Goal: Information Seeking & Learning: Learn about a topic

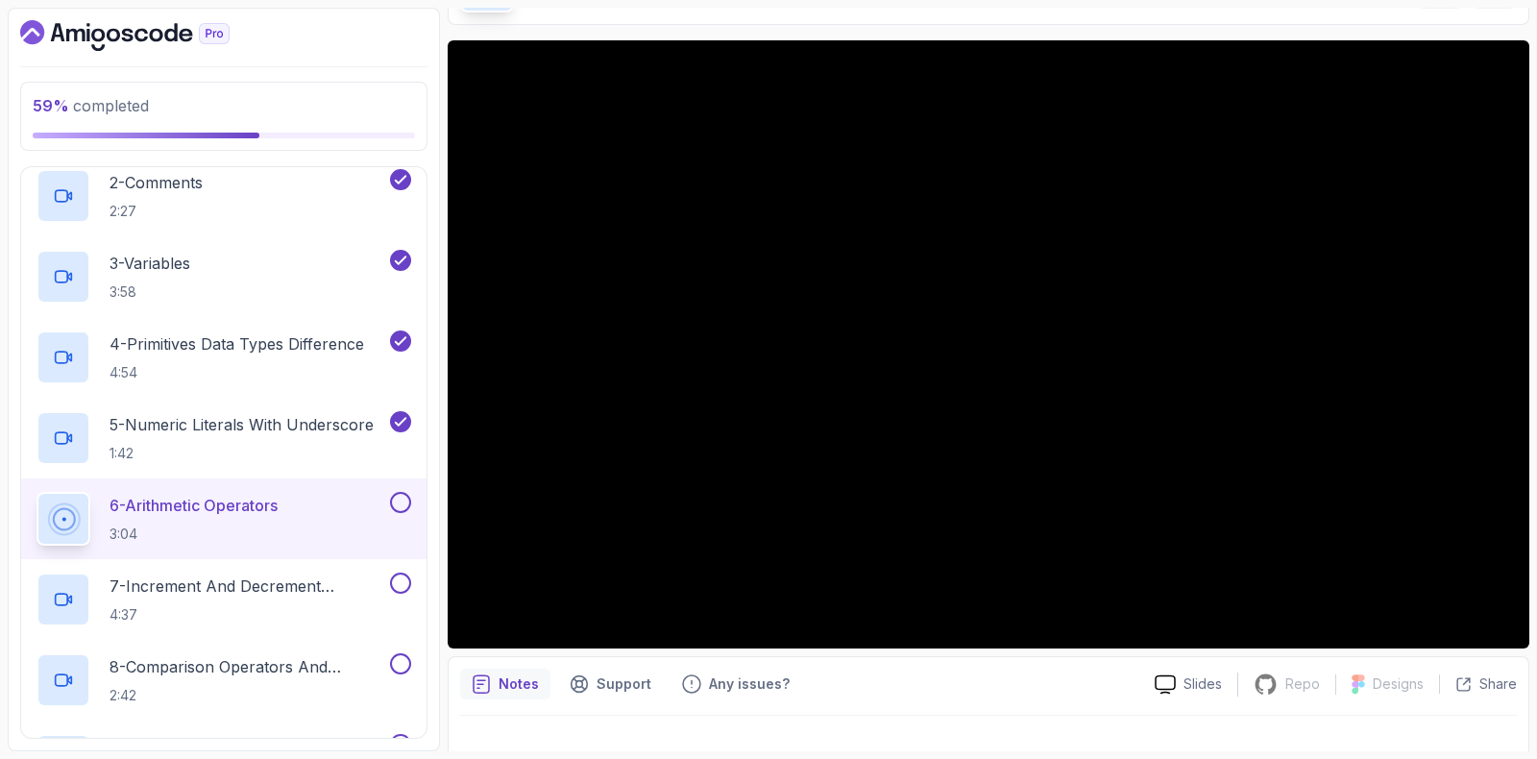
scroll to position [160, 0]
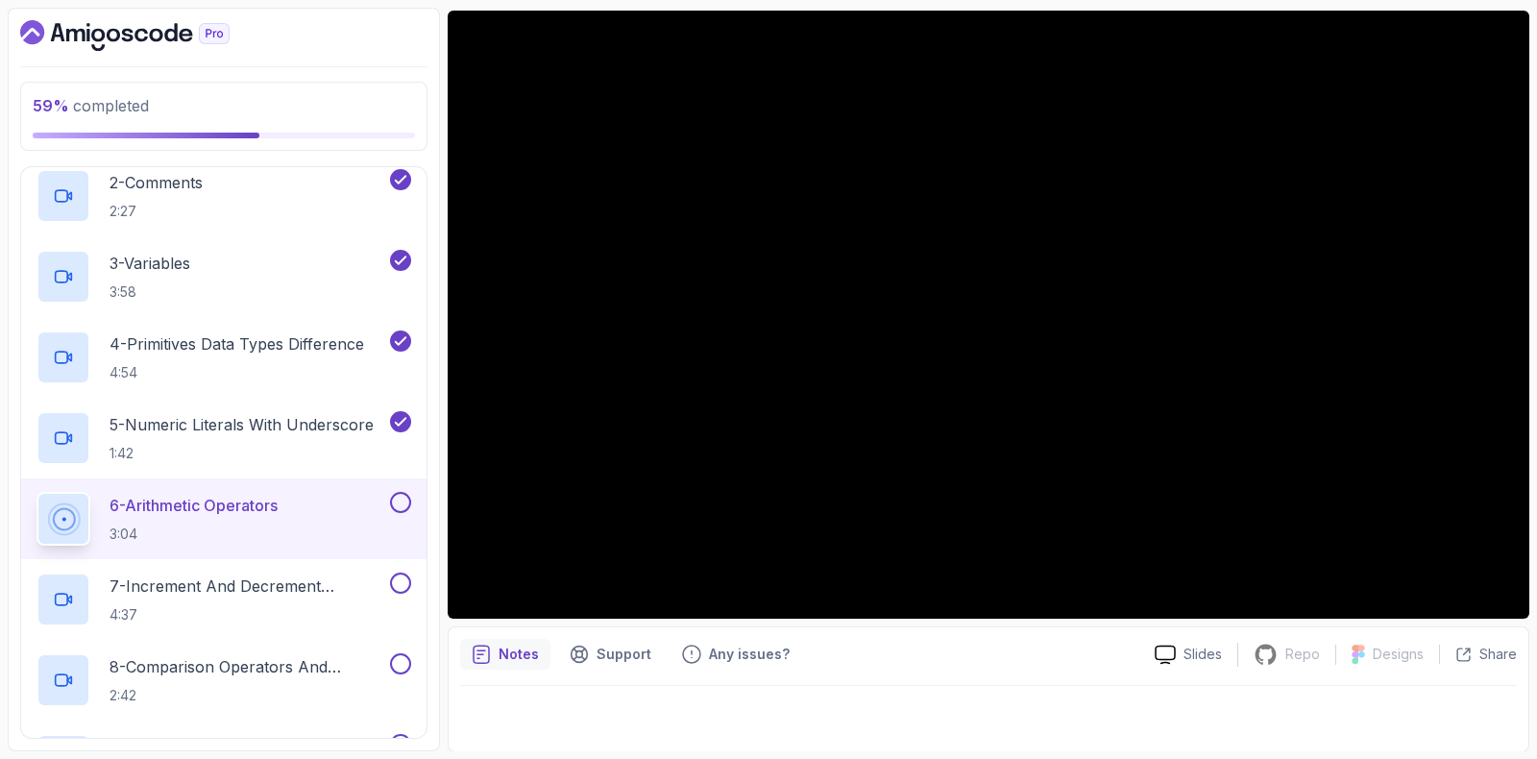
click at [402, 492] on button at bounding box center [400, 502] width 21 height 21
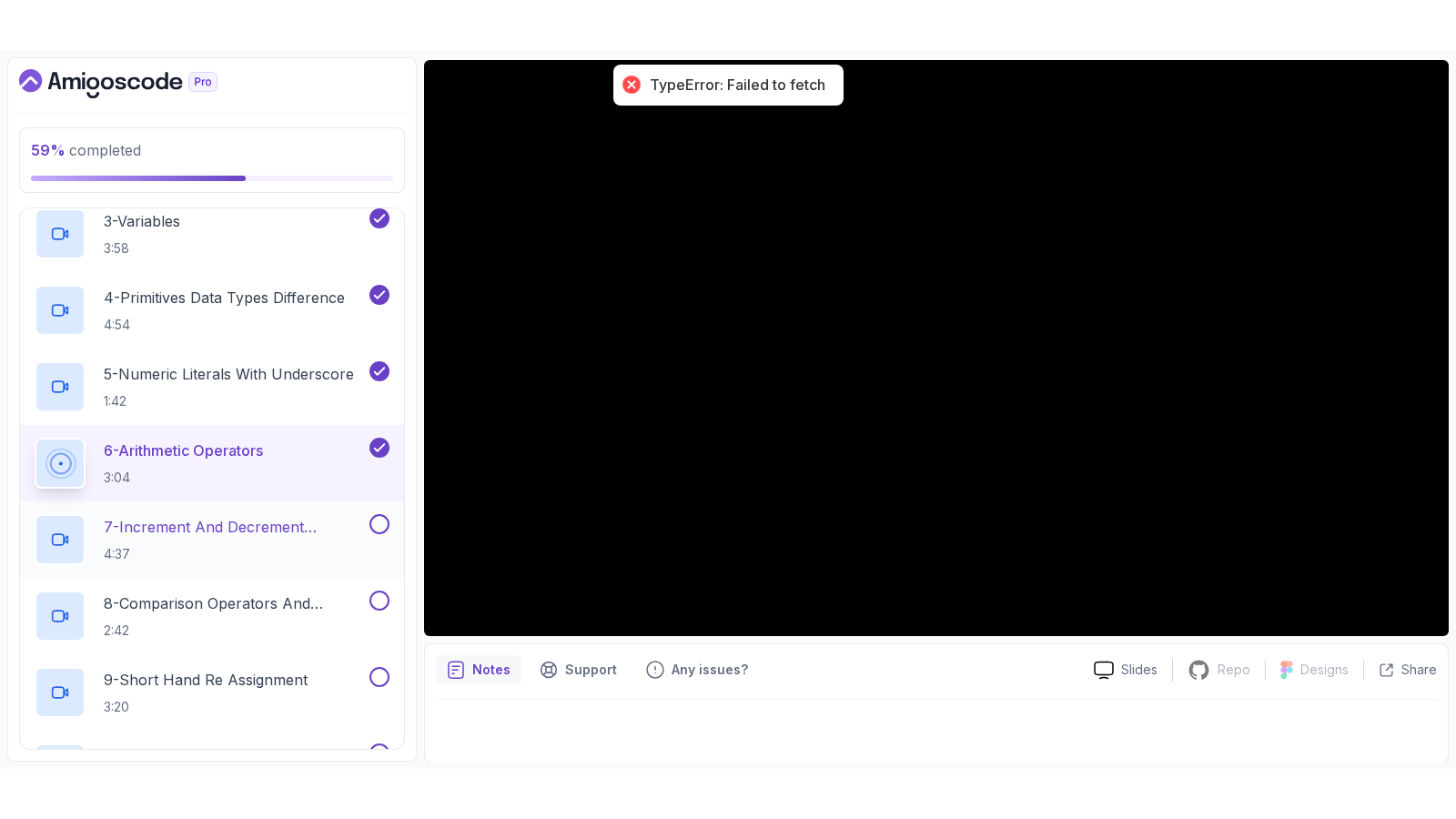
scroll to position [496, 0]
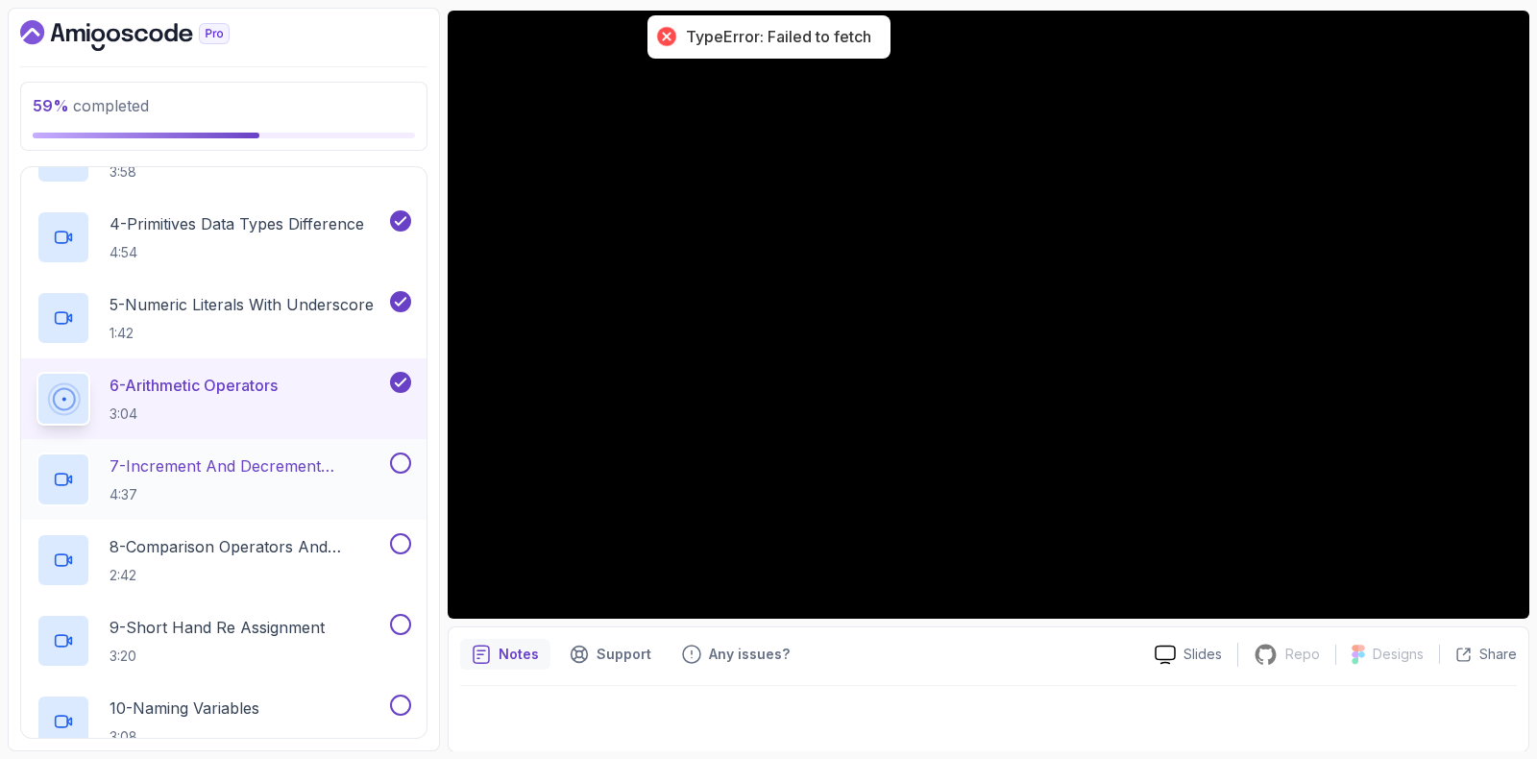
click at [216, 459] on p "7 - Increment And Decrement Operators" at bounding box center [248, 465] width 277 height 23
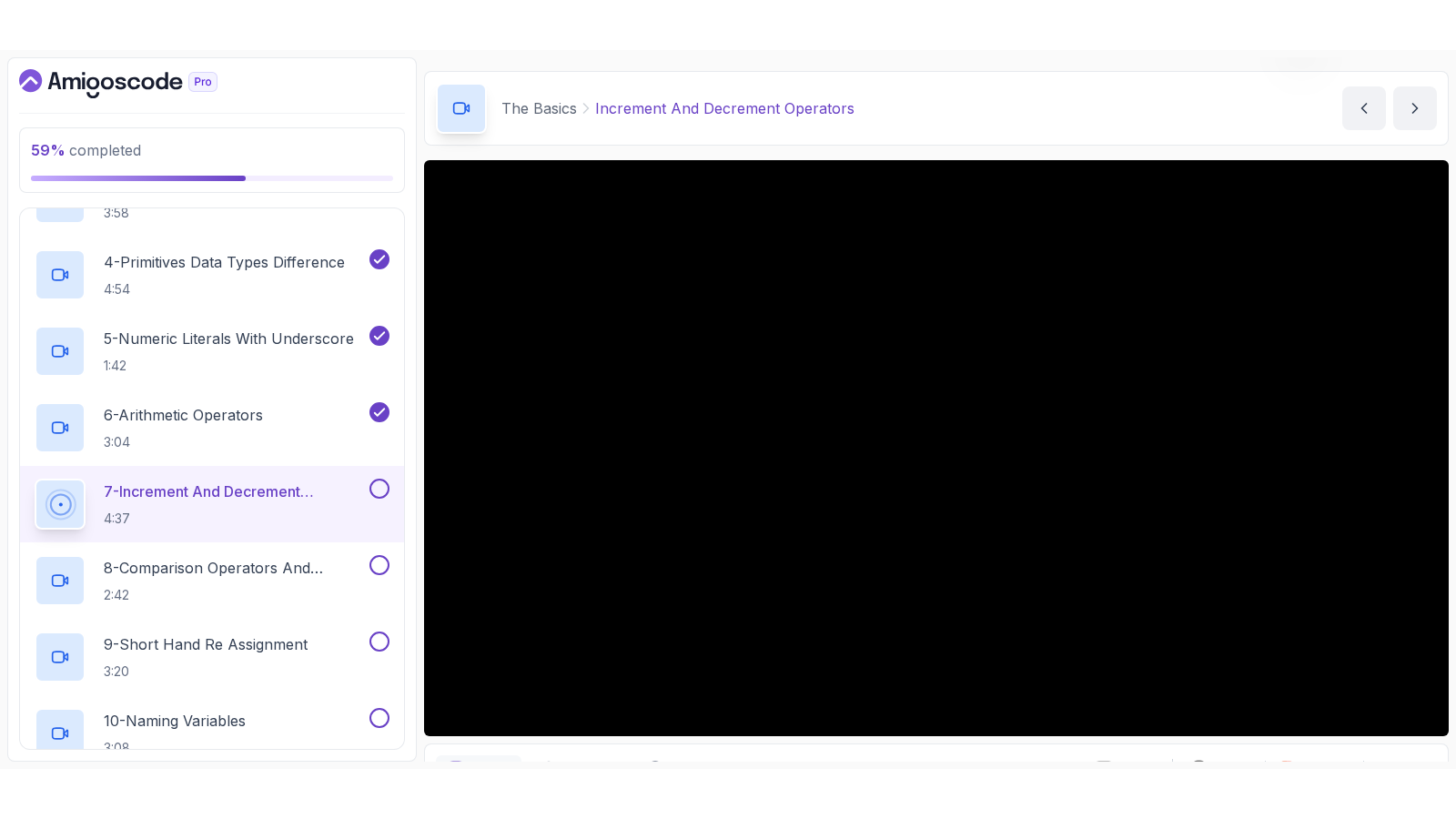
scroll to position [151, 0]
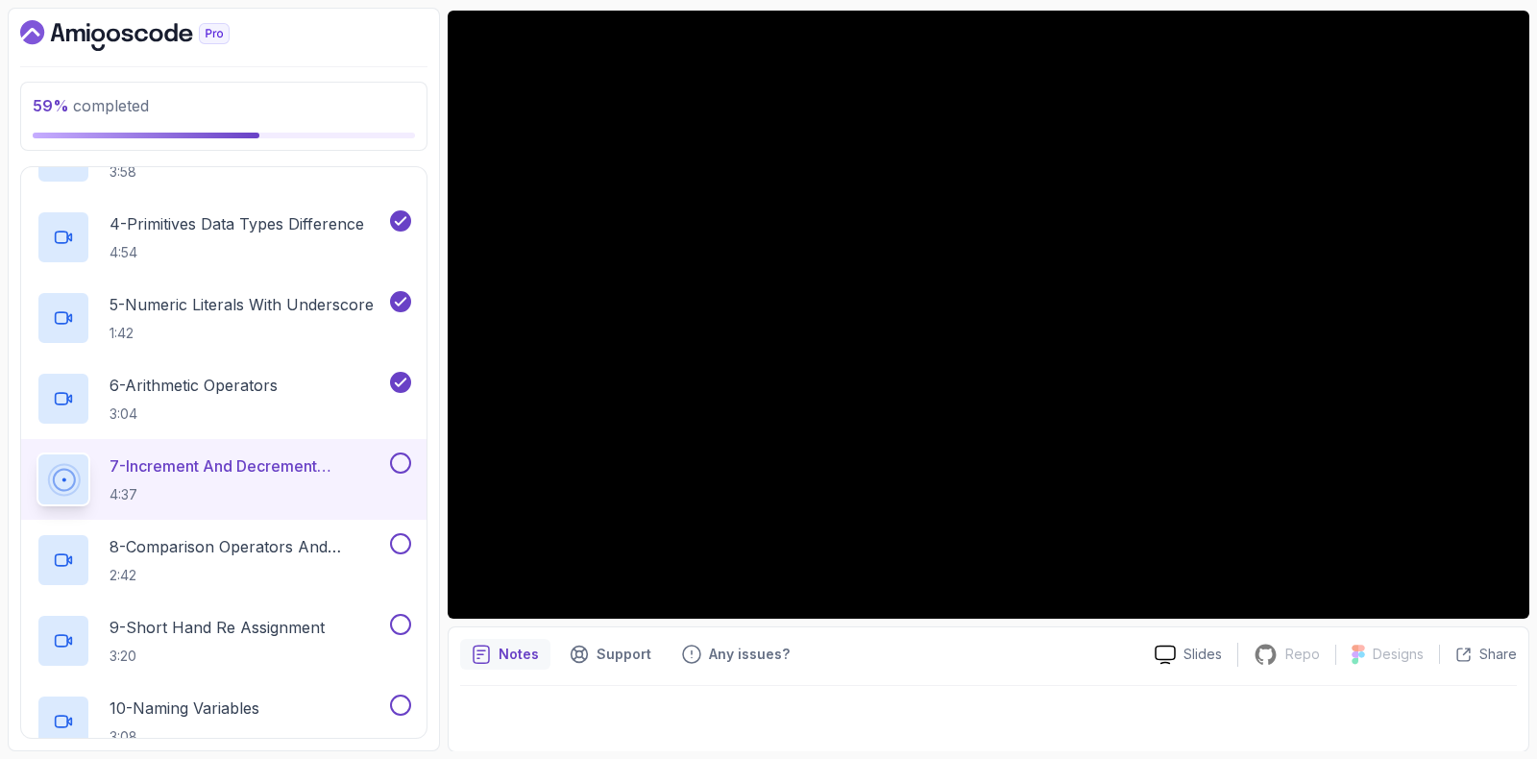
click at [400, 457] on button at bounding box center [400, 463] width 21 height 21
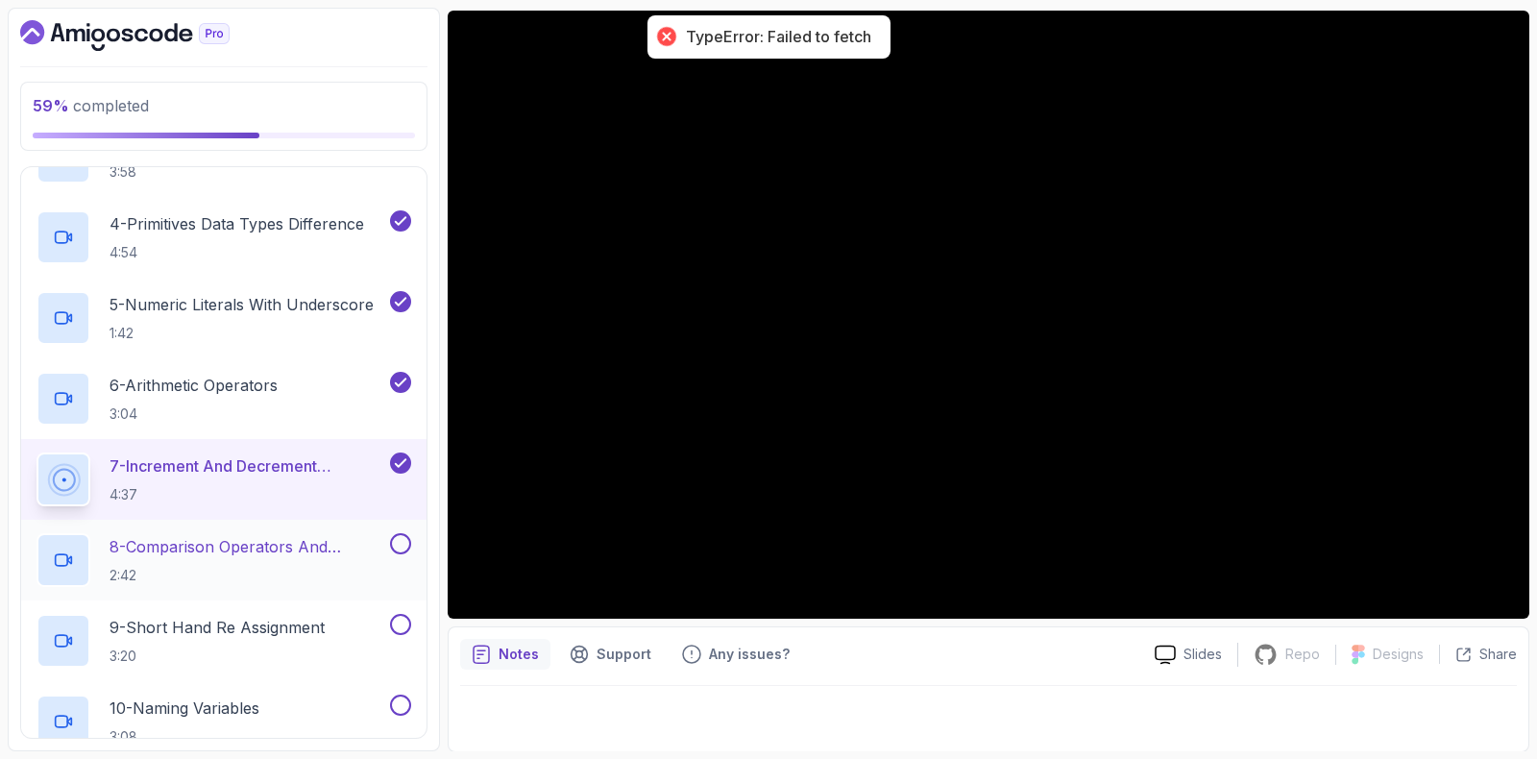
click at [279, 555] on p "8 - Comparison Operators and Booleans" at bounding box center [248, 546] width 277 height 23
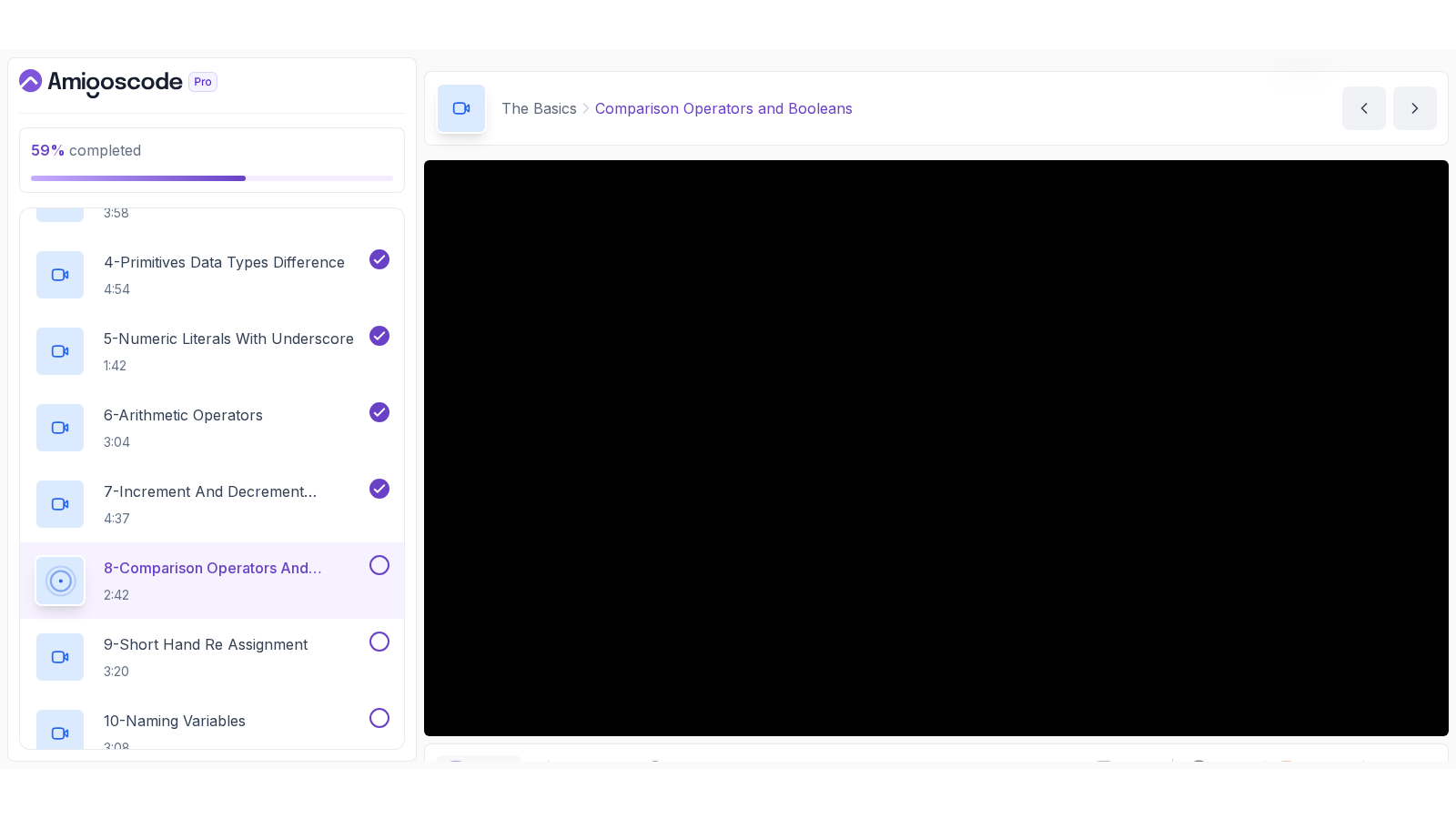
scroll to position [151, 0]
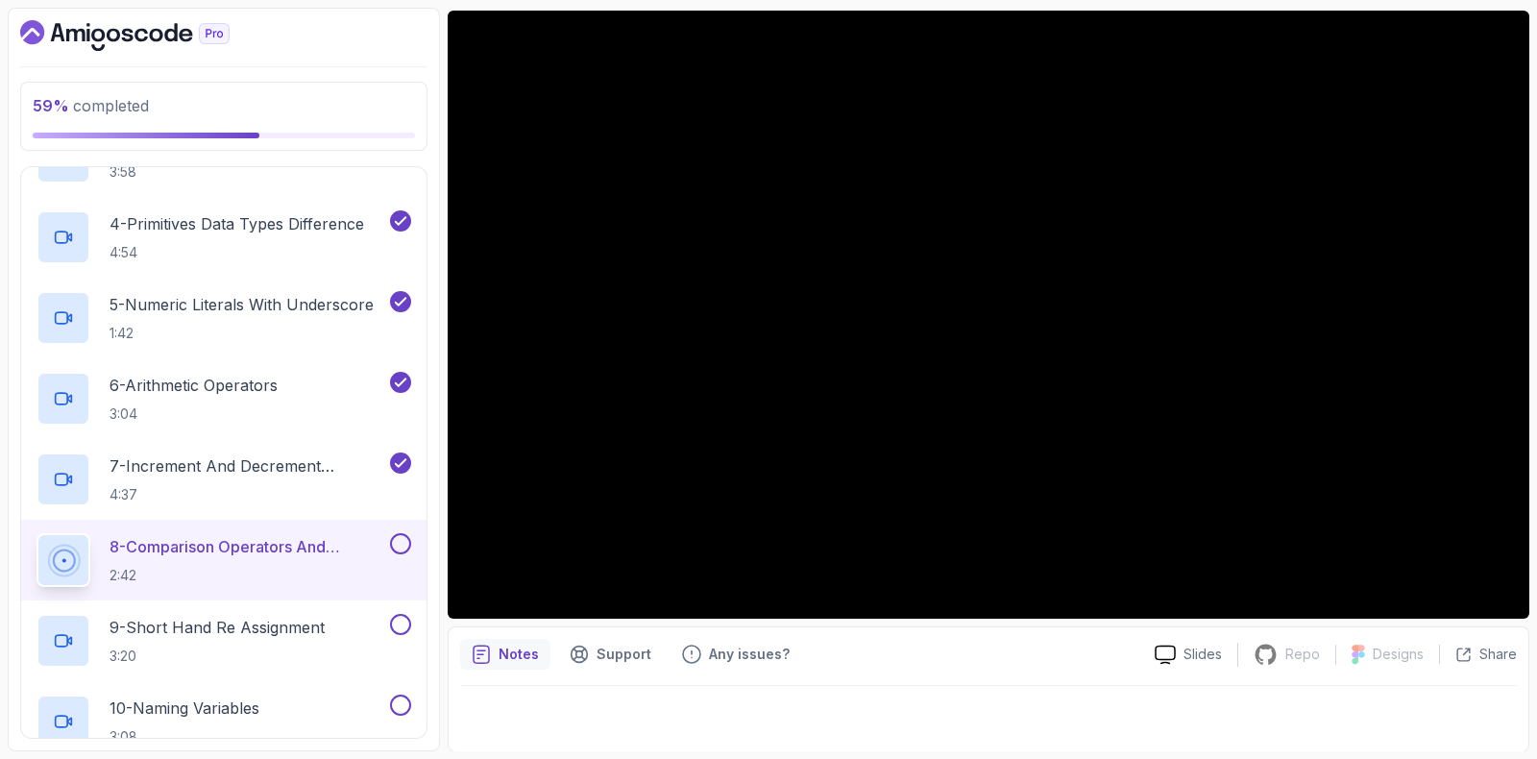
click at [398, 539] on button at bounding box center [400, 543] width 21 height 21
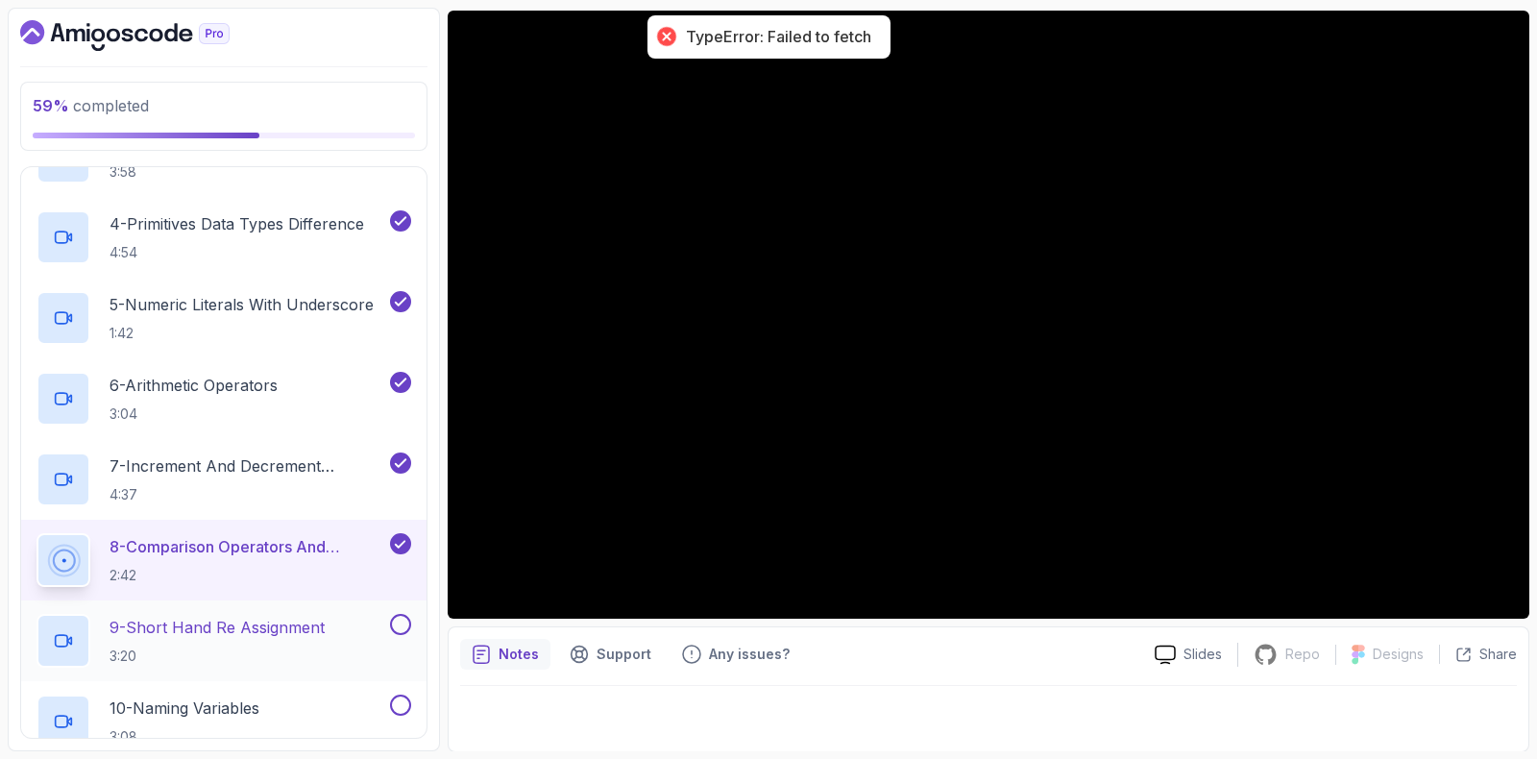
click at [230, 650] on p "3:20" at bounding box center [217, 656] width 215 height 19
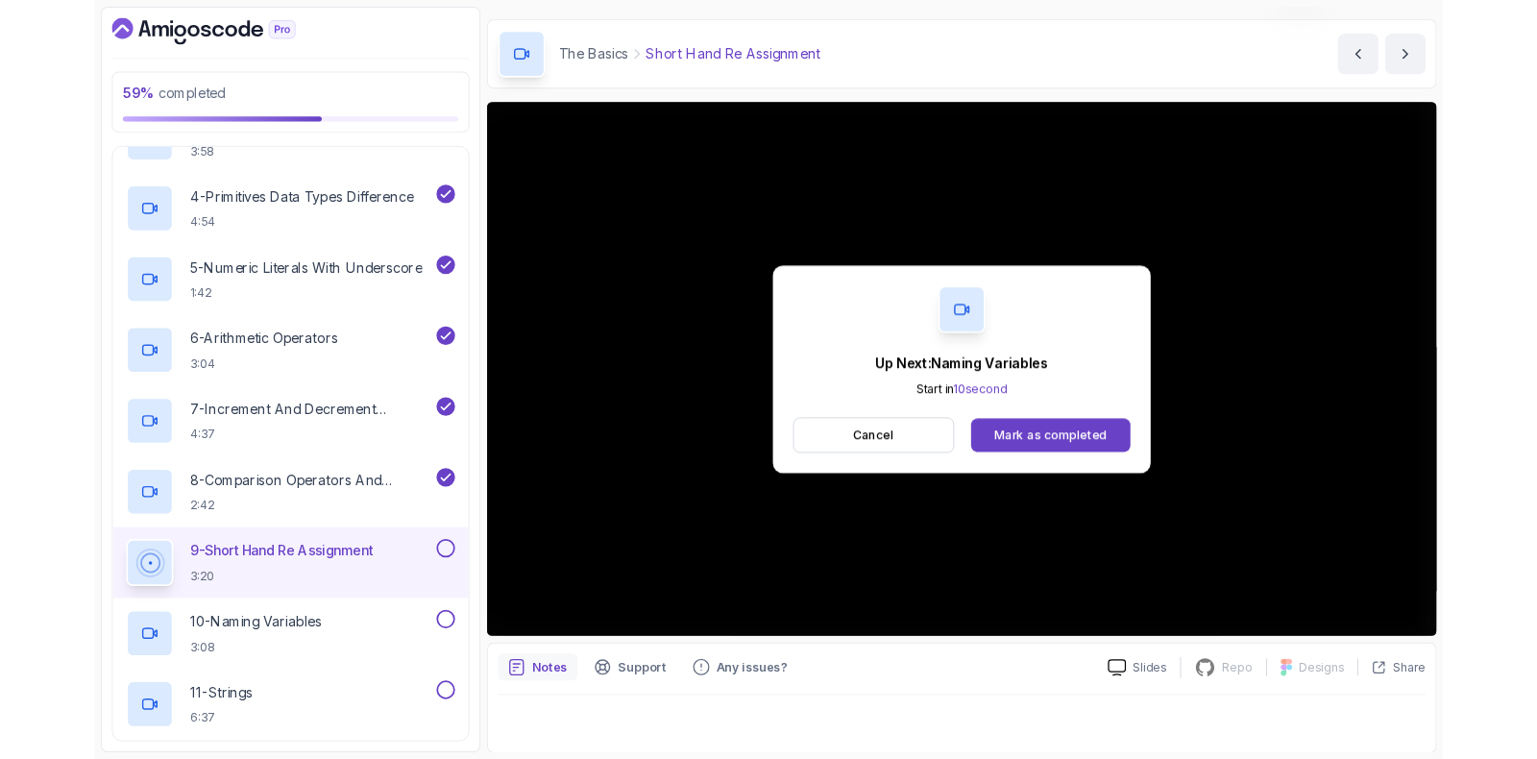
scroll to position [160, 0]
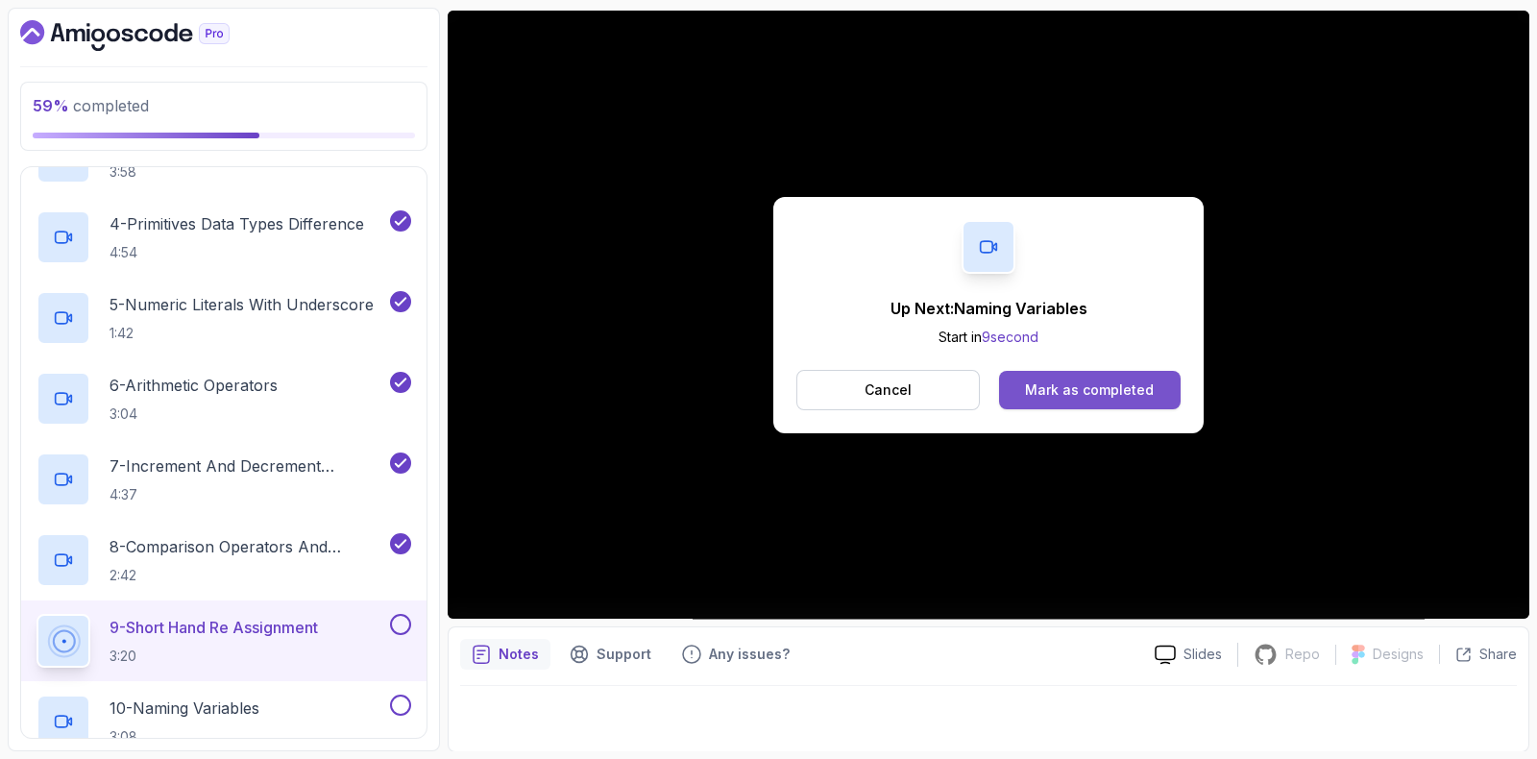
click at [1113, 391] on div "Mark as completed" at bounding box center [1089, 389] width 129 height 19
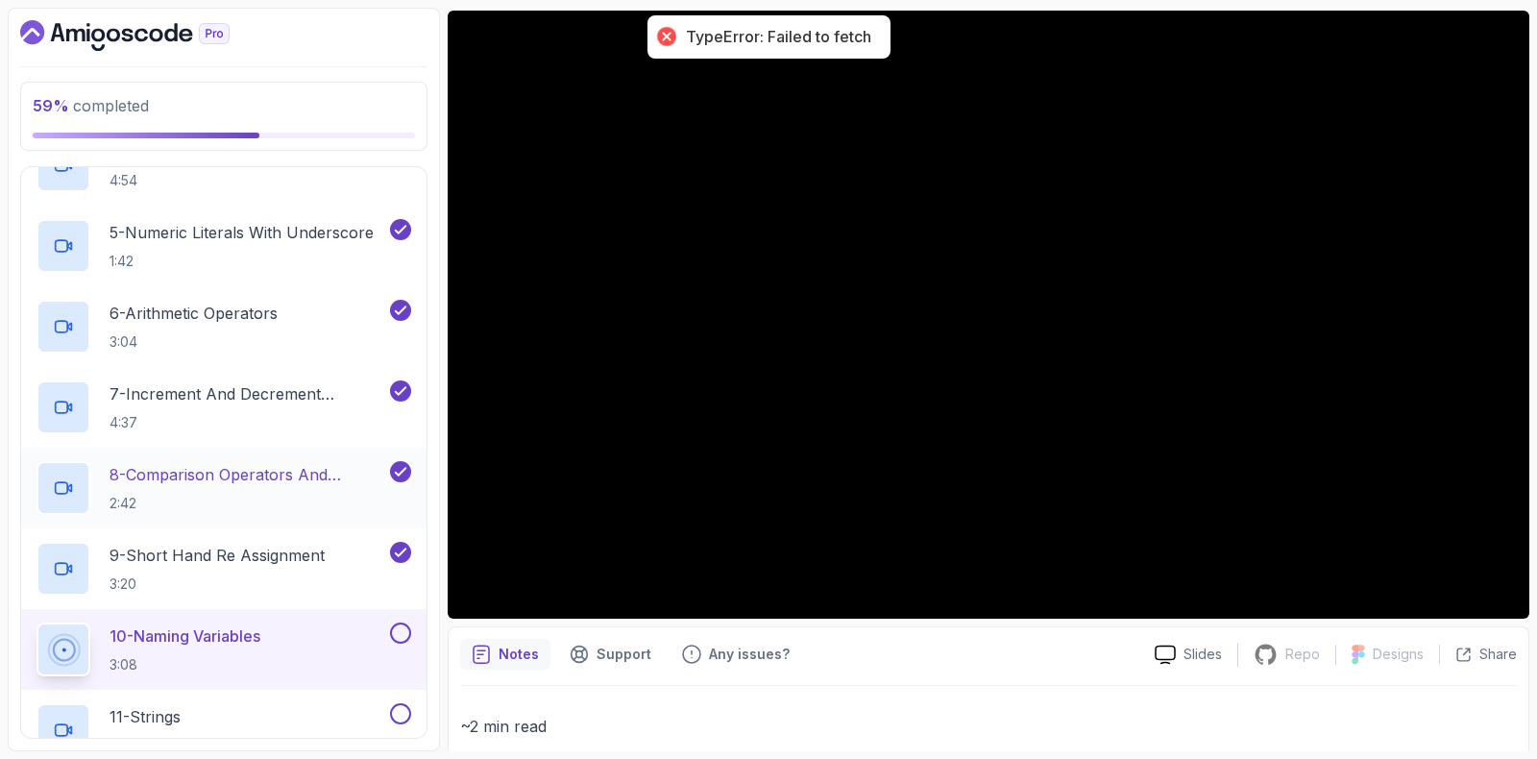
scroll to position [764, 0]
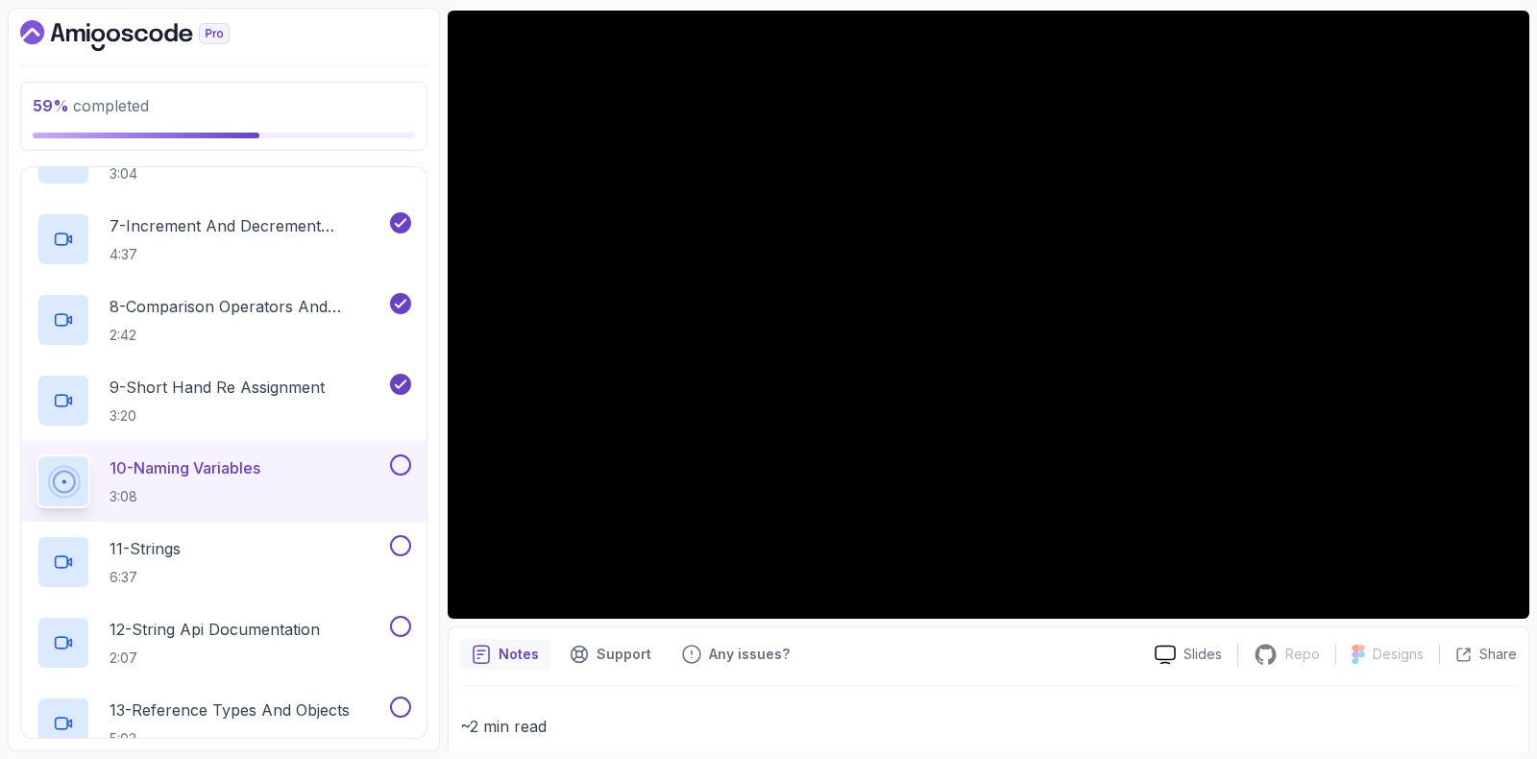
click at [408, 454] on div at bounding box center [398, 464] width 25 height 21
click at [398, 454] on button at bounding box center [400, 464] width 21 height 21
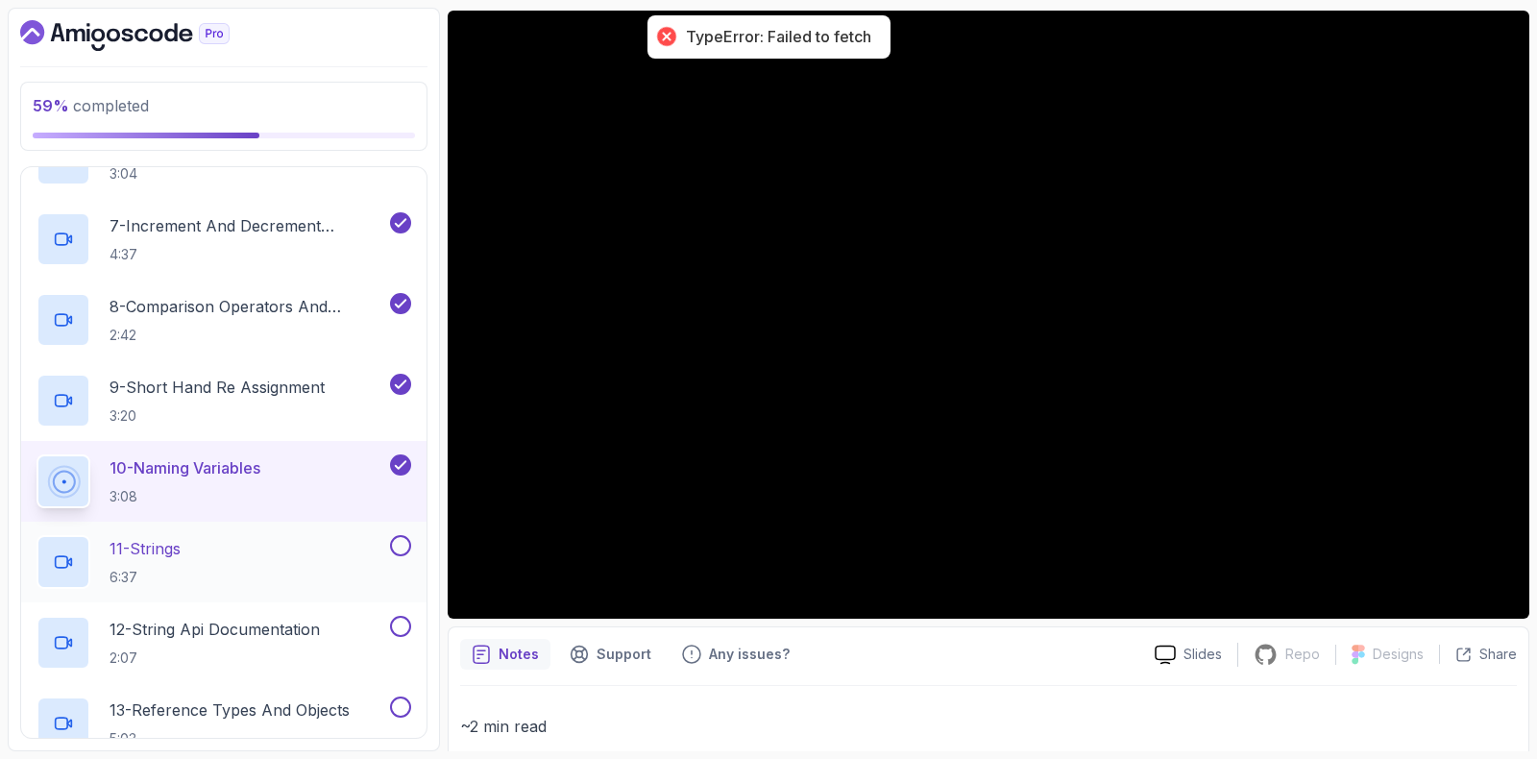
click at [192, 567] on div "11 - Strings 6:37" at bounding box center [212, 562] width 350 height 54
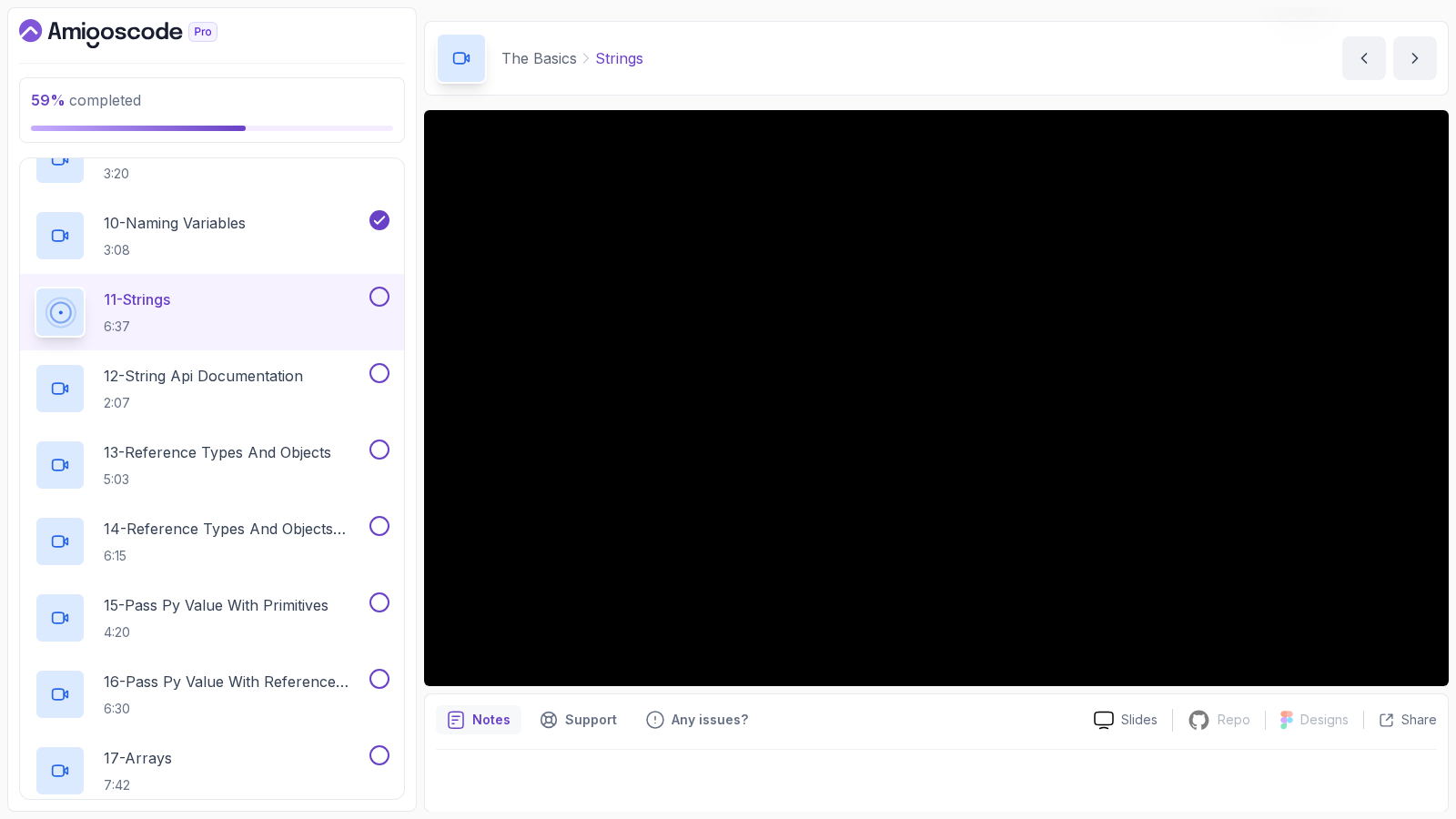
scroll to position [151, 0]
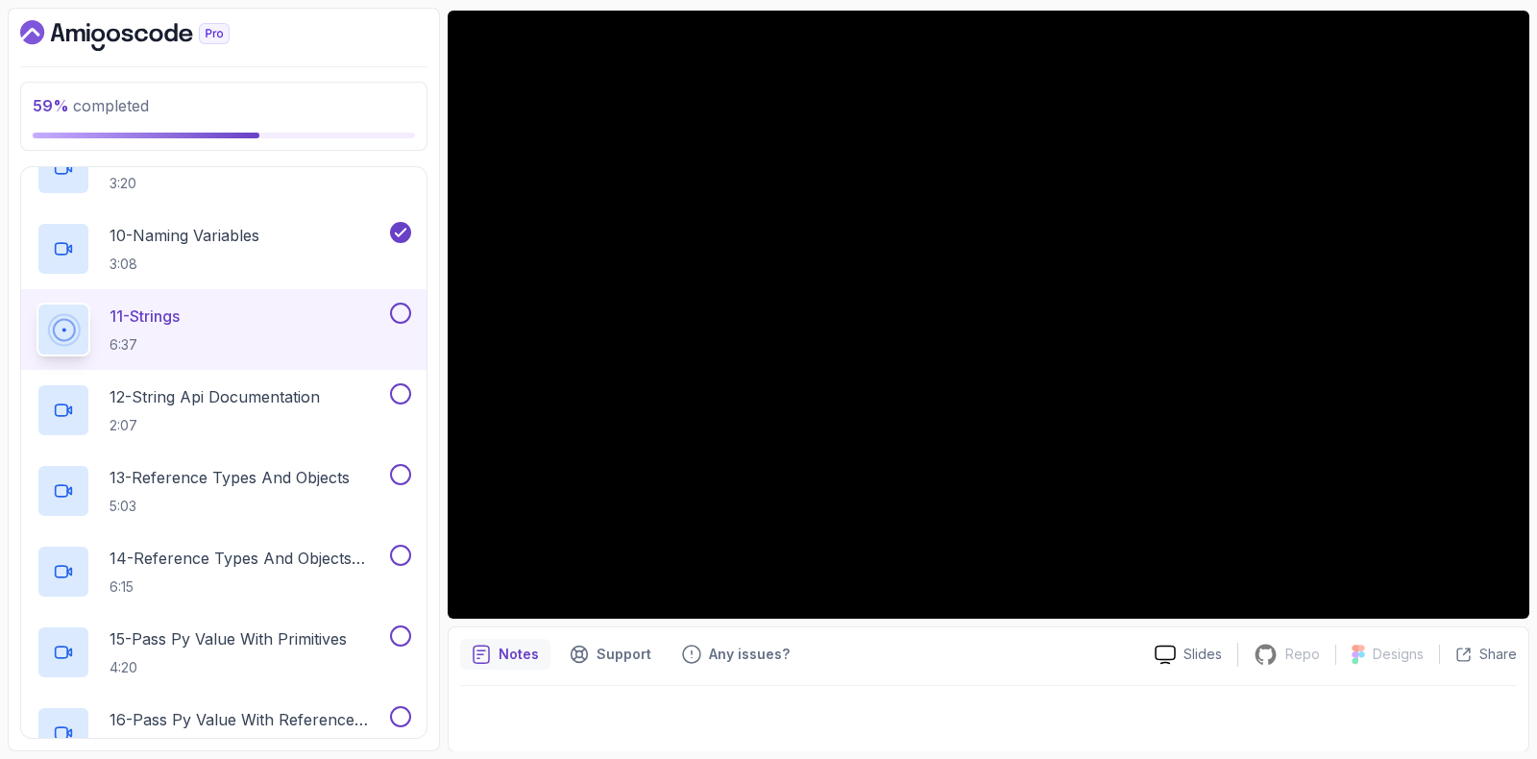
click at [404, 305] on button at bounding box center [400, 313] width 21 height 21
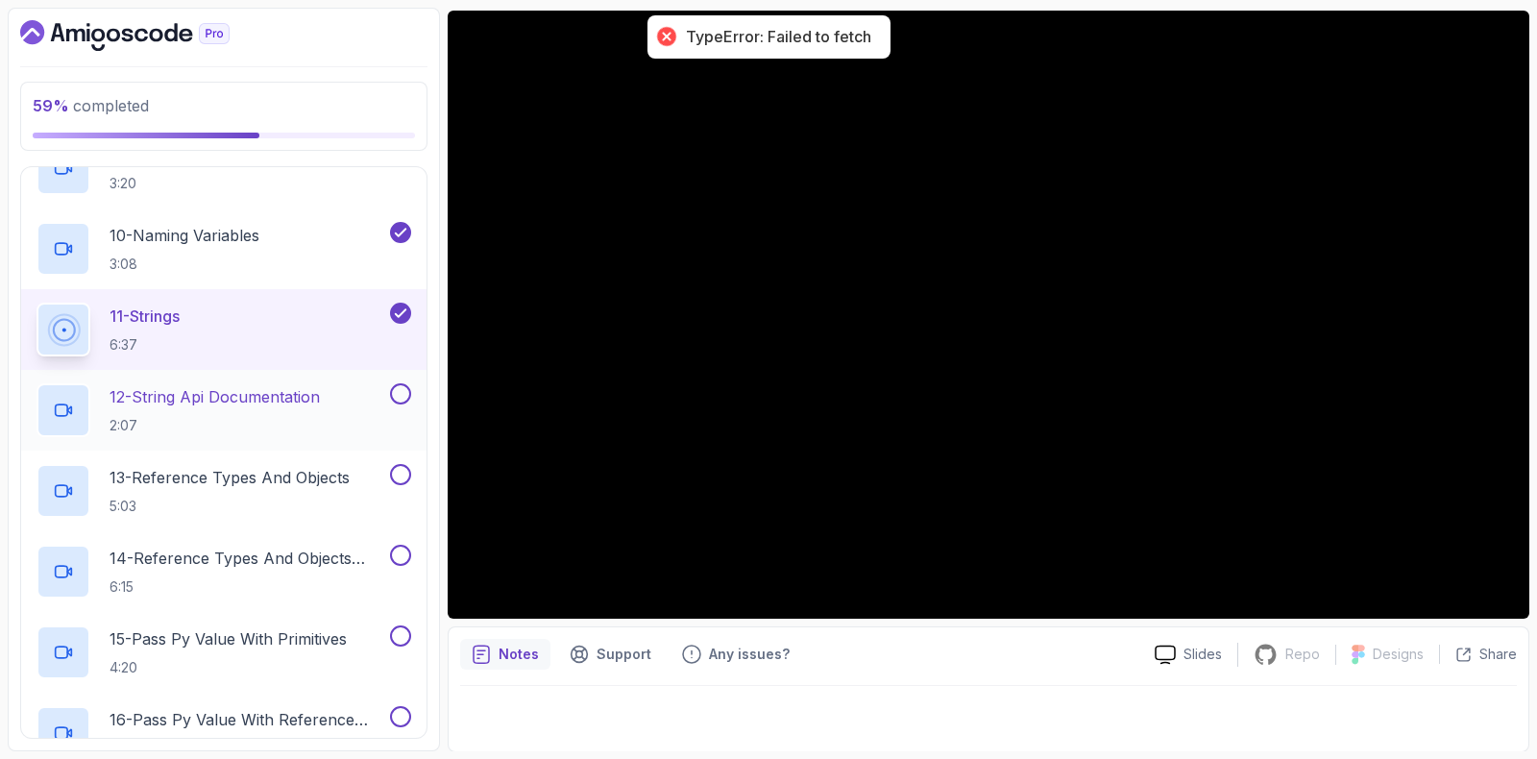
click at [348, 414] on div "12 - String Api Documentation 2:07" at bounding box center [212, 410] width 350 height 54
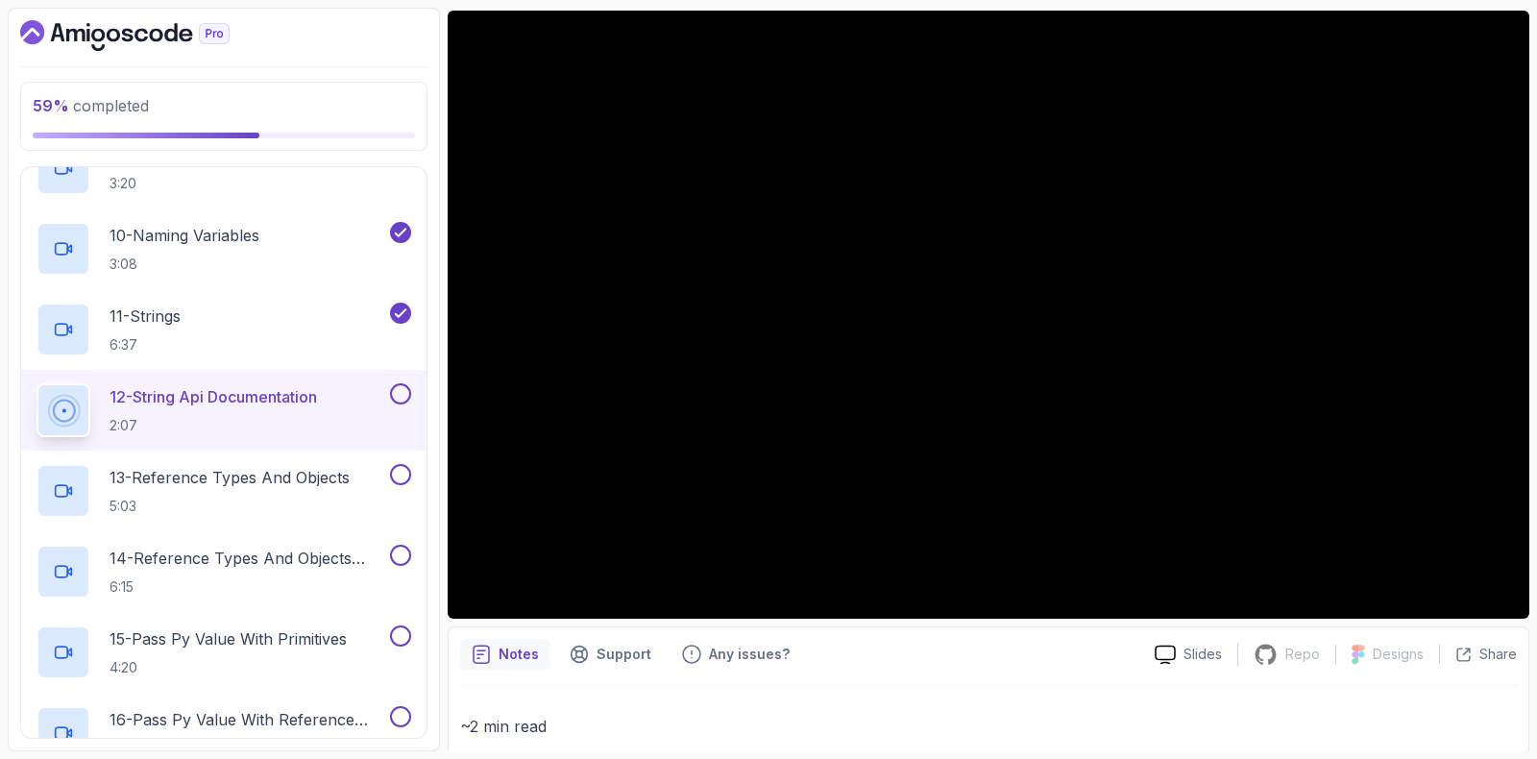
click at [407, 391] on button at bounding box center [400, 393] width 21 height 21
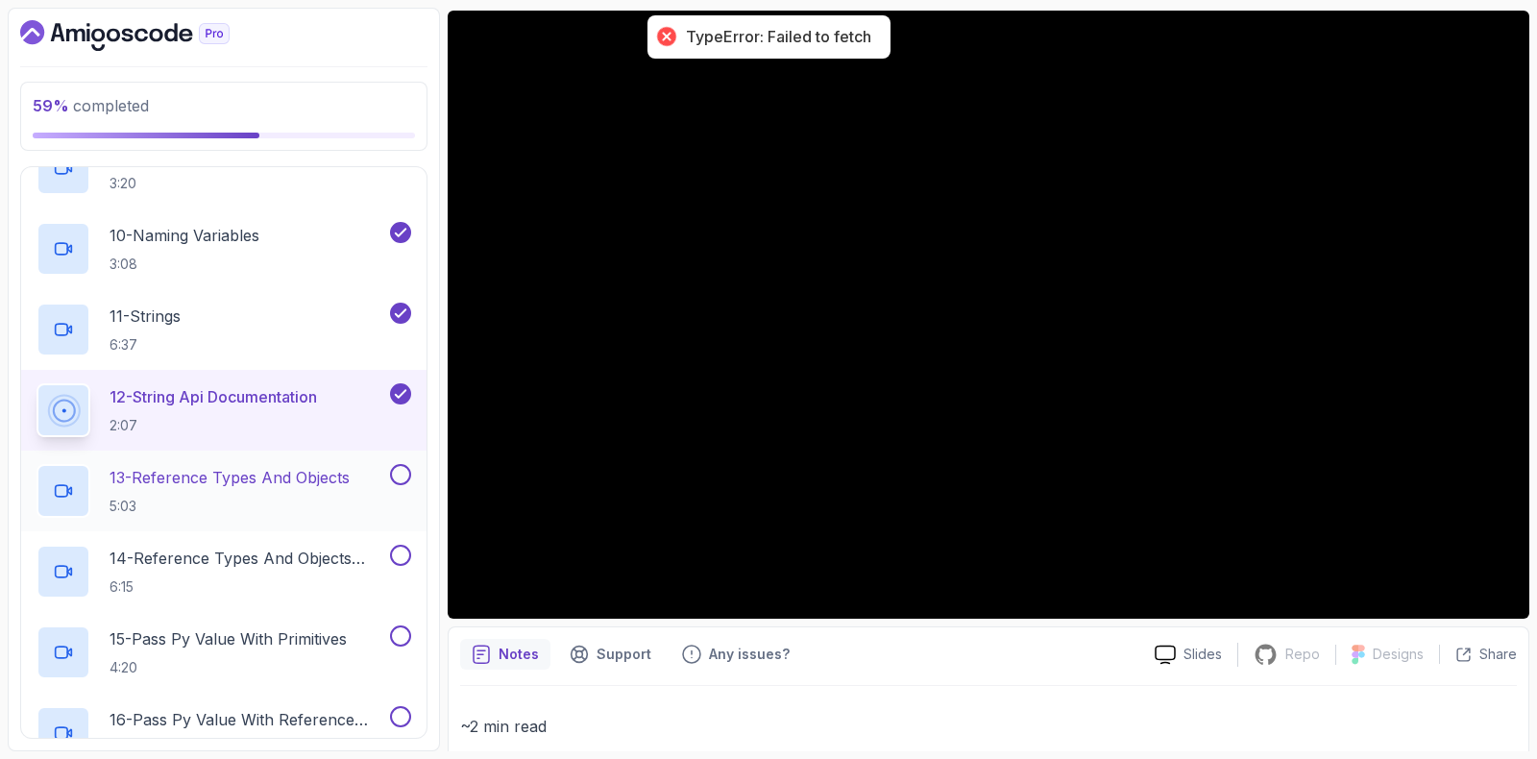
click at [231, 507] on p "5:03" at bounding box center [230, 506] width 240 height 19
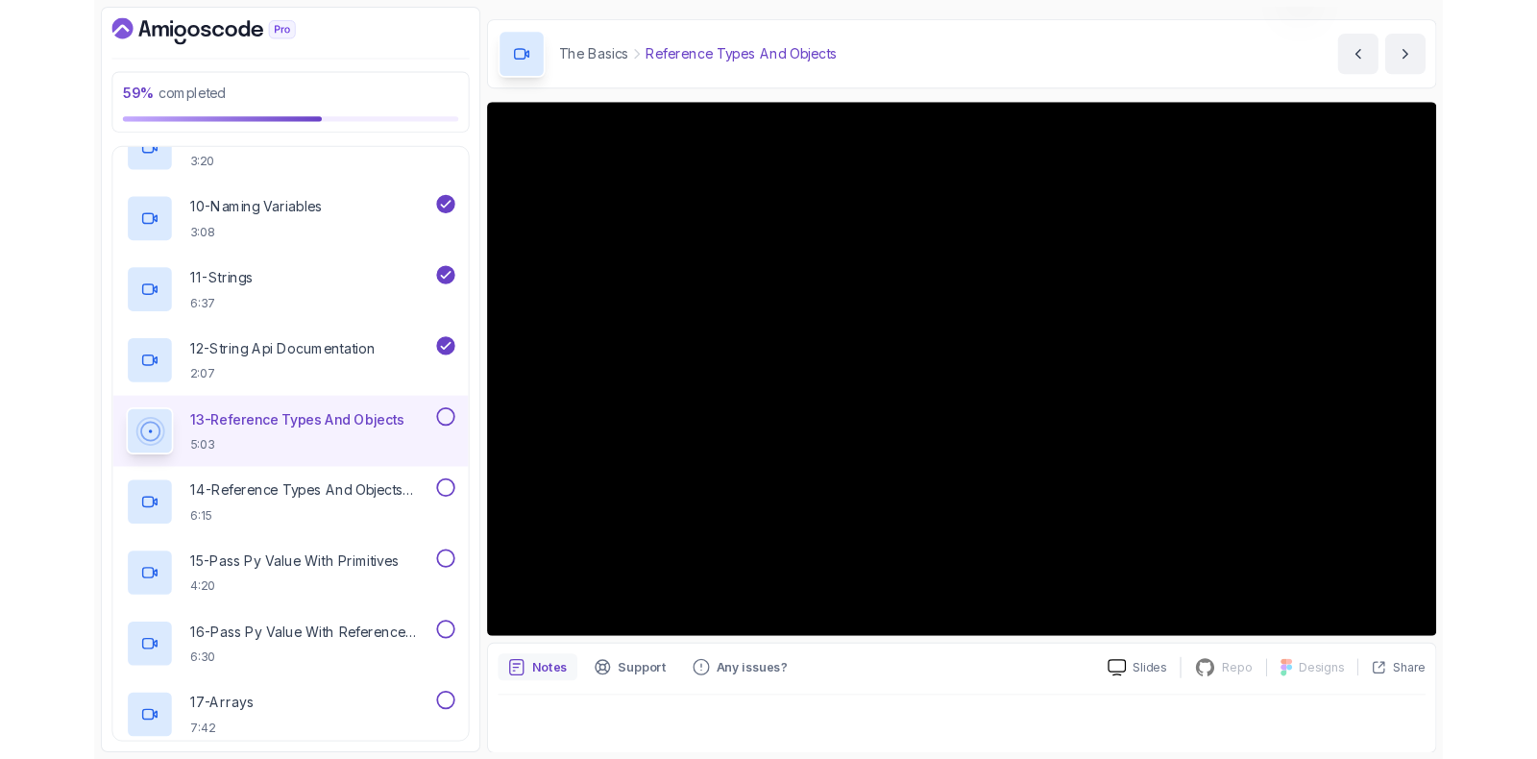
scroll to position [160, 0]
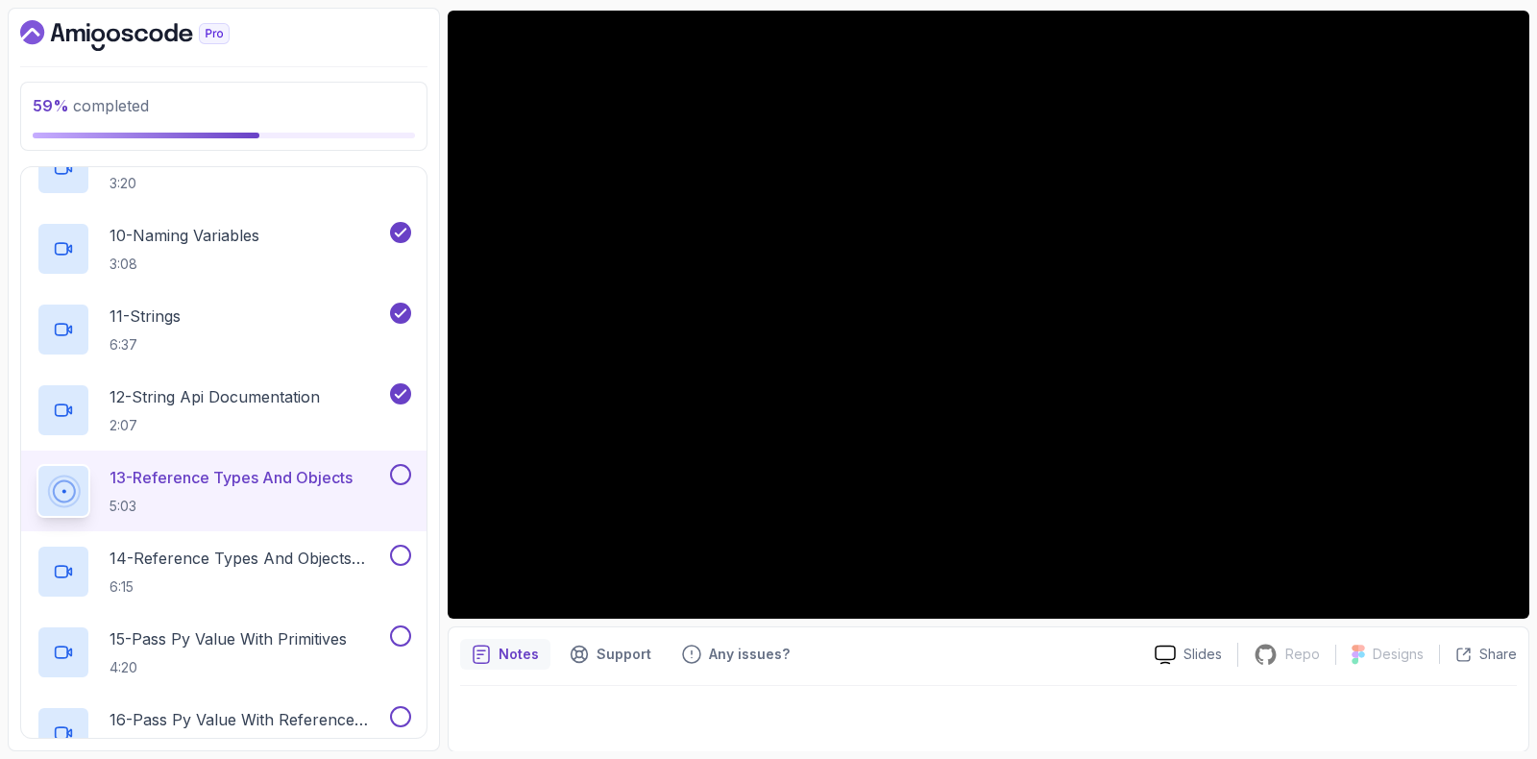
click at [394, 470] on button at bounding box center [400, 474] width 21 height 21
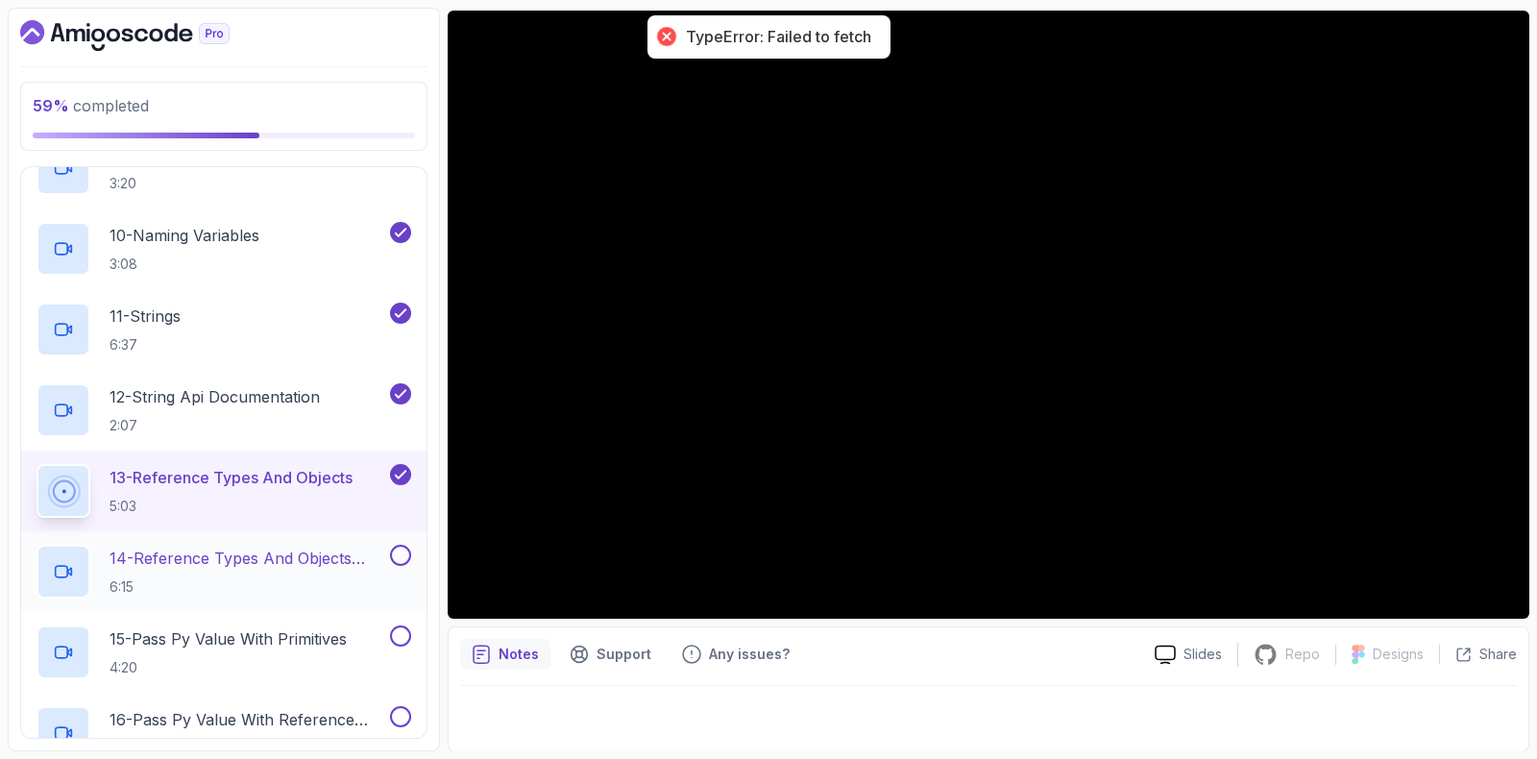
click at [156, 568] on h2 "14 - Reference Types And Objects Diferences 6:15" at bounding box center [248, 572] width 277 height 50
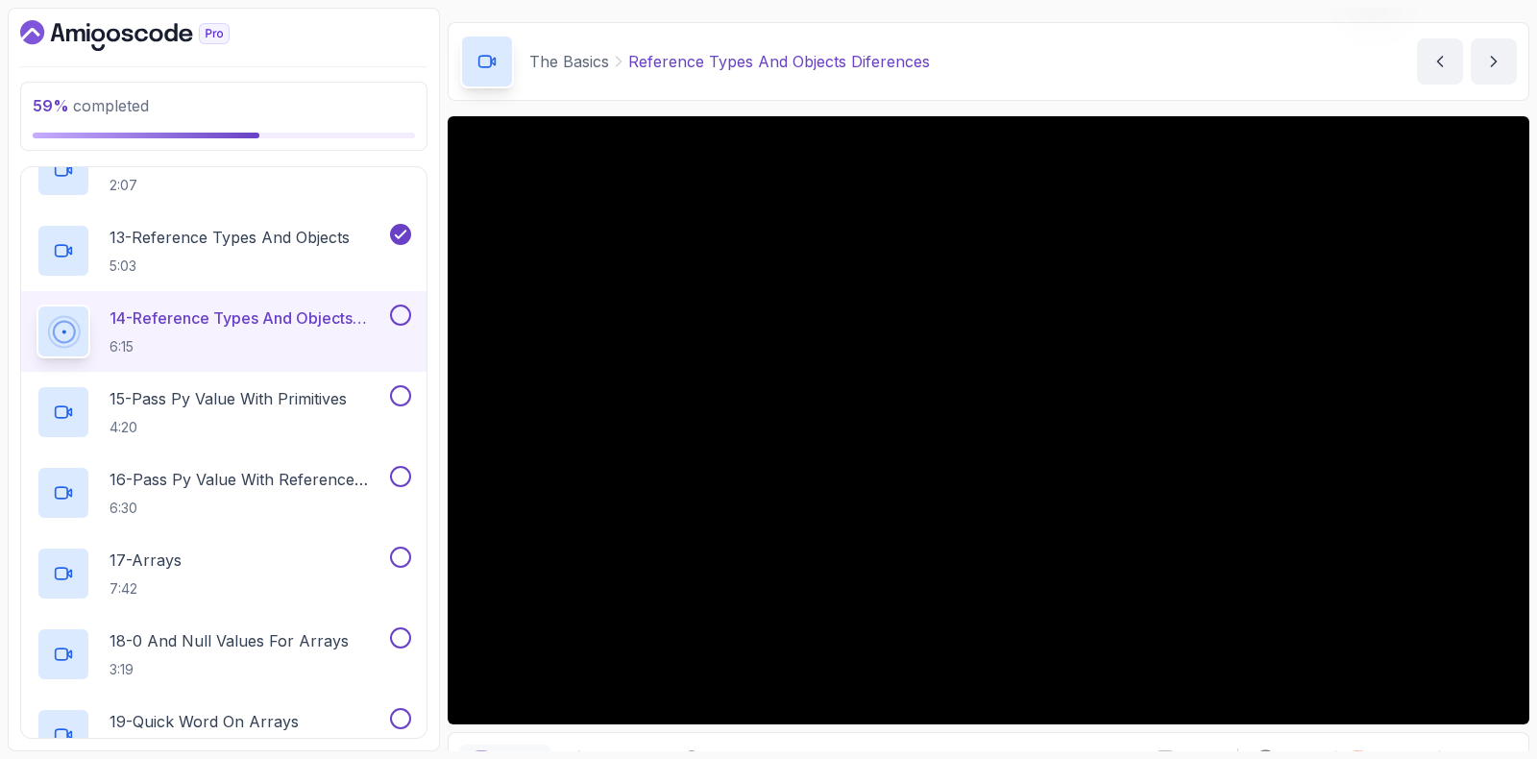
scroll to position [119, 0]
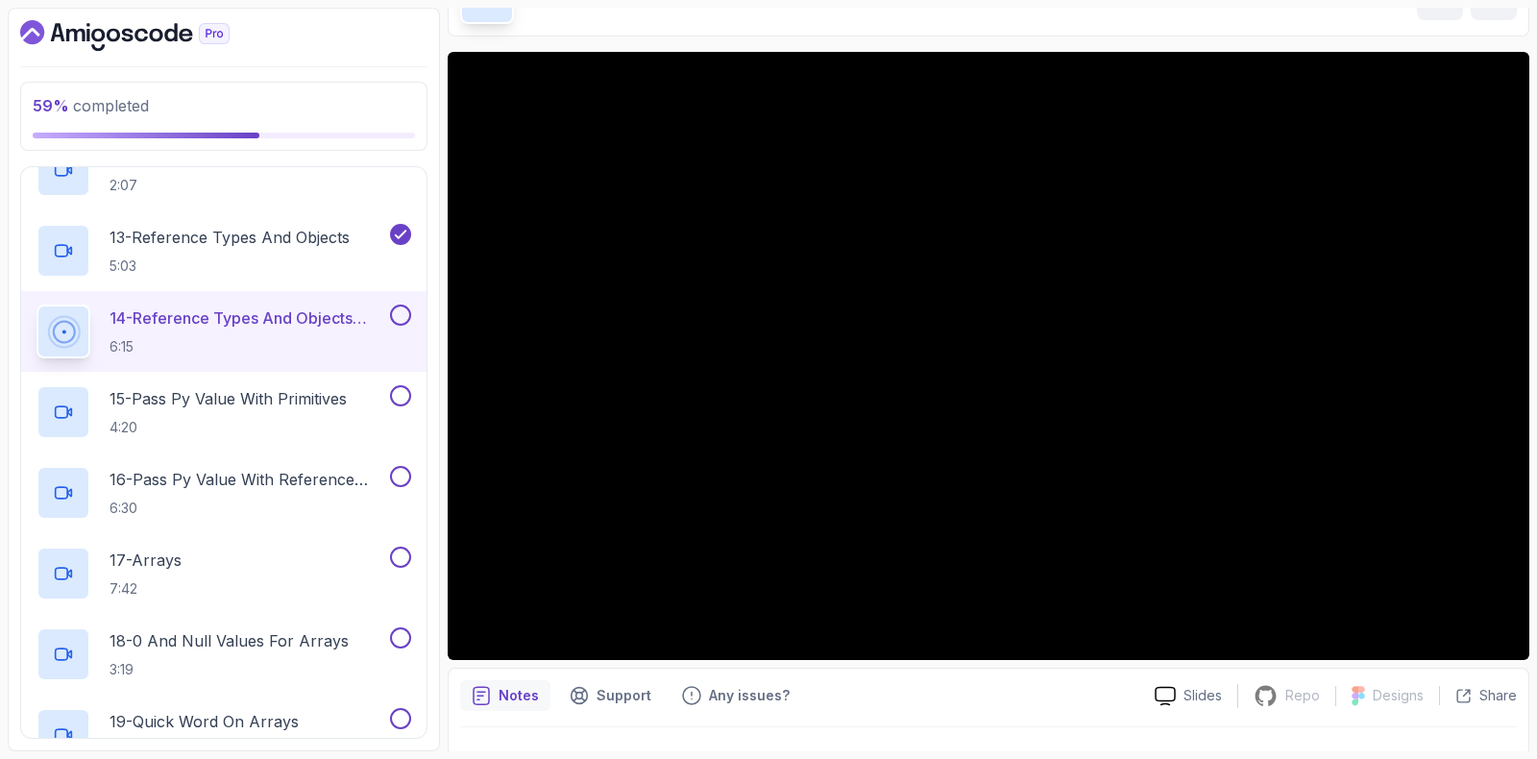
click at [405, 308] on button at bounding box center [400, 315] width 21 height 21
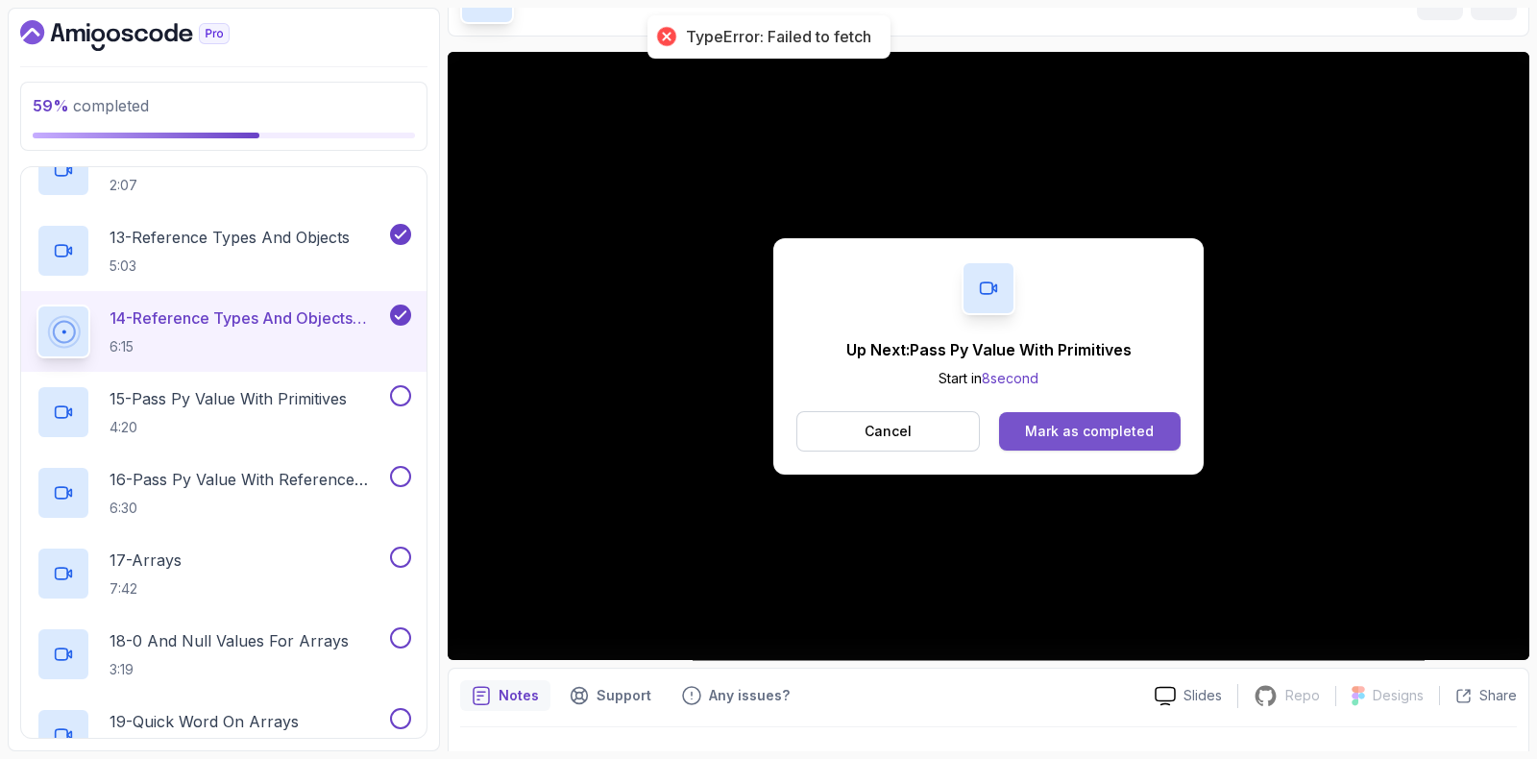
click at [1068, 429] on div "Mark as completed" at bounding box center [1089, 431] width 129 height 19
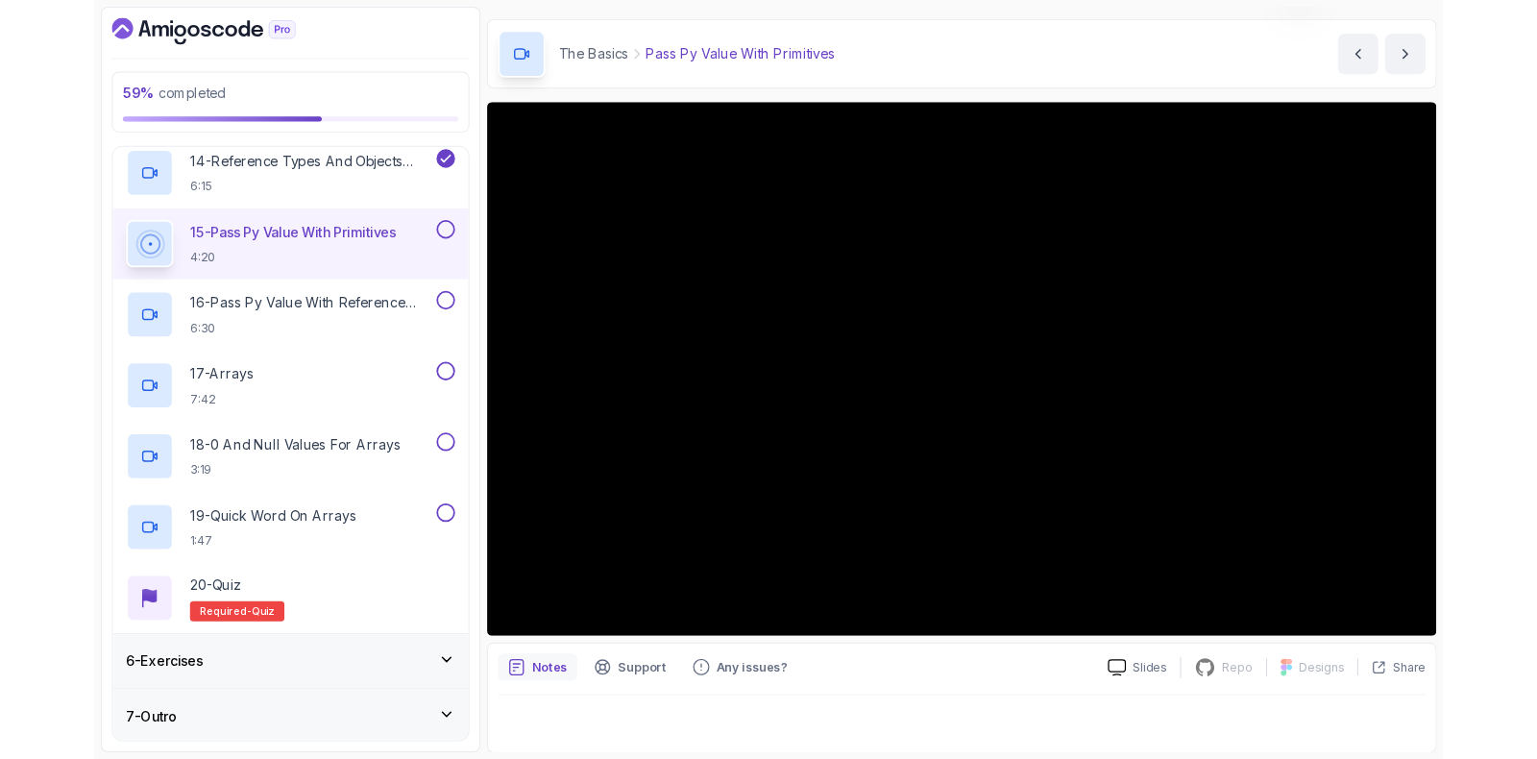
scroll to position [119, 0]
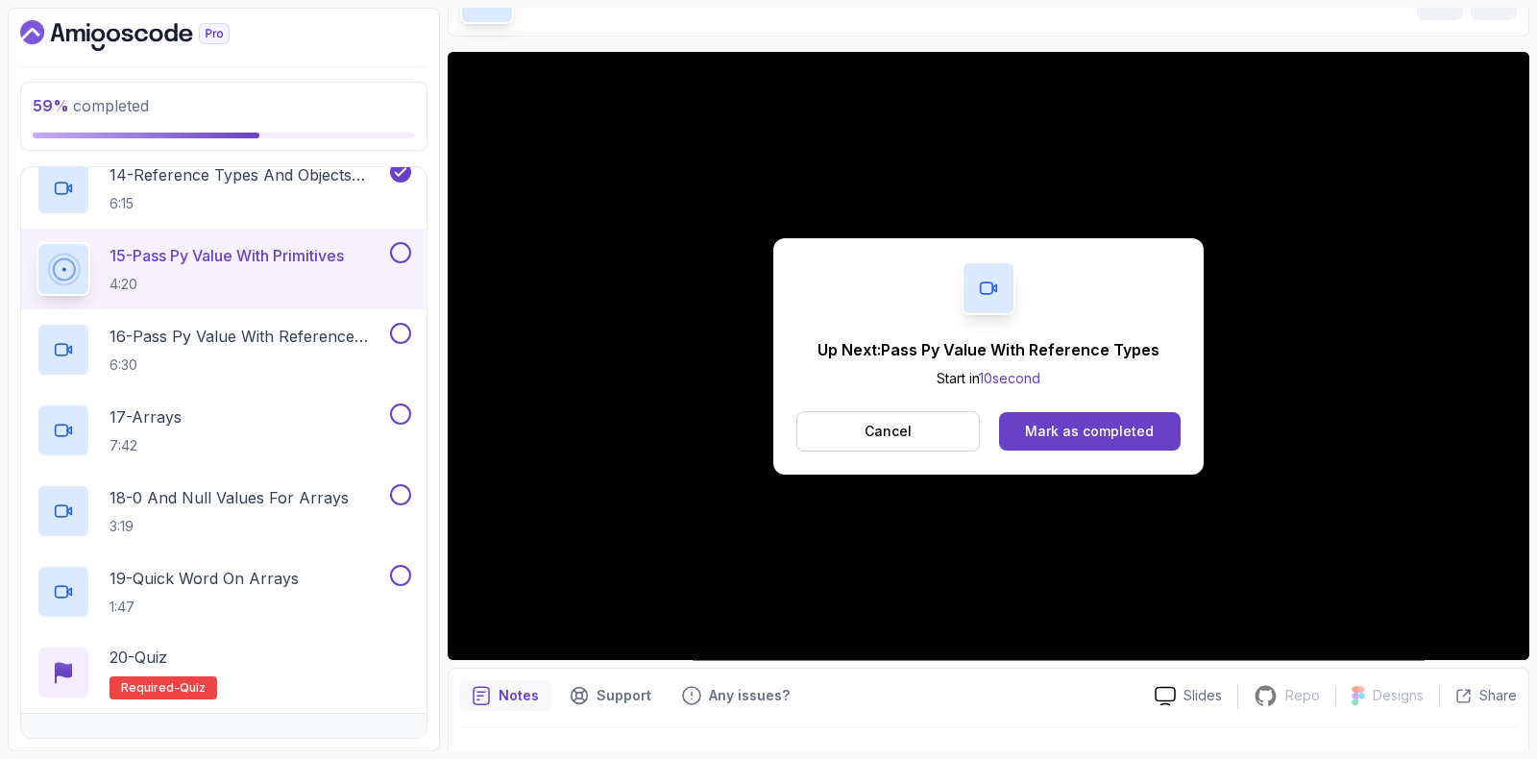
click at [399, 247] on button at bounding box center [400, 252] width 21 height 21
click at [233, 325] on p "16 - Pass Py Value With Reference Types" at bounding box center [248, 336] width 277 height 23
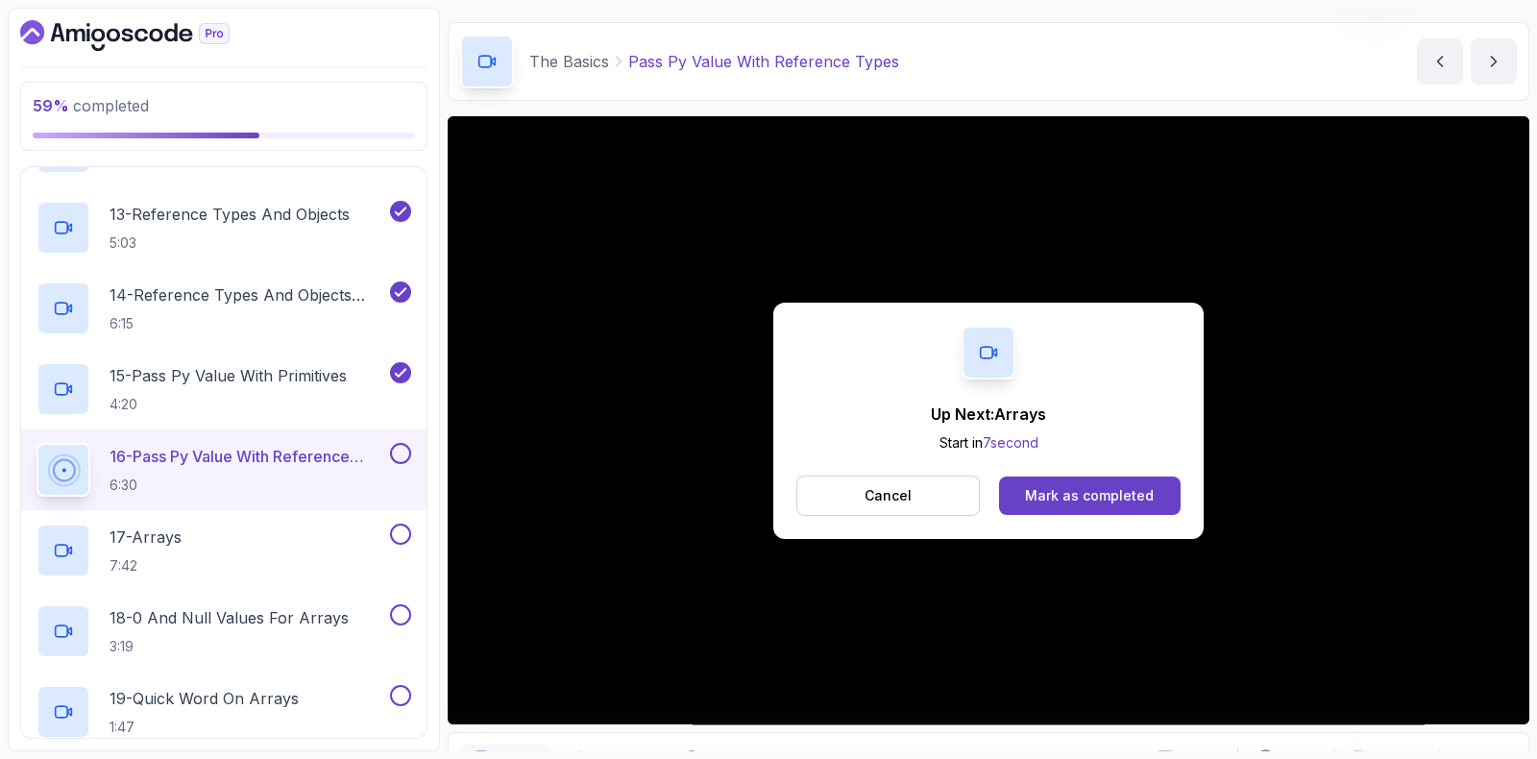
scroll to position [160, 0]
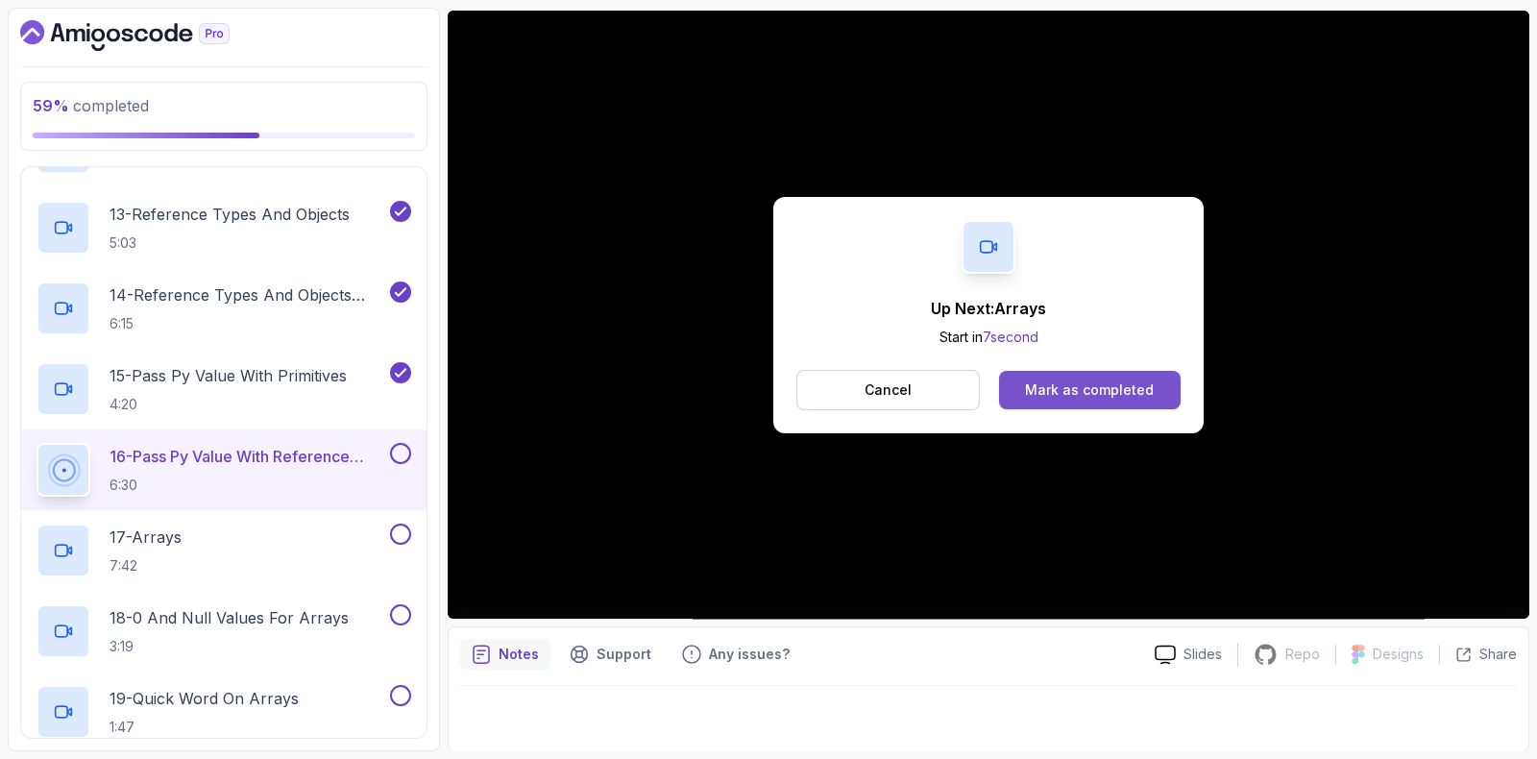
click at [1125, 386] on div "Mark as completed" at bounding box center [1089, 389] width 129 height 19
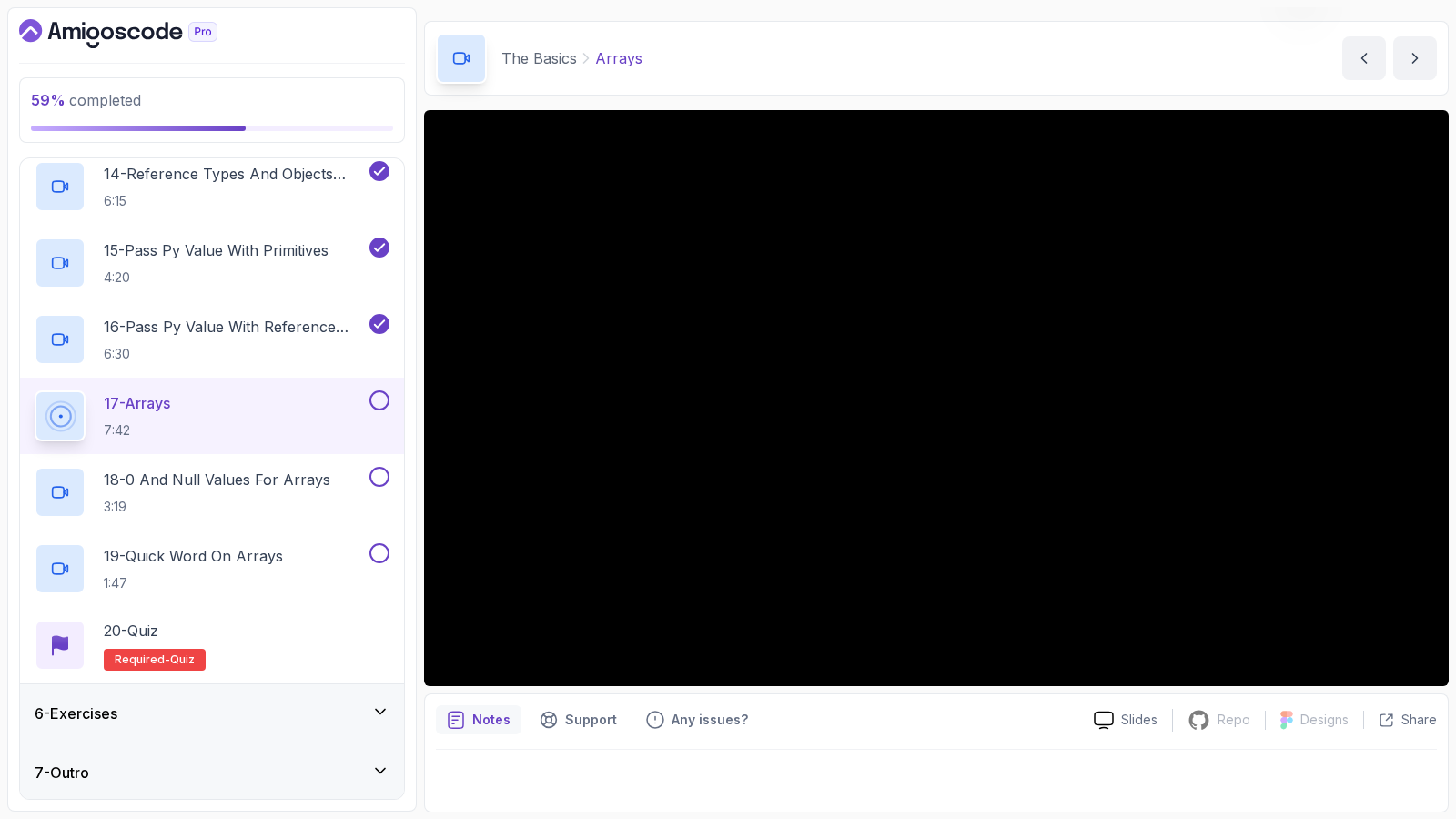
scroll to position [151, 0]
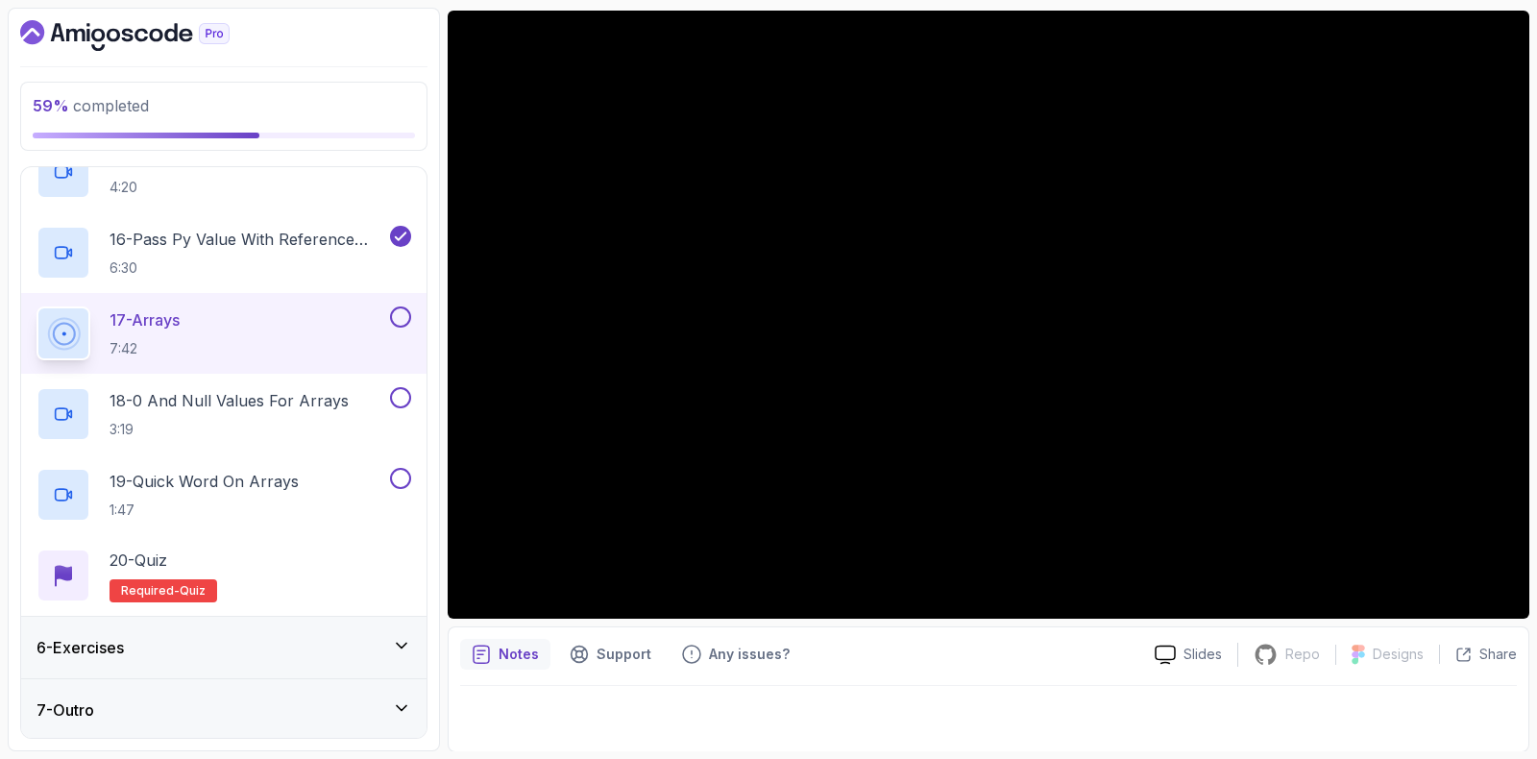
click at [402, 318] on button at bounding box center [400, 317] width 21 height 21
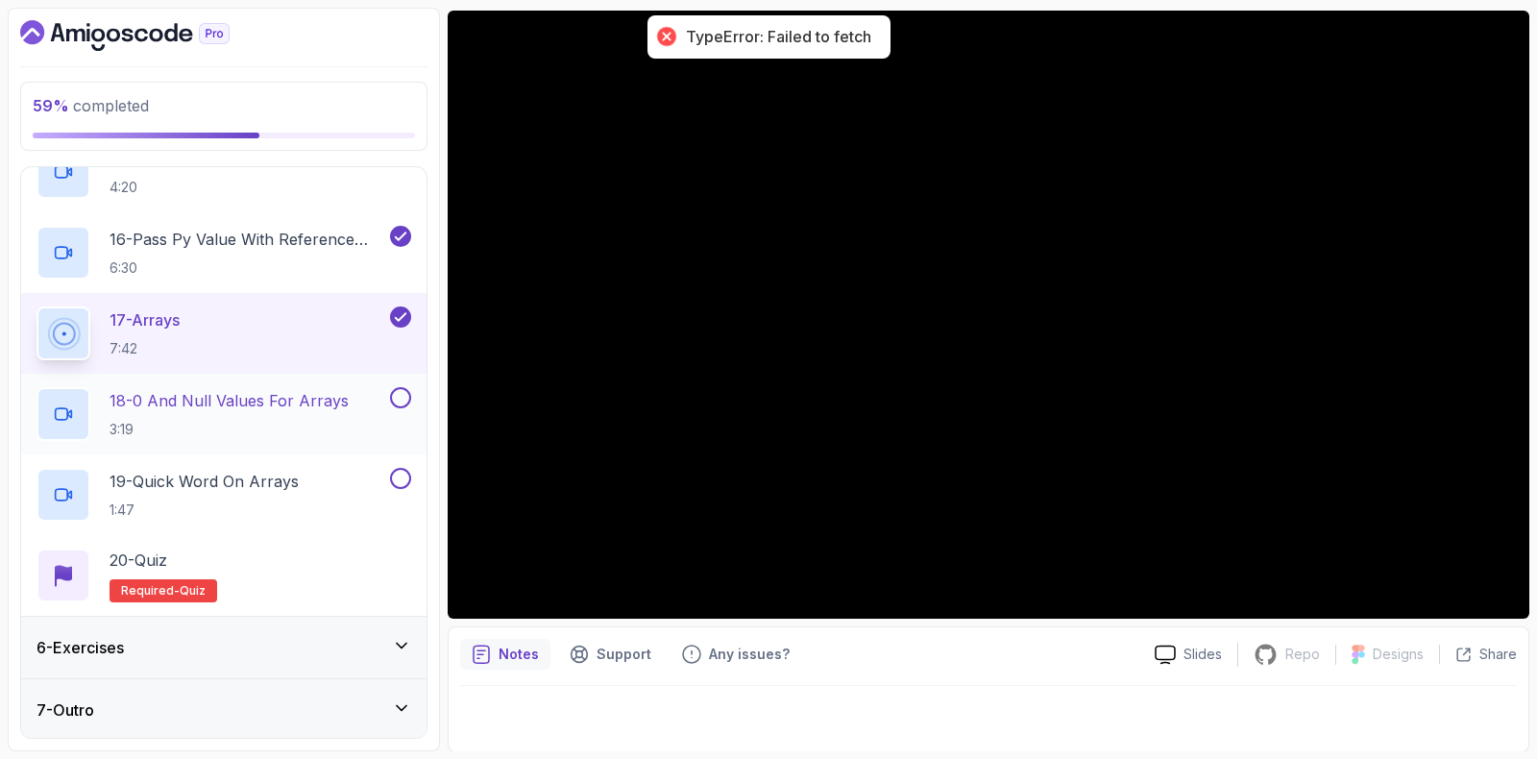
click at [298, 425] on p "3:19" at bounding box center [229, 429] width 239 height 19
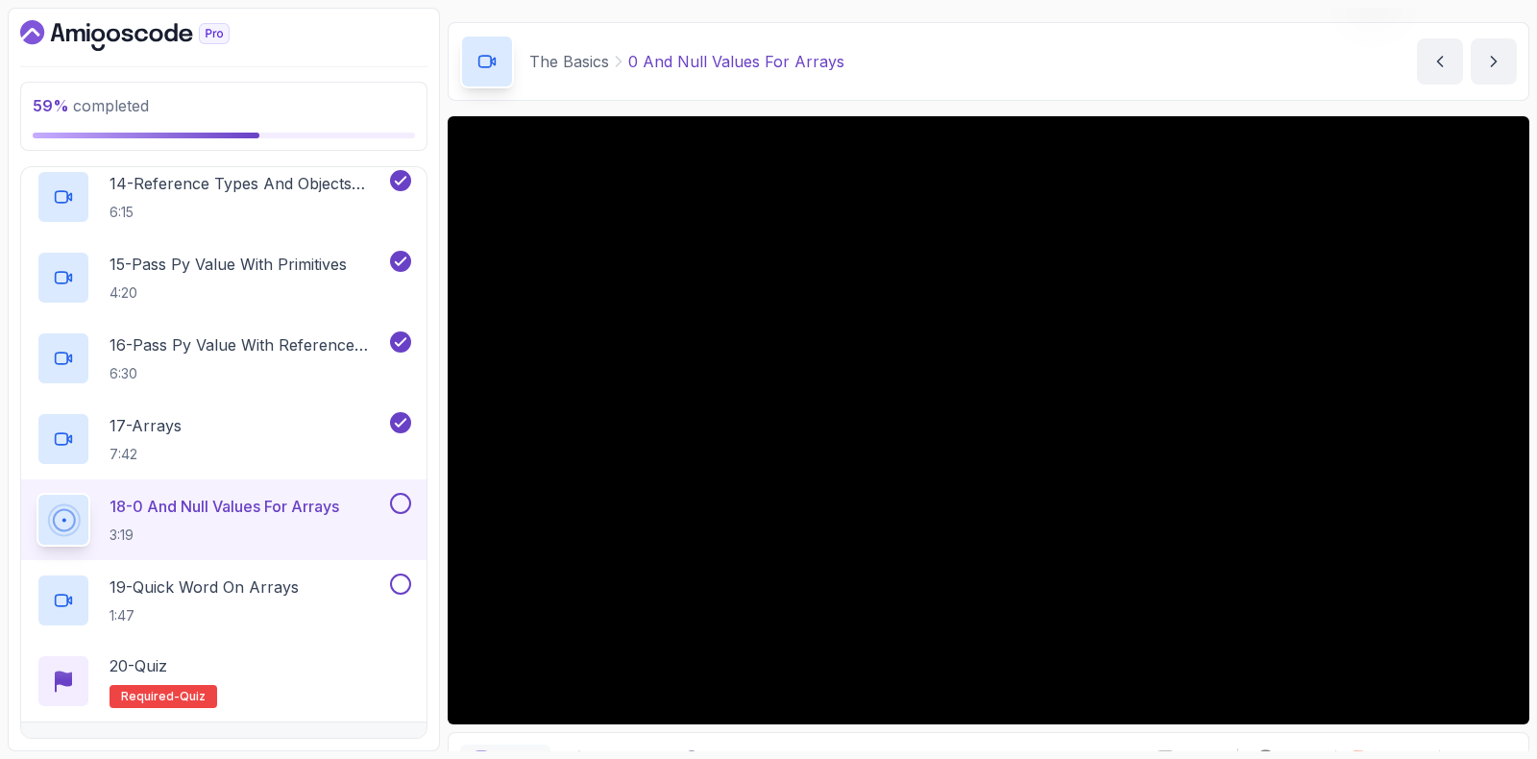
scroll to position [160, 0]
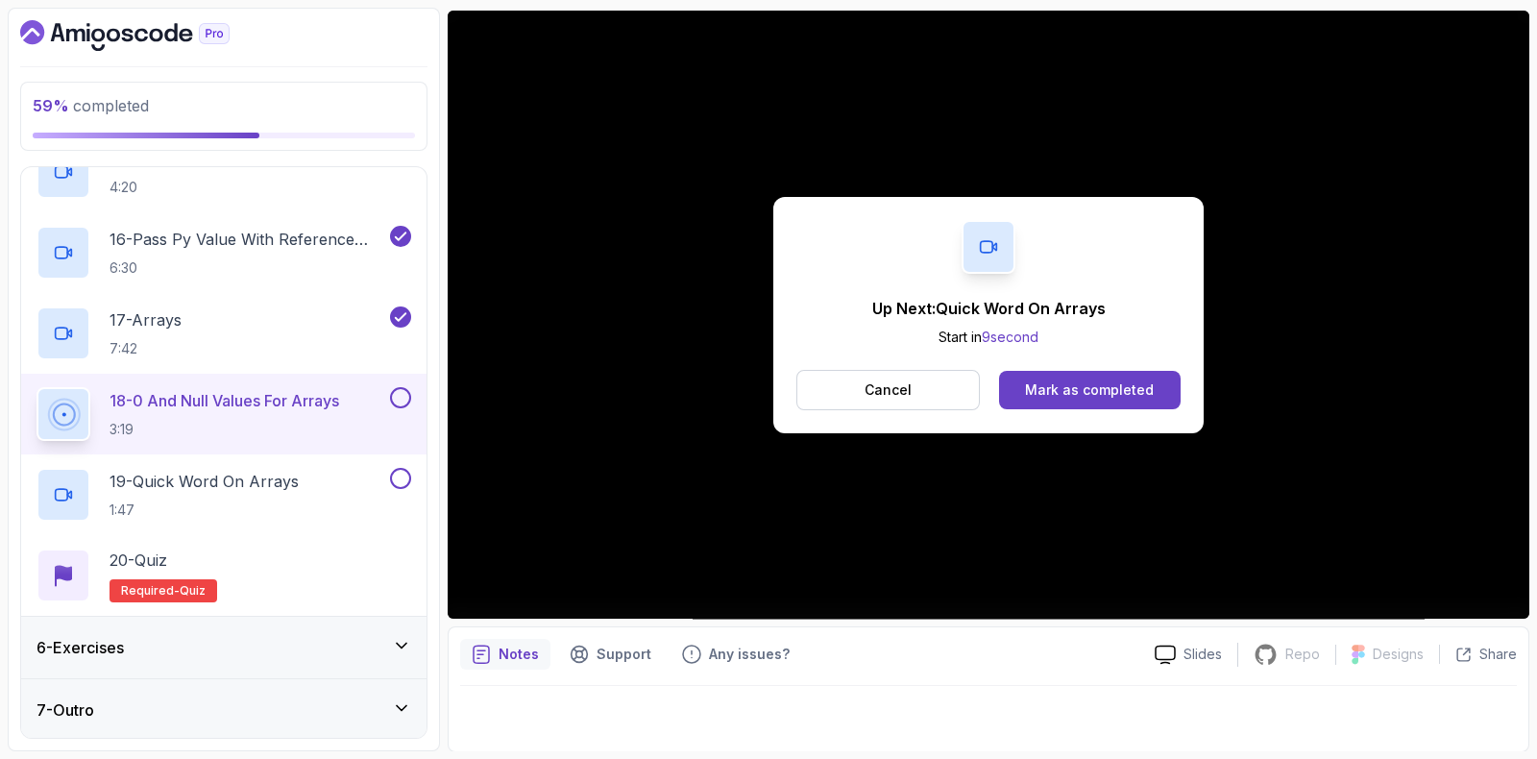
click at [400, 396] on button at bounding box center [400, 397] width 21 height 21
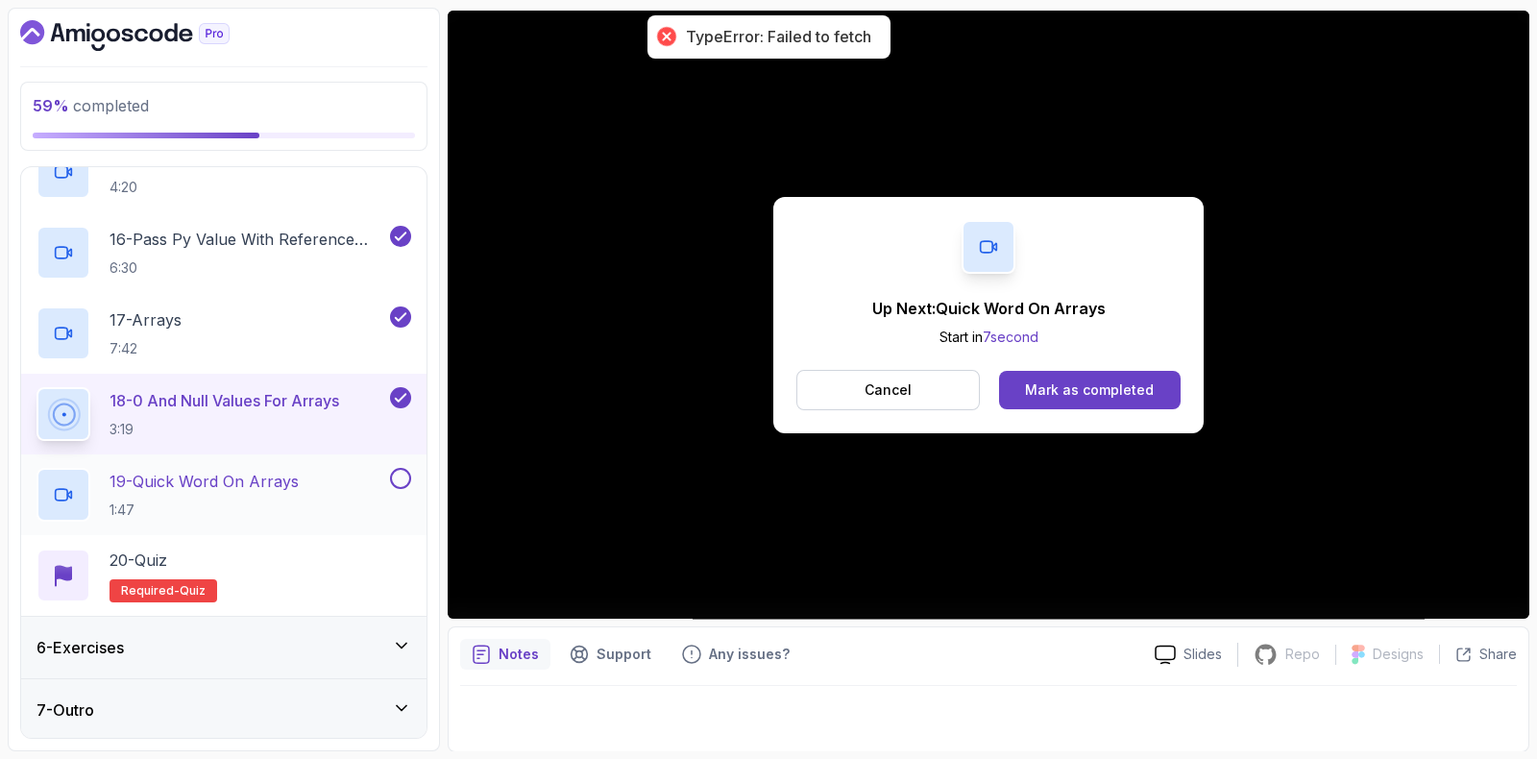
click at [229, 482] on p "19 - Quick Word On Arrays" at bounding box center [204, 481] width 189 height 23
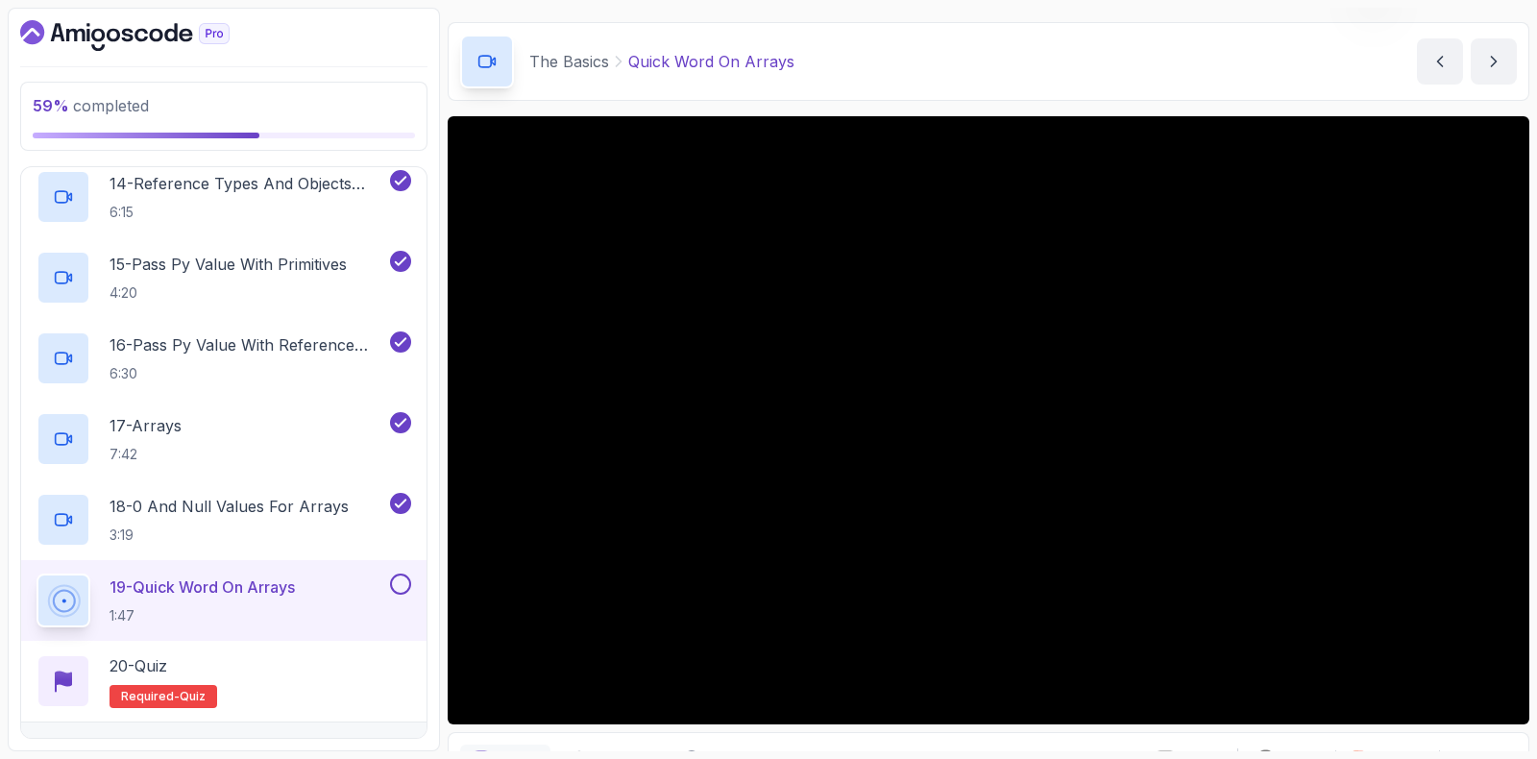
scroll to position [160, 0]
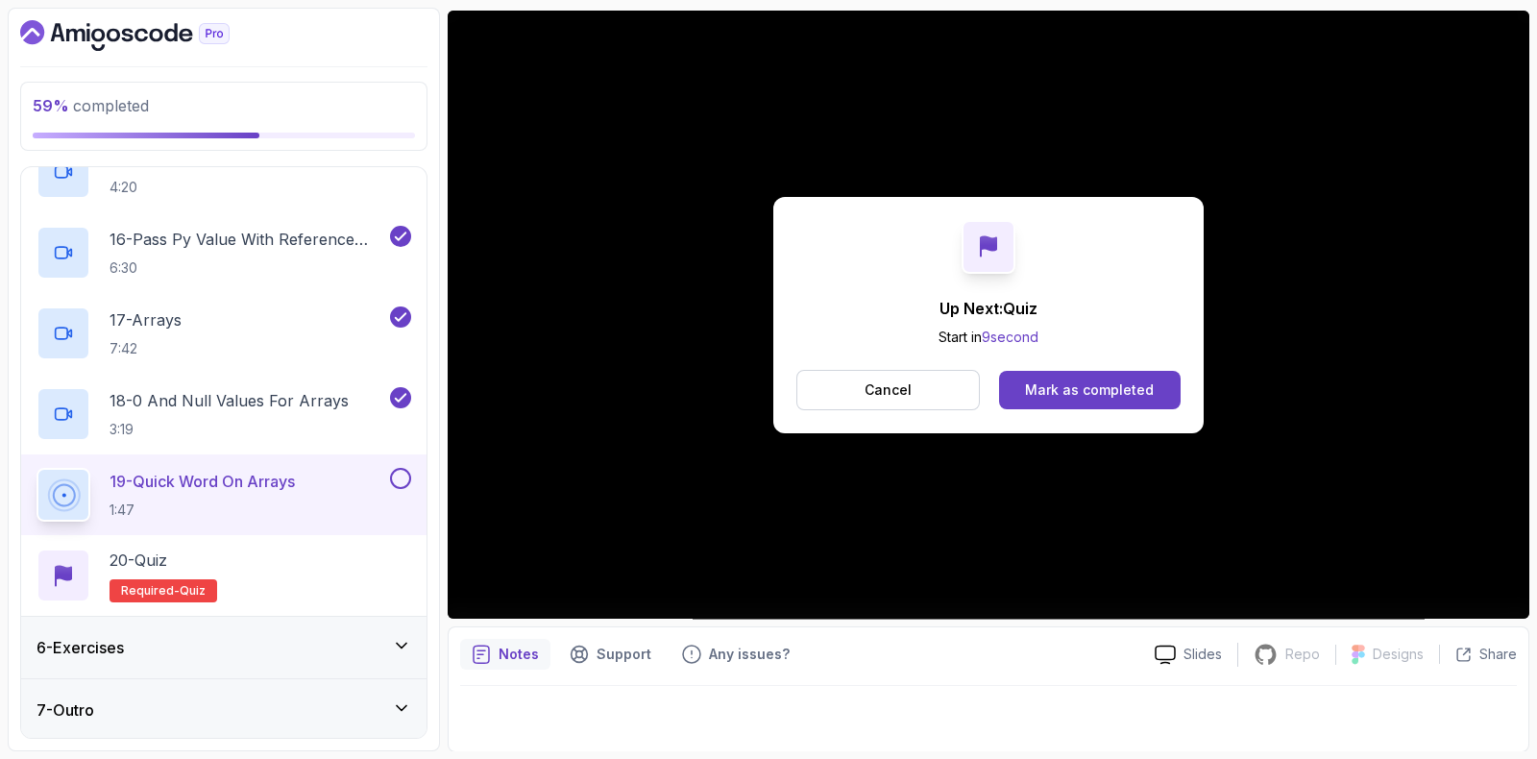
click at [1116, 380] on div "Mark as completed" at bounding box center [1089, 389] width 129 height 19
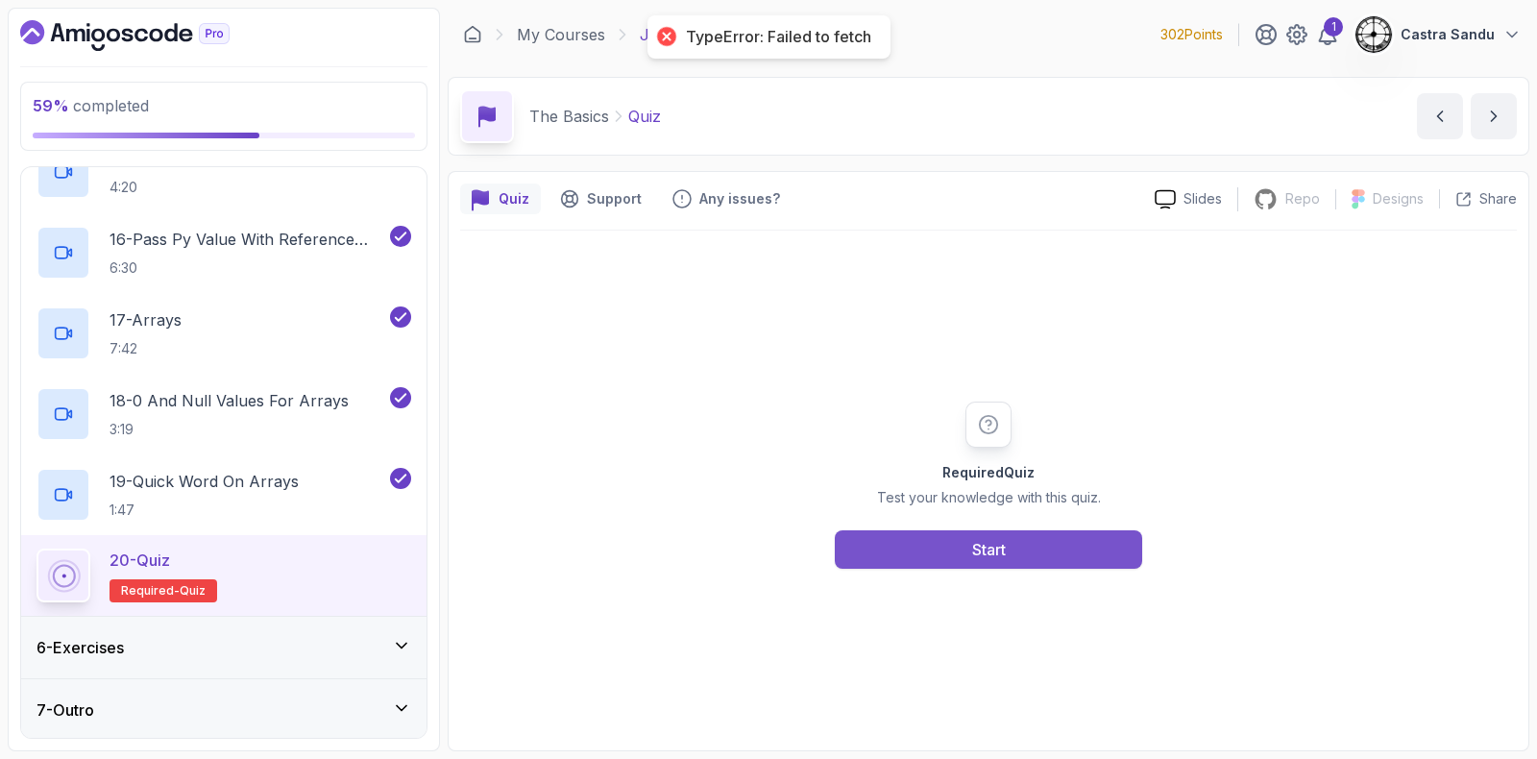
click at [999, 532] on button "Start" at bounding box center [988, 549] width 307 height 38
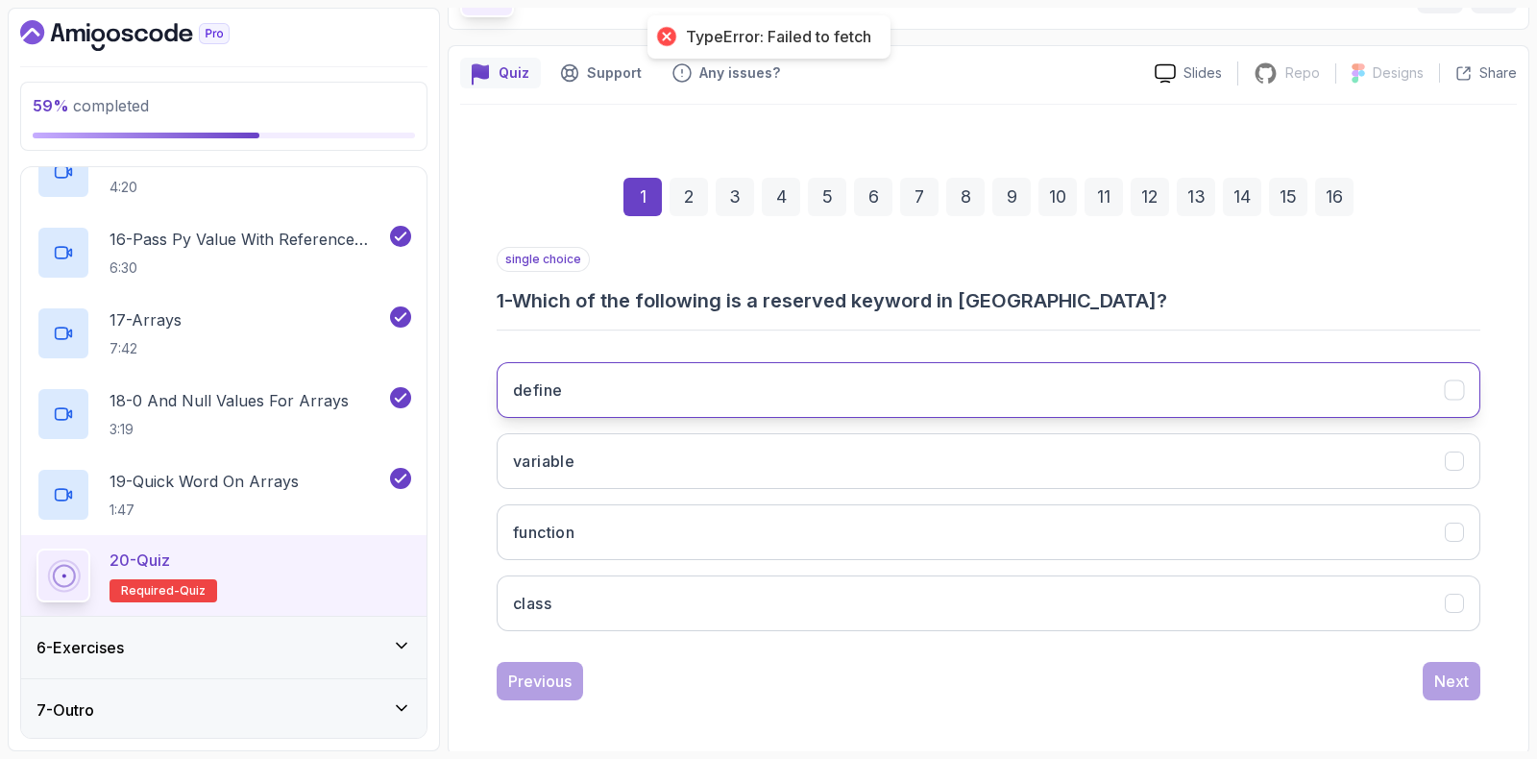
scroll to position [127, 0]
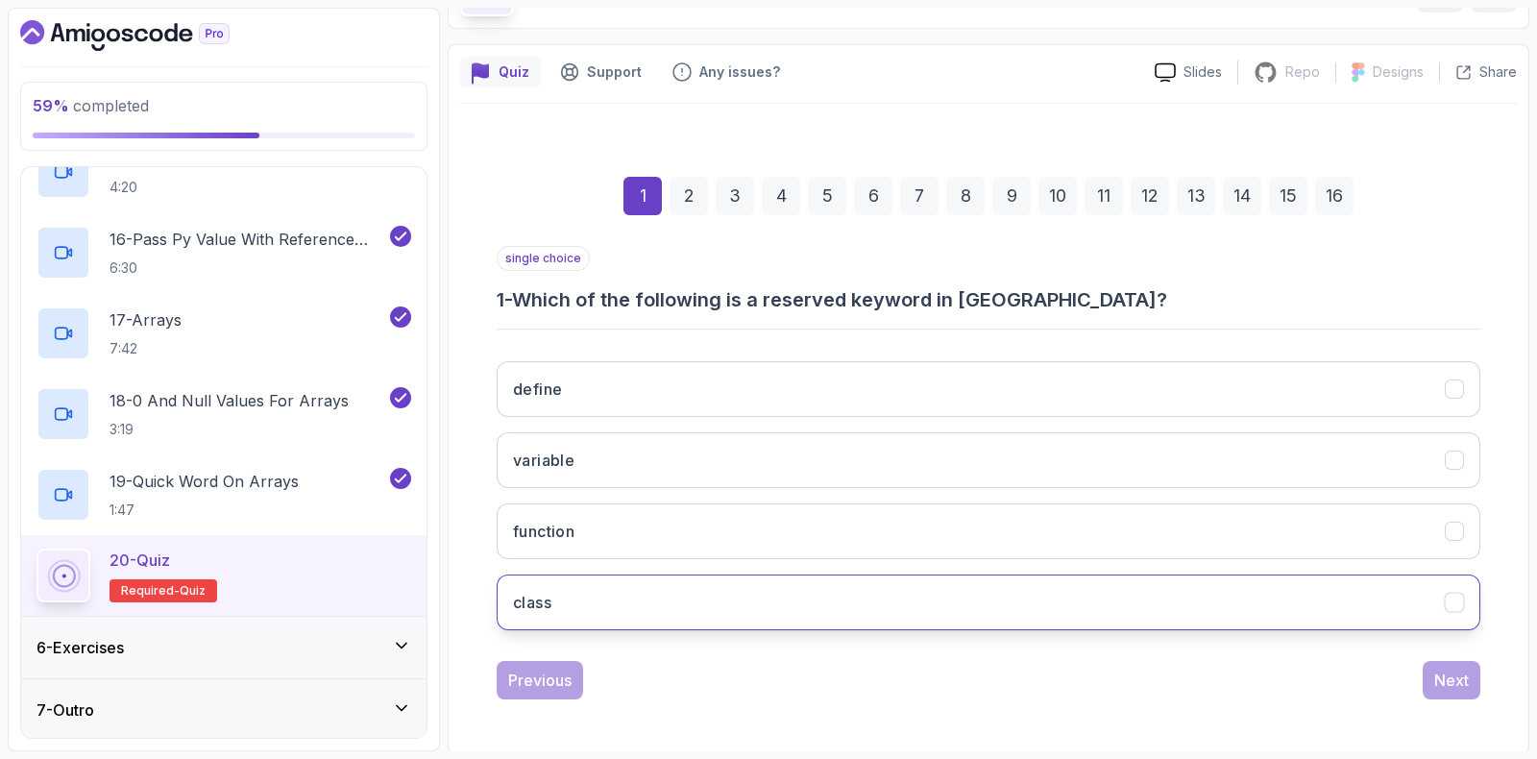
click at [592, 602] on button "class" at bounding box center [989, 603] width 984 height 56
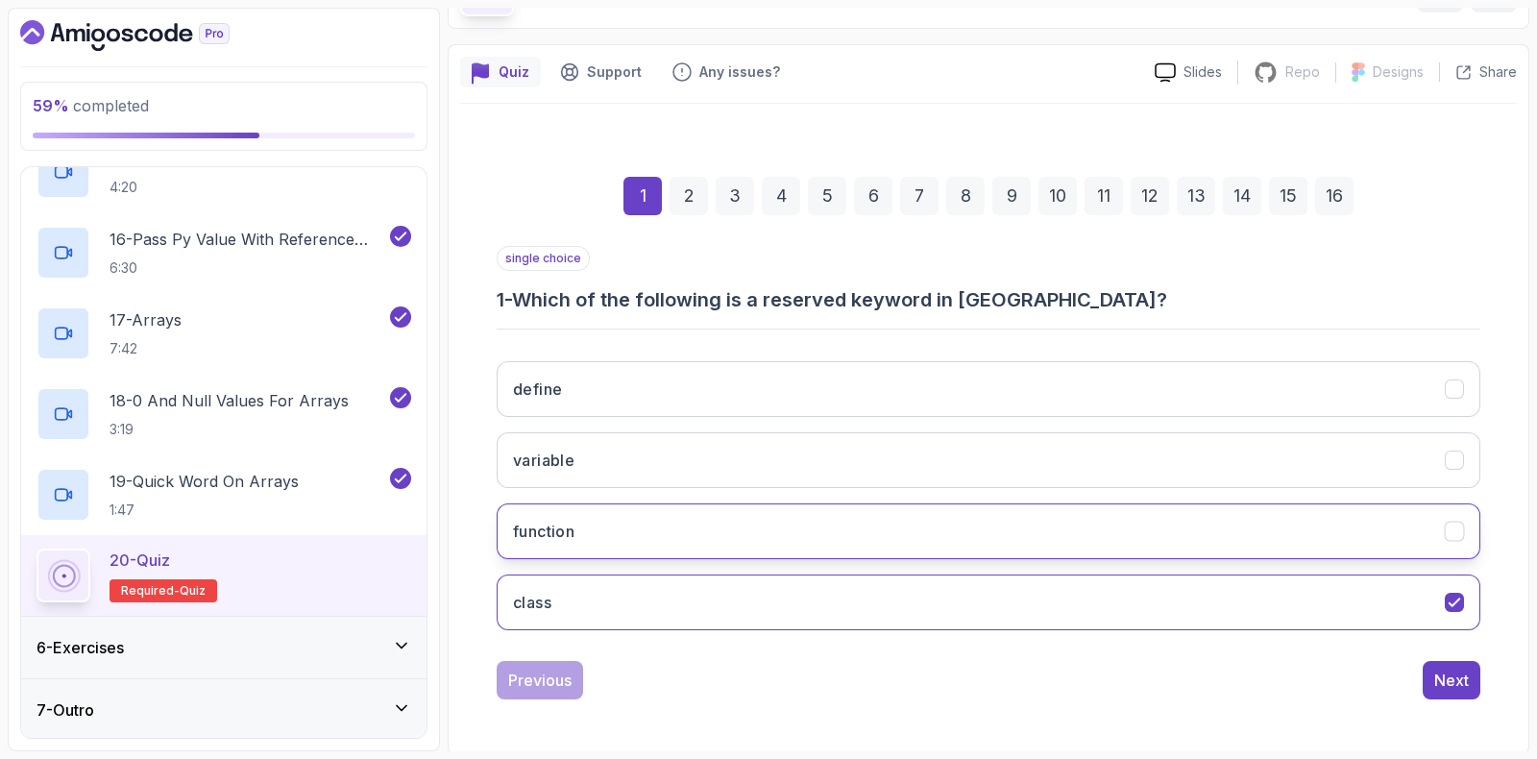
click at [1388, 527] on button "function" at bounding box center [989, 531] width 984 height 56
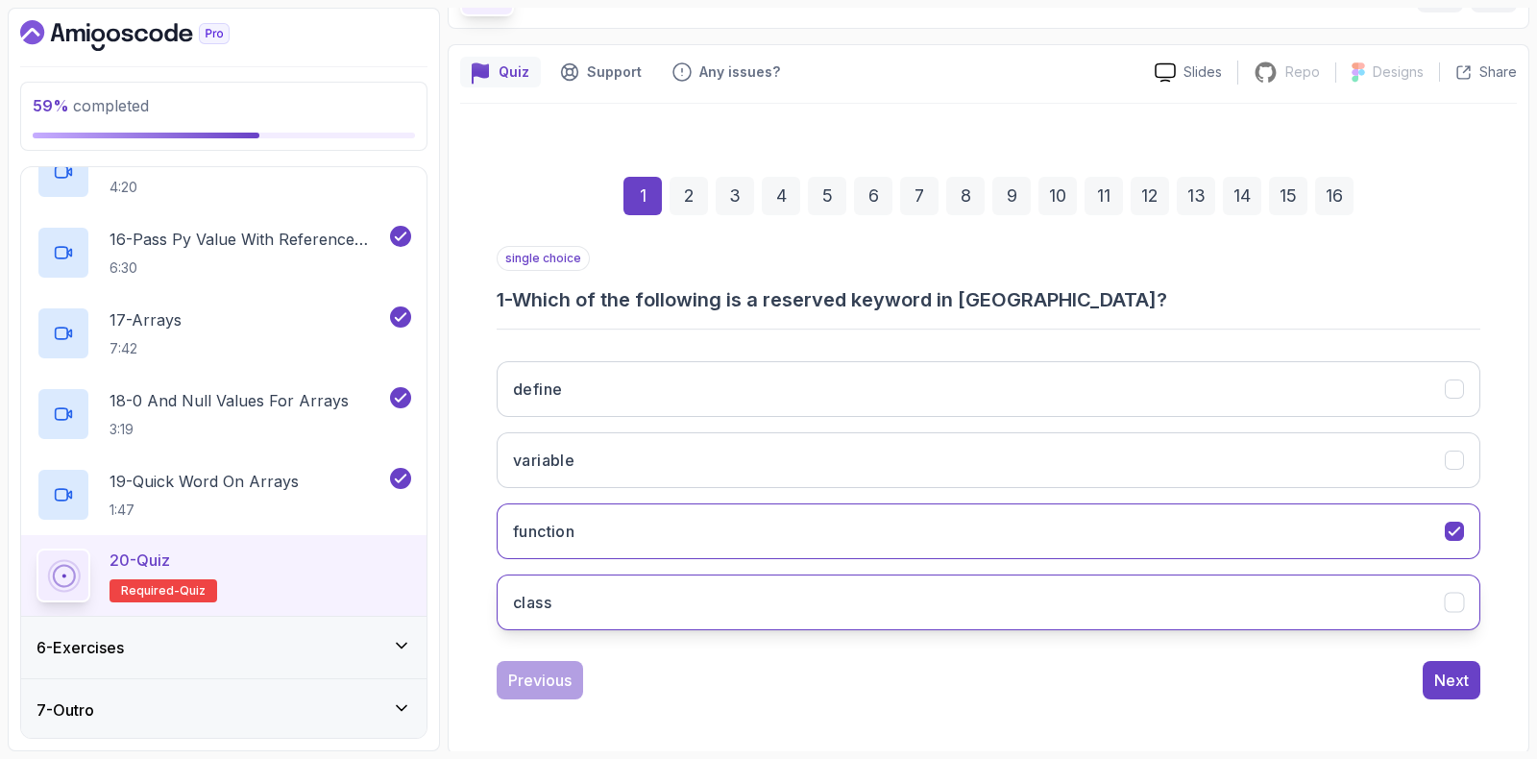
click at [1366, 615] on button "class" at bounding box center [989, 603] width 984 height 56
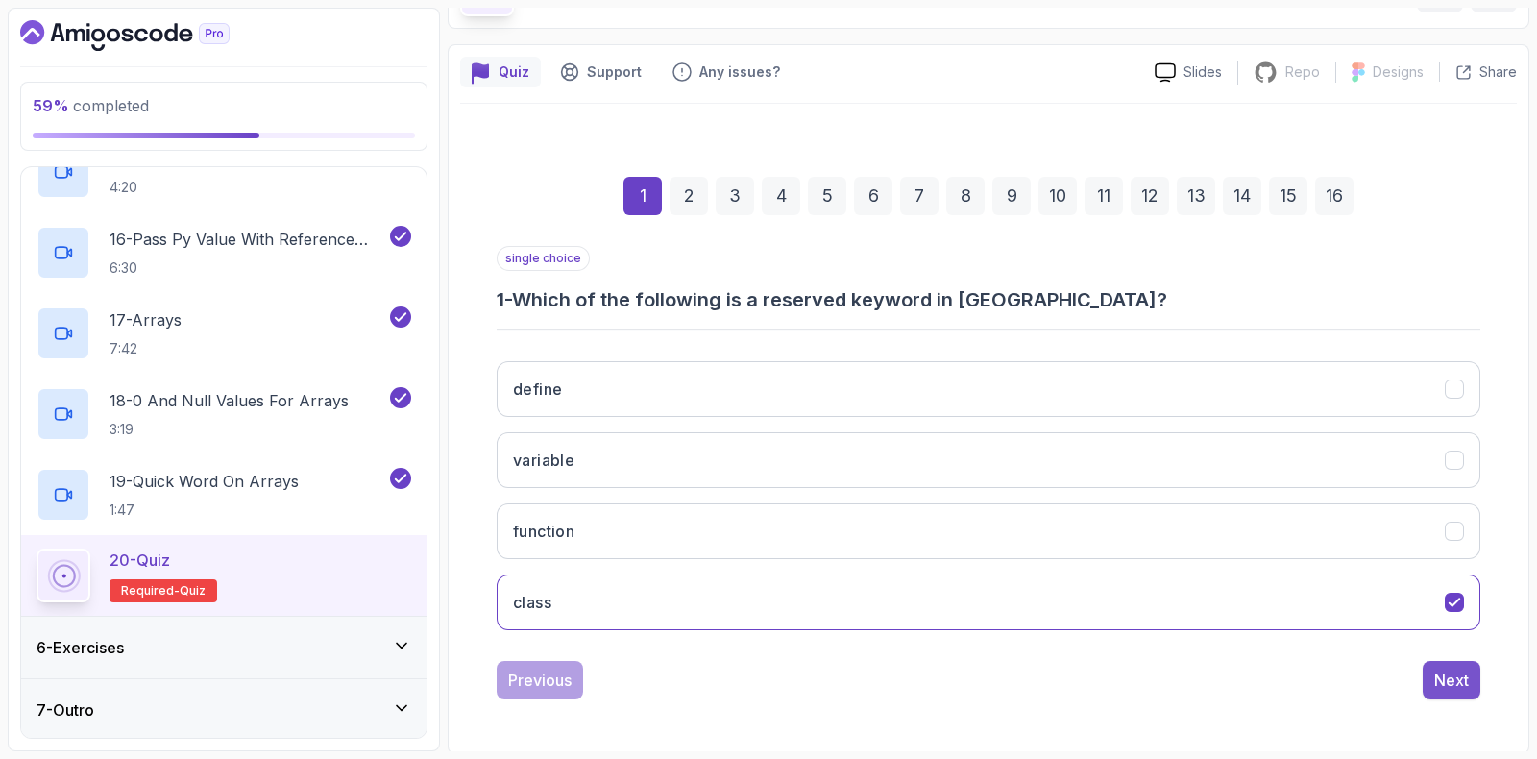
click at [1460, 678] on div "Next" at bounding box center [1452, 680] width 35 height 23
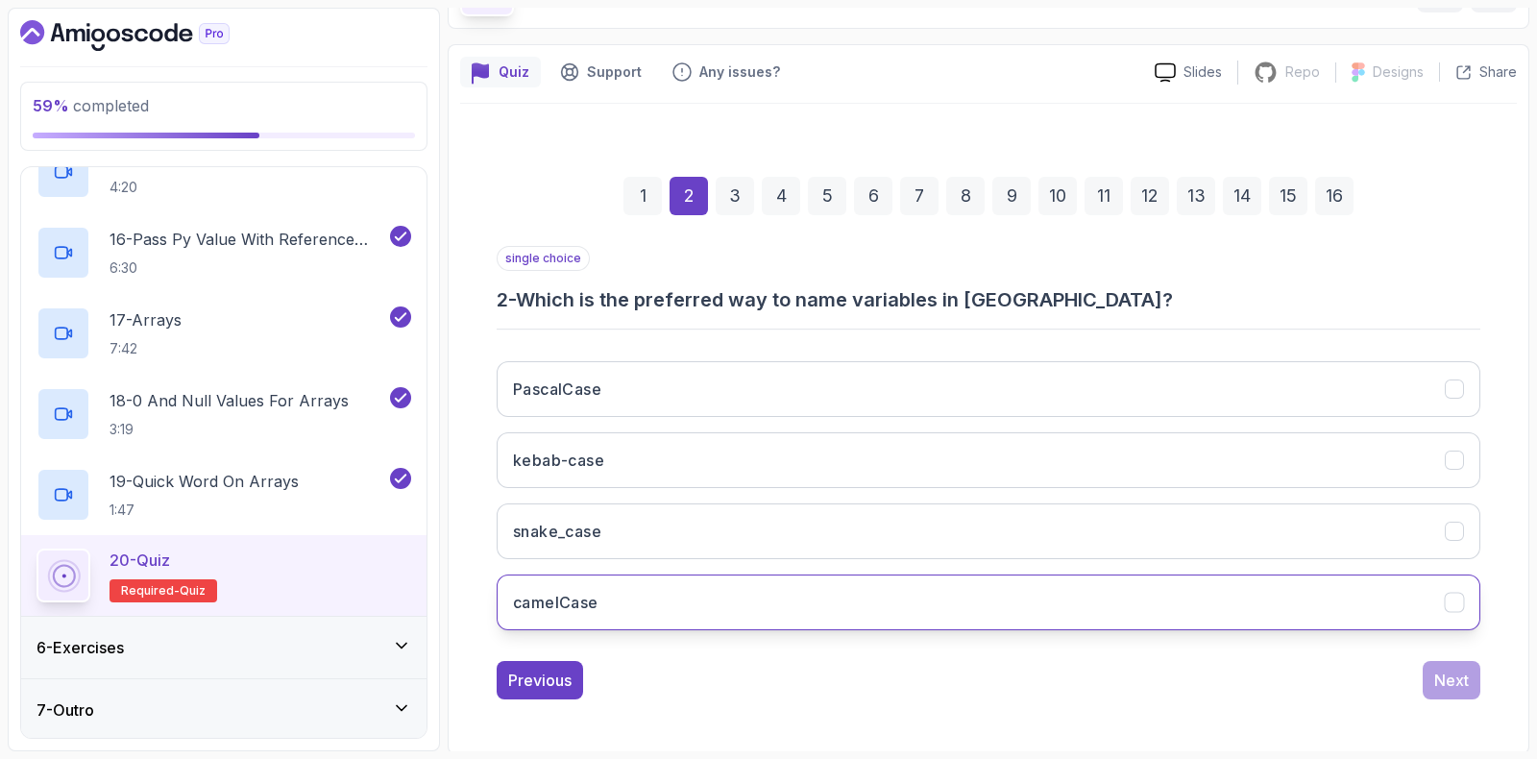
click at [601, 606] on button "camelCase" at bounding box center [989, 603] width 984 height 56
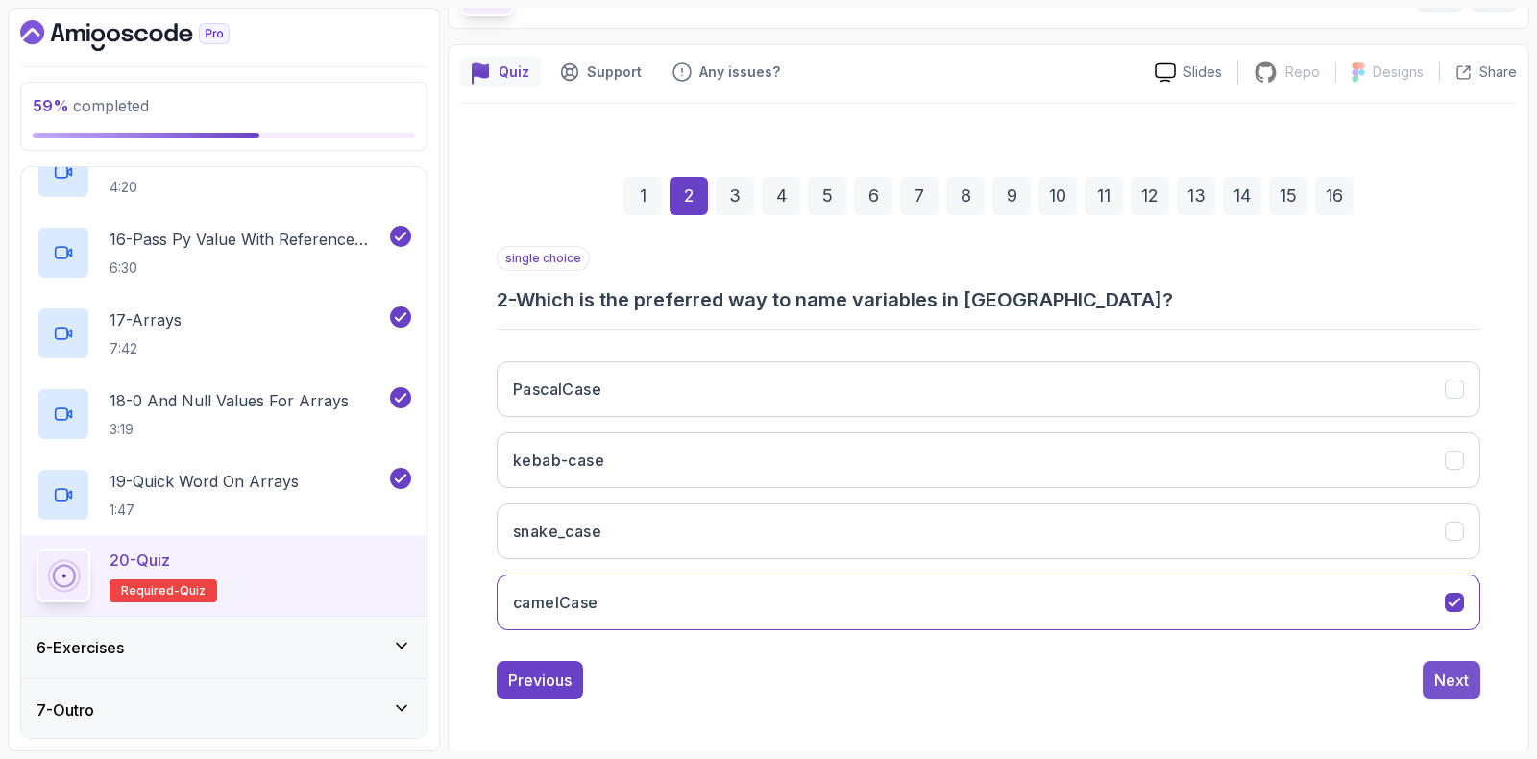
click at [1449, 681] on div "Next" at bounding box center [1452, 680] width 35 height 23
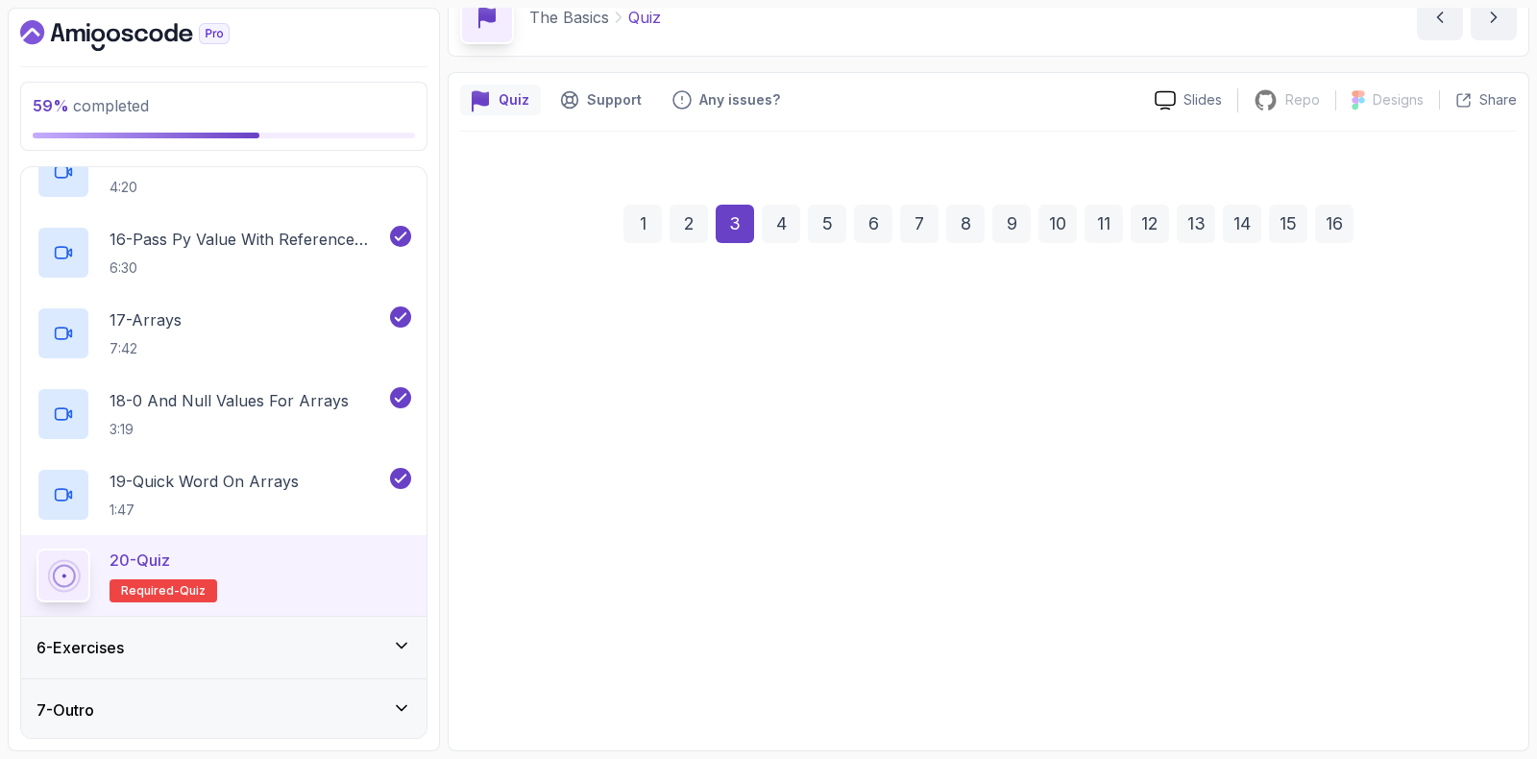
scroll to position [96, 0]
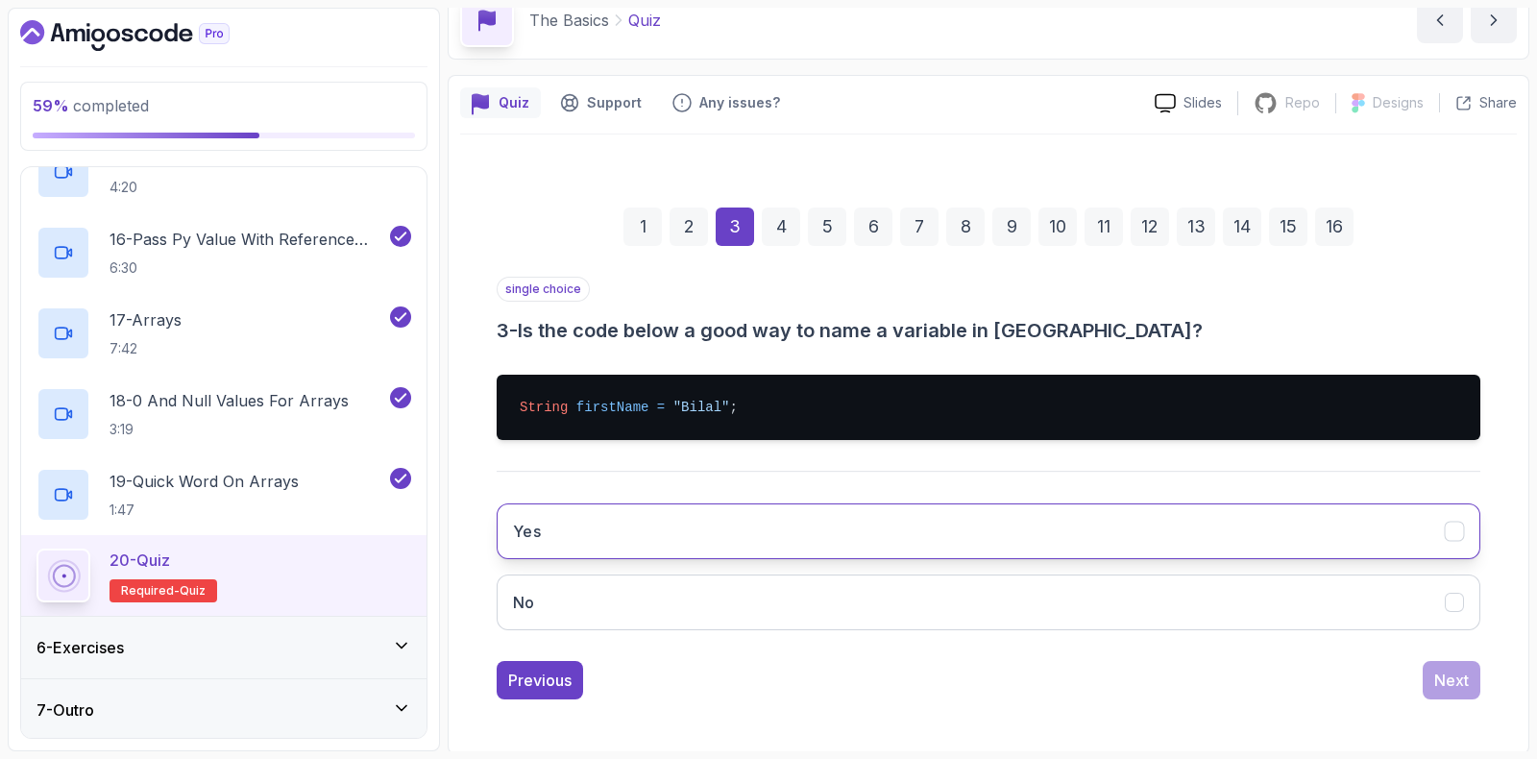
click at [572, 531] on button "Yes" at bounding box center [989, 531] width 984 height 56
click at [1456, 670] on div "Next" at bounding box center [1452, 680] width 35 height 23
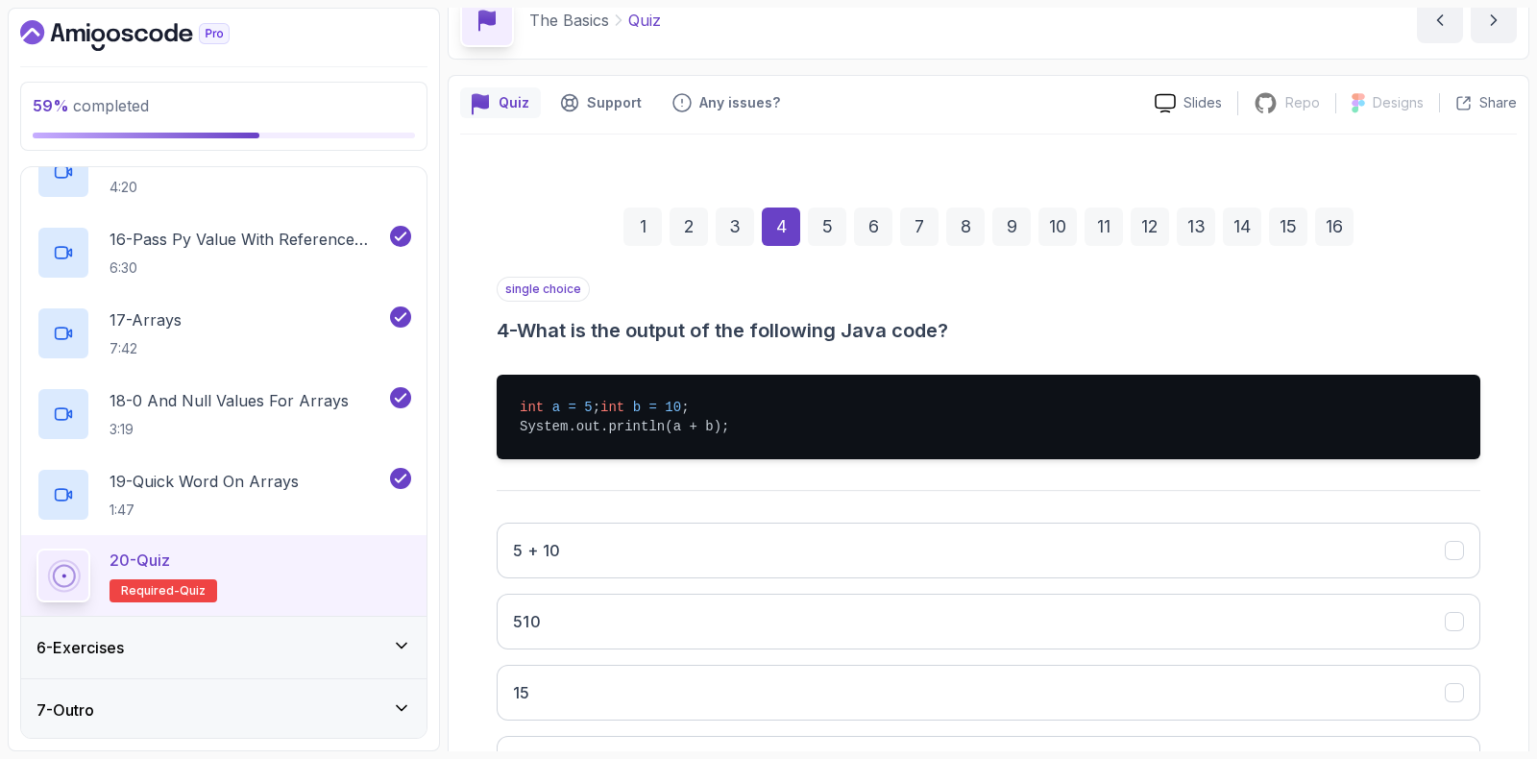
scroll to position [216, 0]
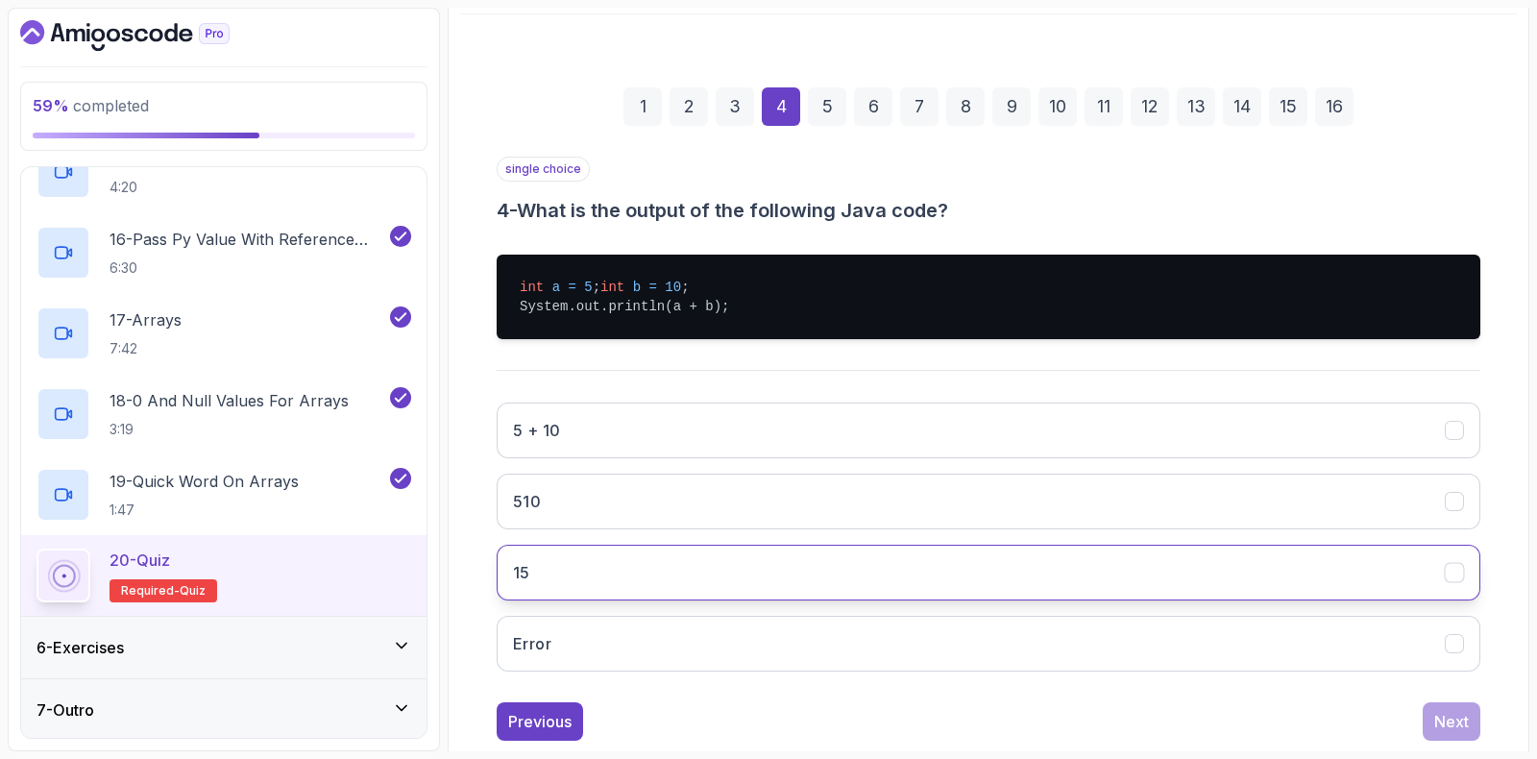
click at [562, 576] on button "15" at bounding box center [989, 573] width 984 height 56
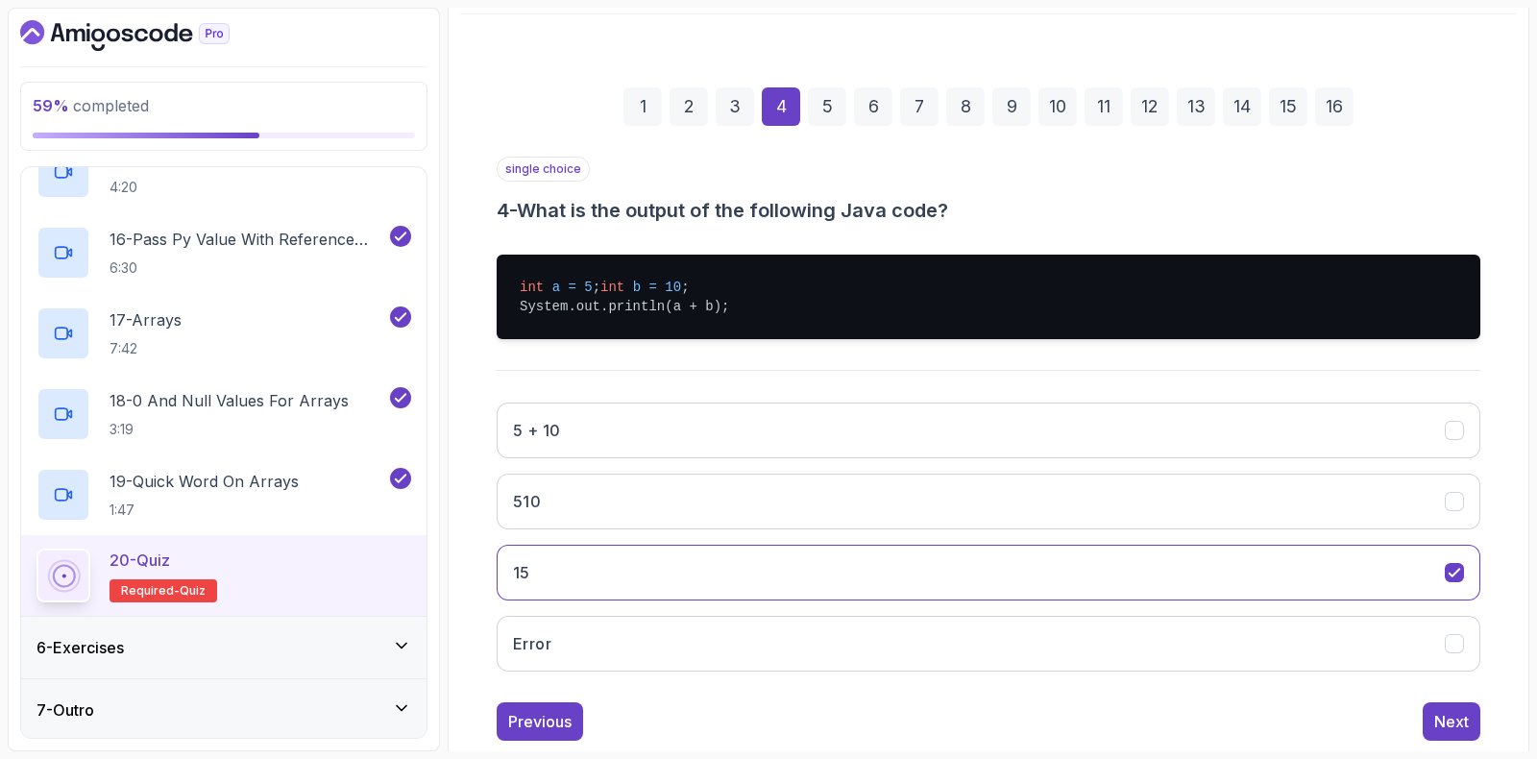
drag, startPoint x: 1456, startPoint y: 737, endPoint x: 1373, endPoint y: 688, distance: 96.1
click at [1456, 733] on div "Next" at bounding box center [1452, 721] width 35 height 23
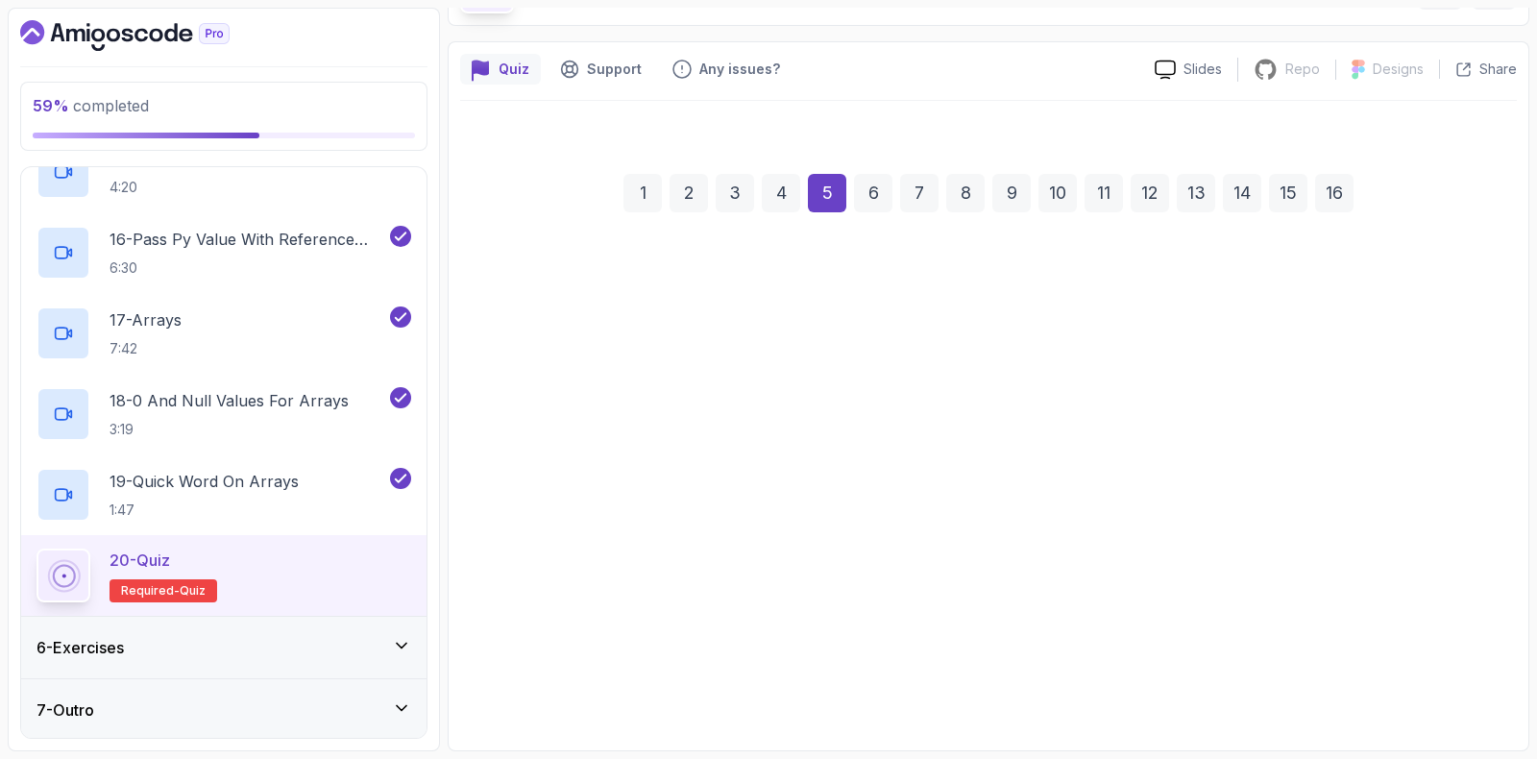
scroll to position [127, 0]
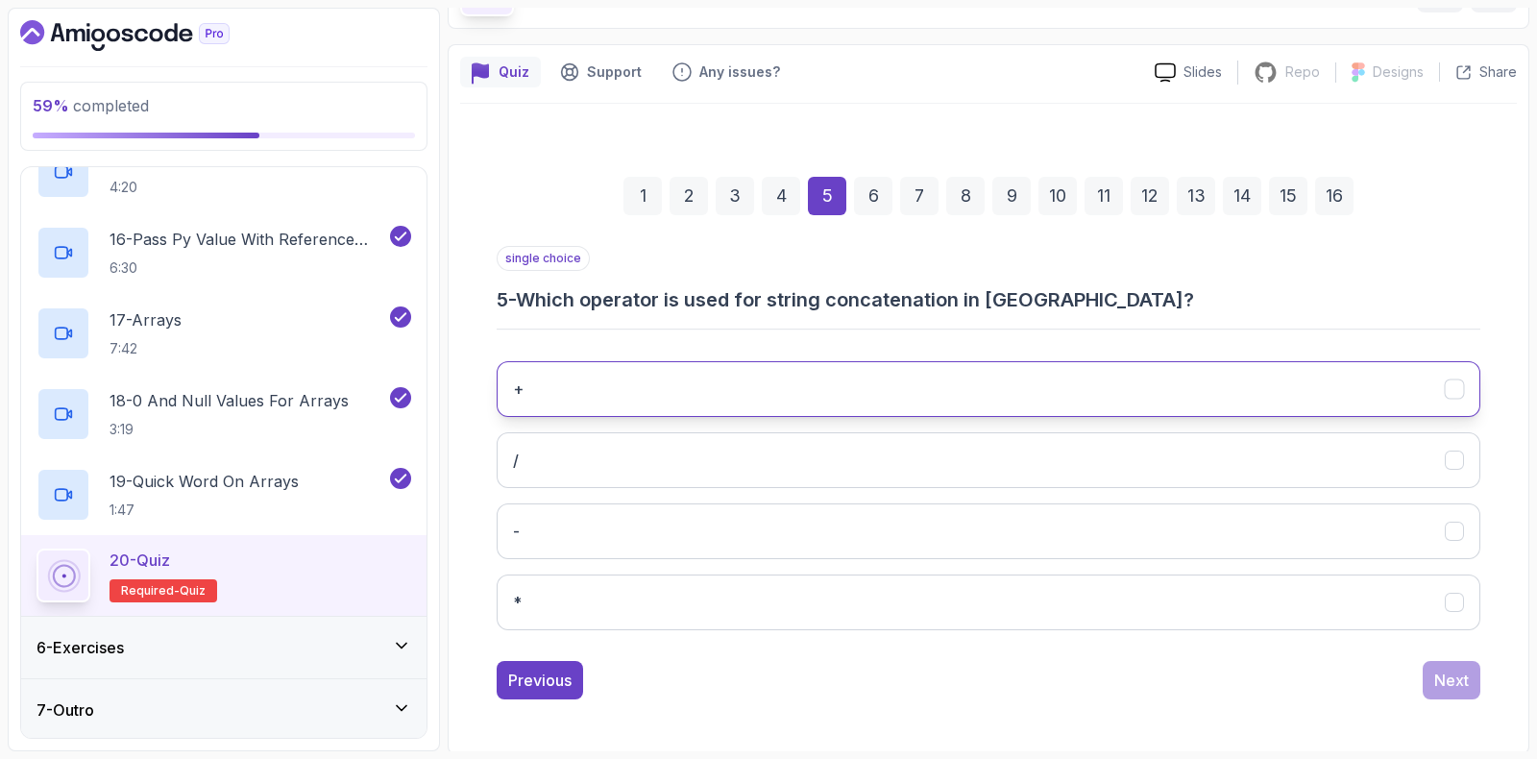
click at [716, 393] on button "+" at bounding box center [989, 389] width 984 height 56
click at [1451, 661] on button "Next" at bounding box center [1452, 680] width 58 height 38
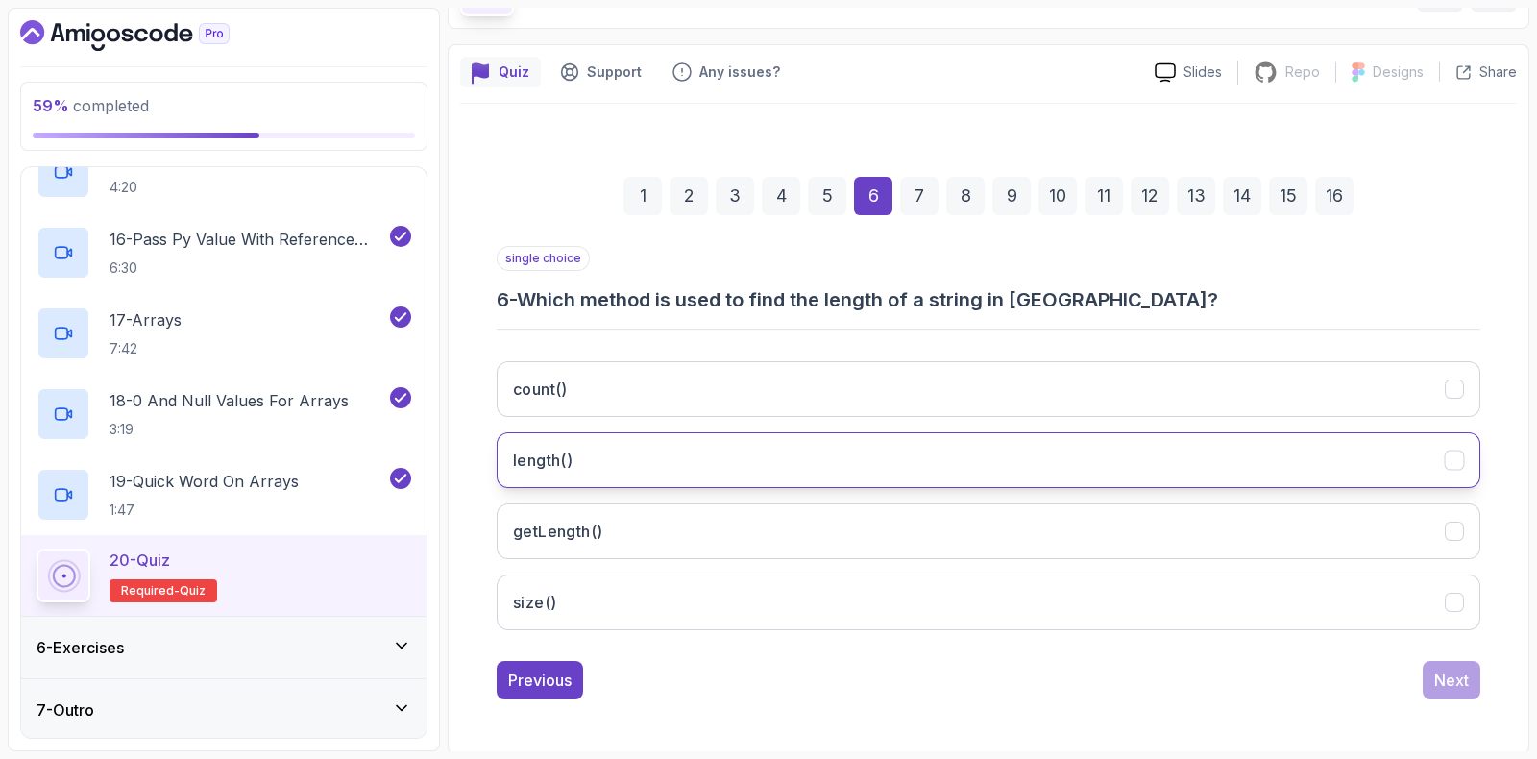
click at [590, 449] on button "length()" at bounding box center [989, 460] width 984 height 56
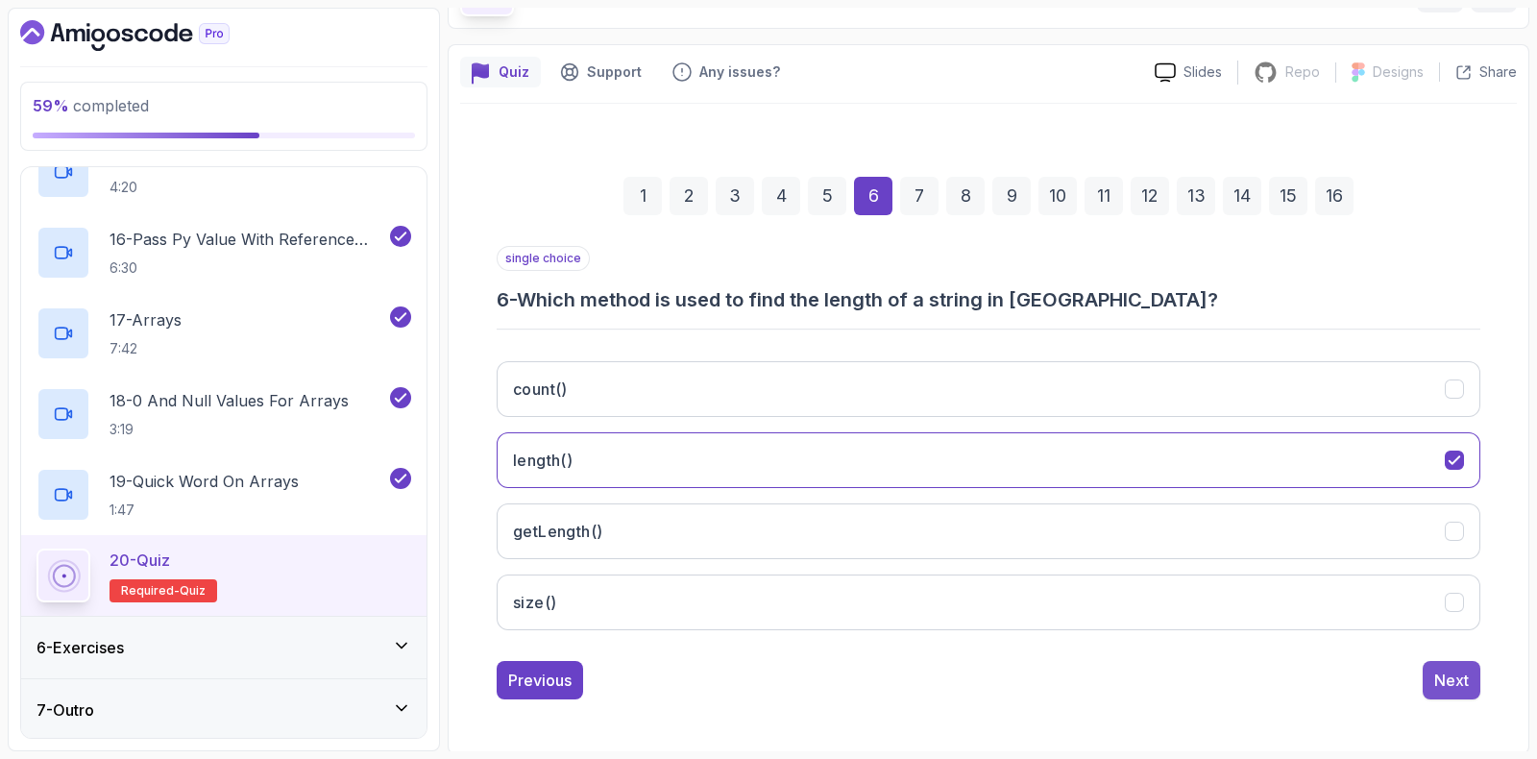
click at [1468, 686] on div "Next" at bounding box center [1452, 680] width 35 height 23
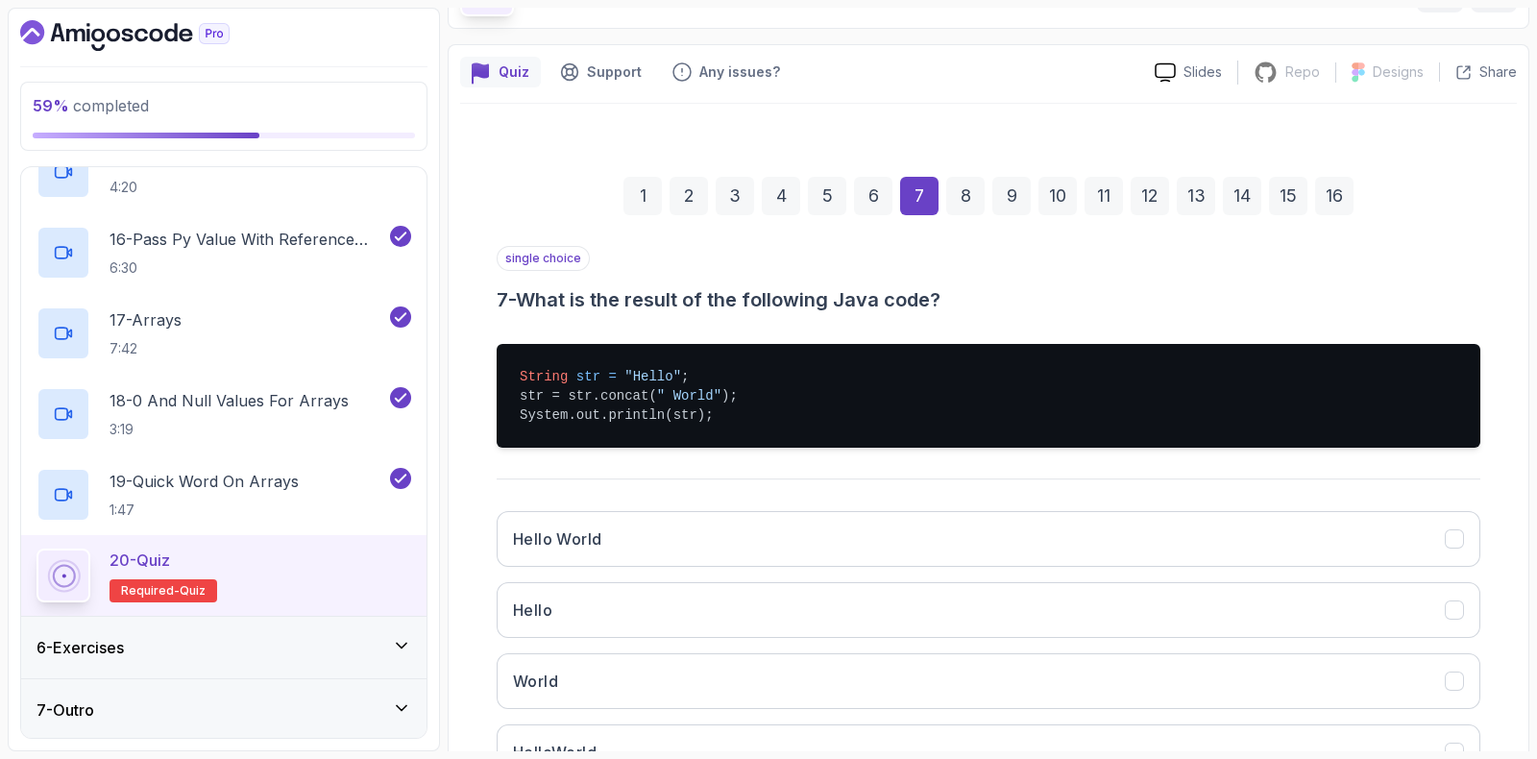
scroll to position [277, 0]
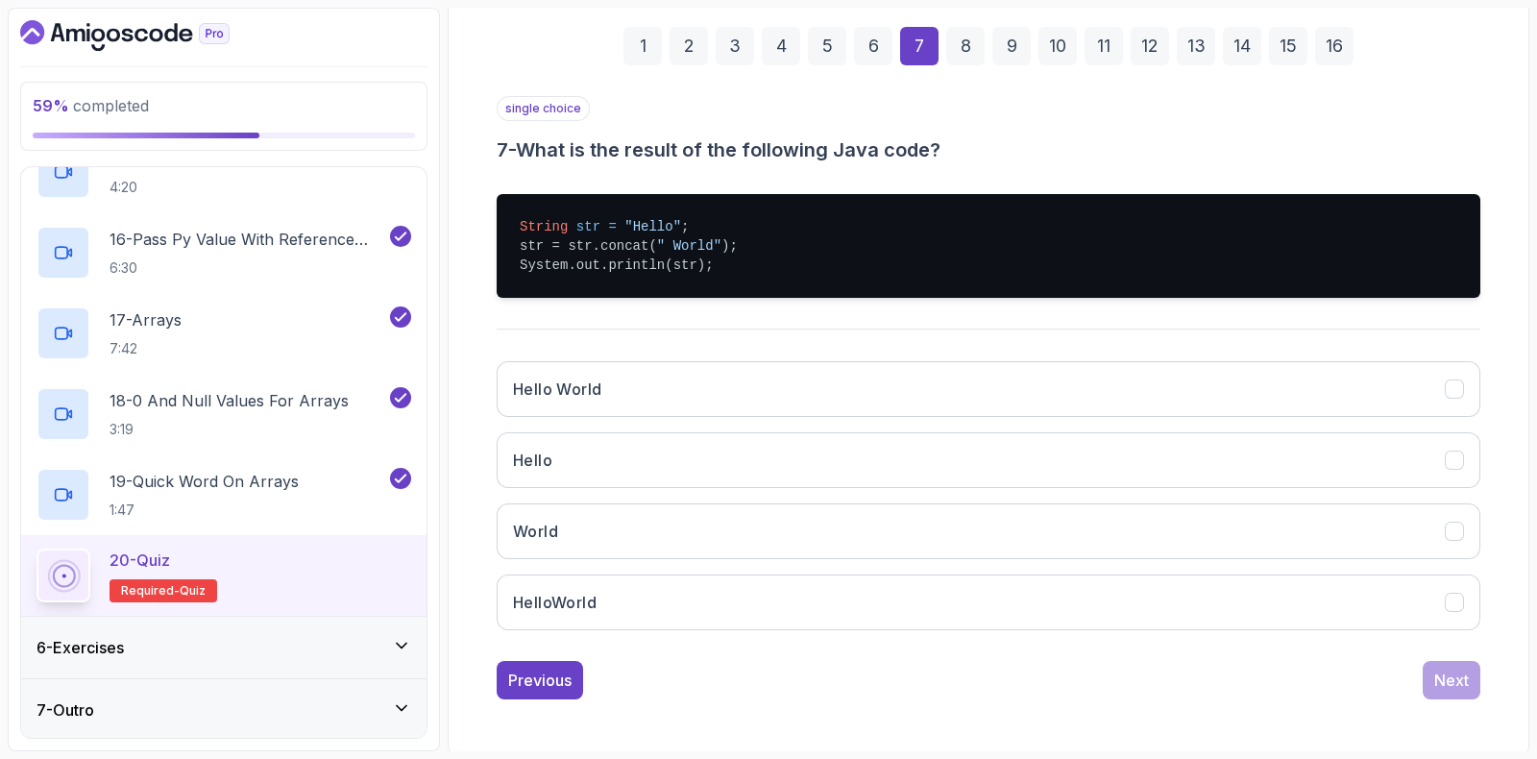
click at [617, 652] on div "single choice 7 - What is the result of the following Java code? String str = "…" at bounding box center [989, 397] width 984 height 603
click at [486, 683] on div "1 2 3 4 5 6 7 8 9 10 11 12 13 14 15 16 single choice 7 - What is the result of …" at bounding box center [988, 348] width 1057 height 734
click at [524, 669] on div "Previous" at bounding box center [539, 680] width 63 height 23
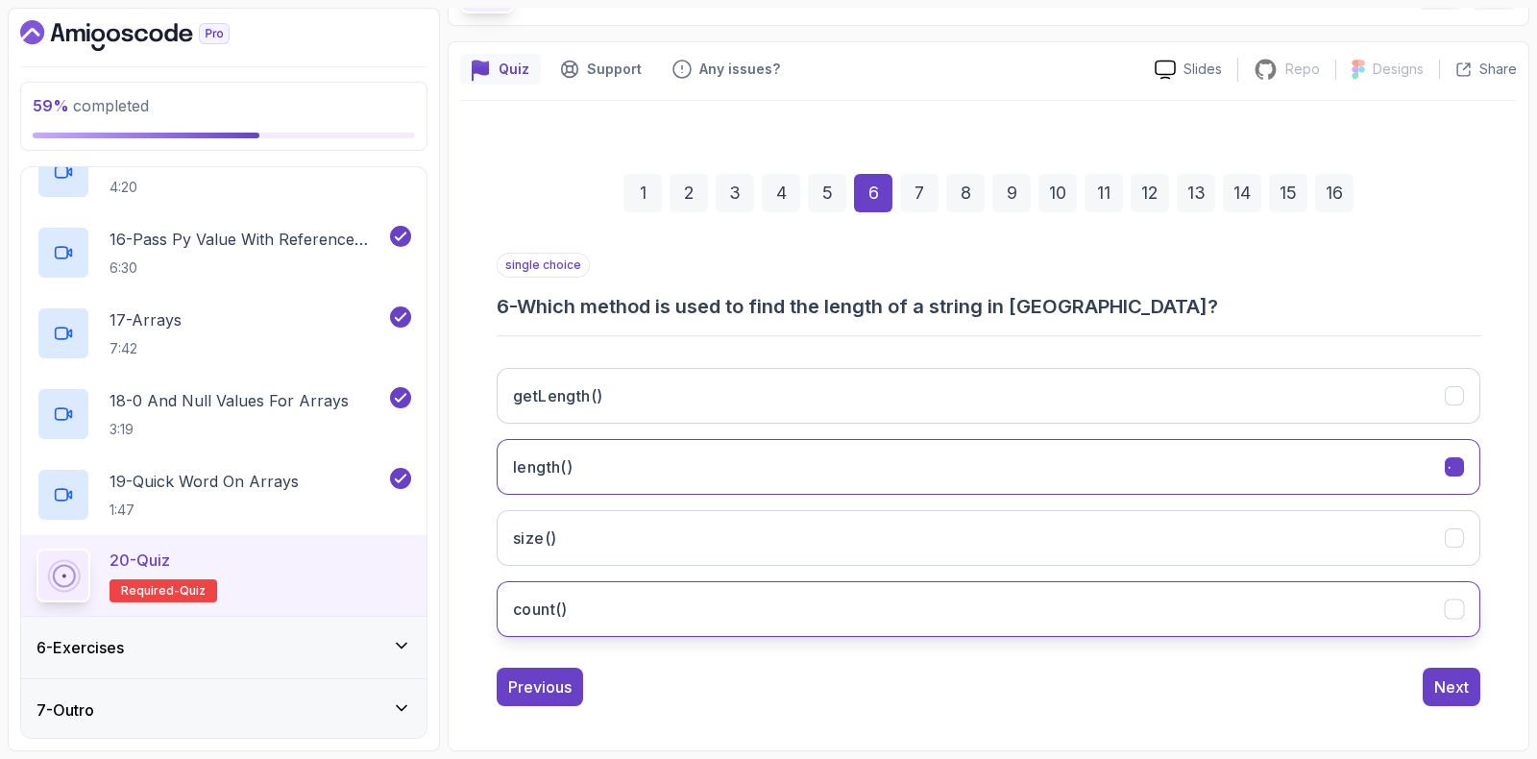
scroll to position [127, 0]
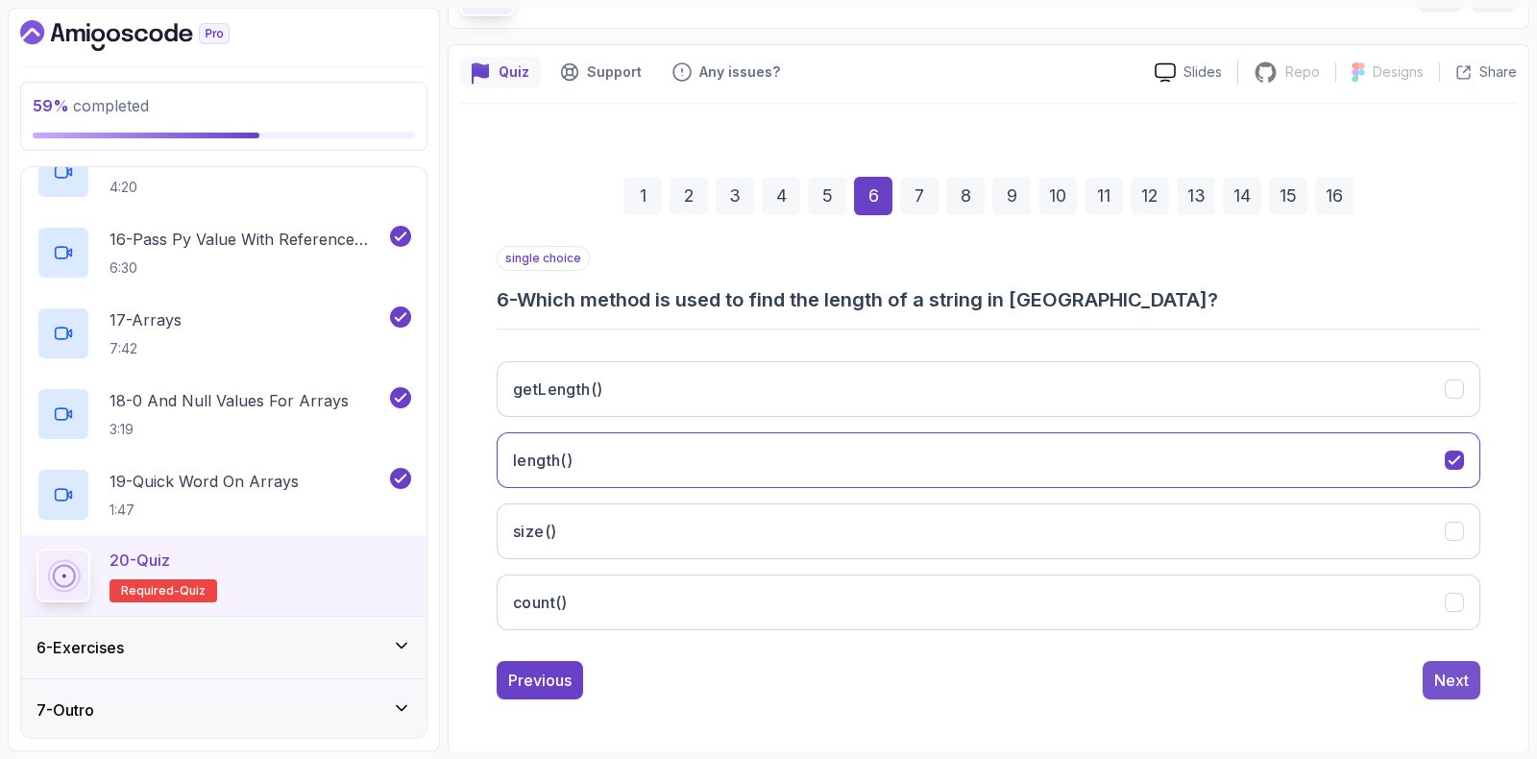
click at [1453, 673] on div "Next" at bounding box center [1452, 680] width 35 height 23
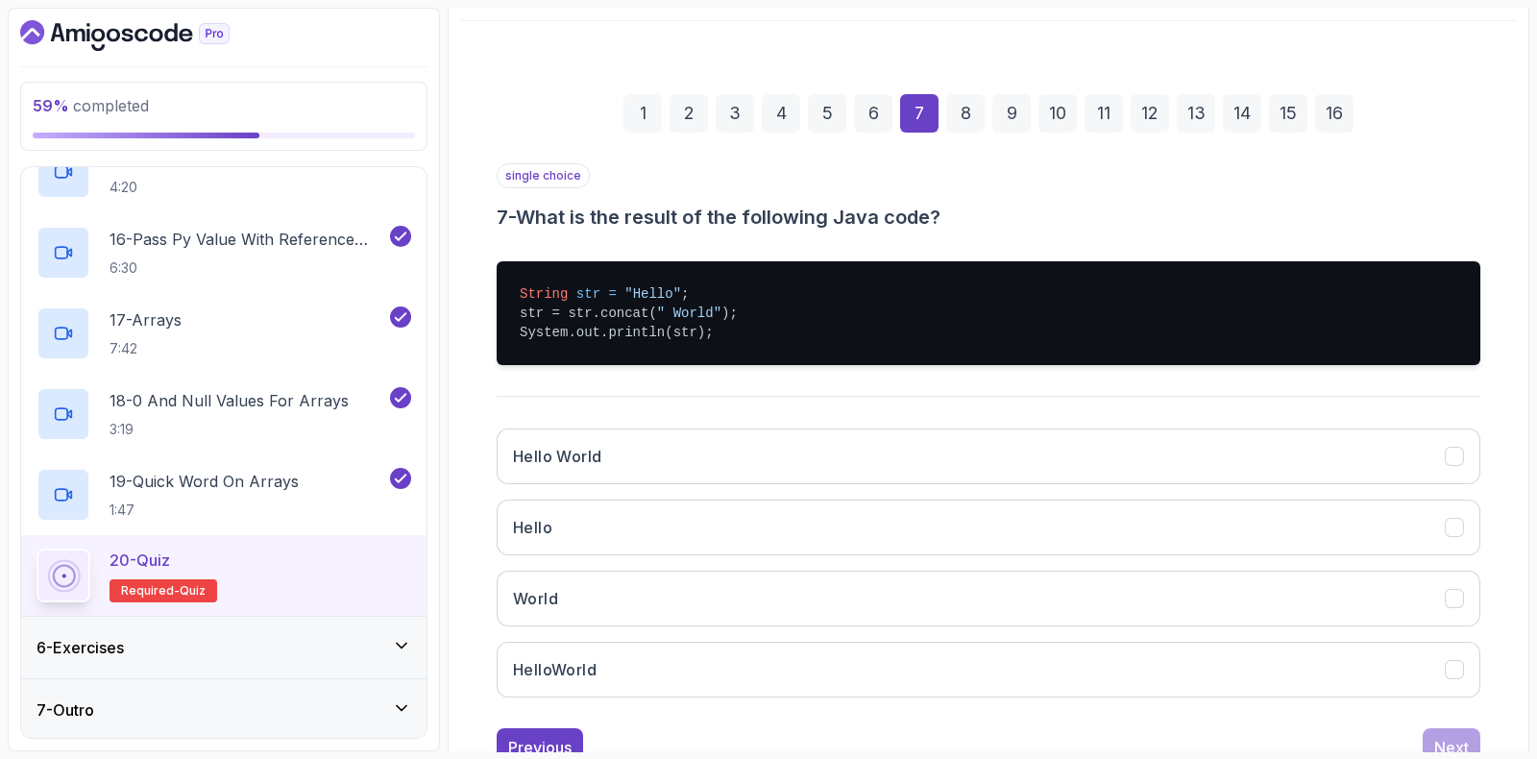
scroll to position [247, 0]
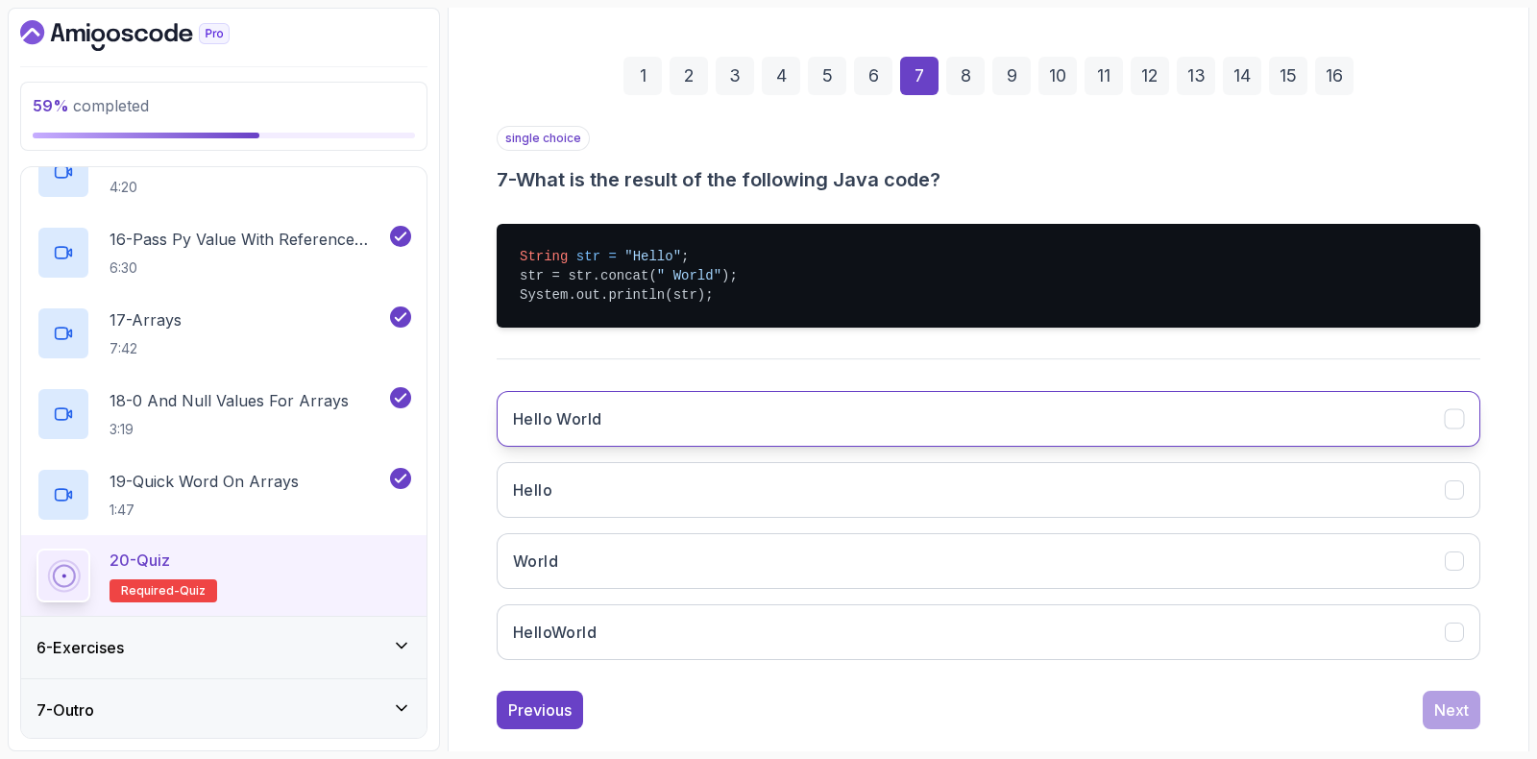
click at [541, 419] on h3 "Hello World" at bounding box center [557, 418] width 88 height 23
click at [1504, 712] on div "1 2 3 4 5 6 7 8 9 10 11 12 13 14 15 16 single choice 7 - What is the result of …" at bounding box center [988, 378] width 1057 height 734
click at [1480, 707] on button "Next" at bounding box center [1452, 710] width 58 height 38
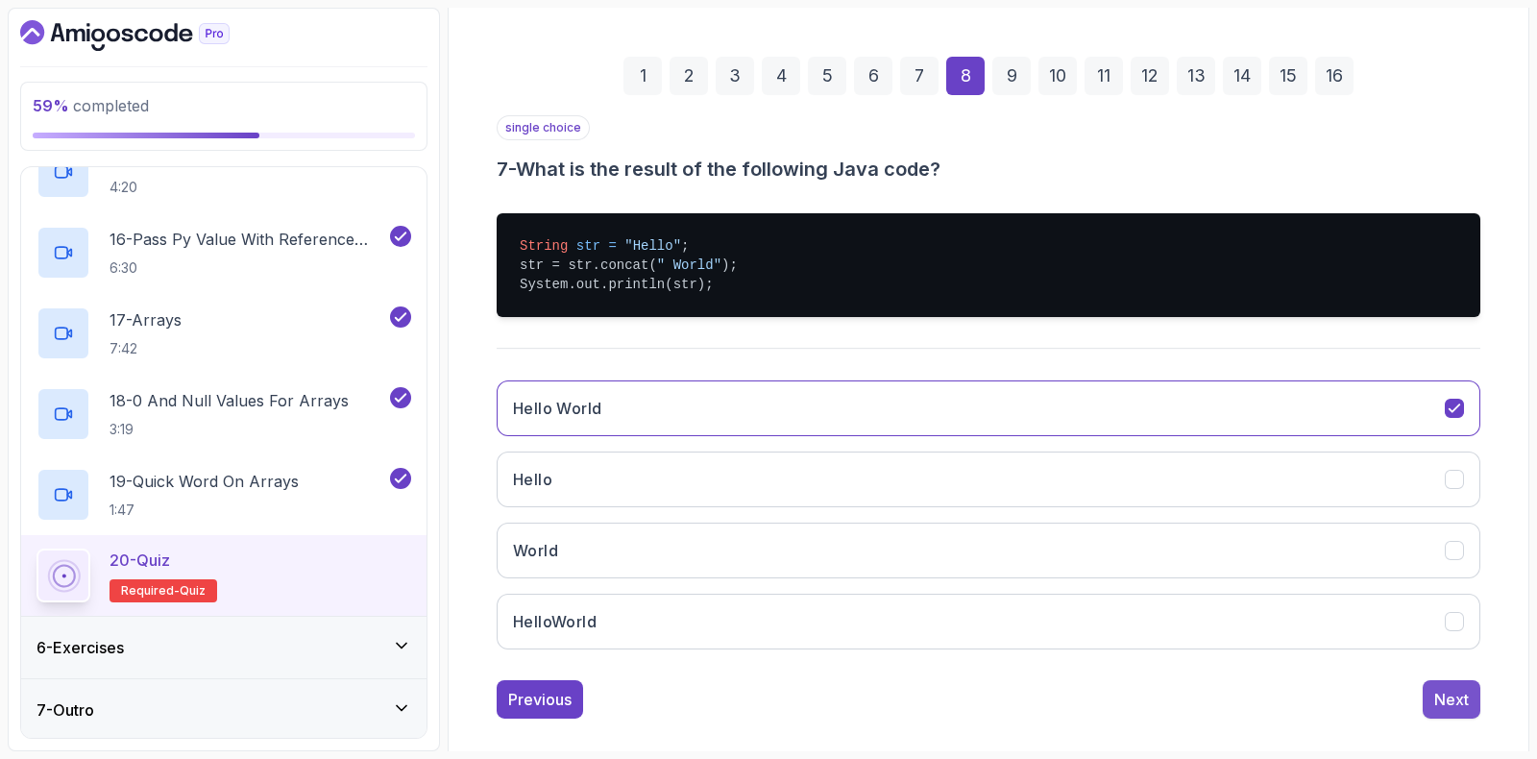
scroll to position [127, 0]
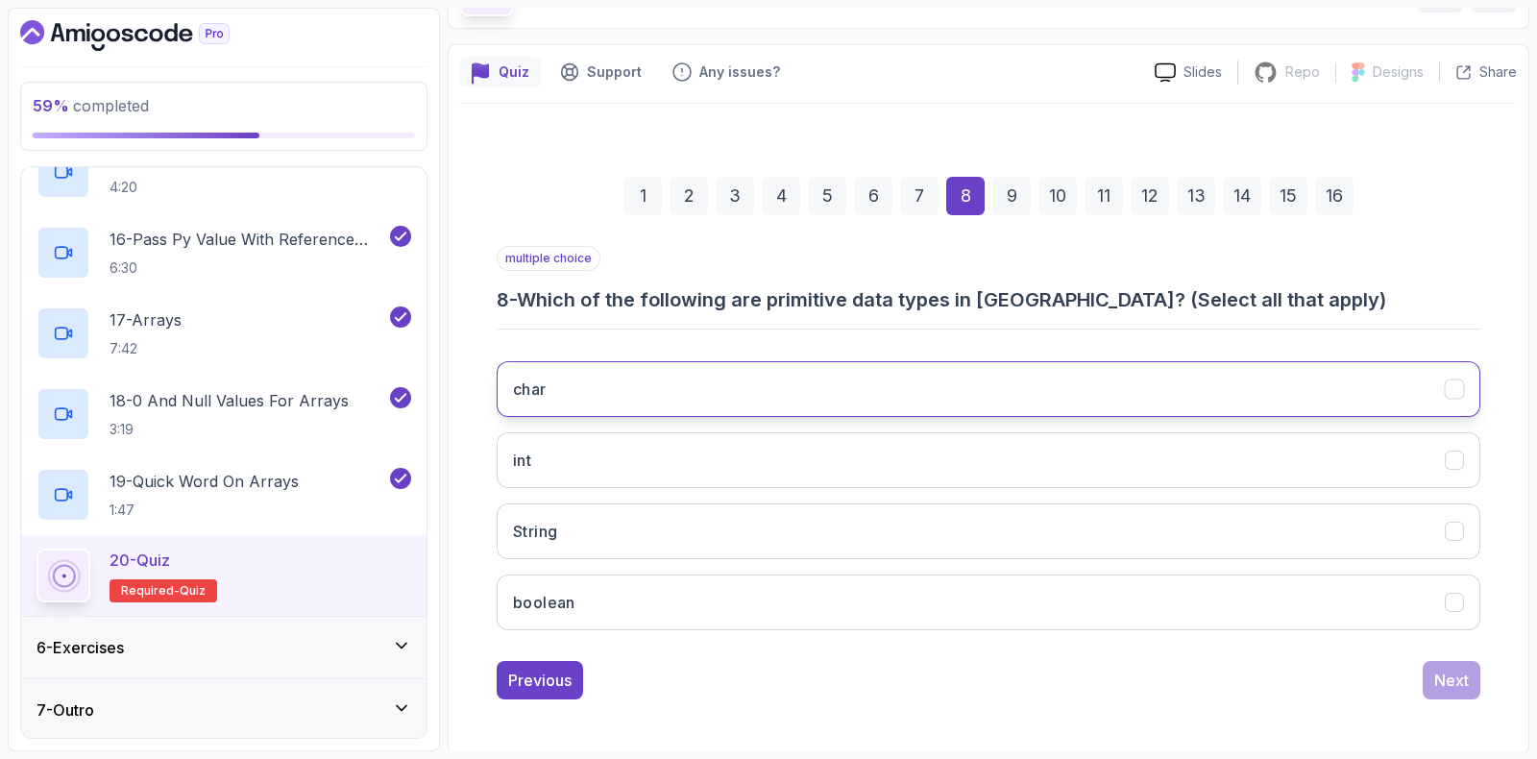
click at [554, 393] on button "char" at bounding box center [989, 389] width 984 height 56
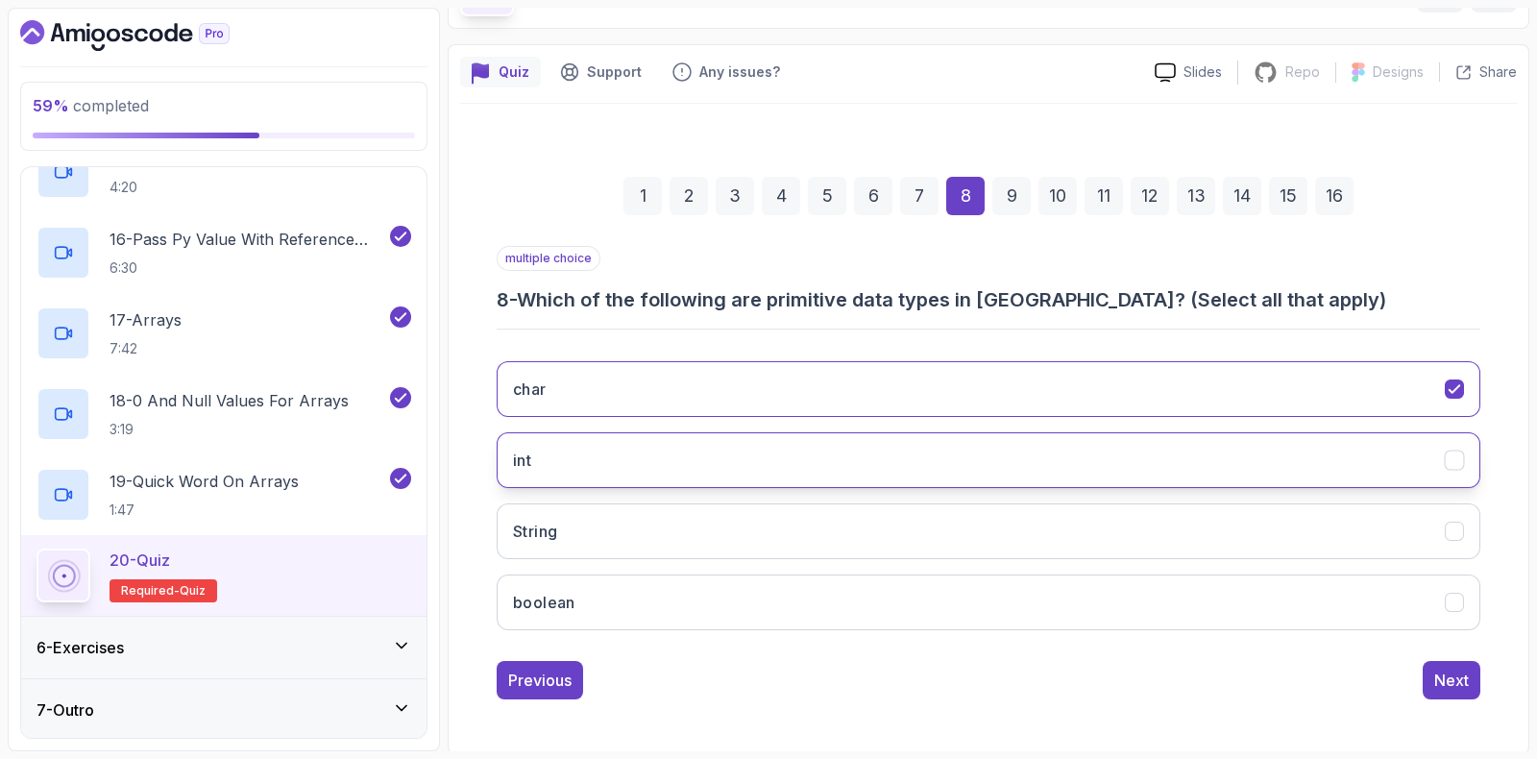
click at [565, 475] on button "int" at bounding box center [989, 460] width 984 height 56
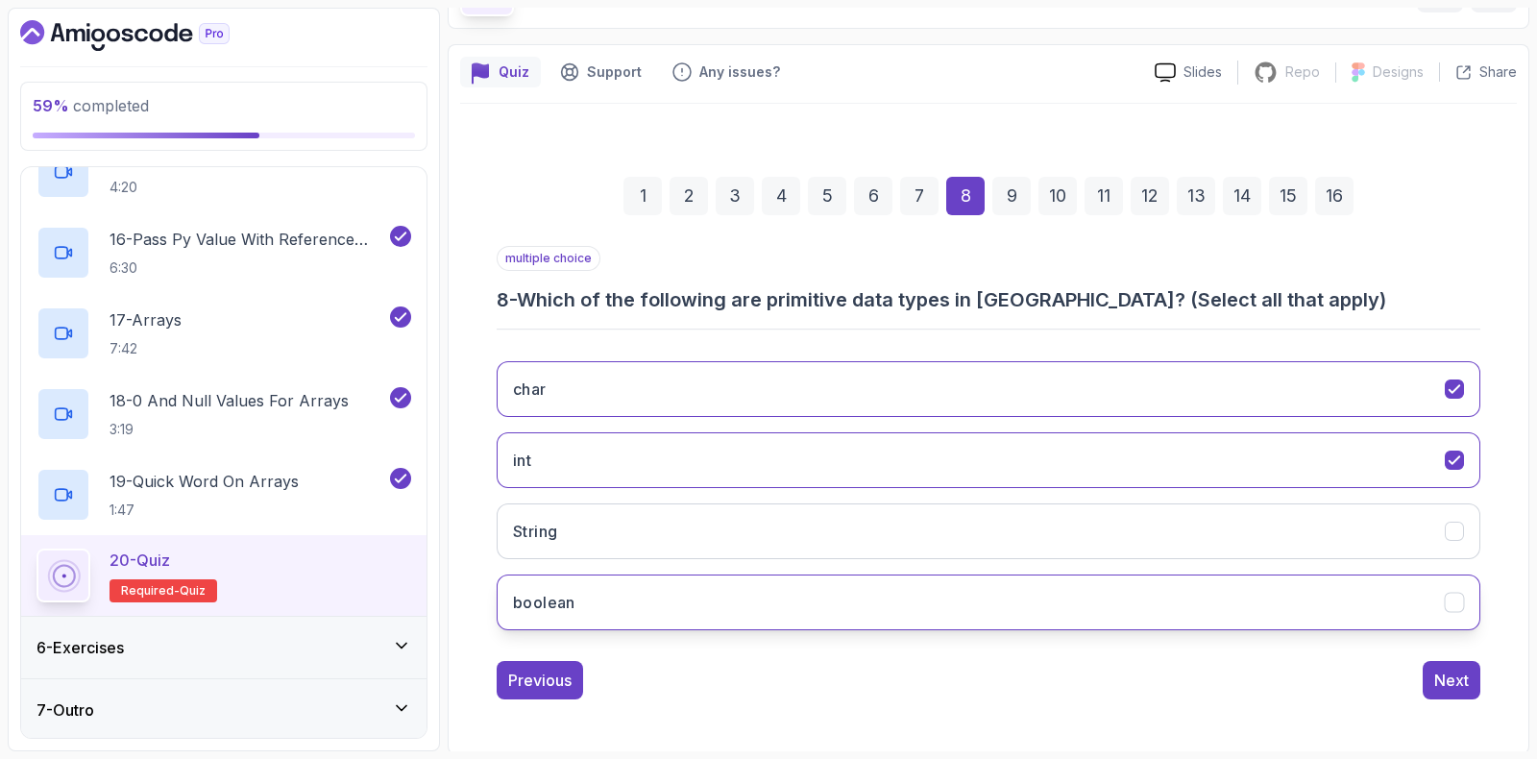
click at [574, 598] on h3 "boolean" at bounding box center [544, 602] width 62 height 23
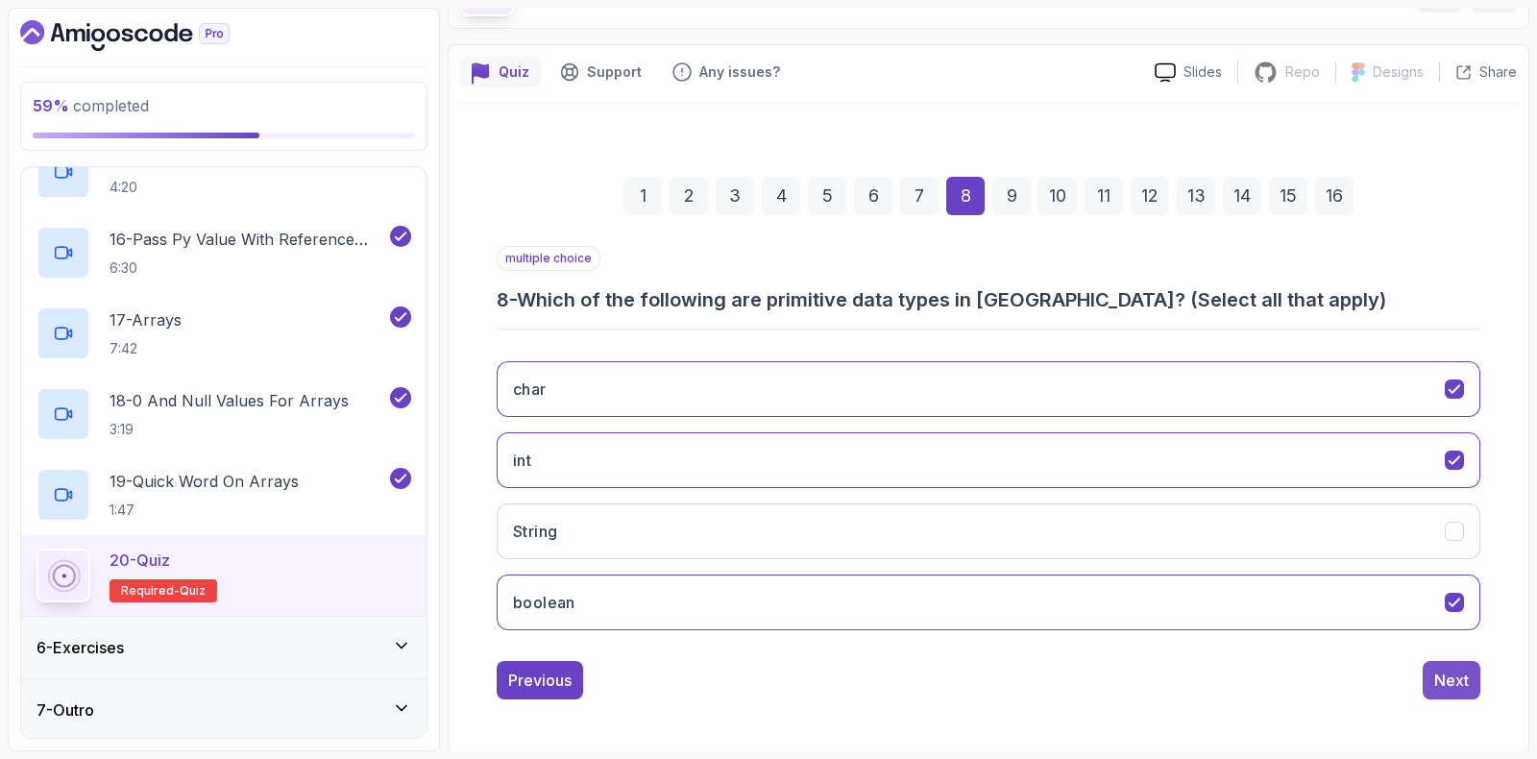
click at [1448, 672] on div "Next" at bounding box center [1452, 680] width 35 height 23
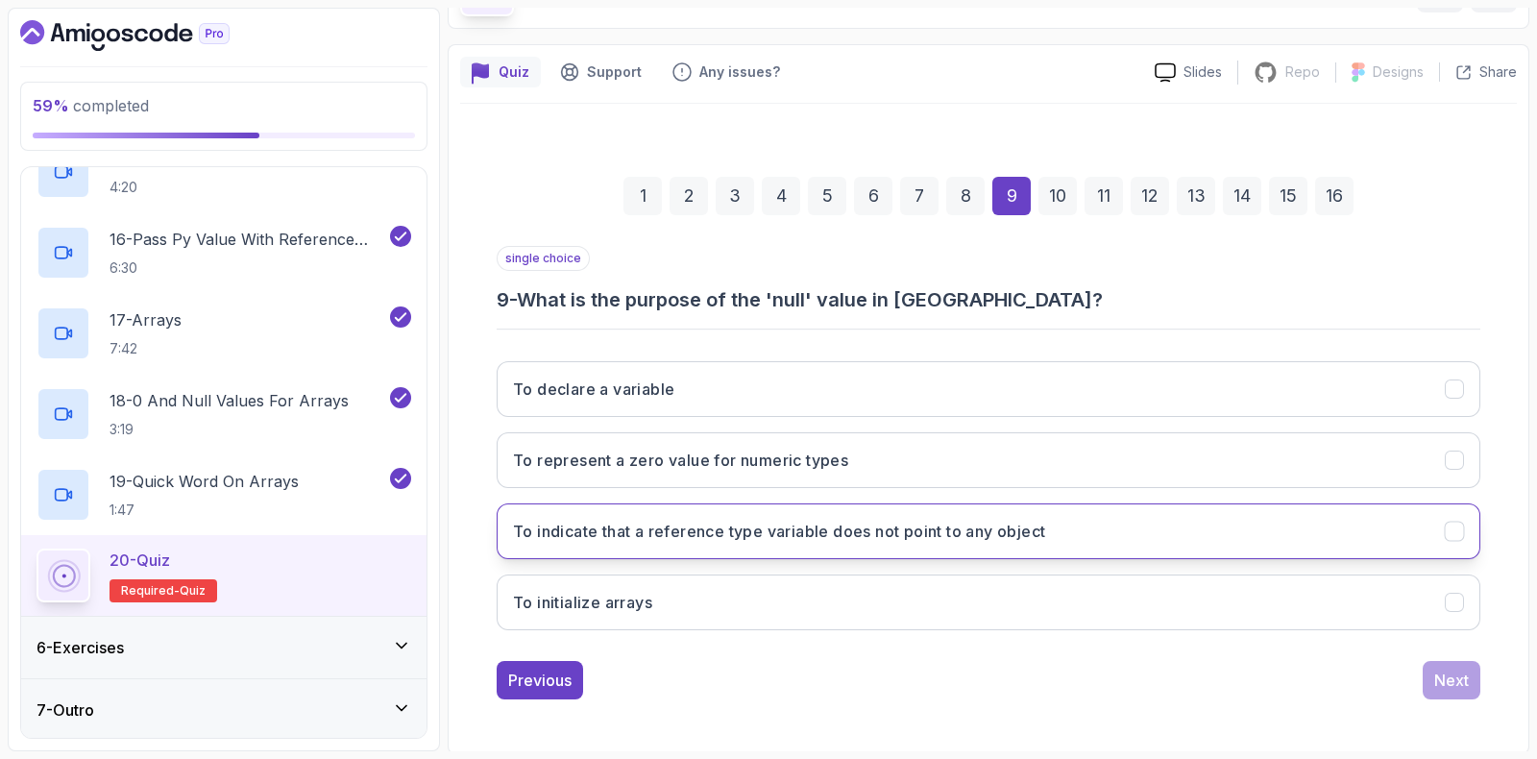
click at [605, 520] on h3 "To indicate that a reference type variable does not point to any object" at bounding box center [779, 531] width 532 height 23
drag, startPoint x: 1355, startPoint y: 706, endPoint x: 1346, endPoint y: 699, distance: 11.6
click at [1346, 699] on div "1 2 3 4 5 6 7 8 9 10 11 12 13 14 15 16 single choice 9 - What is the purpose of…" at bounding box center [988, 423] width 1057 height 638
click at [1460, 669] on div "Next" at bounding box center [1452, 680] width 35 height 23
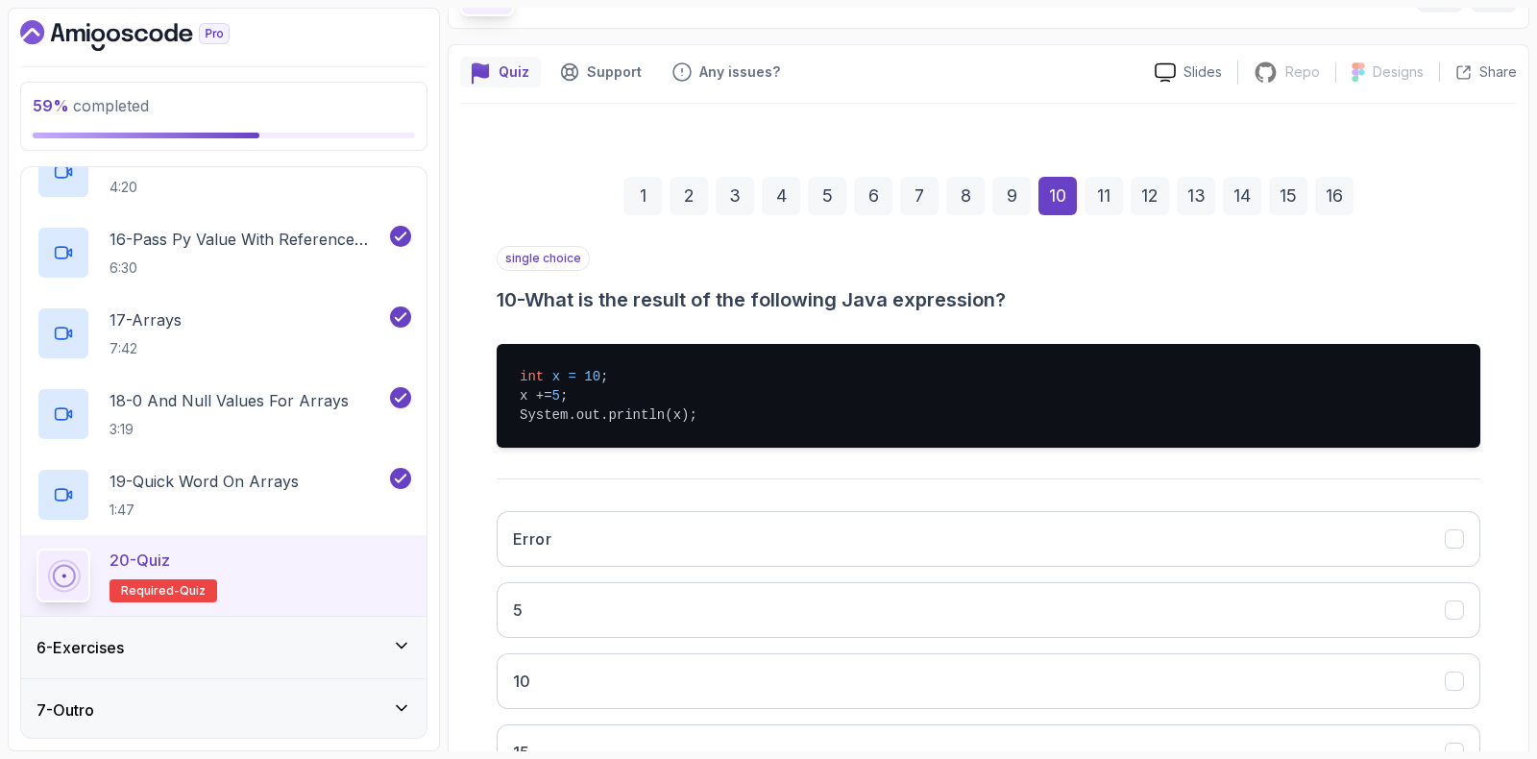
scroll to position [247, 0]
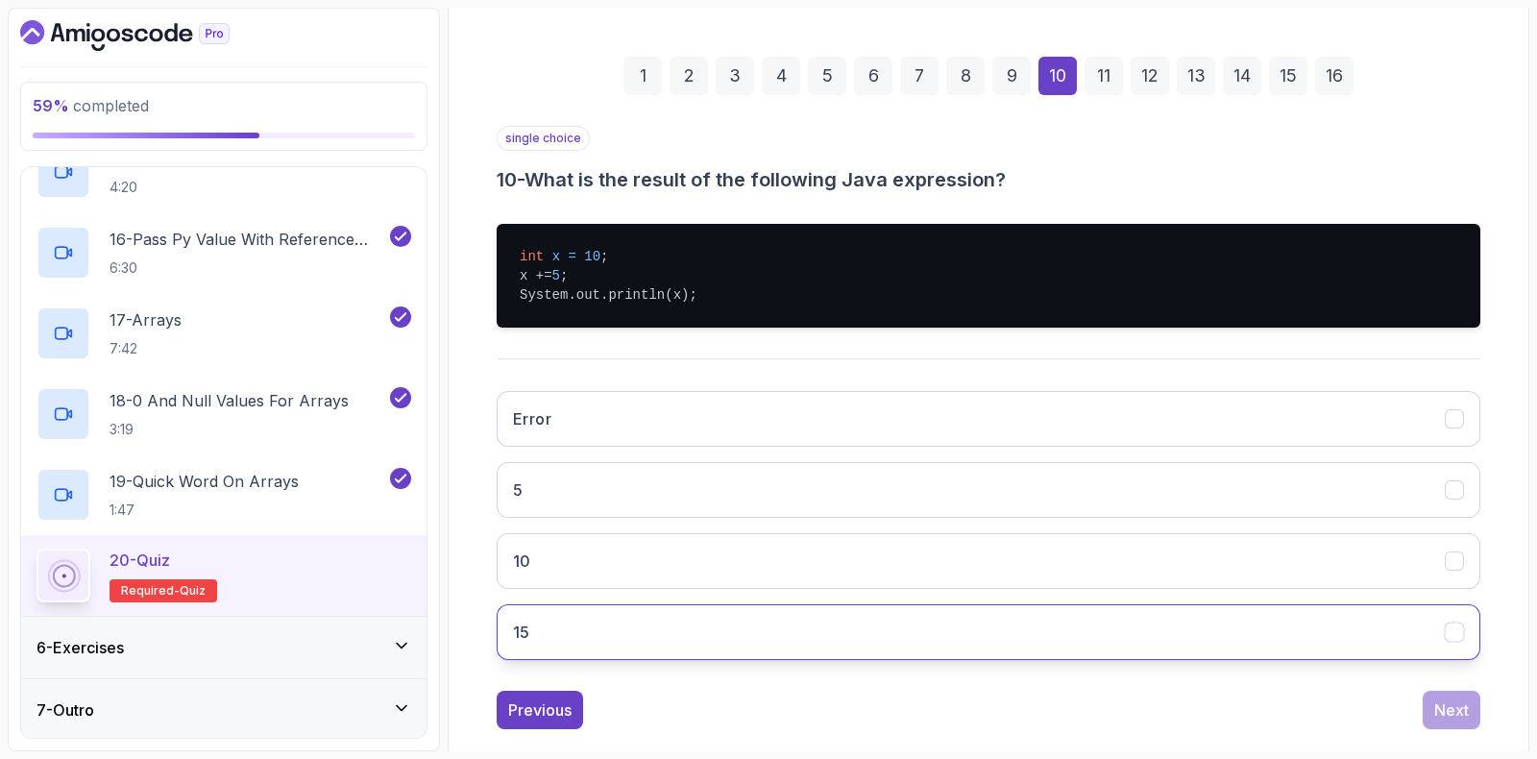
click at [545, 631] on button "15" at bounding box center [989, 632] width 984 height 56
click at [1436, 713] on div "Next" at bounding box center [1452, 710] width 35 height 23
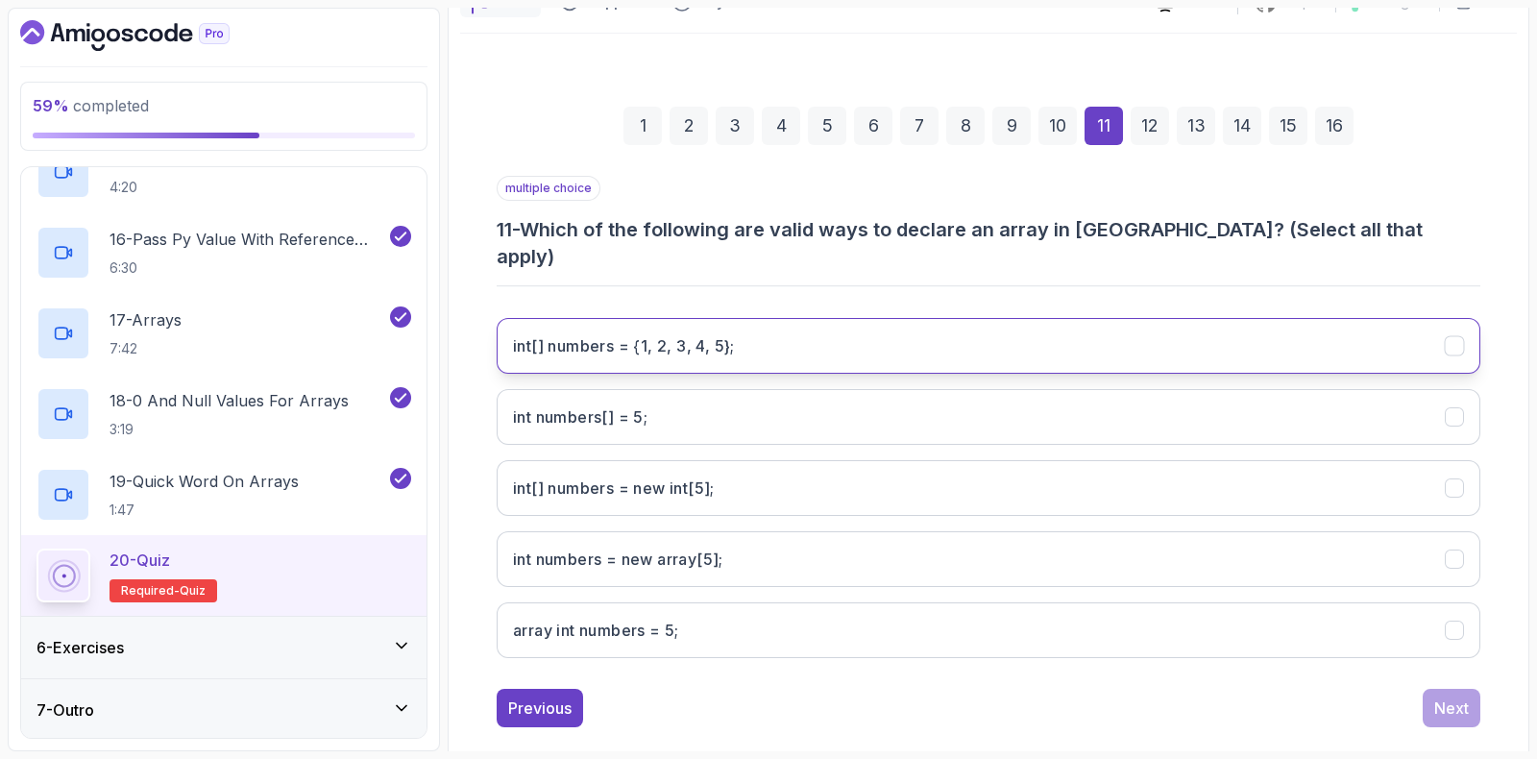
scroll to position [77, 0]
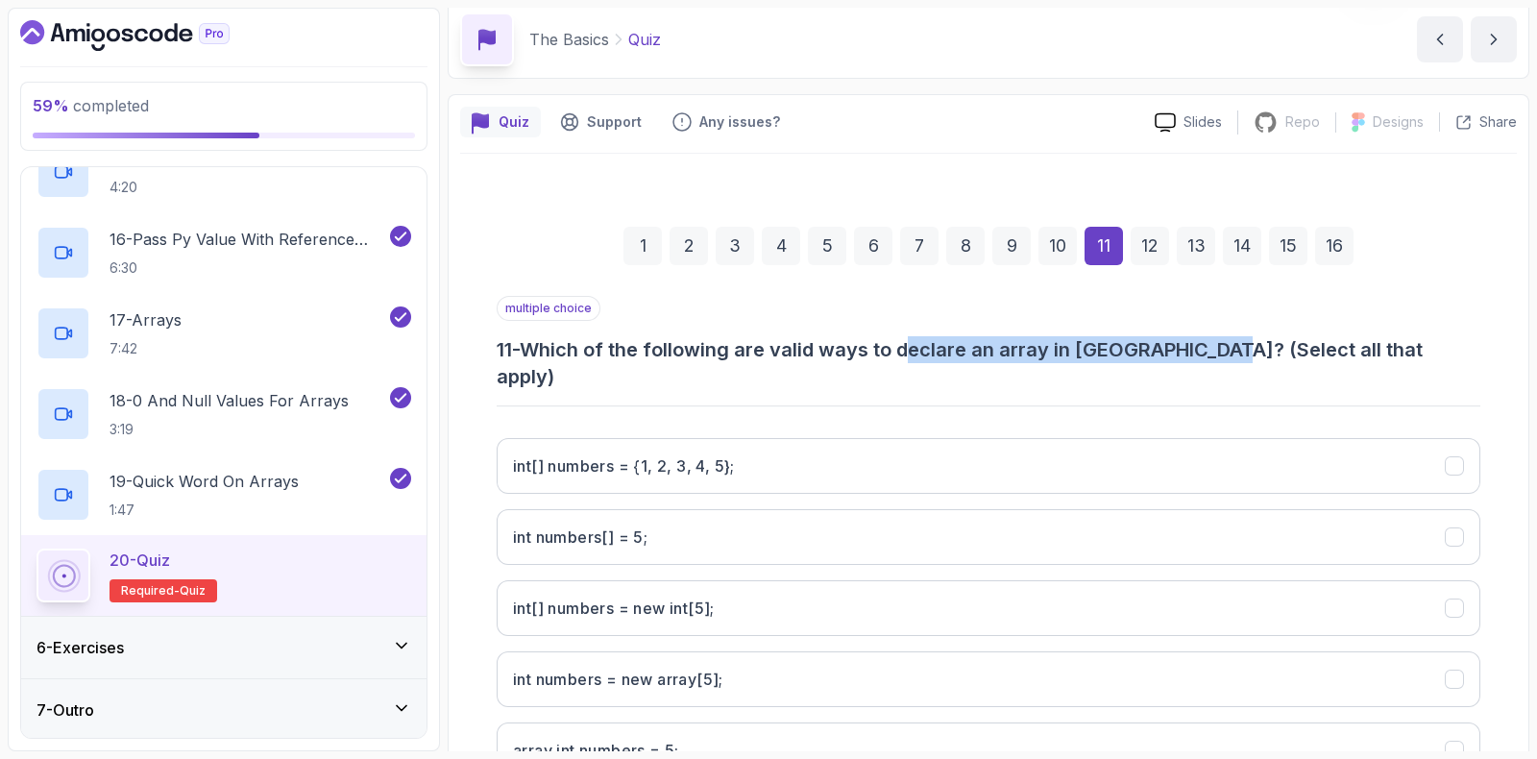
drag, startPoint x: 918, startPoint y: 347, endPoint x: 1120, endPoint y: 324, distance: 204.0
click at [1210, 346] on h3 "11 - Which of the following are valid ways to declare an array in Java? (Select…" at bounding box center [989, 363] width 984 height 54
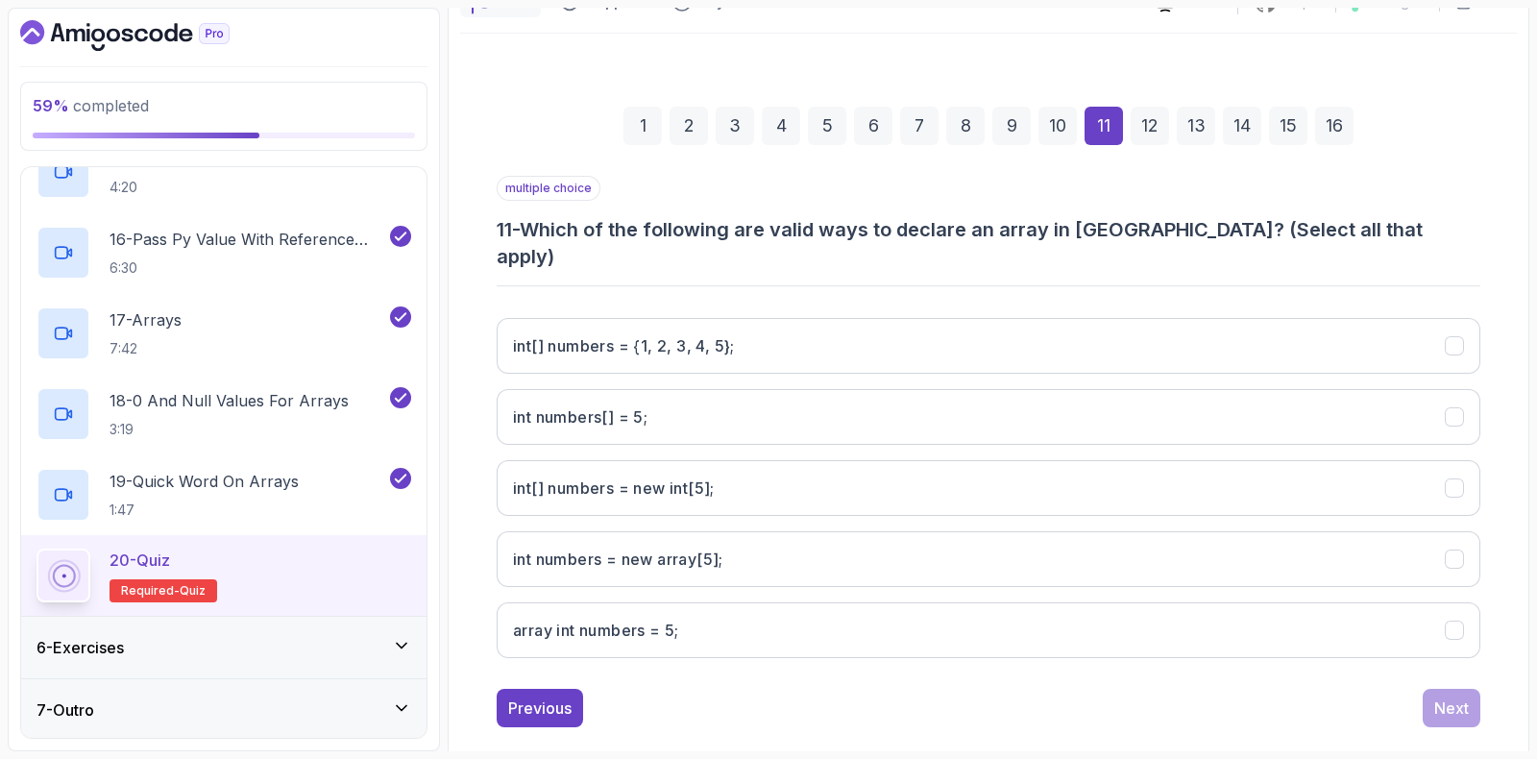
click at [476, 326] on div "1 2 3 4 5 6 7 8 9 10 11 12 13 14 15 16 multiple choice 11 - Which of the follow…" at bounding box center [988, 402] width 1057 height 682
click at [593, 334] on h3 "int[] numbers = {1, 2, 3, 4, 5};" at bounding box center [624, 345] width 222 height 23
click at [1460, 689] on button "Next" at bounding box center [1452, 708] width 58 height 38
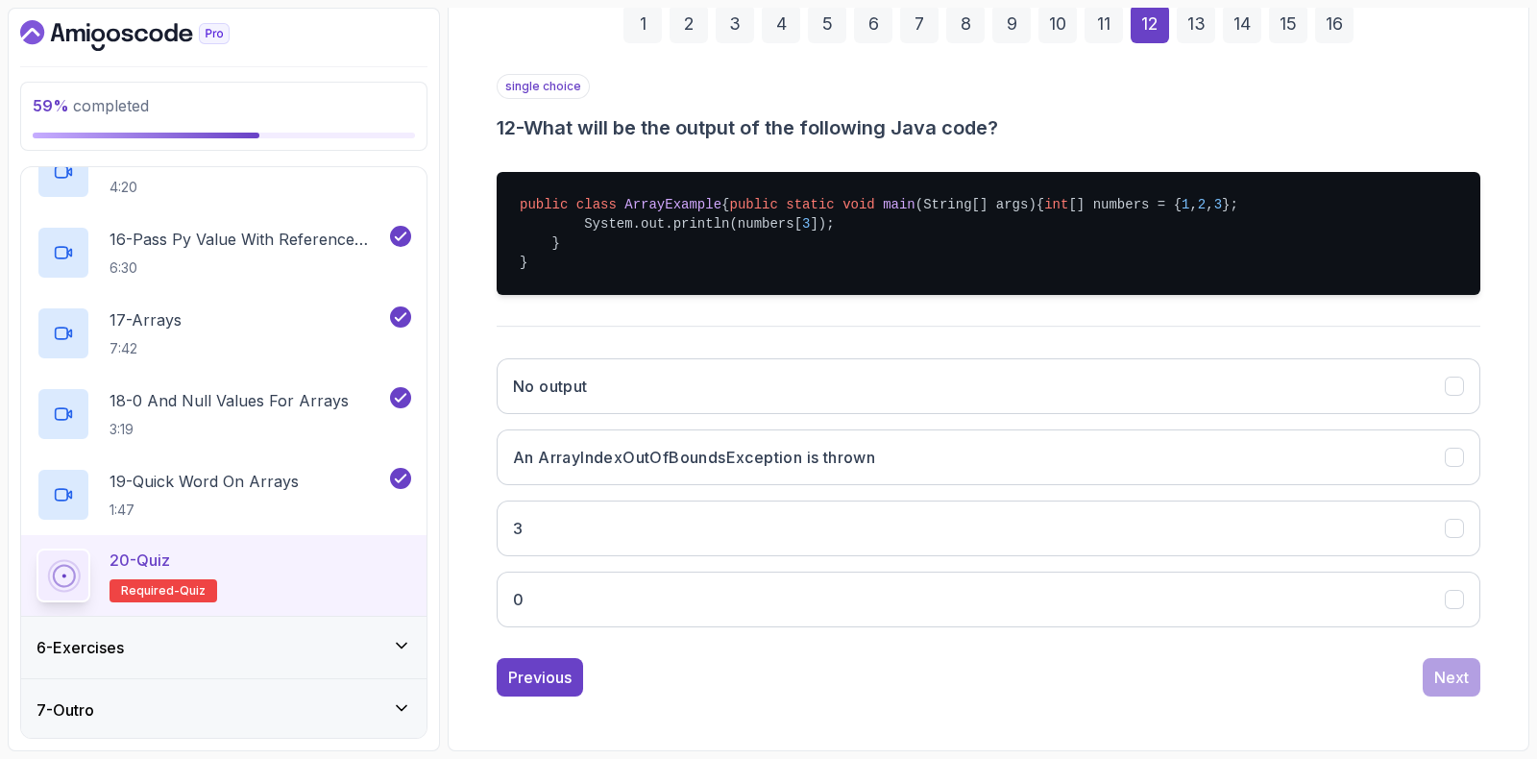
scroll to position [334, 0]
drag, startPoint x: 689, startPoint y: 95, endPoint x: 1076, endPoint y: 88, distance: 387.3
click at [1078, 114] on h3 "12 - What will be the output of the following Java code?" at bounding box center [989, 127] width 984 height 27
click at [1076, 114] on h3 "12 - What will be the output of the following Java code?" at bounding box center [989, 127] width 984 height 27
click at [1056, 114] on h3 "12 - What will be the output of the following Java code?" at bounding box center [989, 127] width 984 height 27
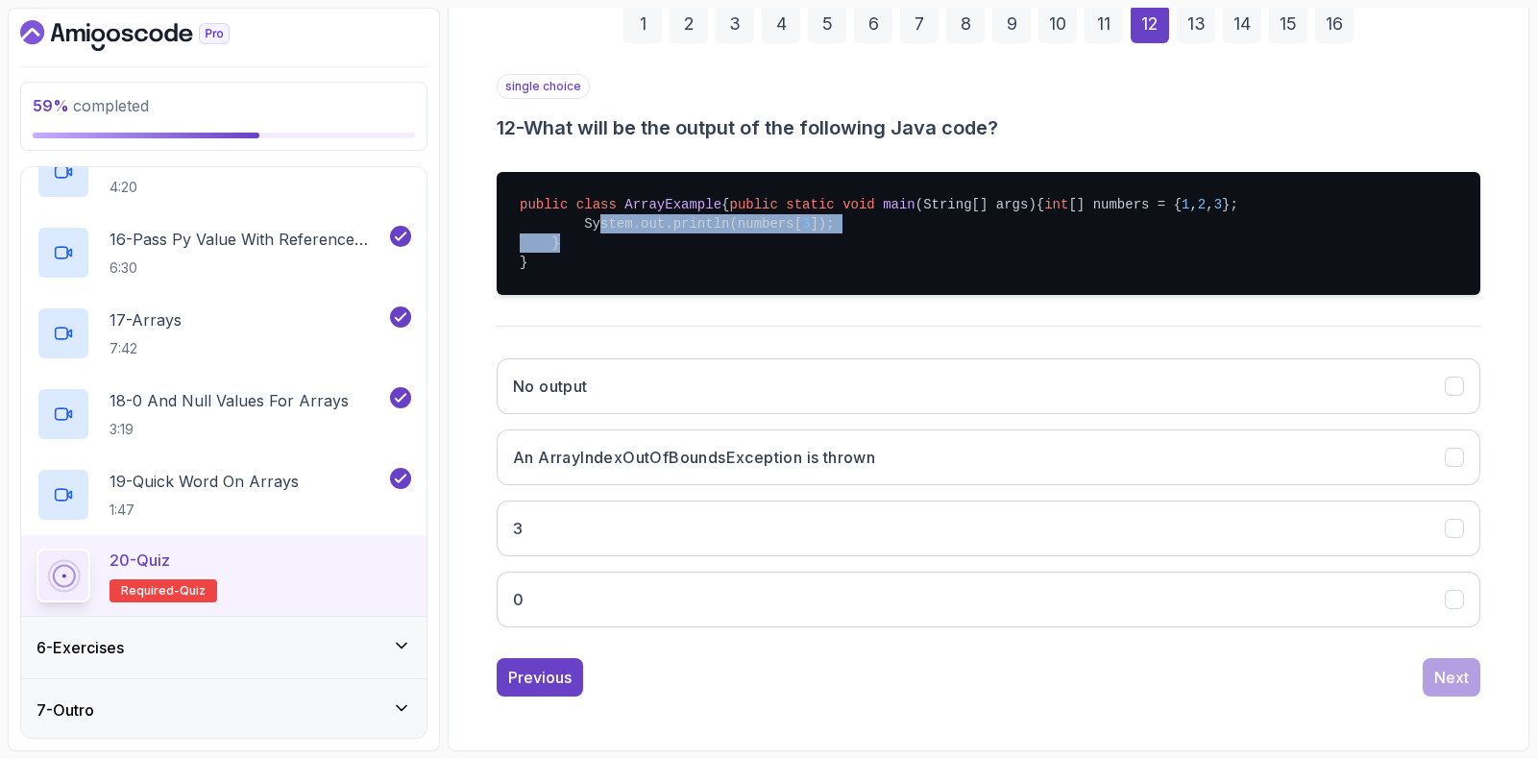
drag, startPoint x: 612, startPoint y: 228, endPoint x: 848, endPoint y: 228, distance: 236.4
click at [824, 239] on pre "public class ArrayExample { public static void main (String[] args) { int [] nu…" at bounding box center [989, 233] width 984 height 123
click at [850, 228] on pre "public class ArrayExample { public static void main (String[] args) { int [] nu…" at bounding box center [989, 233] width 984 height 123
drag, startPoint x: 846, startPoint y: 228, endPoint x: 494, endPoint y: 206, distance: 352.4
click at [494, 206] on div "1 2 3 4 5 6 7 8 9 10 11 12 13 14 15 16 single choice 12 - What will be the outp…" at bounding box center [988, 335] width 1057 height 753
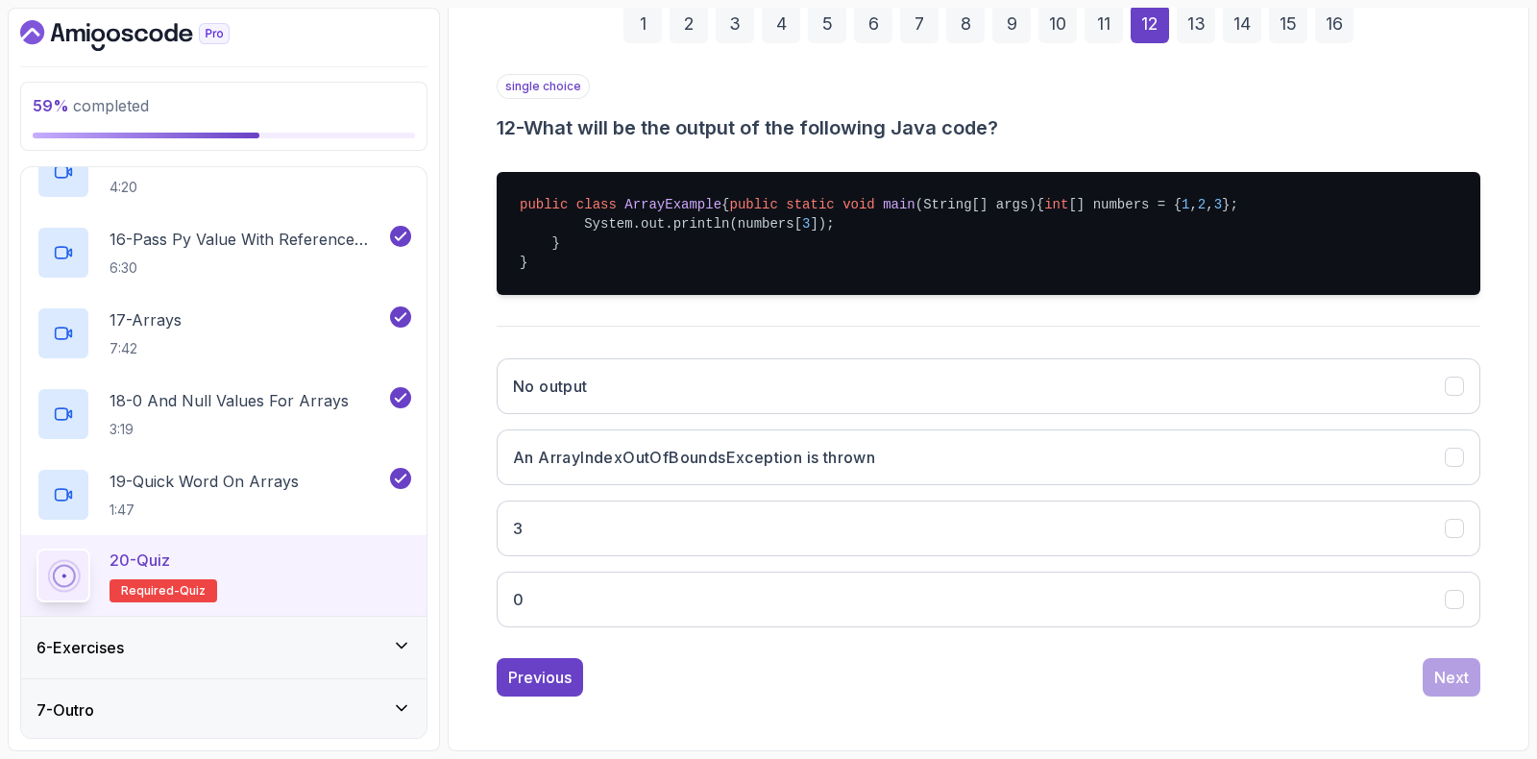
click at [560, 207] on pre "public class ArrayExample { public static void main (String[] args) { int [] nu…" at bounding box center [989, 233] width 984 height 123
click at [673, 452] on h3 "An ArrayIndexOutOfBoundsException is thrown" at bounding box center [694, 457] width 362 height 23
click at [1470, 675] on button "Next" at bounding box center [1452, 677] width 58 height 38
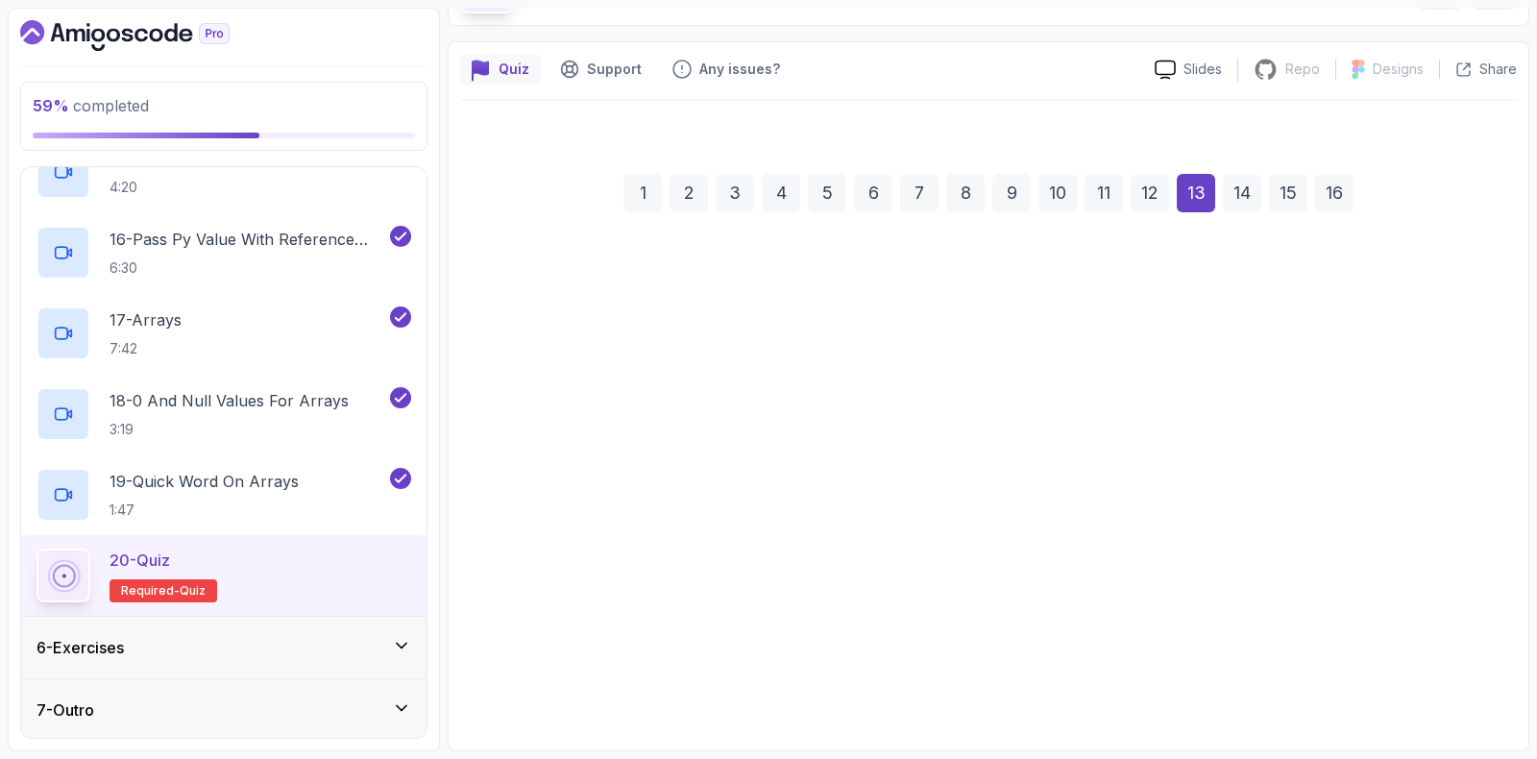
scroll to position [127, 0]
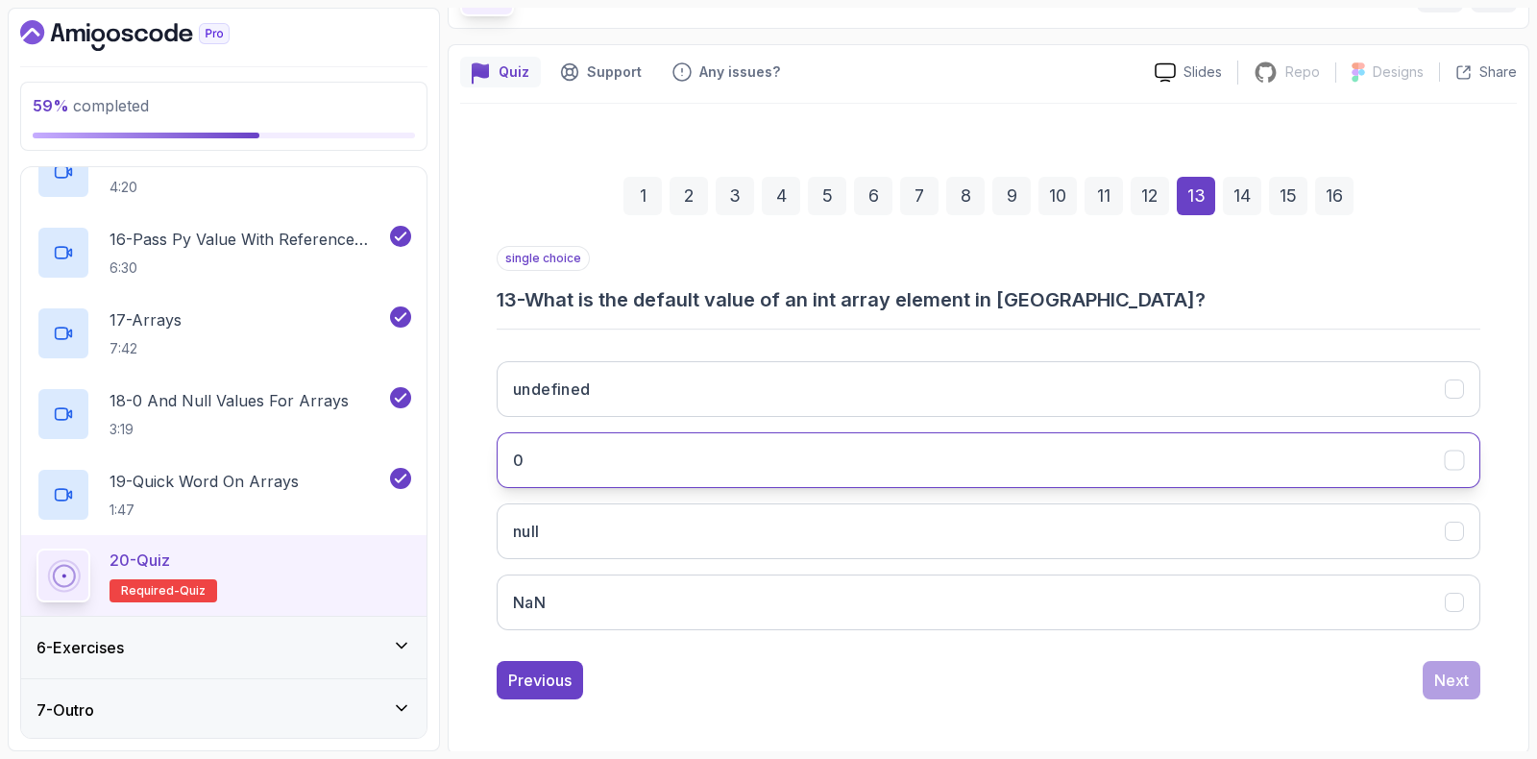
click at [577, 456] on button "0" at bounding box center [989, 460] width 984 height 56
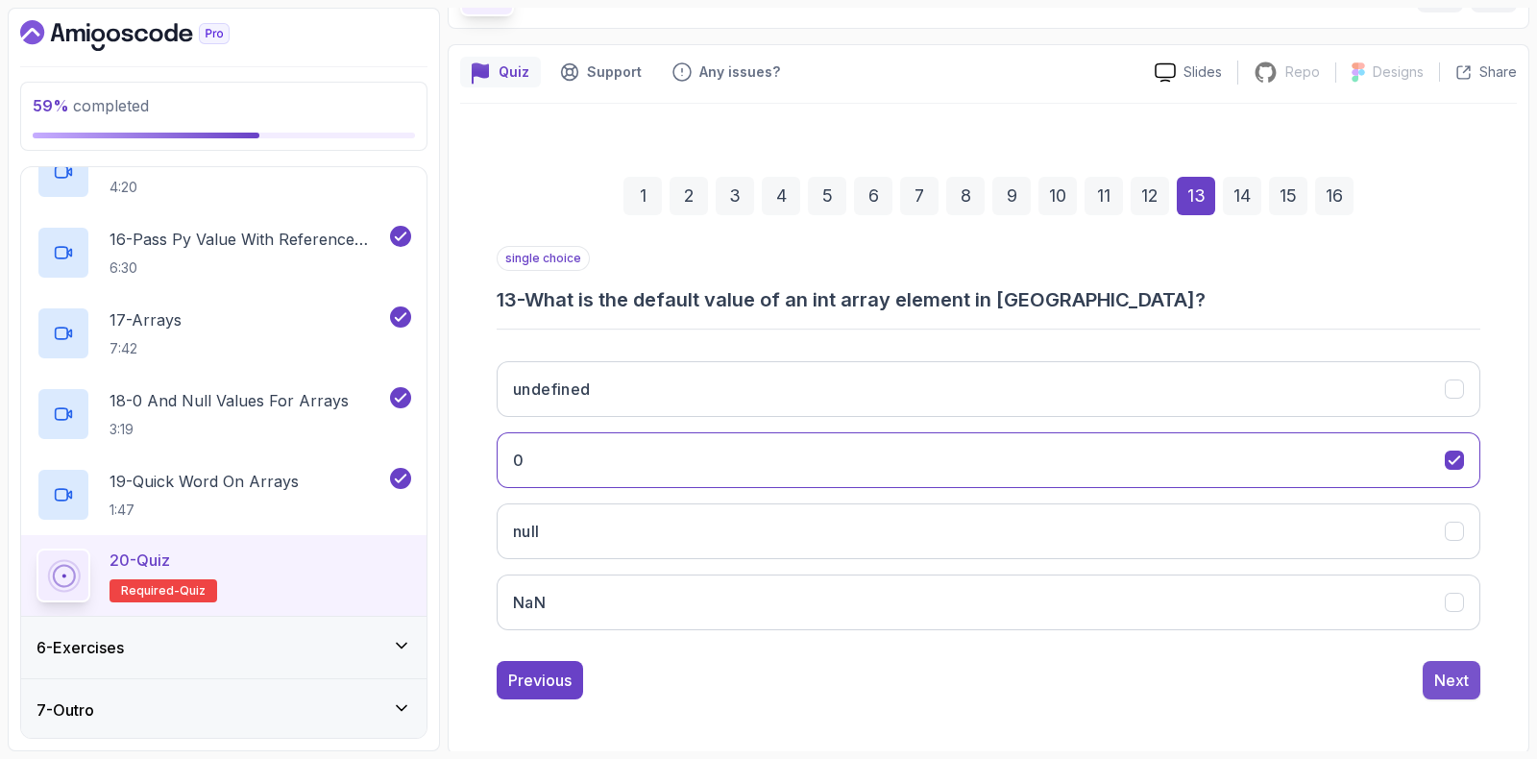
click at [1434, 687] on button "Next" at bounding box center [1452, 680] width 58 height 38
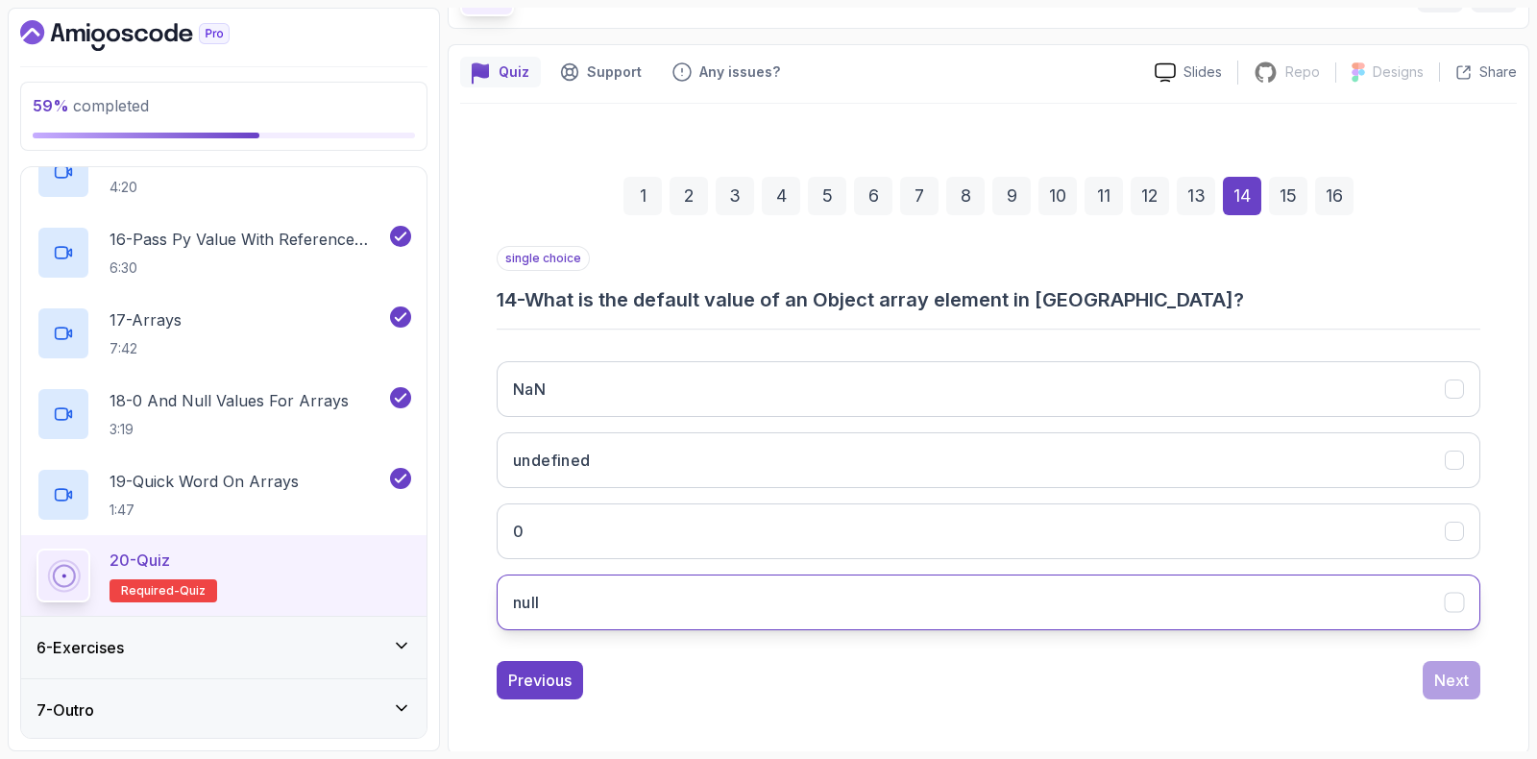
drag, startPoint x: 545, startPoint y: 601, endPoint x: 554, endPoint y: 603, distance: 9.8
click at [550, 603] on button "null" at bounding box center [989, 603] width 984 height 56
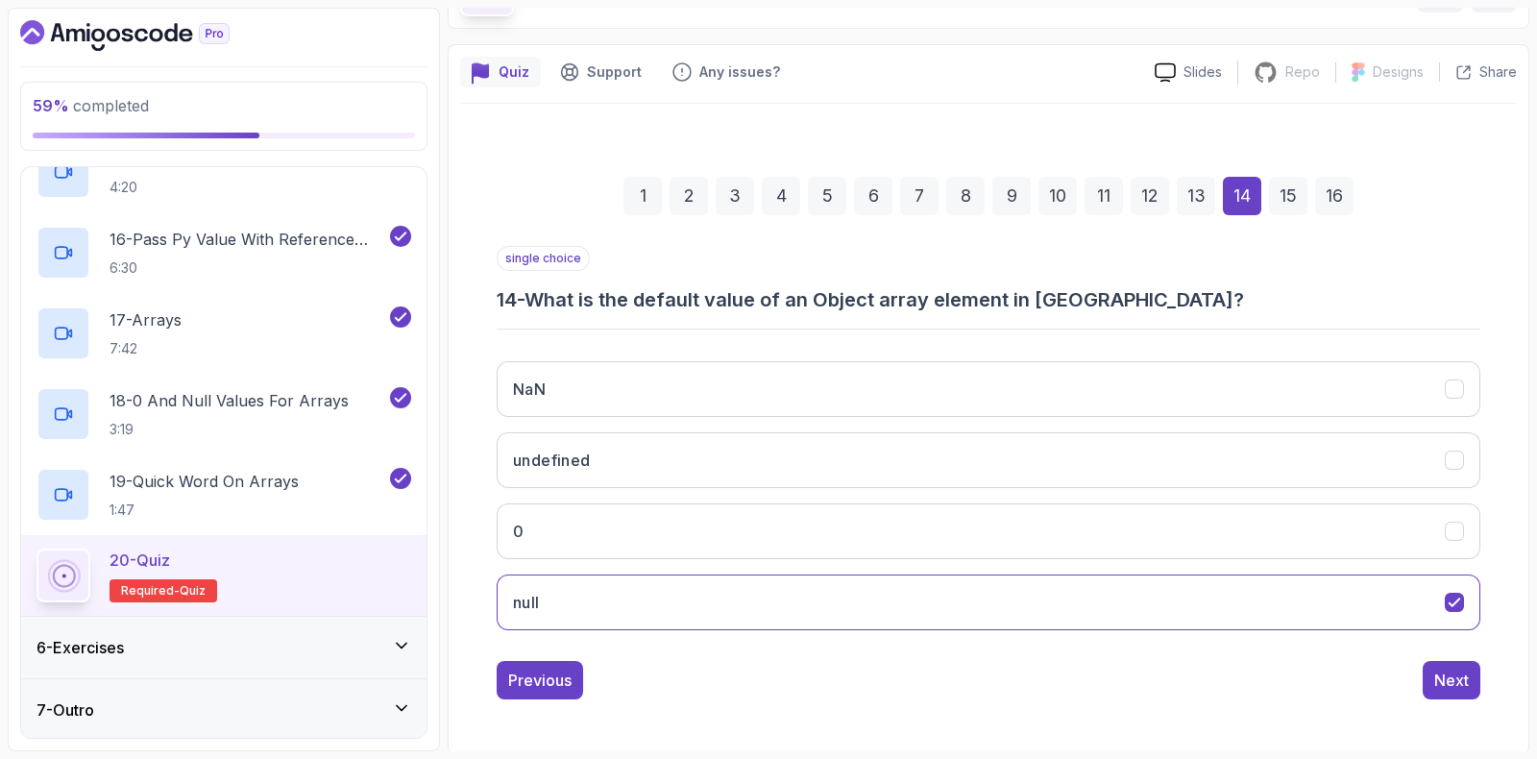
drag, startPoint x: 1482, startPoint y: 686, endPoint x: 1472, endPoint y: 681, distance: 10.7
click at [1480, 684] on button "Next" at bounding box center [1452, 680] width 58 height 38
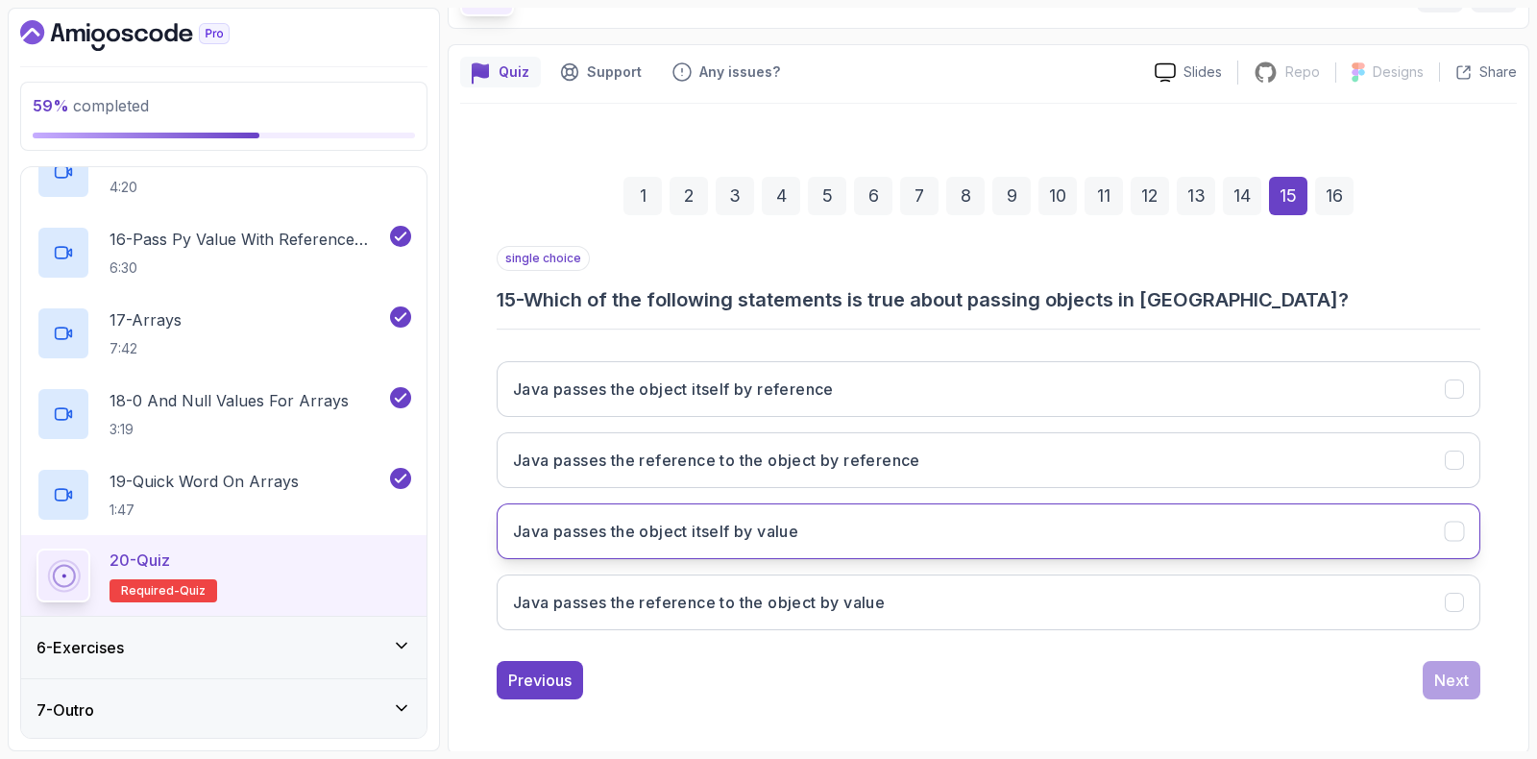
click at [649, 536] on h3 "Java passes the object itself by value" at bounding box center [655, 531] width 285 height 23
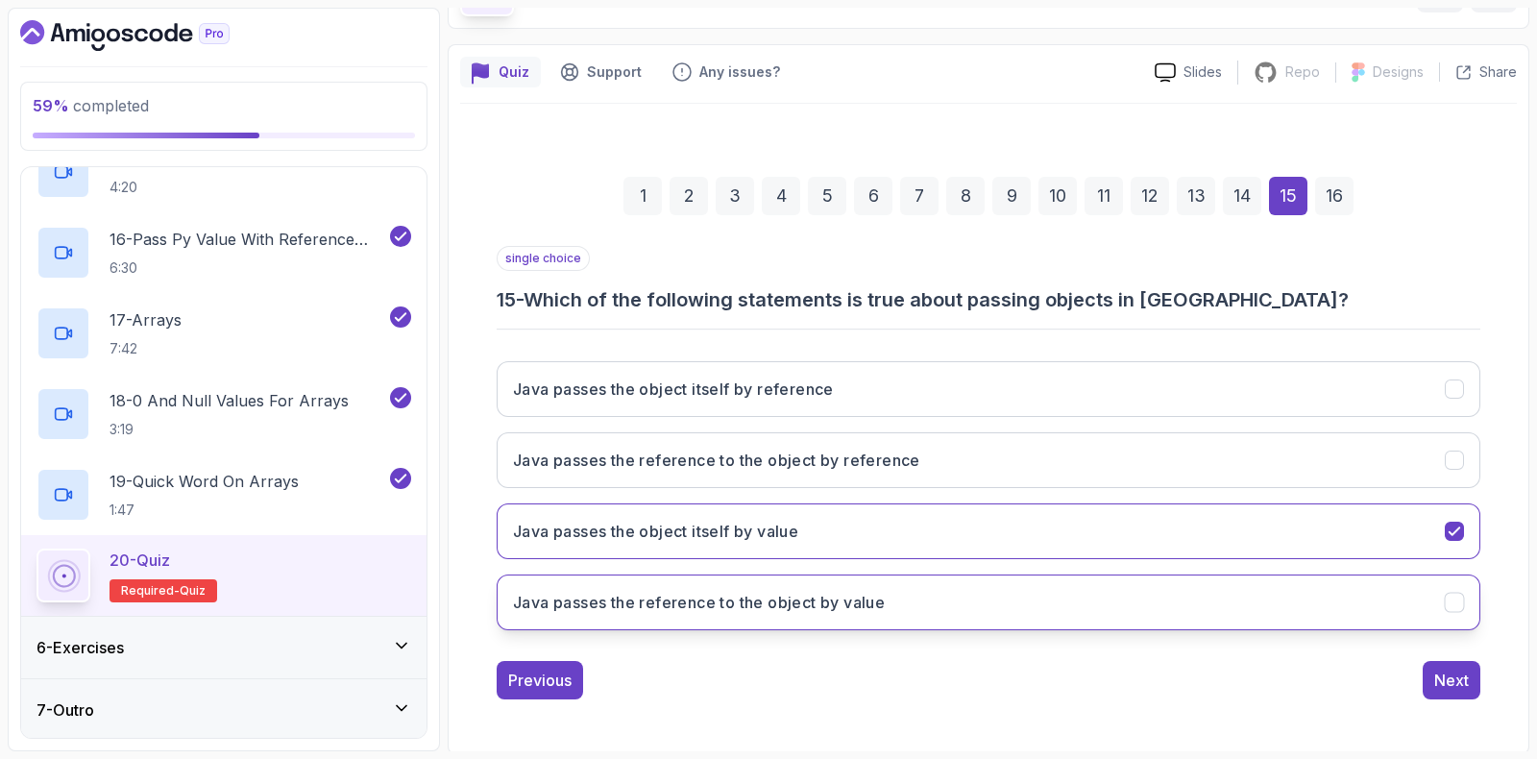
click at [677, 602] on h3 "Java passes the reference to the object by value" at bounding box center [699, 602] width 372 height 23
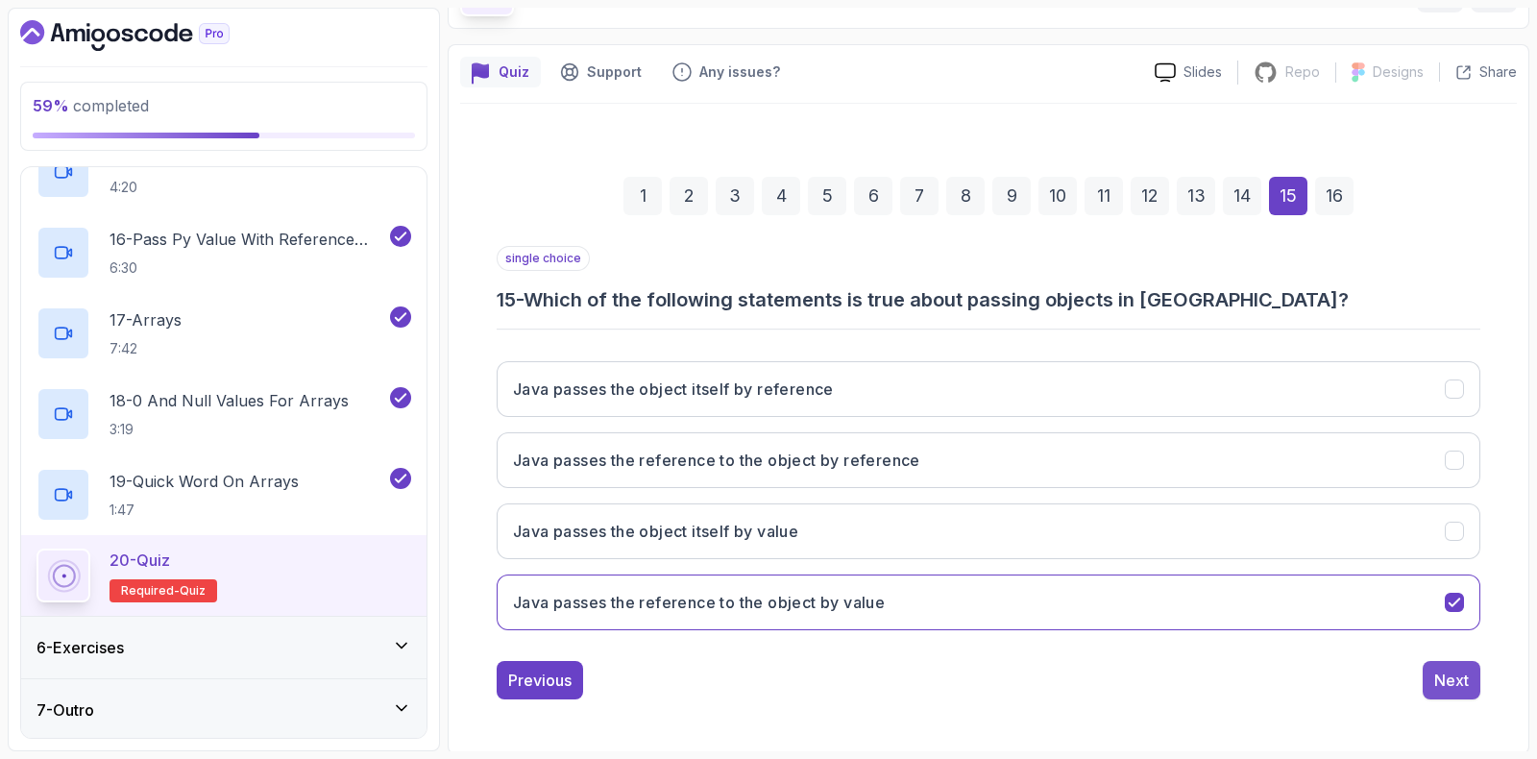
click at [1438, 687] on button "Next" at bounding box center [1452, 680] width 58 height 38
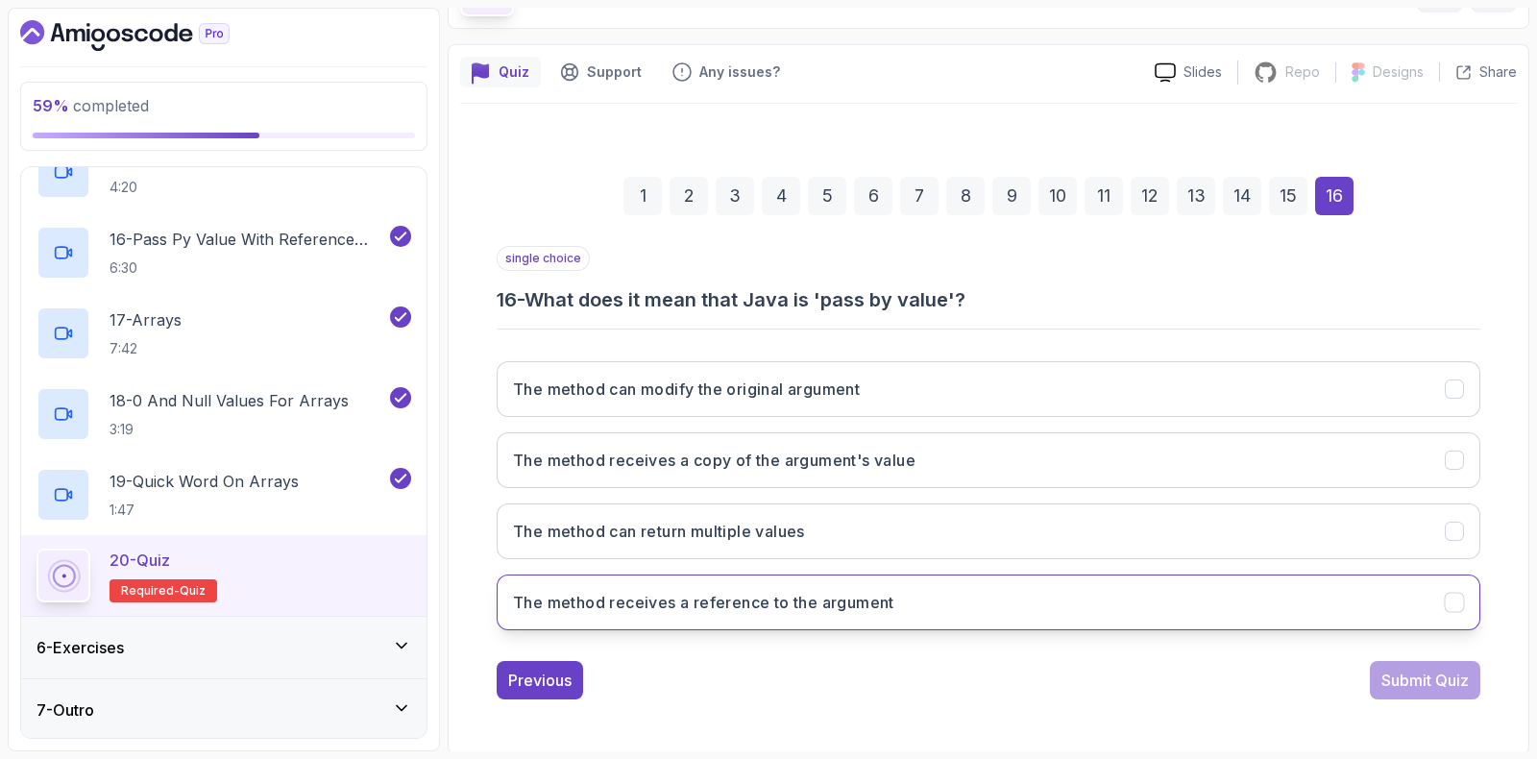
click at [567, 602] on h3 "The method receives a reference to the argument" at bounding box center [703, 602] width 381 height 23
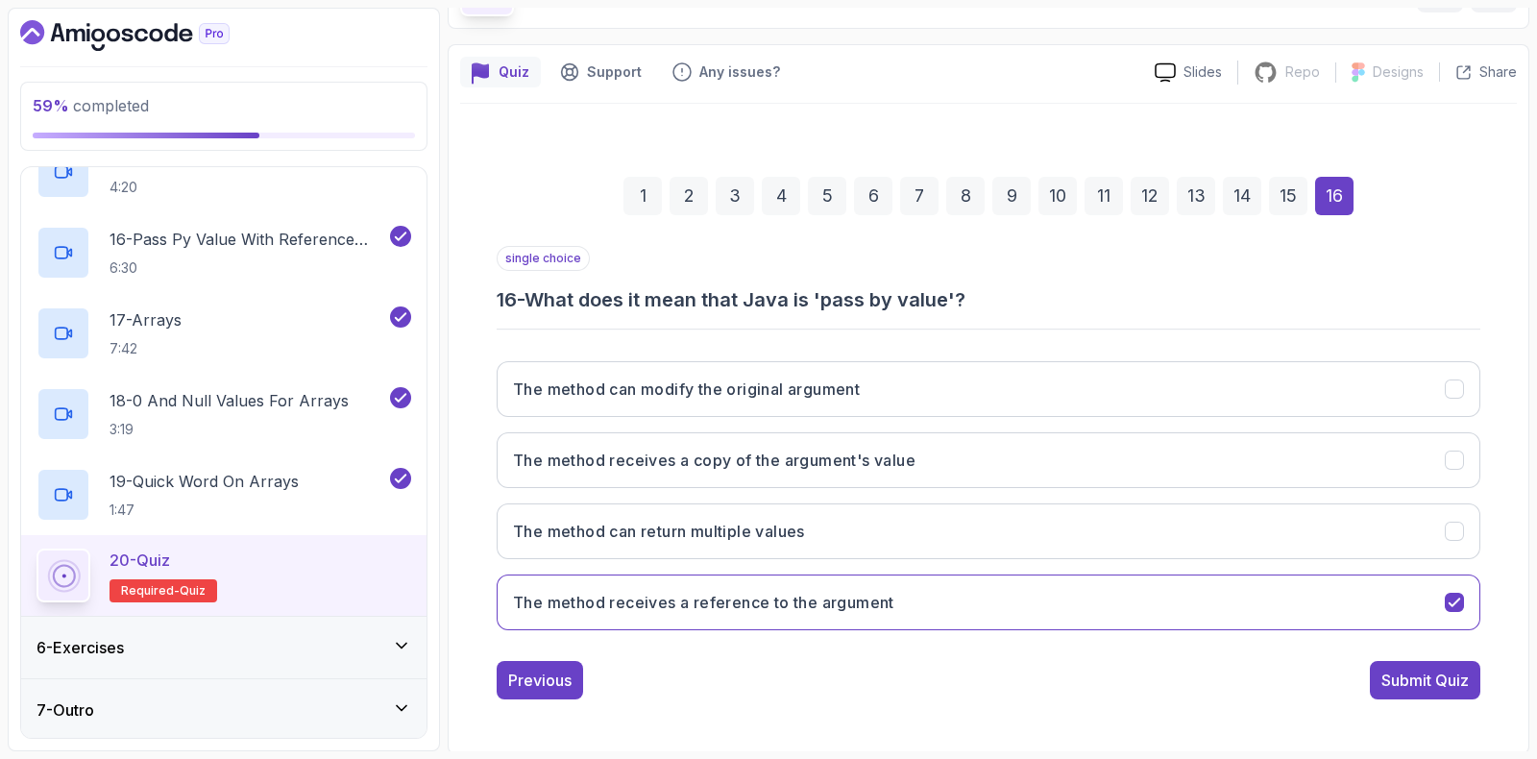
click at [1460, 687] on button "Submit Quiz" at bounding box center [1425, 680] width 110 height 38
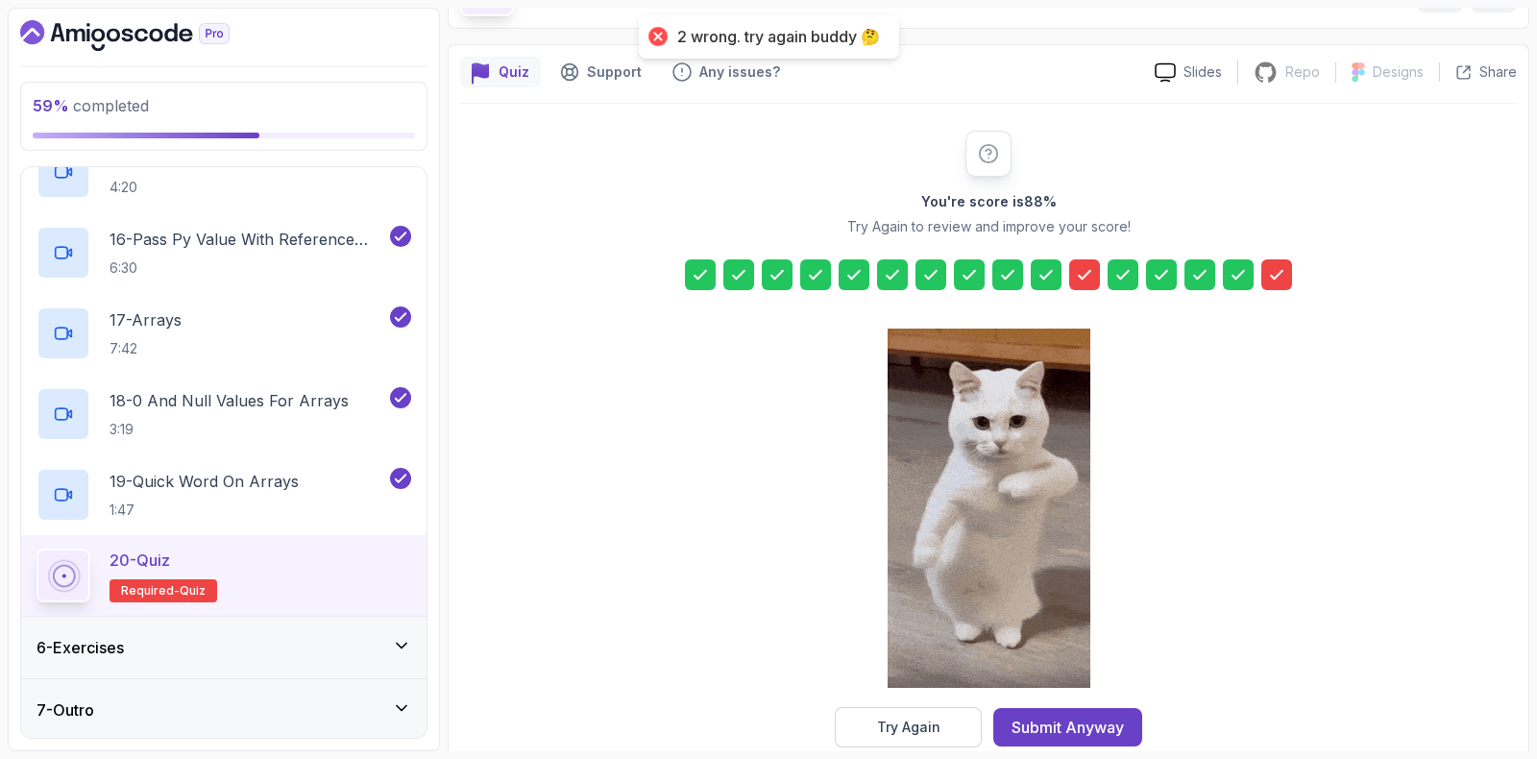
click at [1081, 276] on icon at bounding box center [1085, 275] width 12 height 8
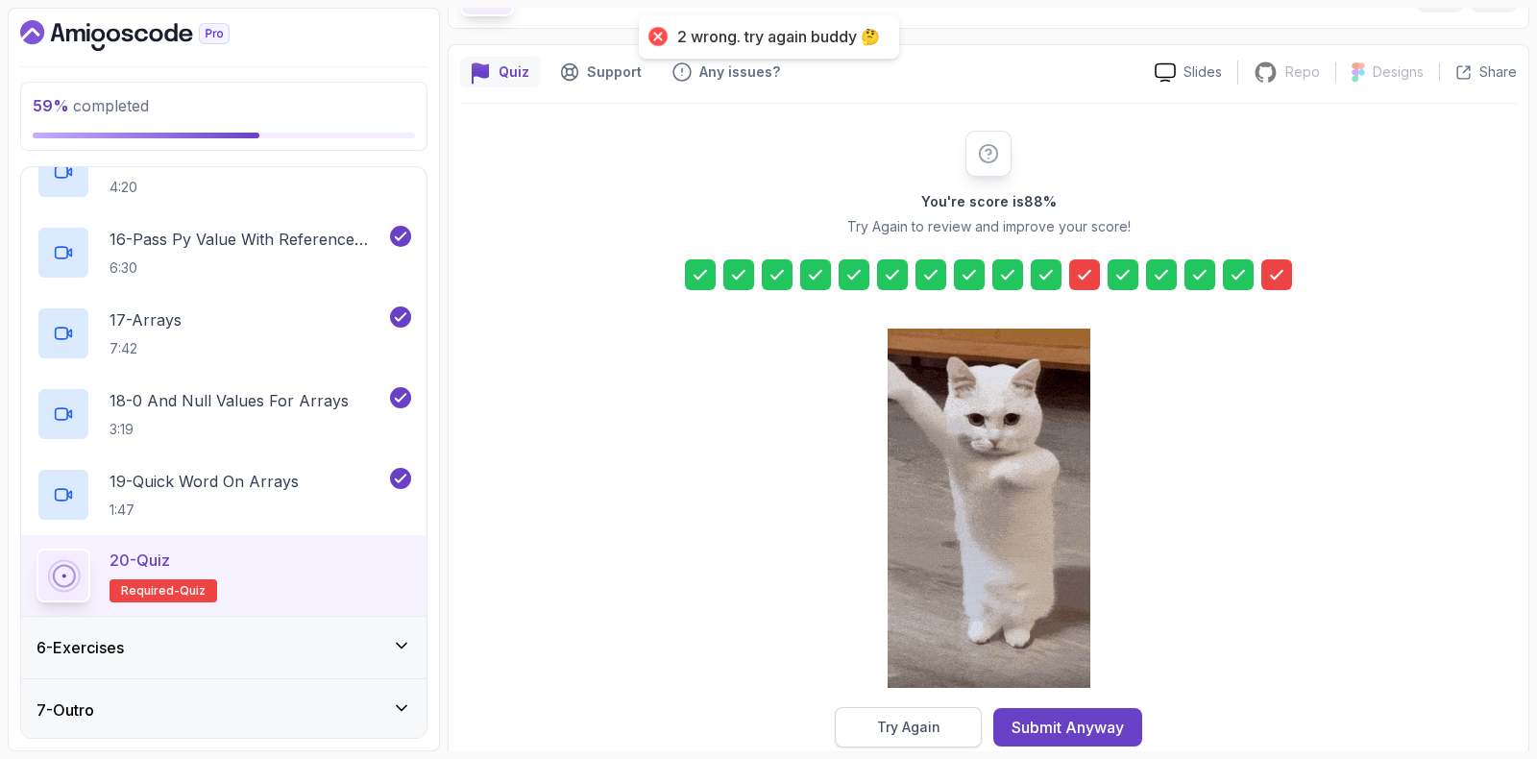
click at [895, 708] on button "Try Again" at bounding box center [908, 727] width 147 height 40
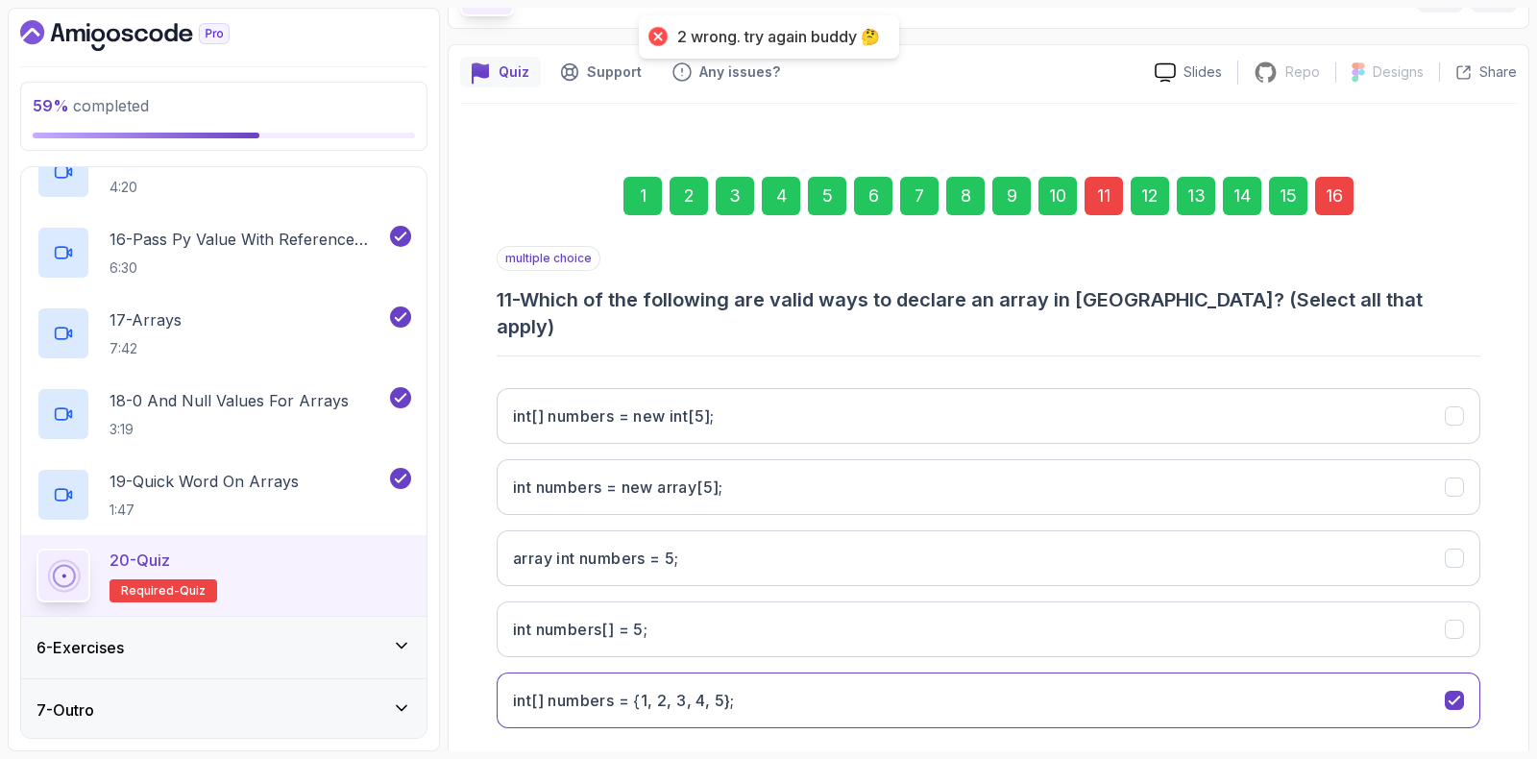
click at [1131, 158] on div "1 2 3 4 5 6 7 8 9 10 11 12 13 14 15 16" at bounding box center [989, 196] width 984 height 100
click at [1101, 191] on div "11" at bounding box center [1104, 196] width 38 height 38
click at [1101, 189] on div "11" at bounding box center [1104, 196] width 38 height 38
click at [1105, 204] on div "11" at bounding box center [1104, 196] width 38 height 38
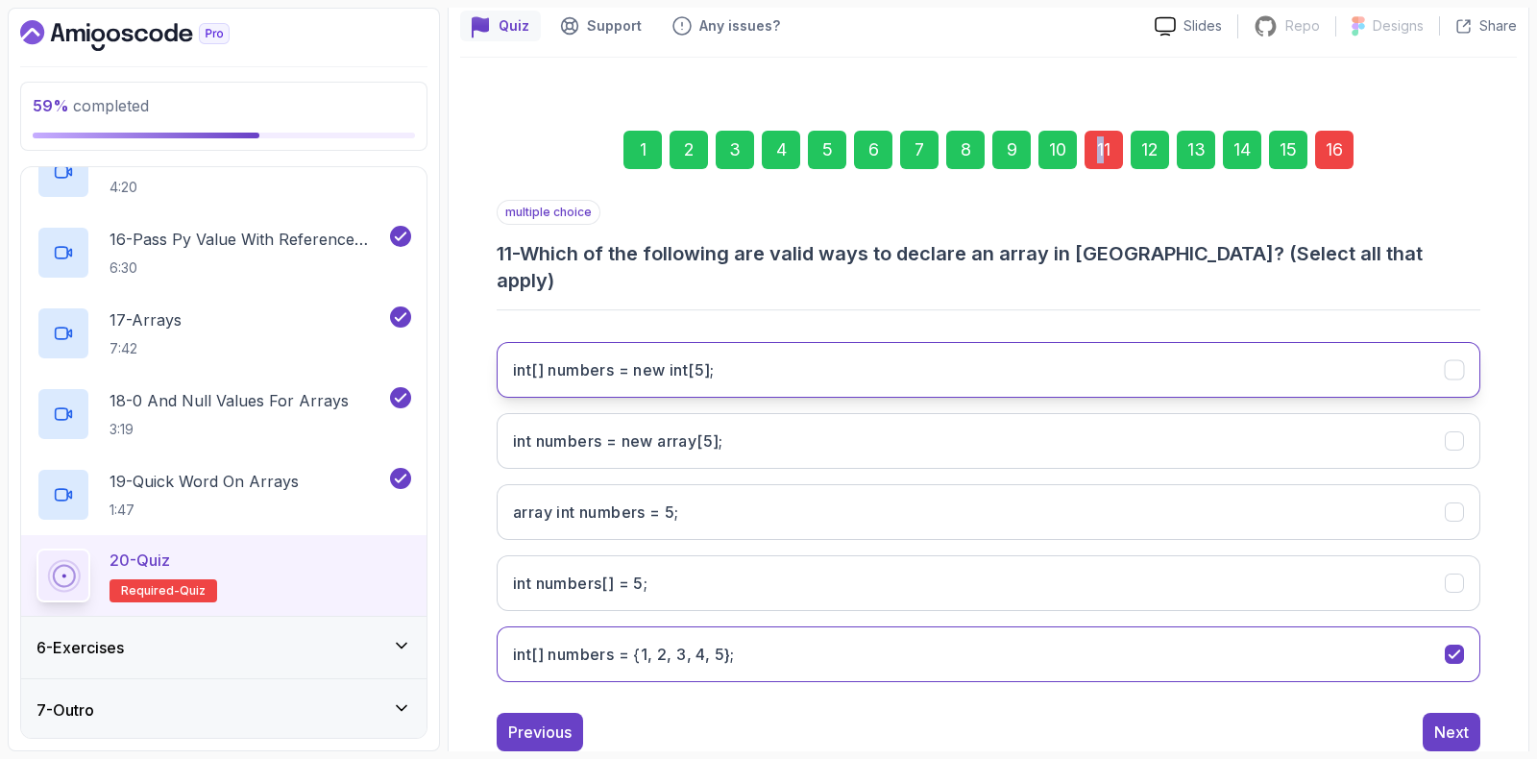
scroll to position [197, 0]
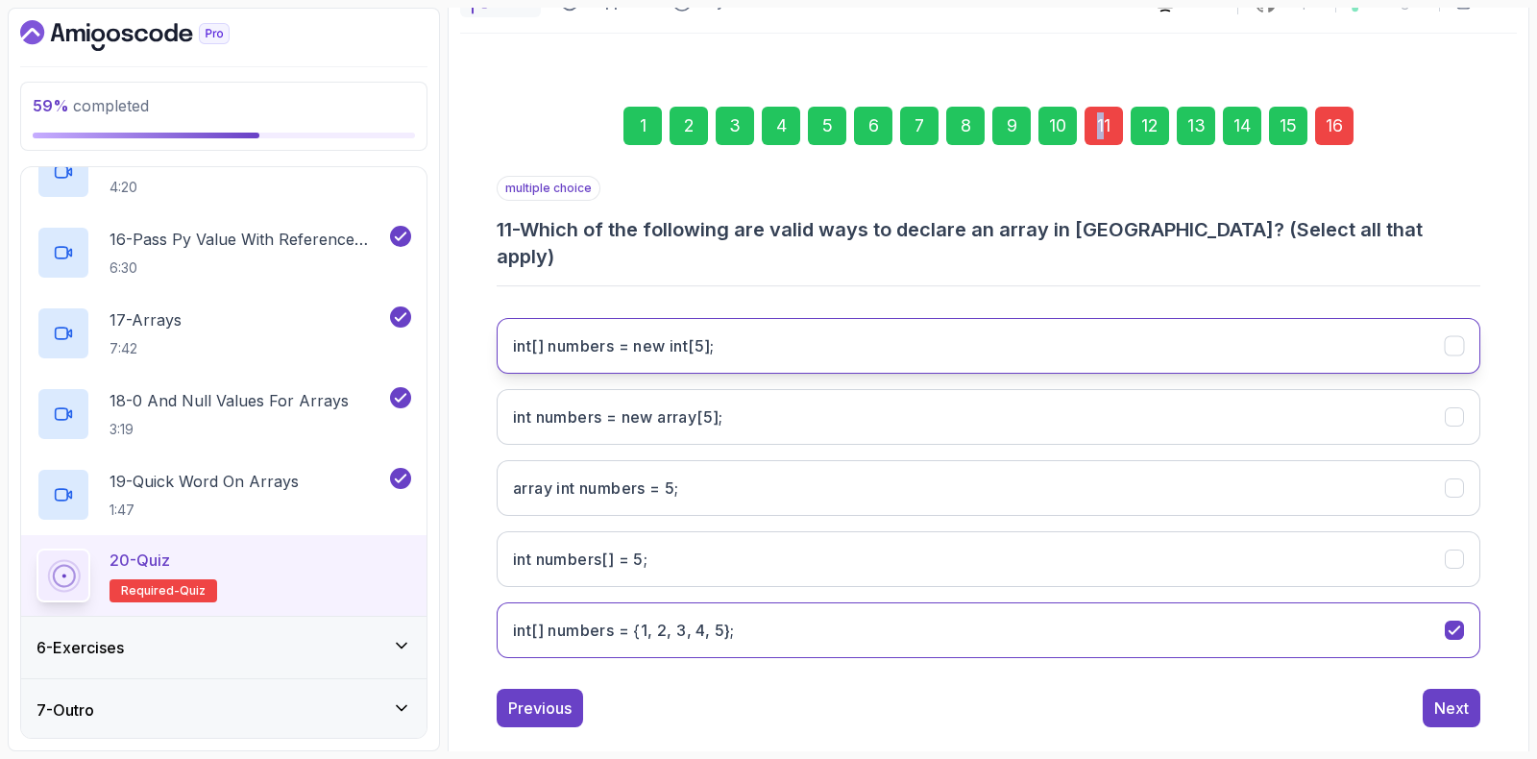
click at [536, 334] on h3 "int[] numbers = new int[5];" at bounding box center [614, 345] width 202 height 23
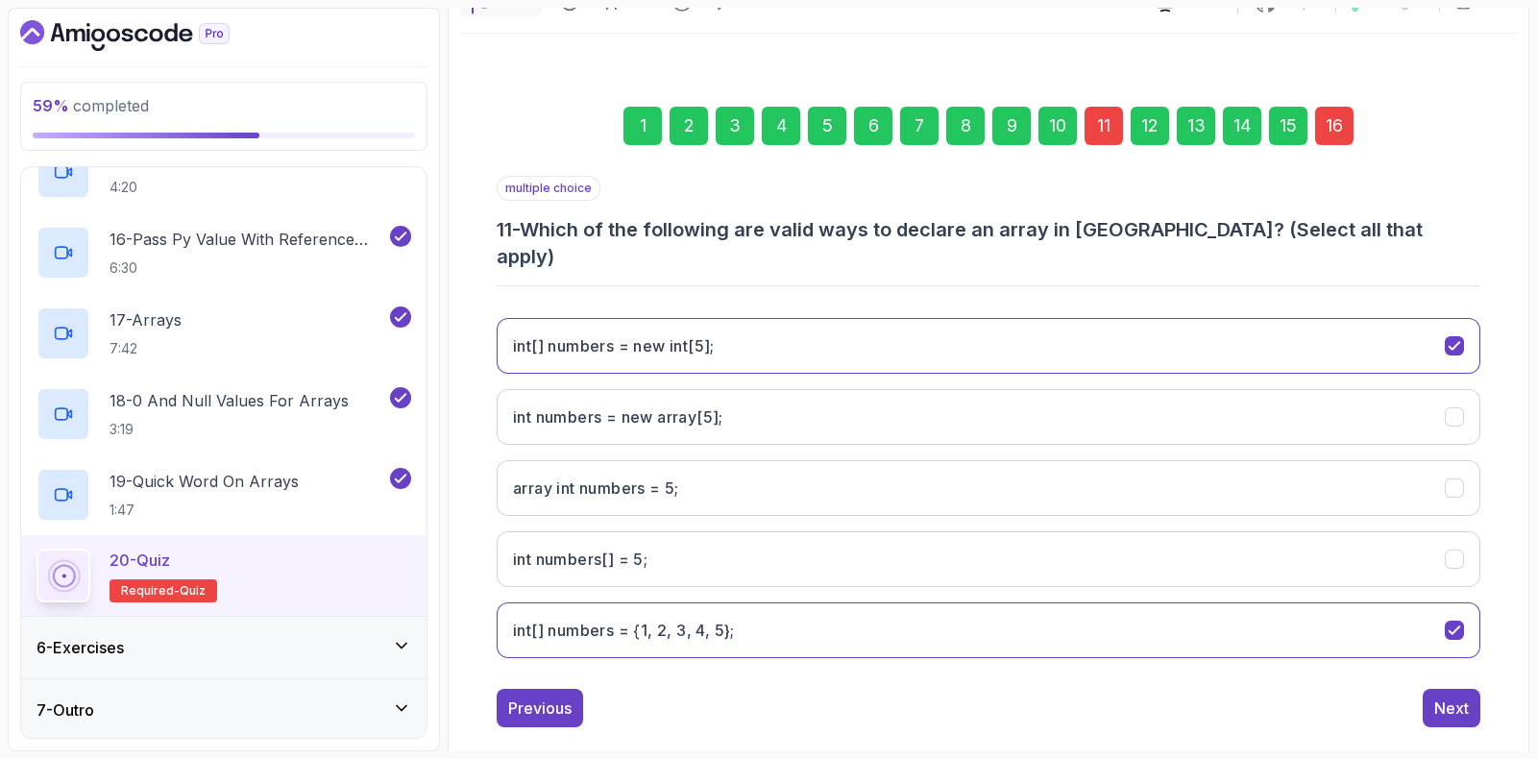
click at [1339, 112] on div "16" at bounding box center [1334, 126] width 38 height 38
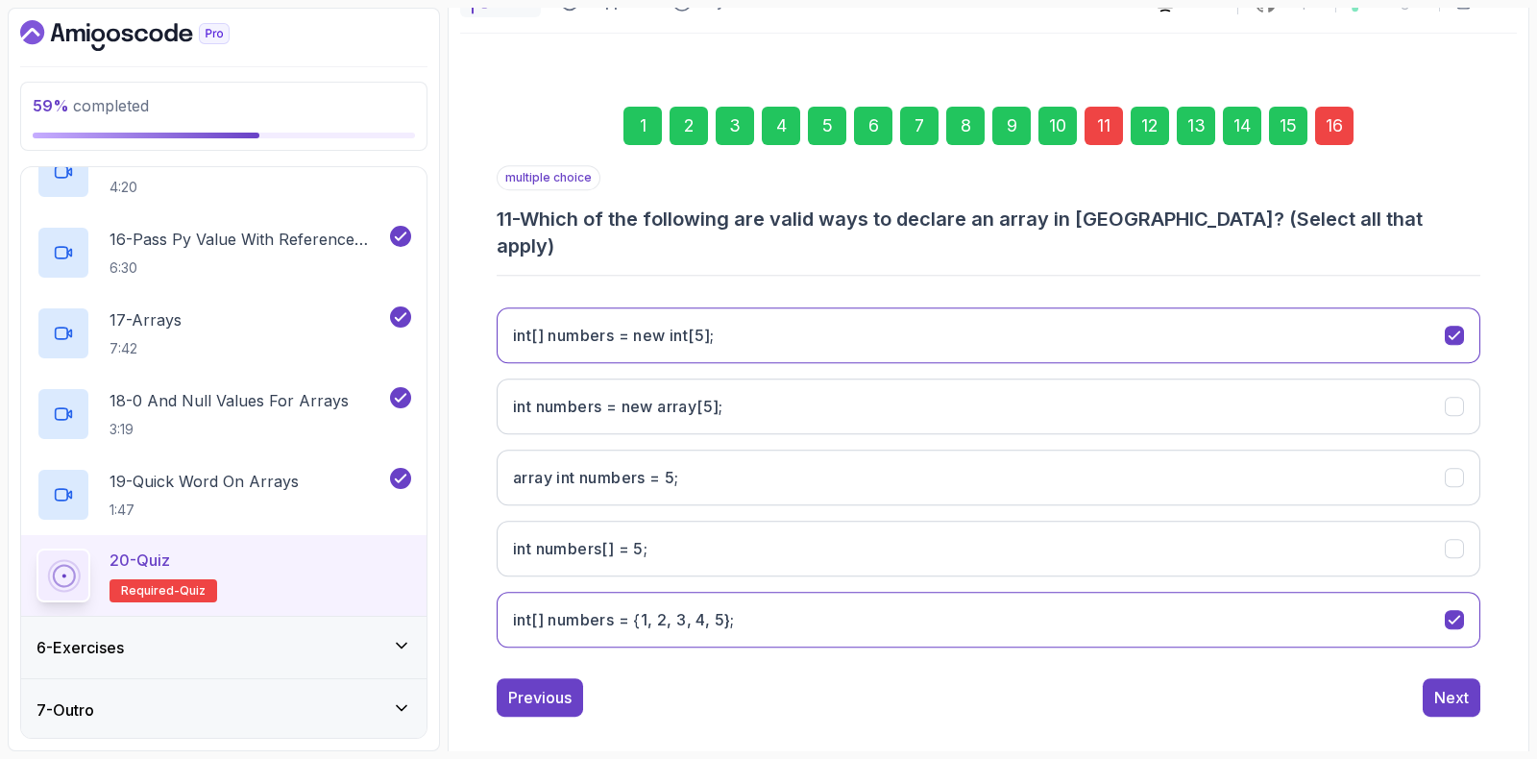
scroll to position [127, 0]
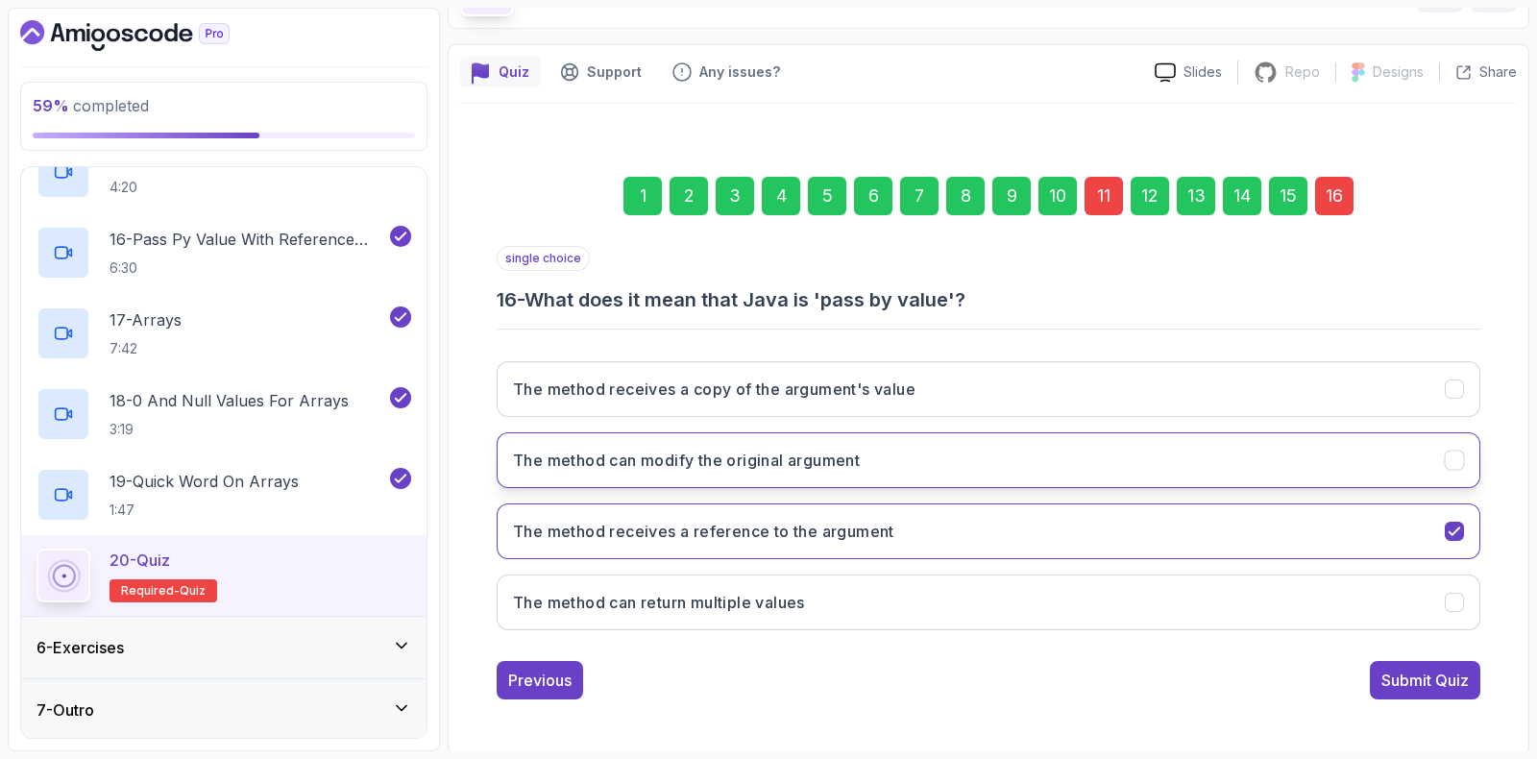
click at [620, 452] on h3 "The method can modify the original argument" at bounding box center [686, 460] width 347 height 23
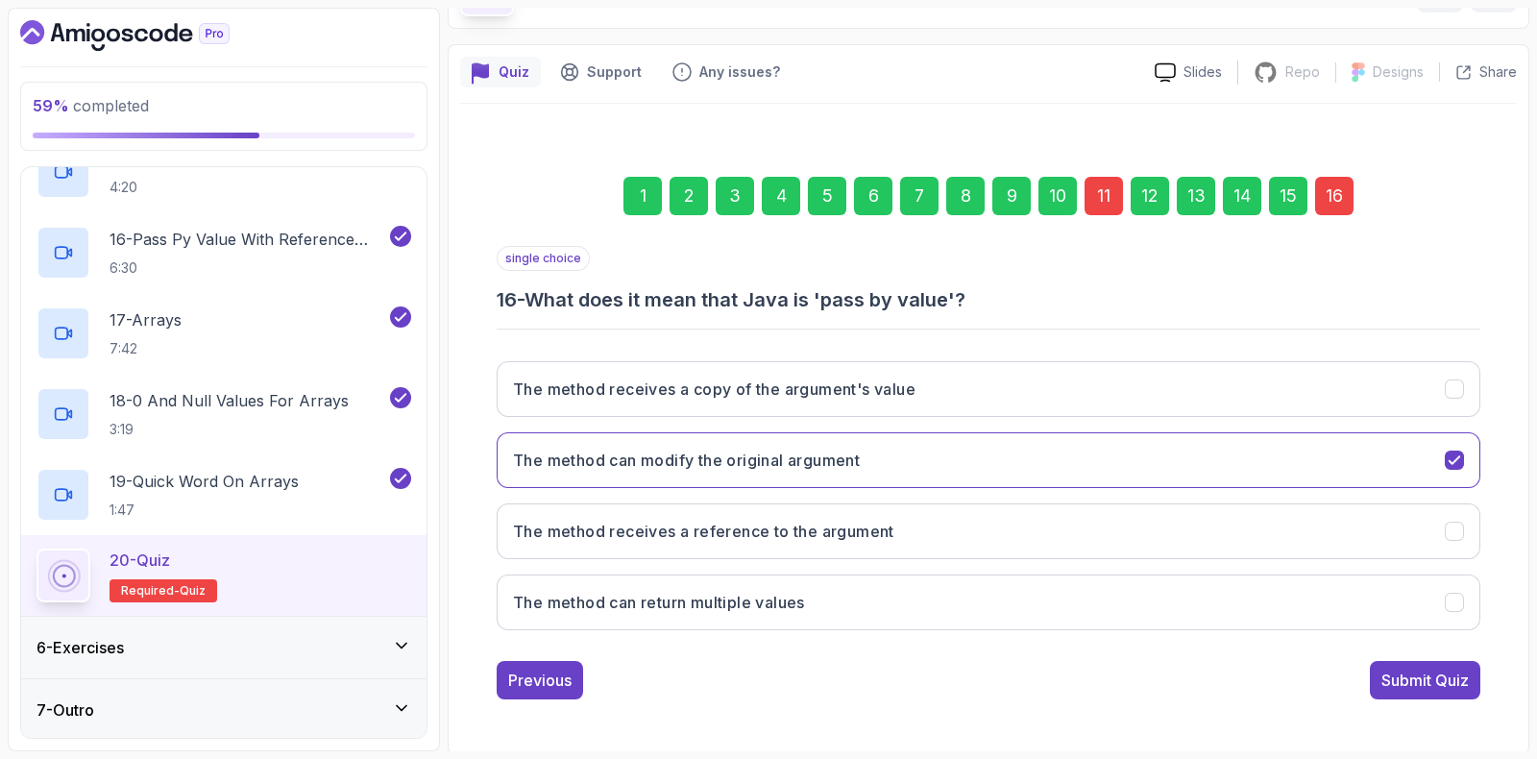
click at [1405, 682] on div "Submit Quiz" at bounding box center [1425, 680] width 87 height 23
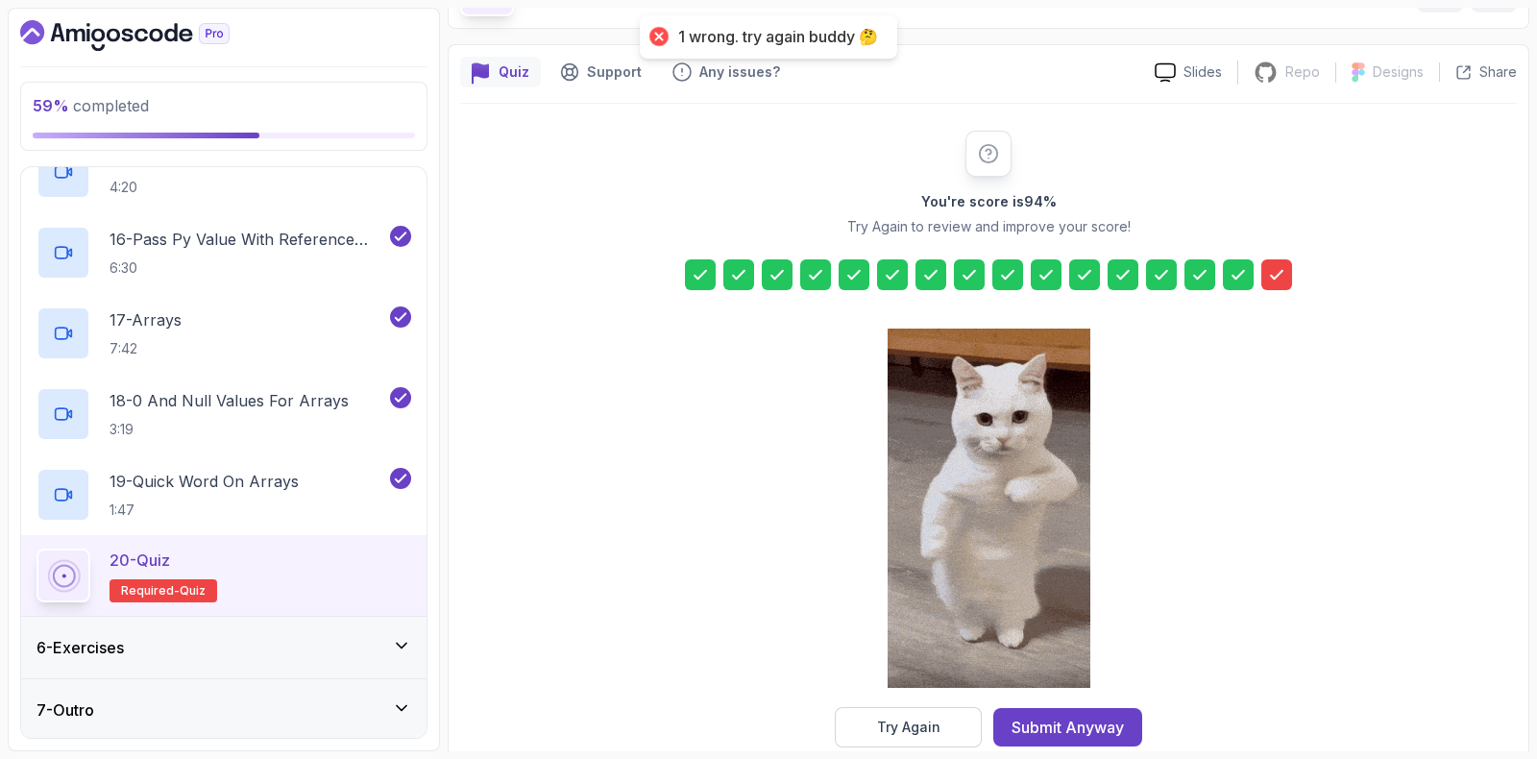
click at [891, 723] on div "Try Again" at bounding box center [908, 727] width 63 height 19
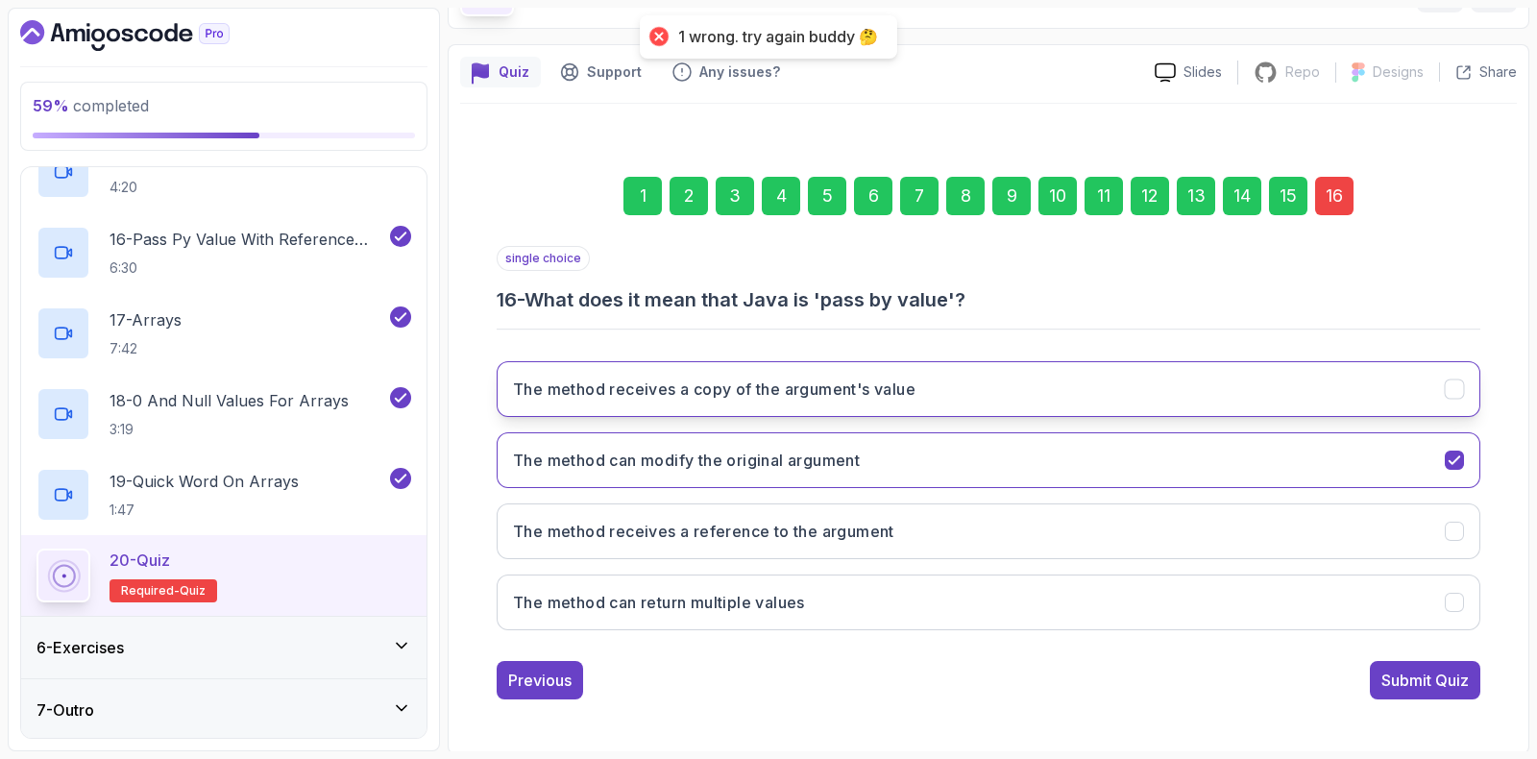
click at [713, 386] on h3 "The method receives a copy of the argument's value" at bounding box center [714, 389] width 403 height 23
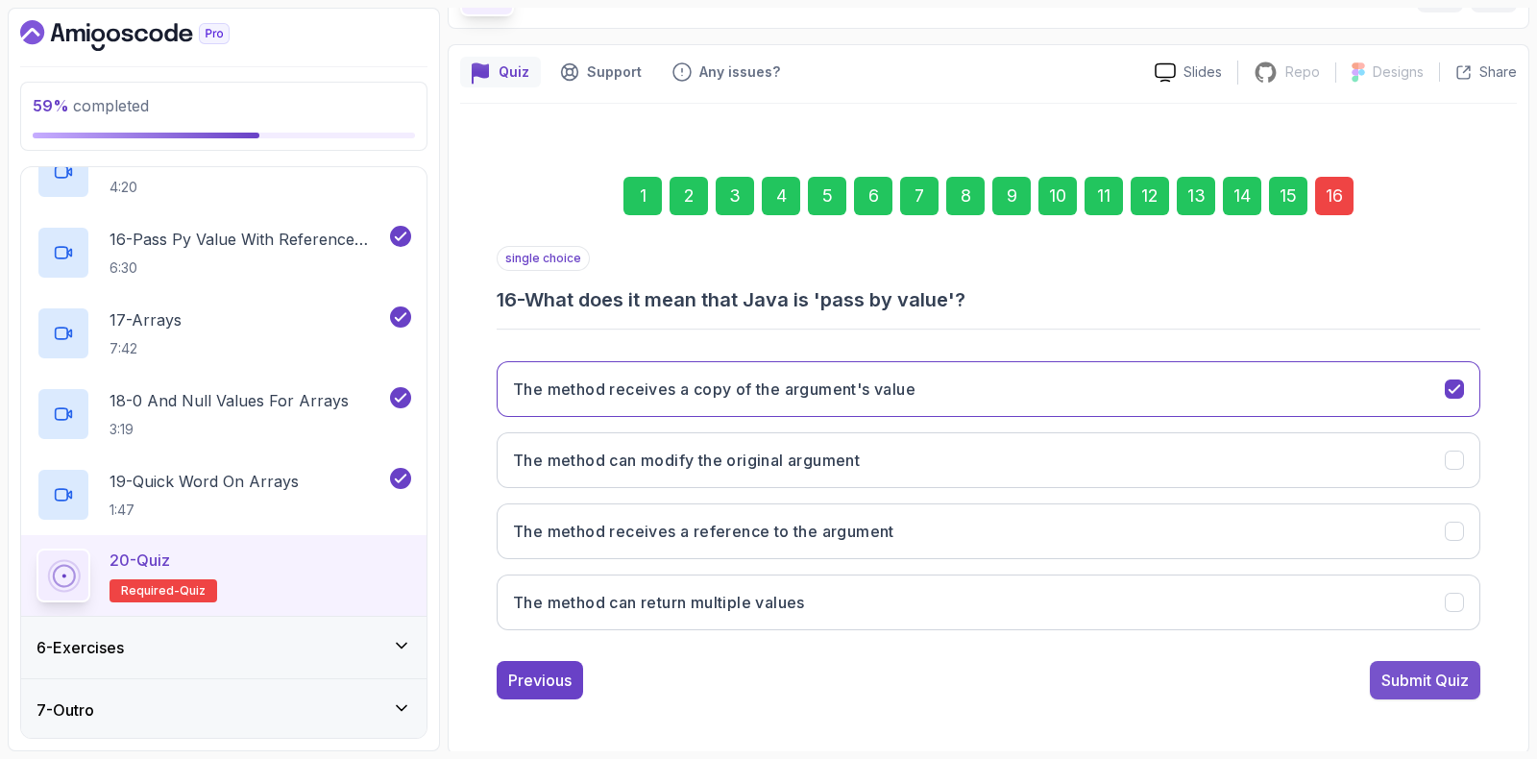
click at [1408, 672] on div "Submit Quiz" at bounding box center [1425, 680] width 87 height 23
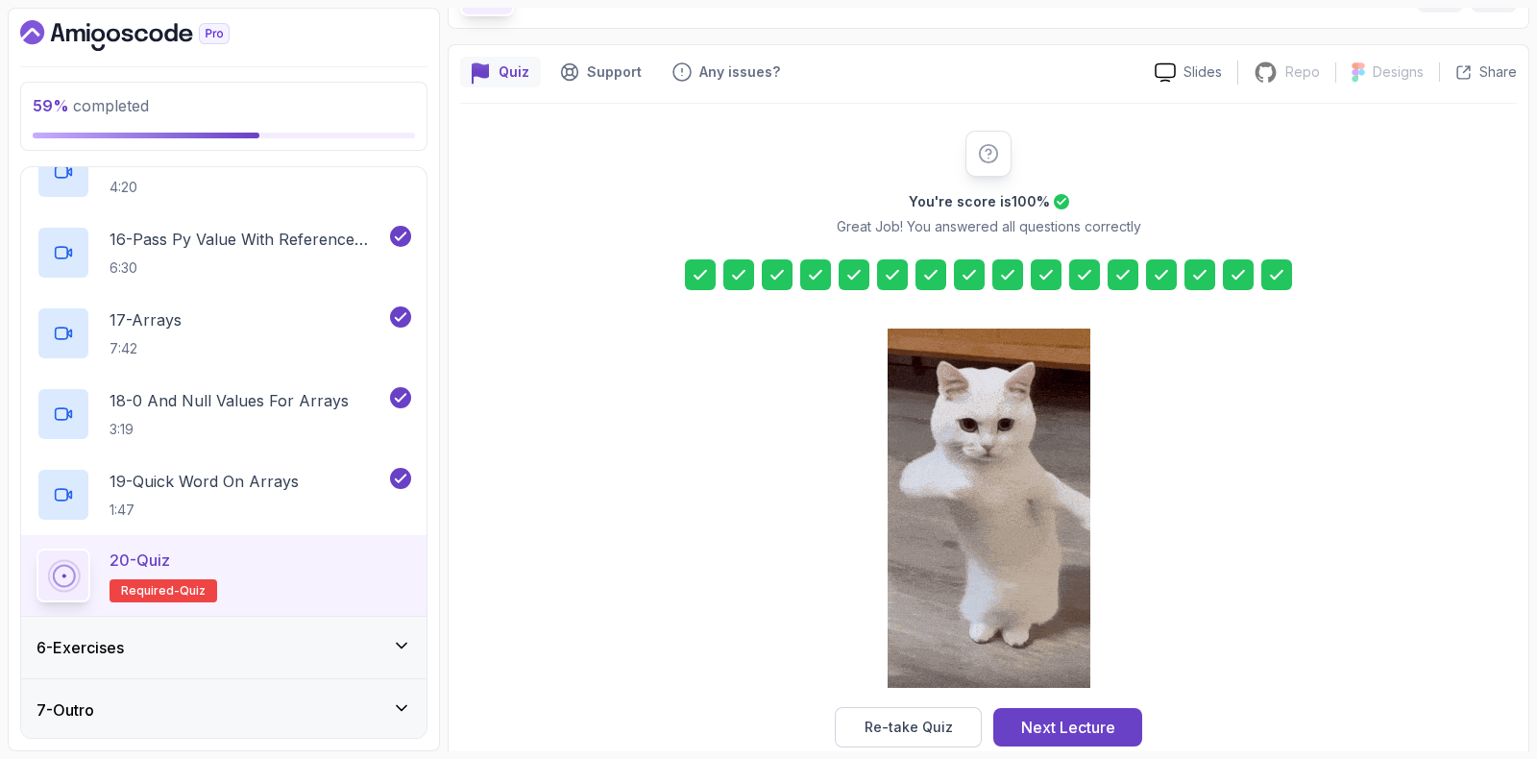
click at [1288, 274] on div at bounding box center [1277, 274] width 31 height 31
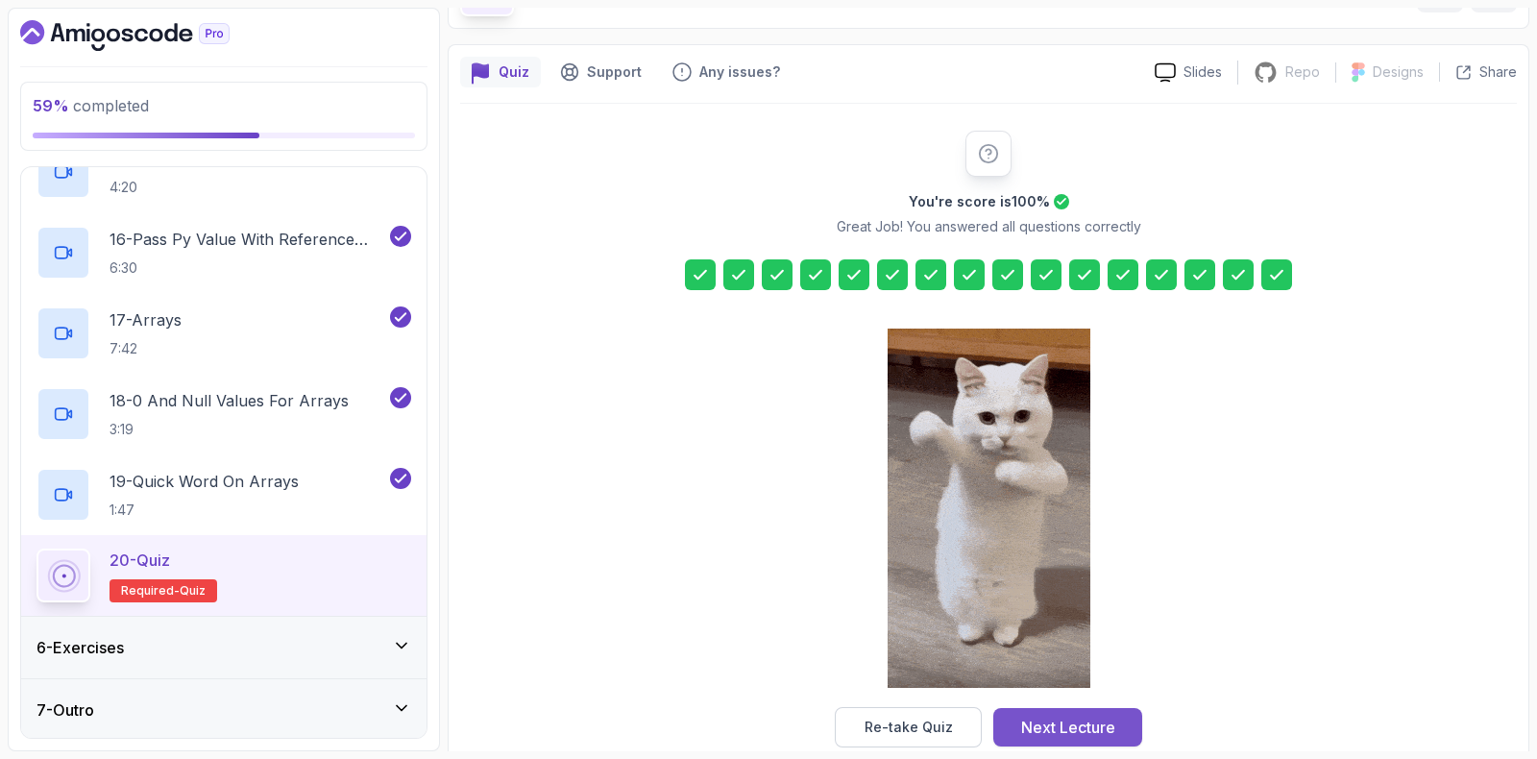
click at [1012, 731] on button "Next Lecture" at bounding box center [1068, 727] width 149 height 38
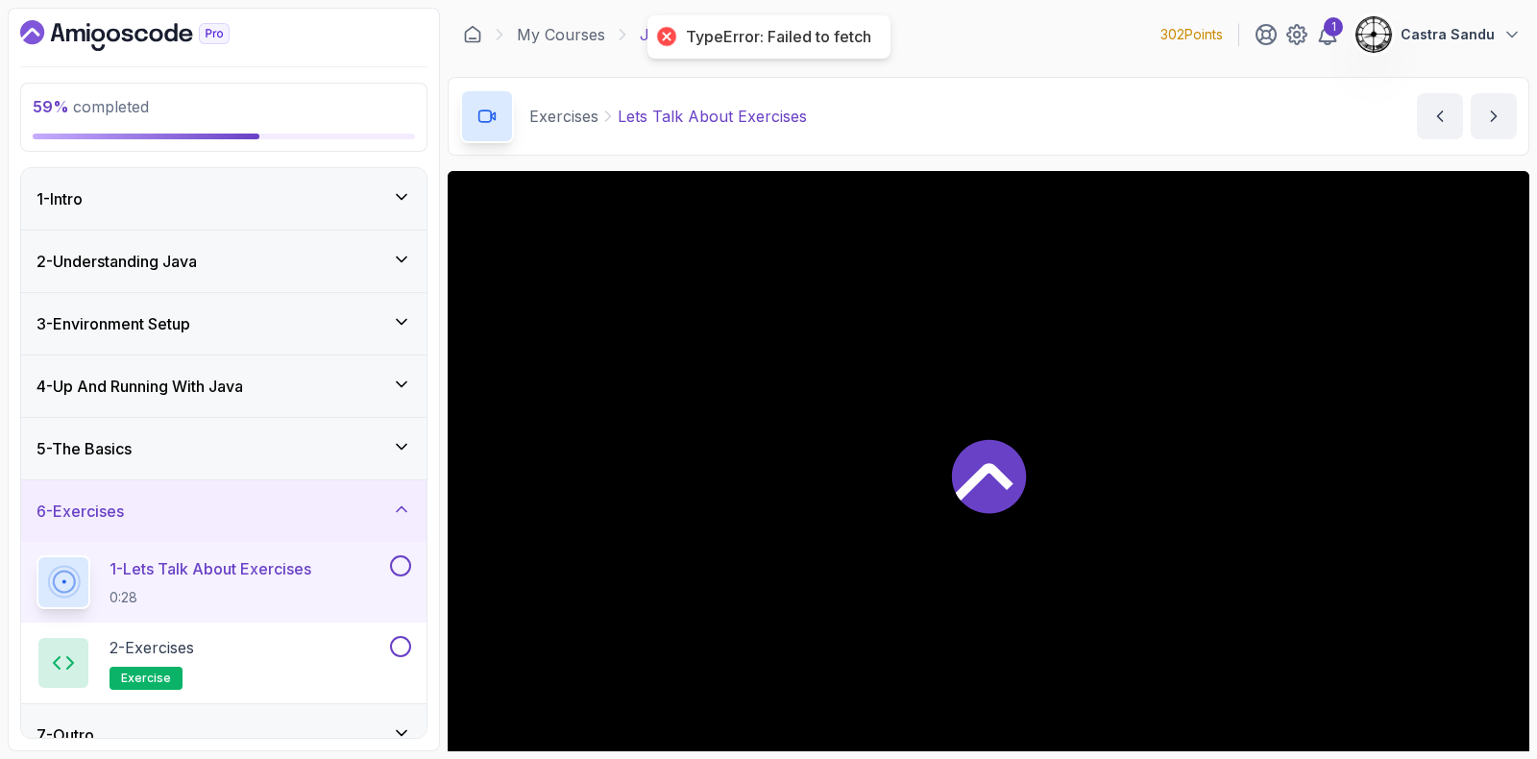
scroll to position [25, 0]
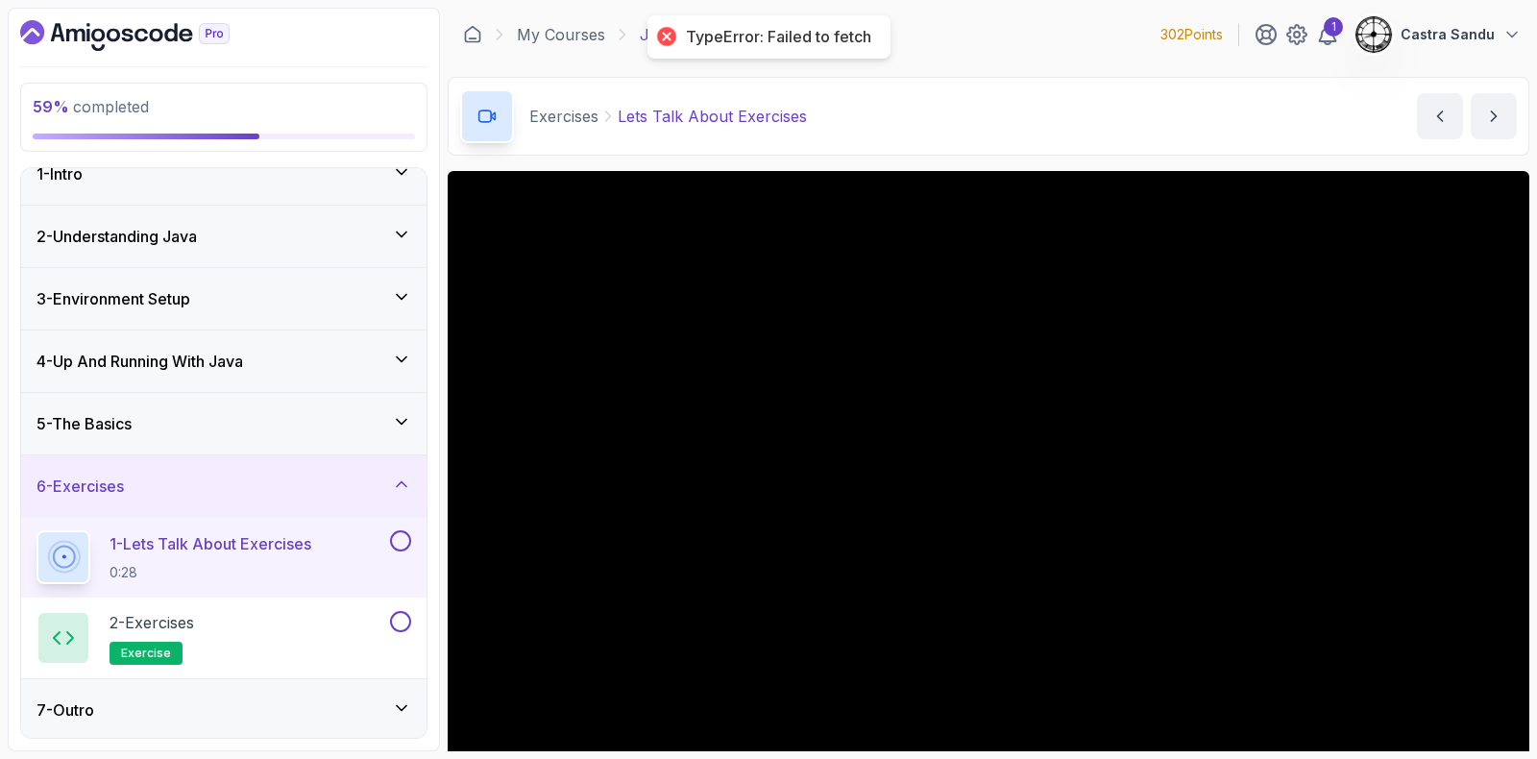
click at [219, 429] on div "5 - The Basics" at bounding box center [224, 423] width 375 height 23
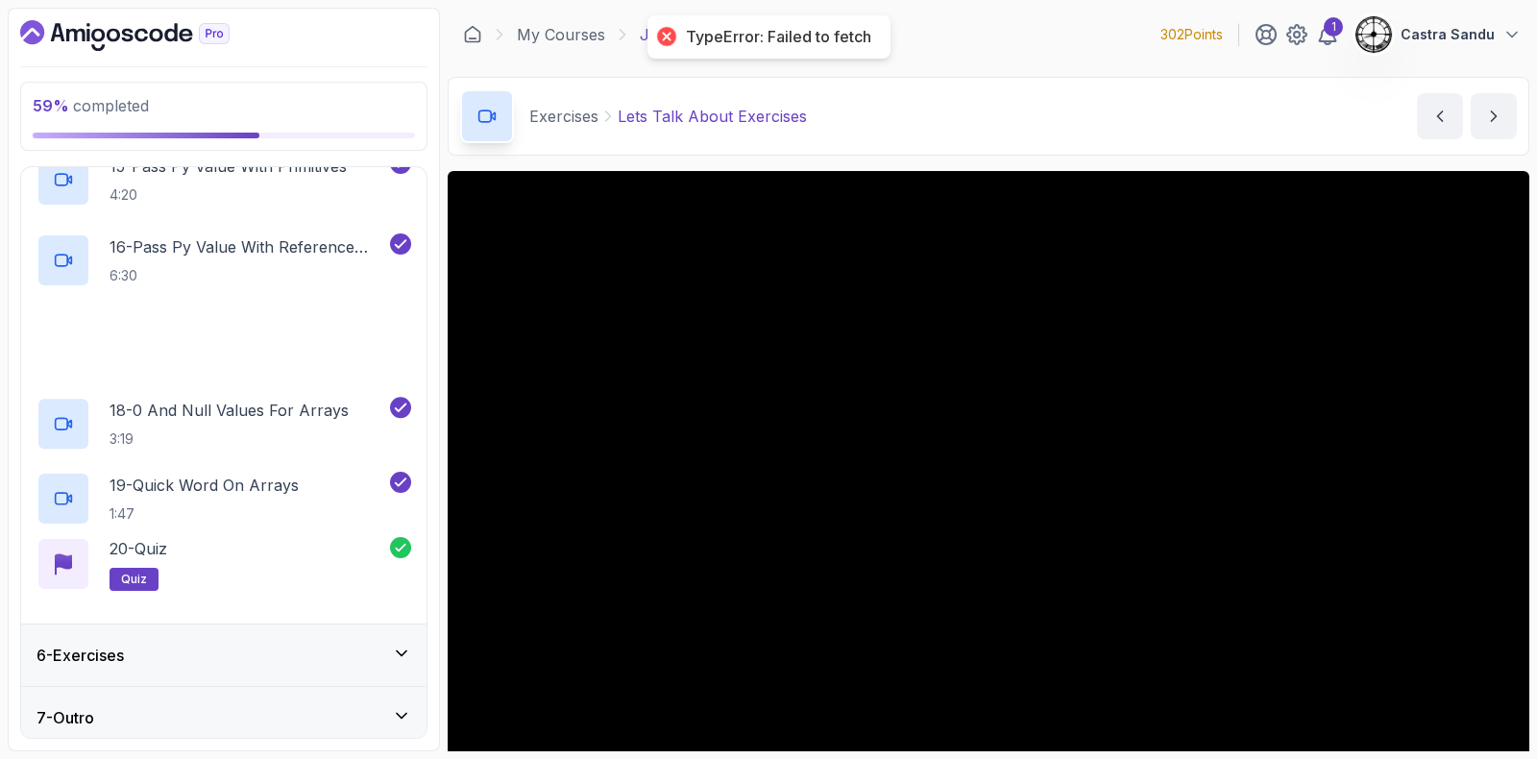
scroll to position [1477, 0]
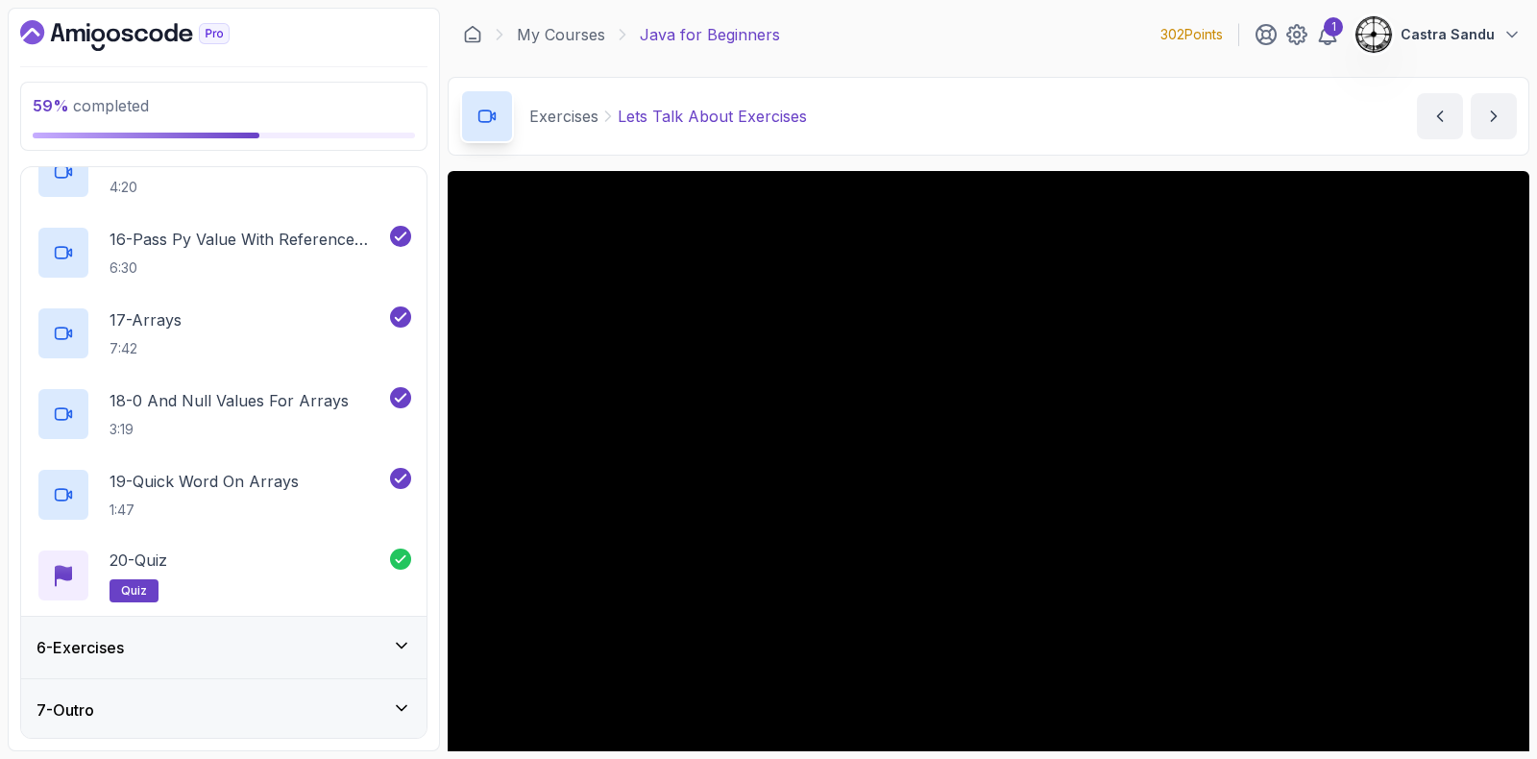
click at [136, 657] on div "6 - Exercises" at bounding box center [223, 647] width 405 height 61
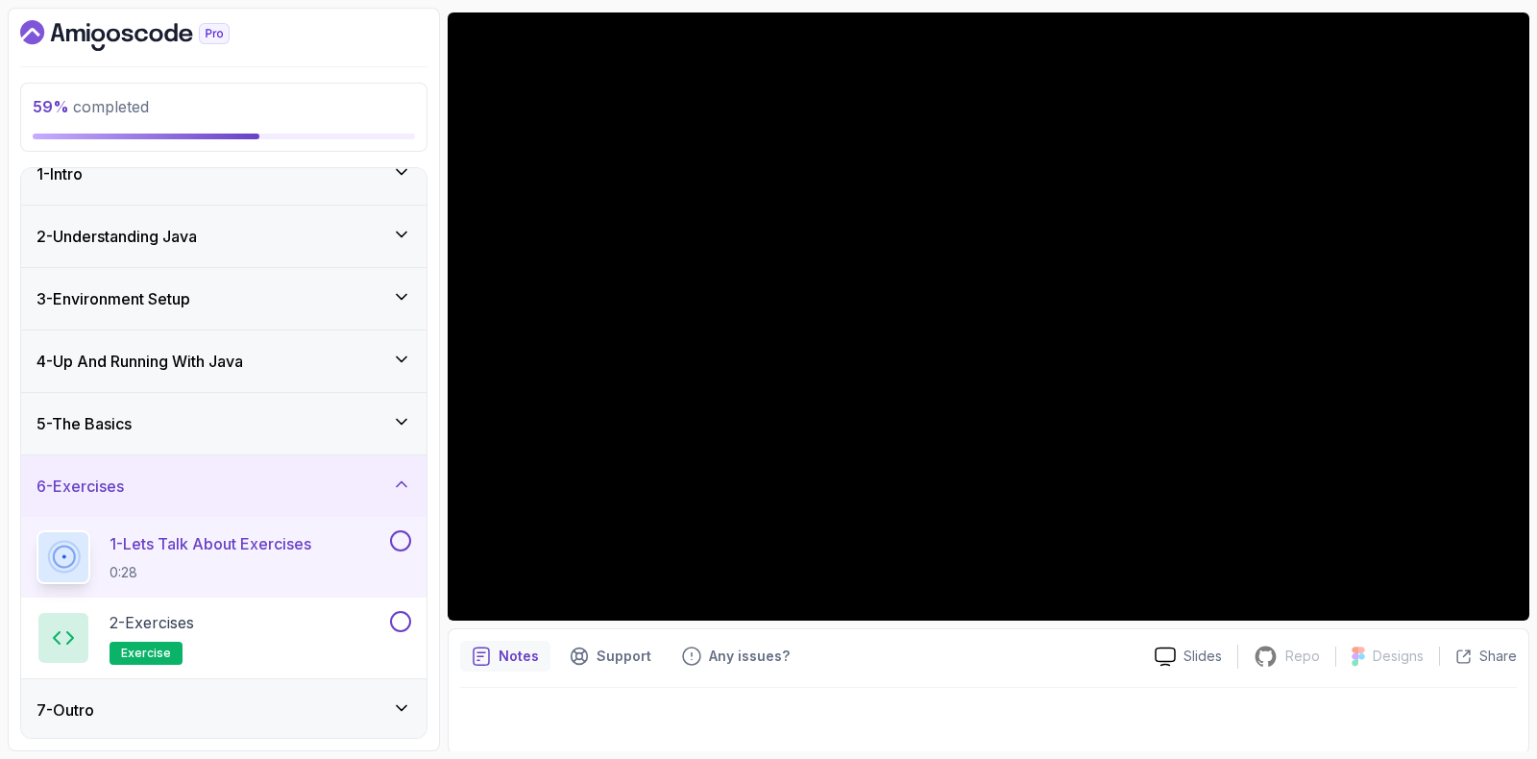
scroll to position [160, 0]
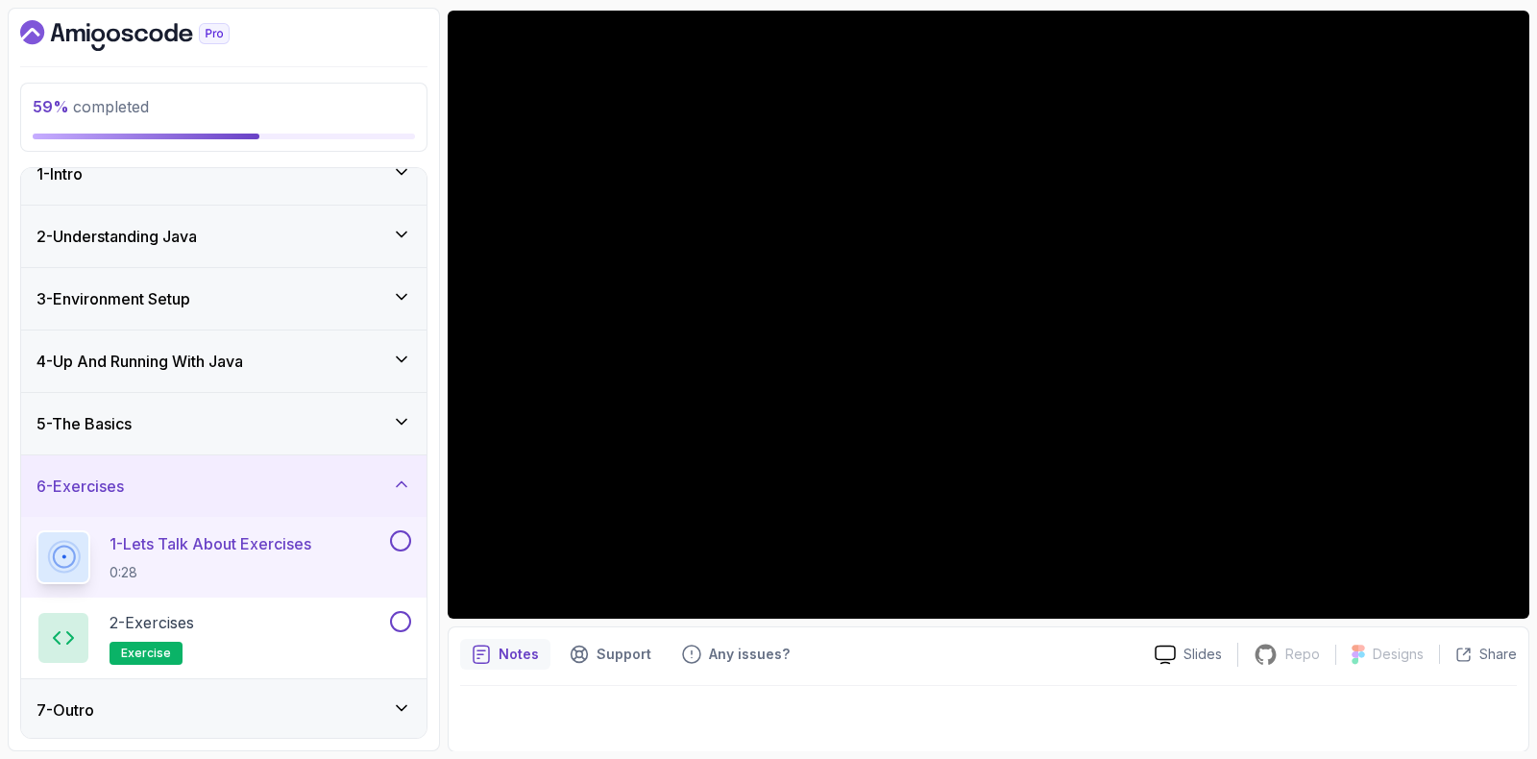
click at [398, 538] on button at bounding box center [400, 540] width 21 height 21
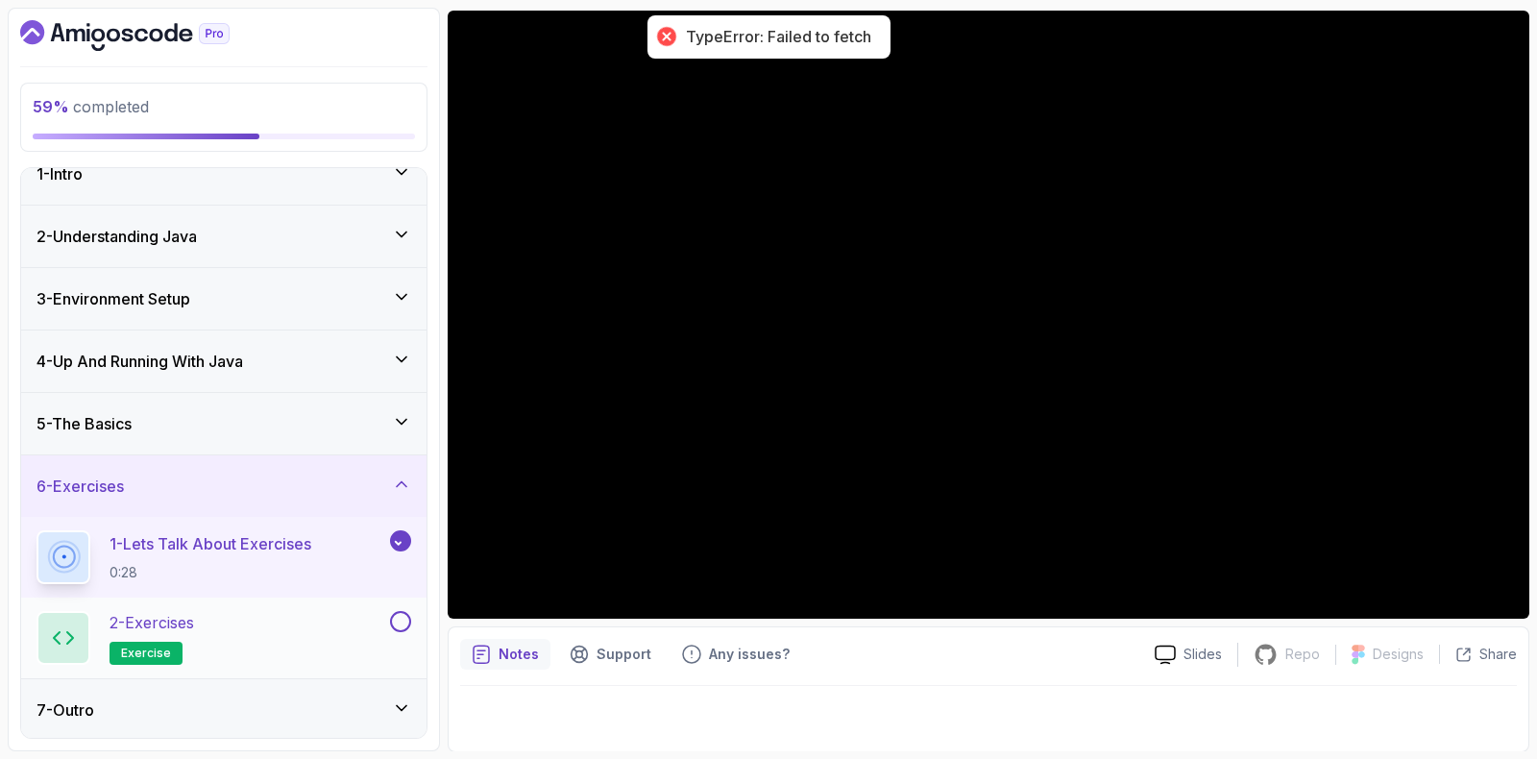
click at [219, 649] on div "2 - Exercises exercise" at bounding box center [212, 638] width 350 height 54
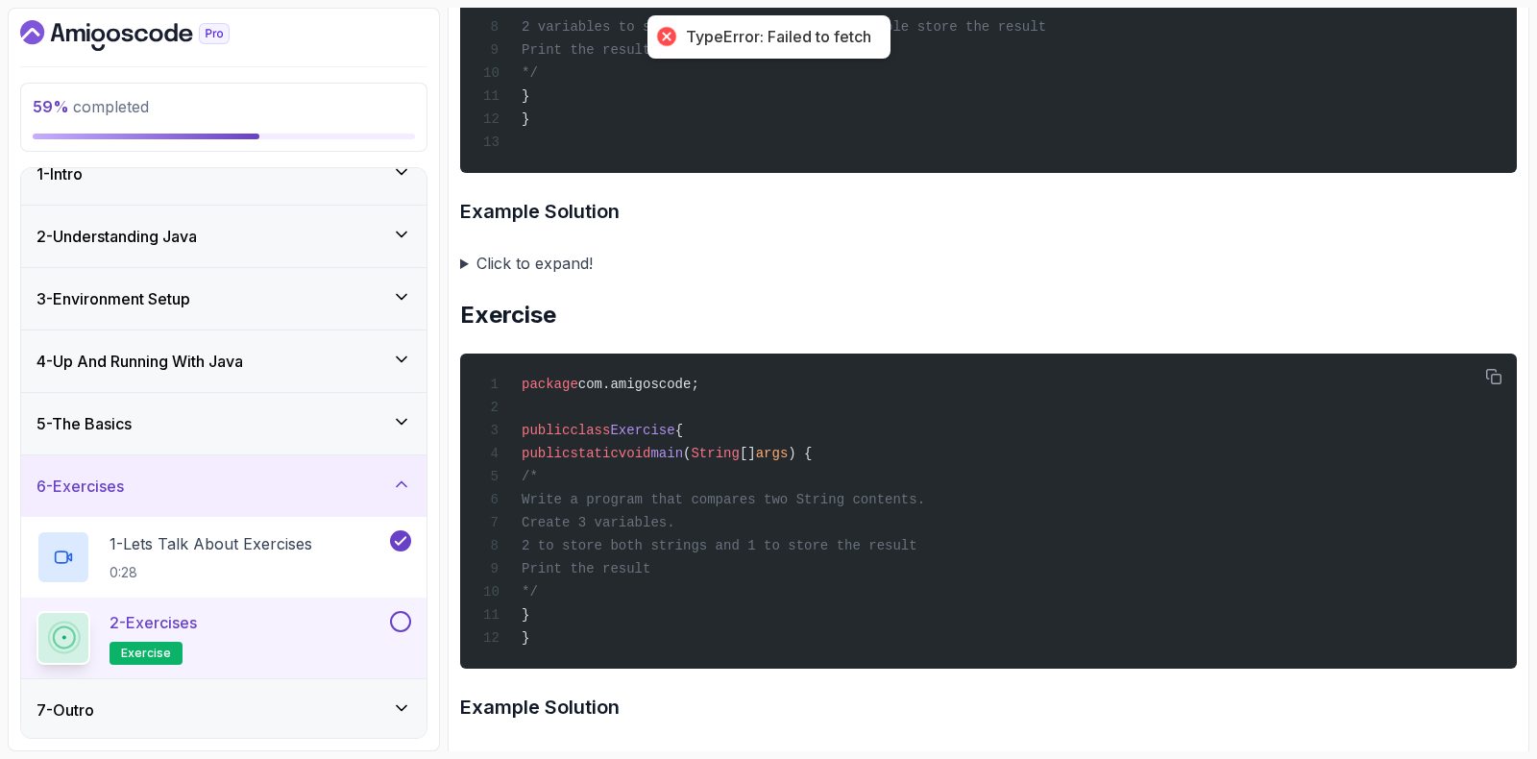
scroll to position [1722, 0]
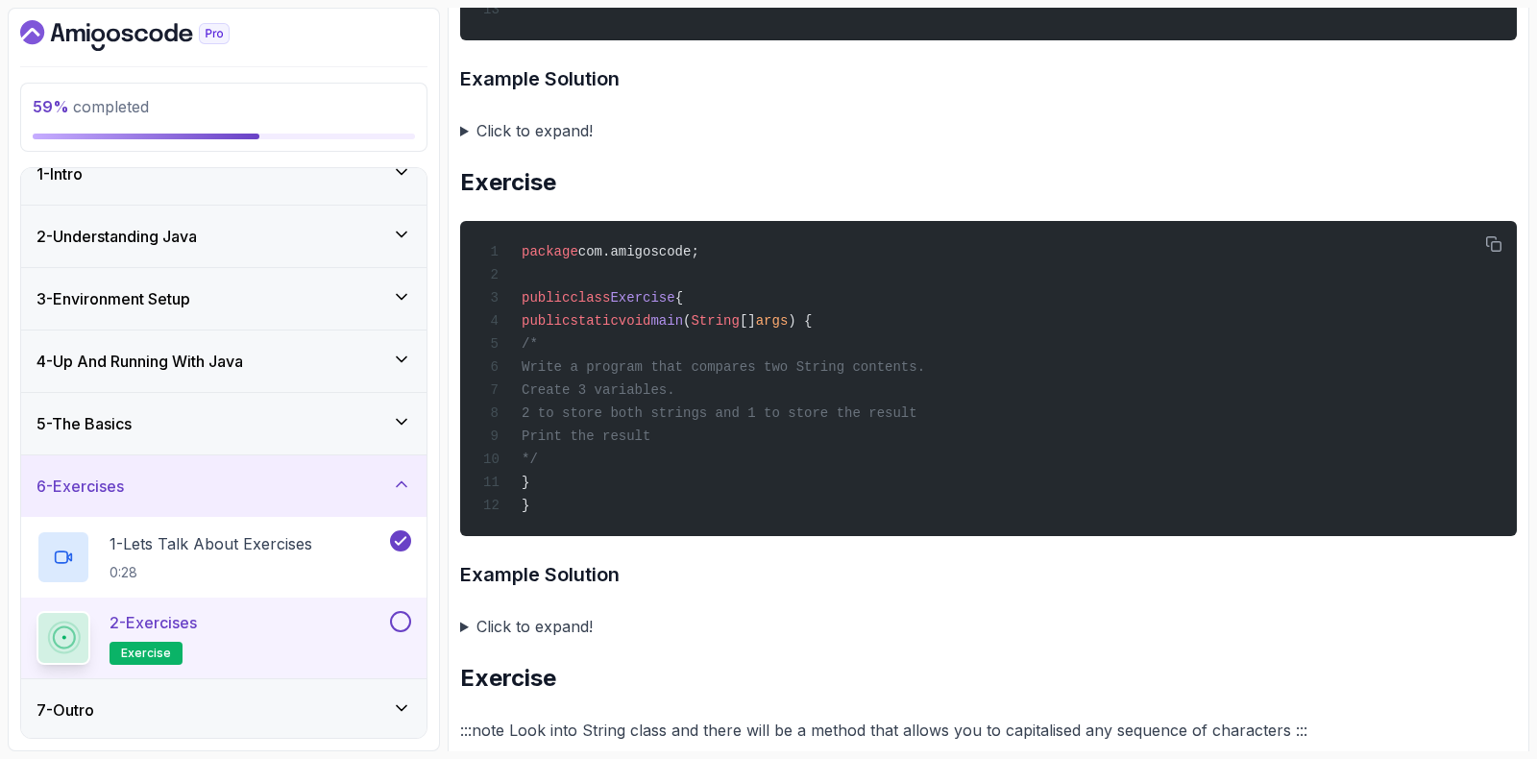
click at [466, 144] on summary "Click to expand!" at bounding box center [988, 130] width 1057 height 27
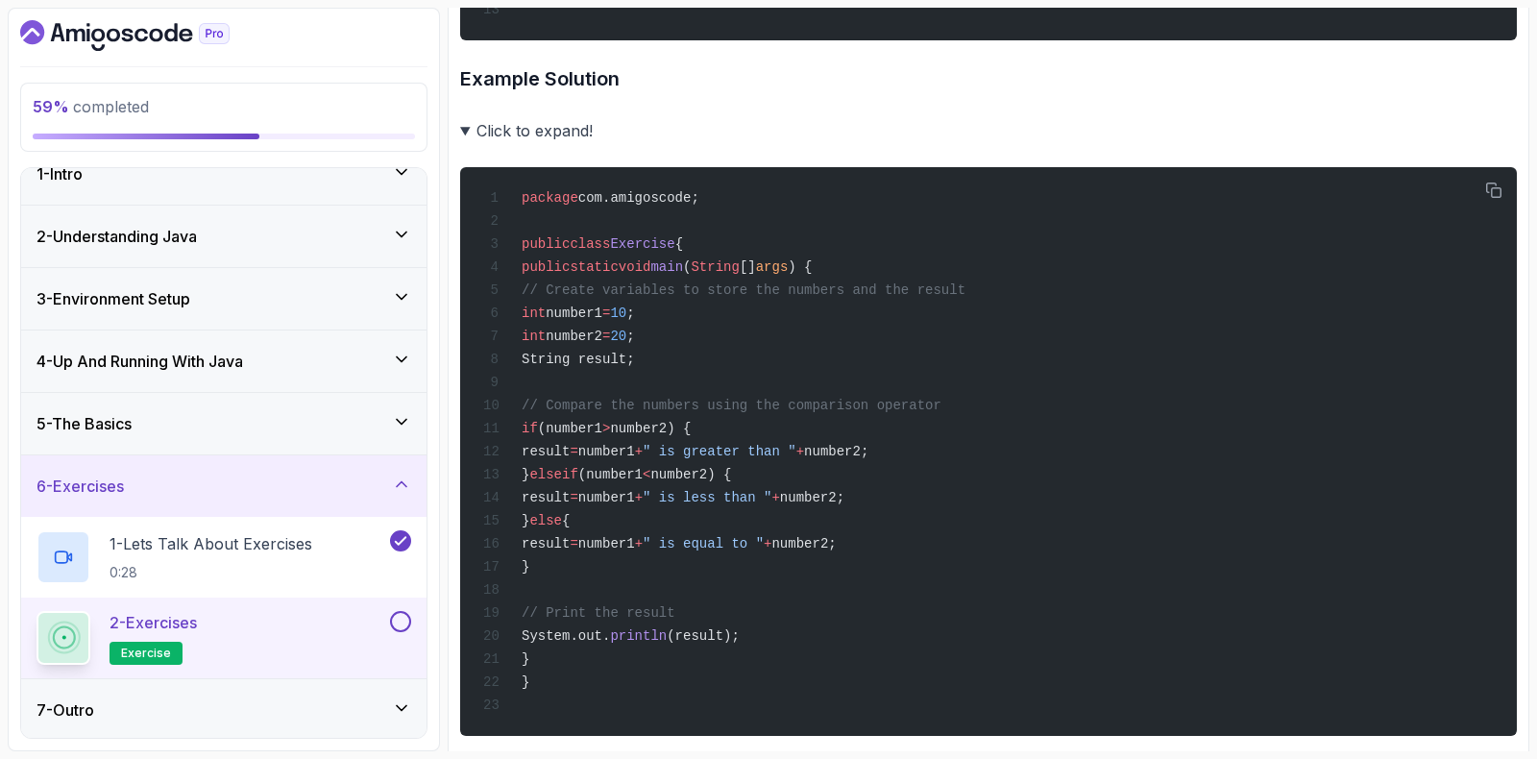
click at [465, 144] on summary "Click to expand!" at bounding box center [988, 130] width 1057 height 27
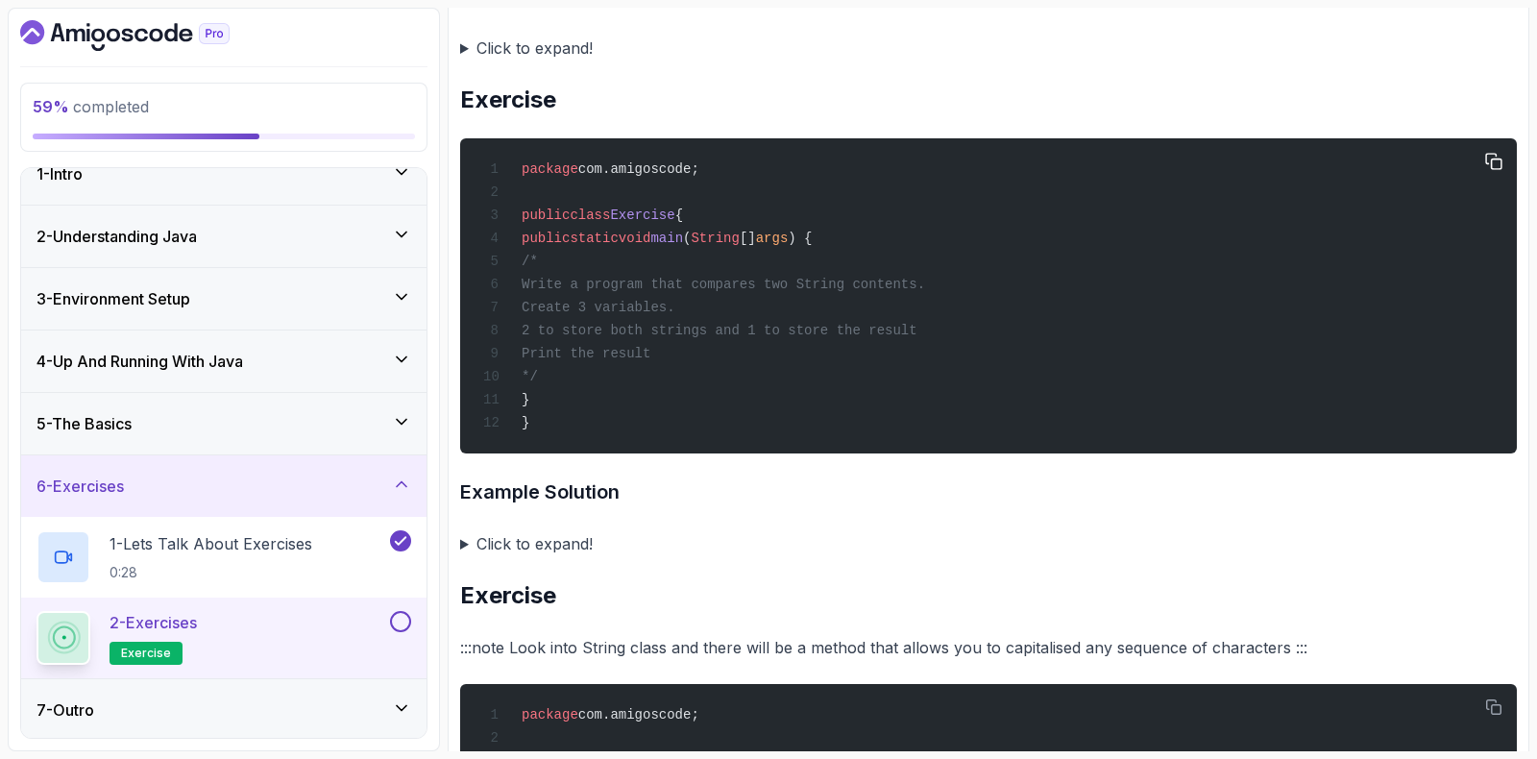
scroll to position [1842, 0]
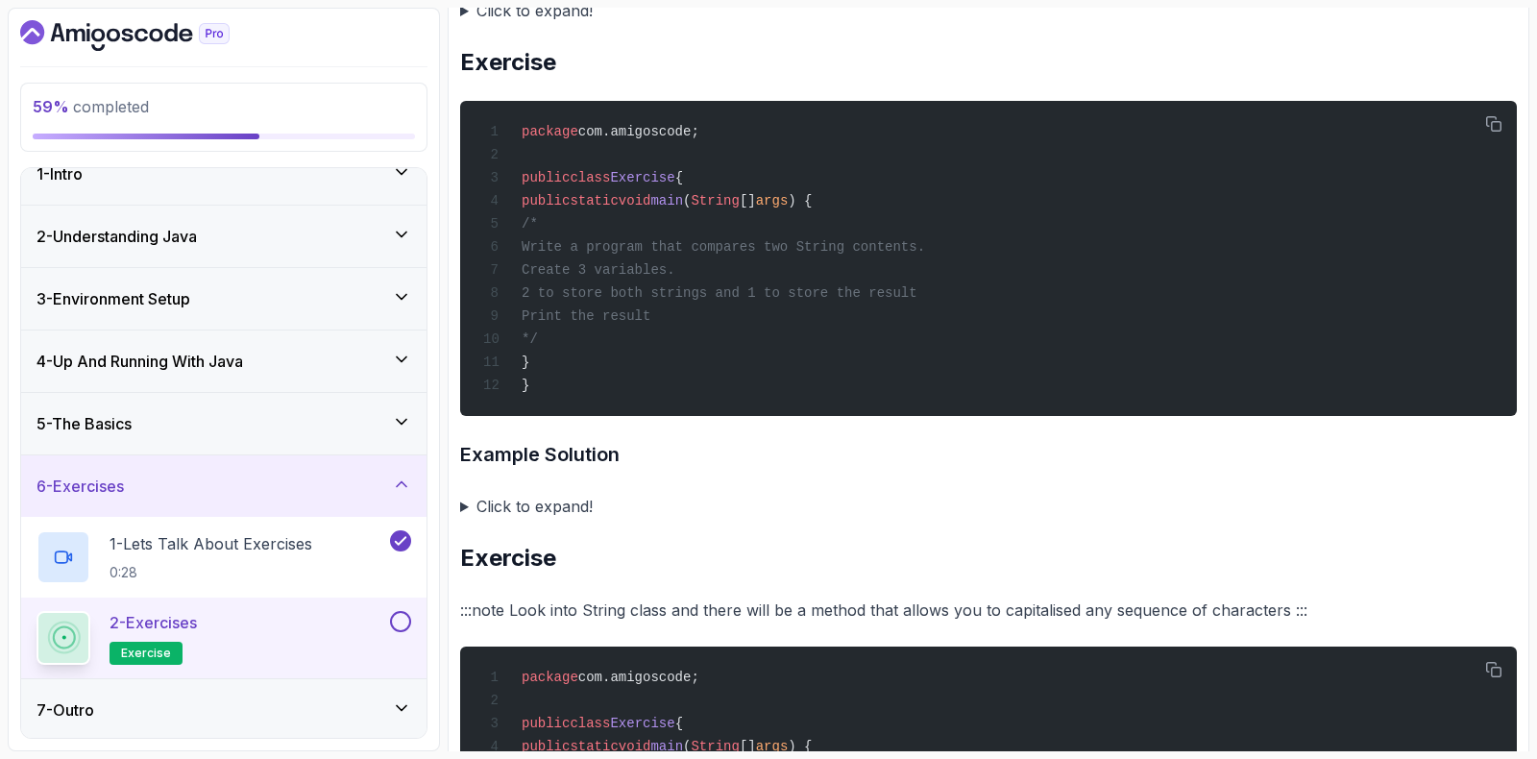
click at [392, 624] on button at bounding box center [400, 621] width 21 height 21
click at [404, 619] on icon at bounding box center [400, 621] width 17 height 19
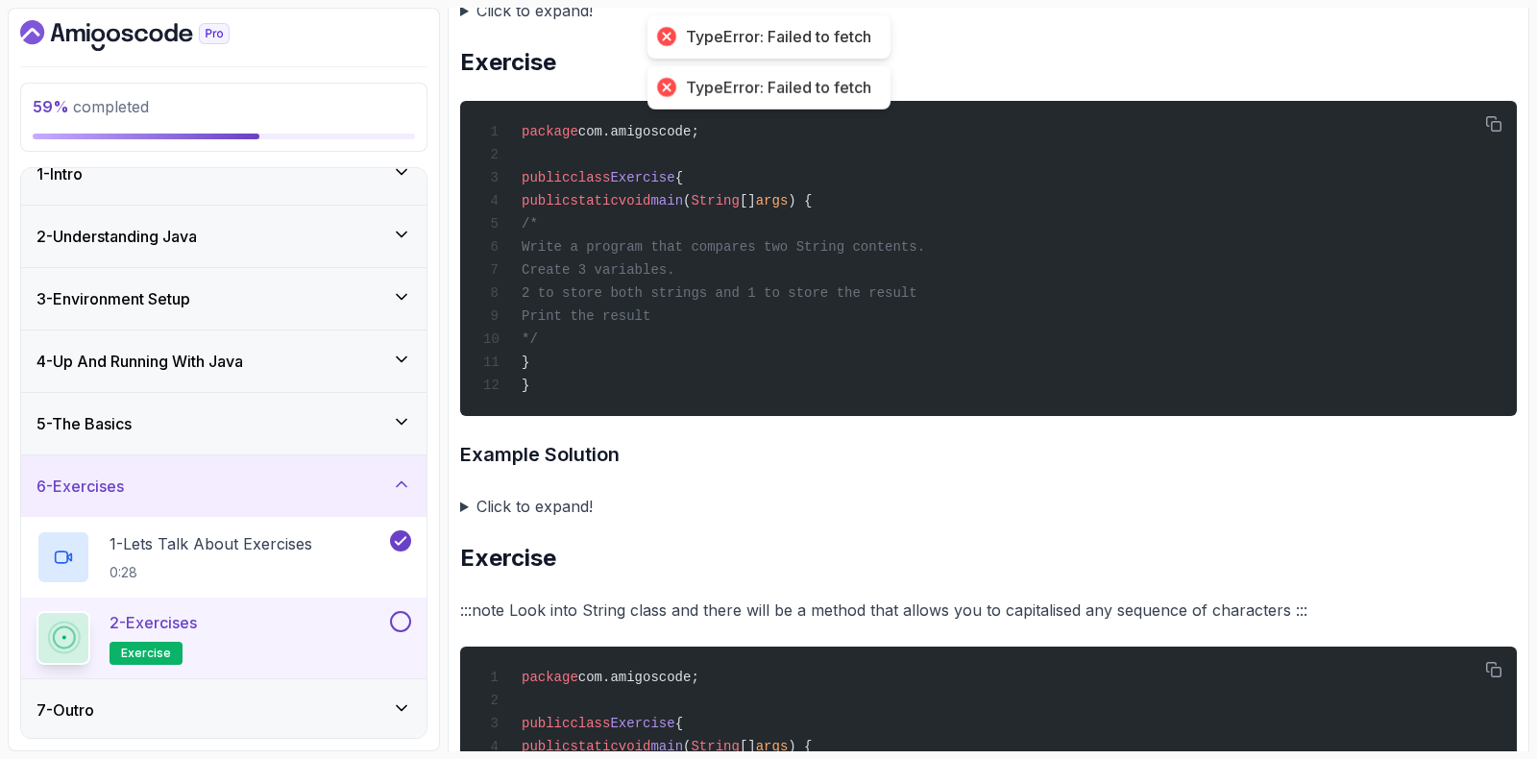
click at [405, 620] on button at bounding box center [400, 621] width 21 height 21
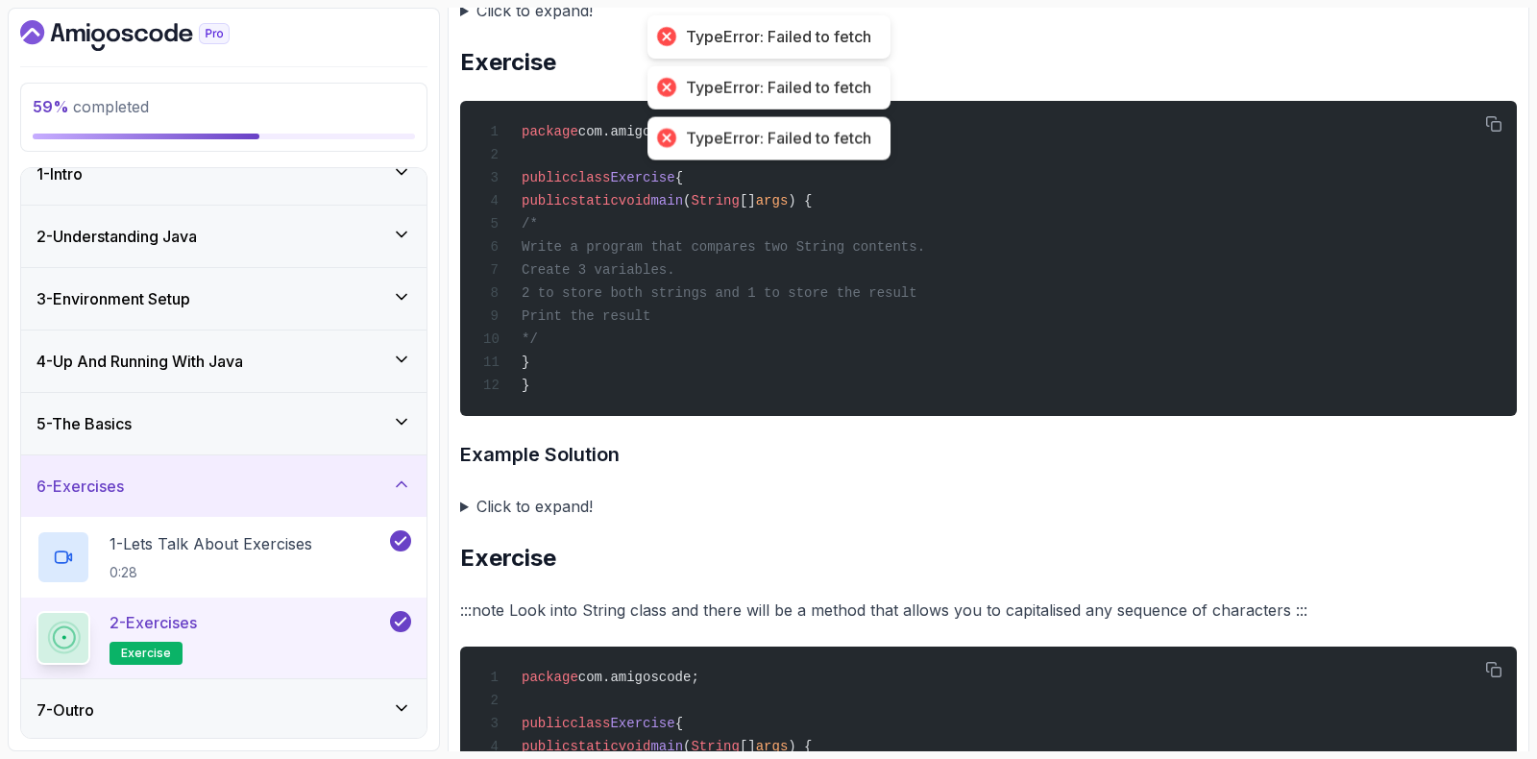
click at [146, 710] on div "7 - Outro" at bounding box center [224, 710] width 375 height 23
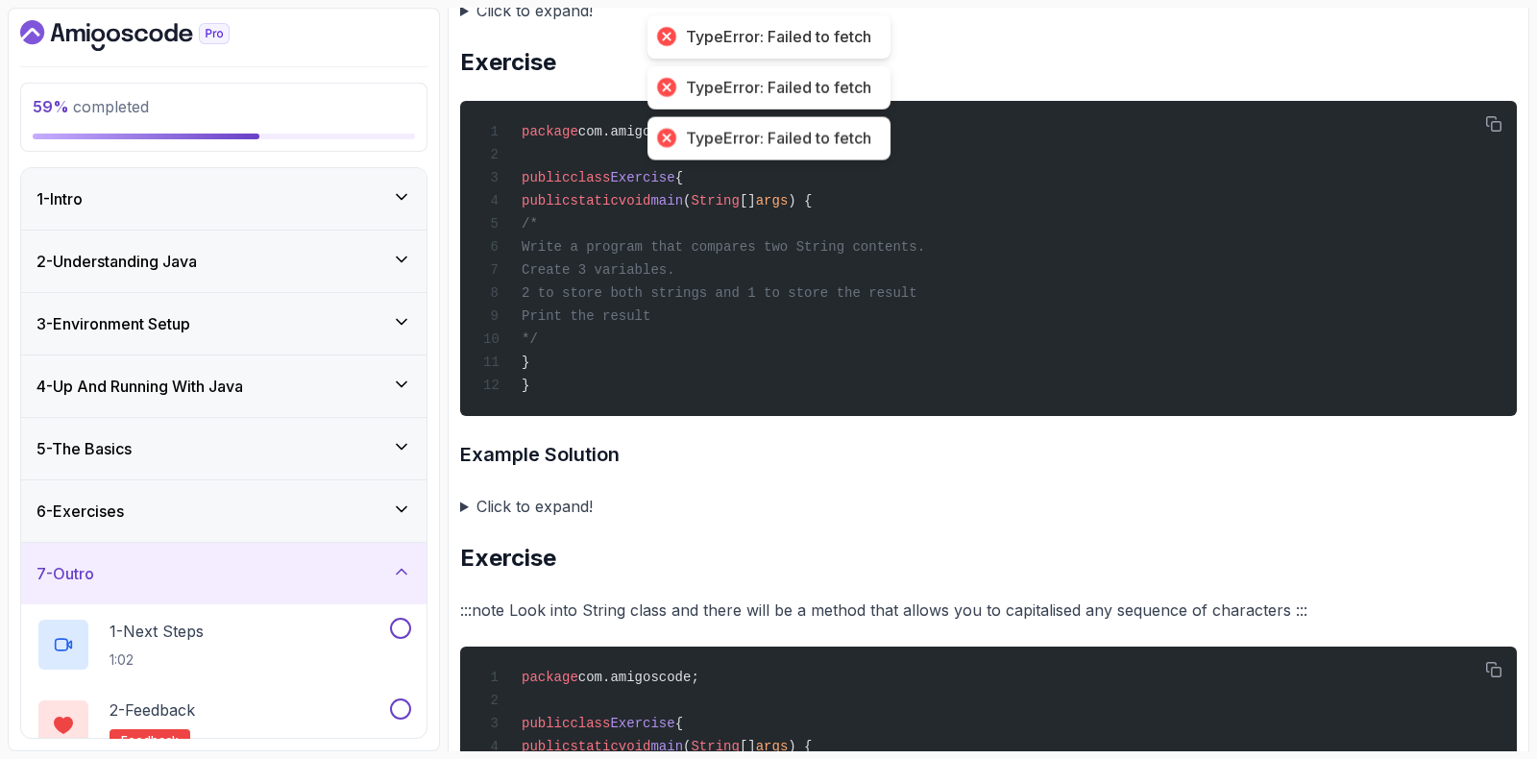
scroll to position [106, 0]
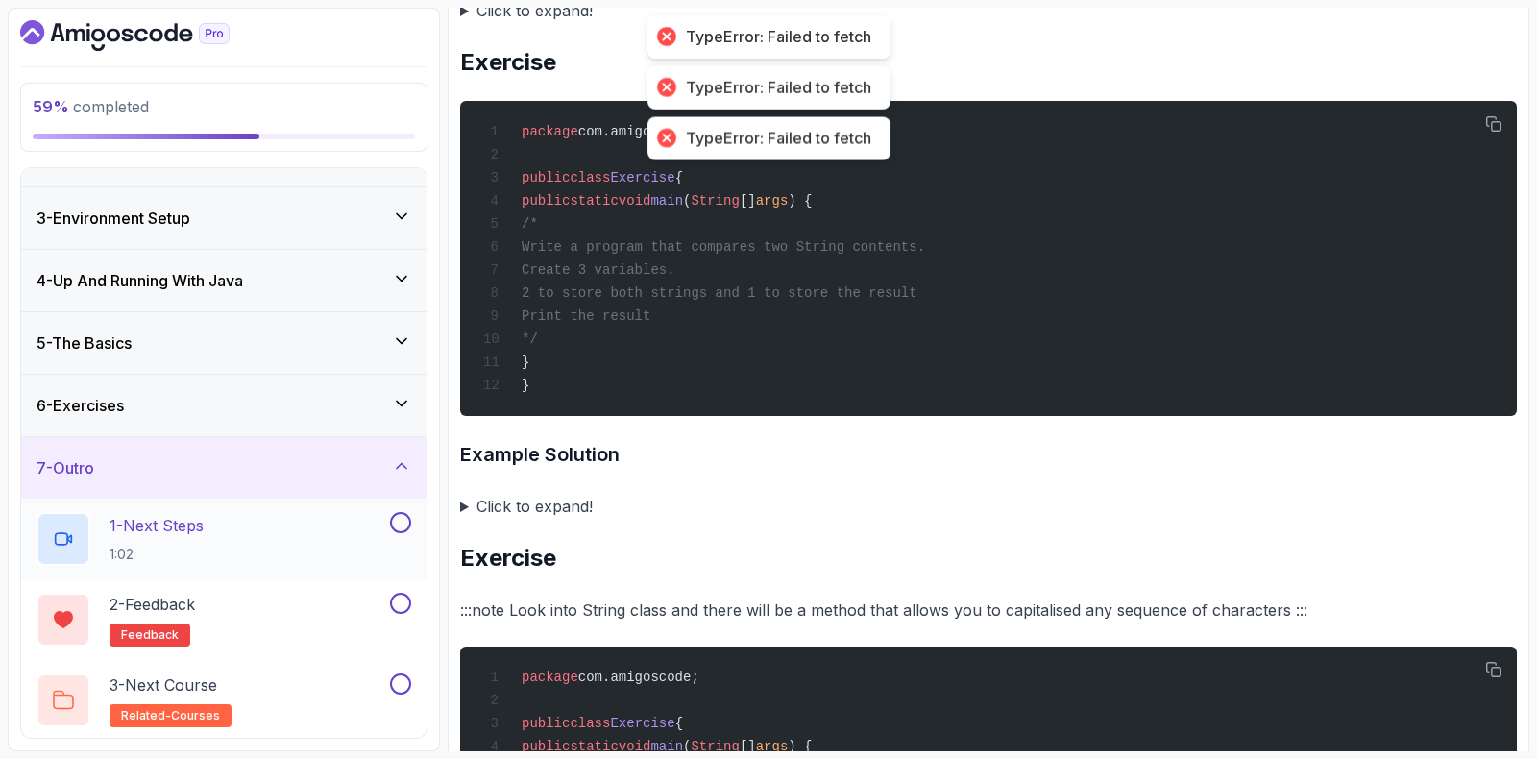
click at [164, 552] on p "1:02" at bounding box center [157, 554] width 94 height 19
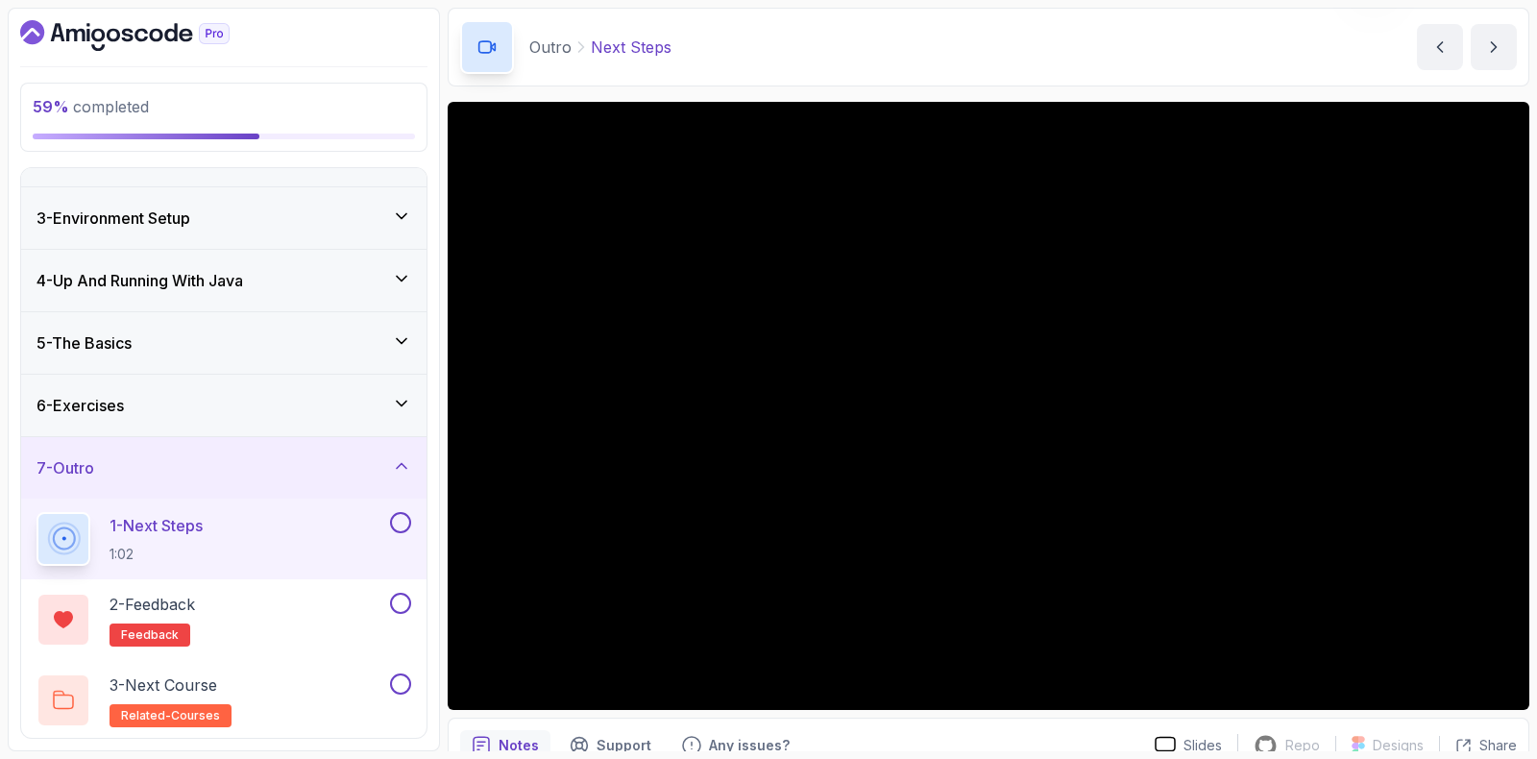
scroll to position [40, 0]
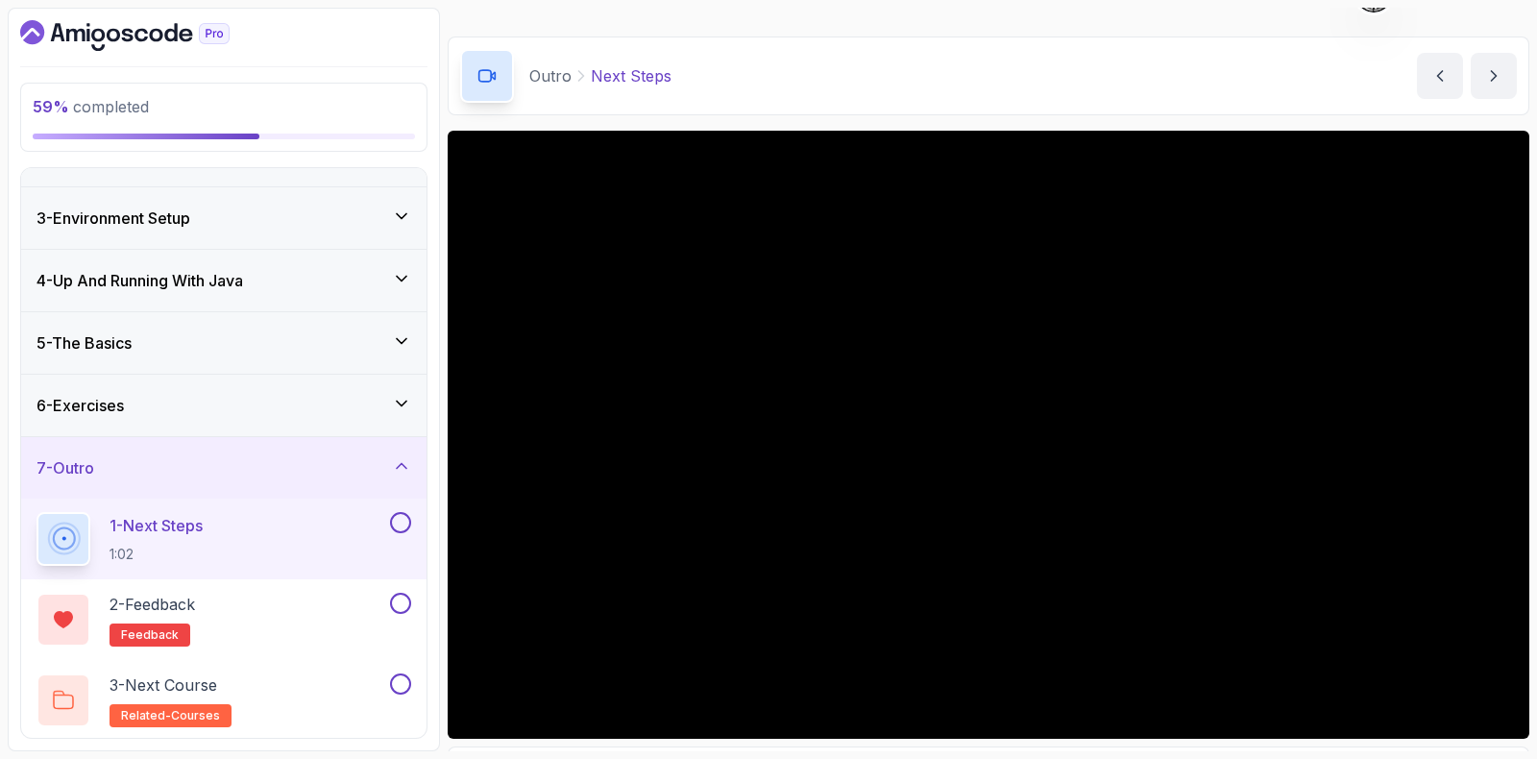
click at [394, 532] on button "1 - Next Steps 1:02" at bounding box center [224, 539] width 375 height 54
click at [402, 523] on button at bounding box center [400, 522] width 21 height 21
click at [271, 626] on div "2 - Feedback feedback" at bounding box center [212, 620] width 350 height 54
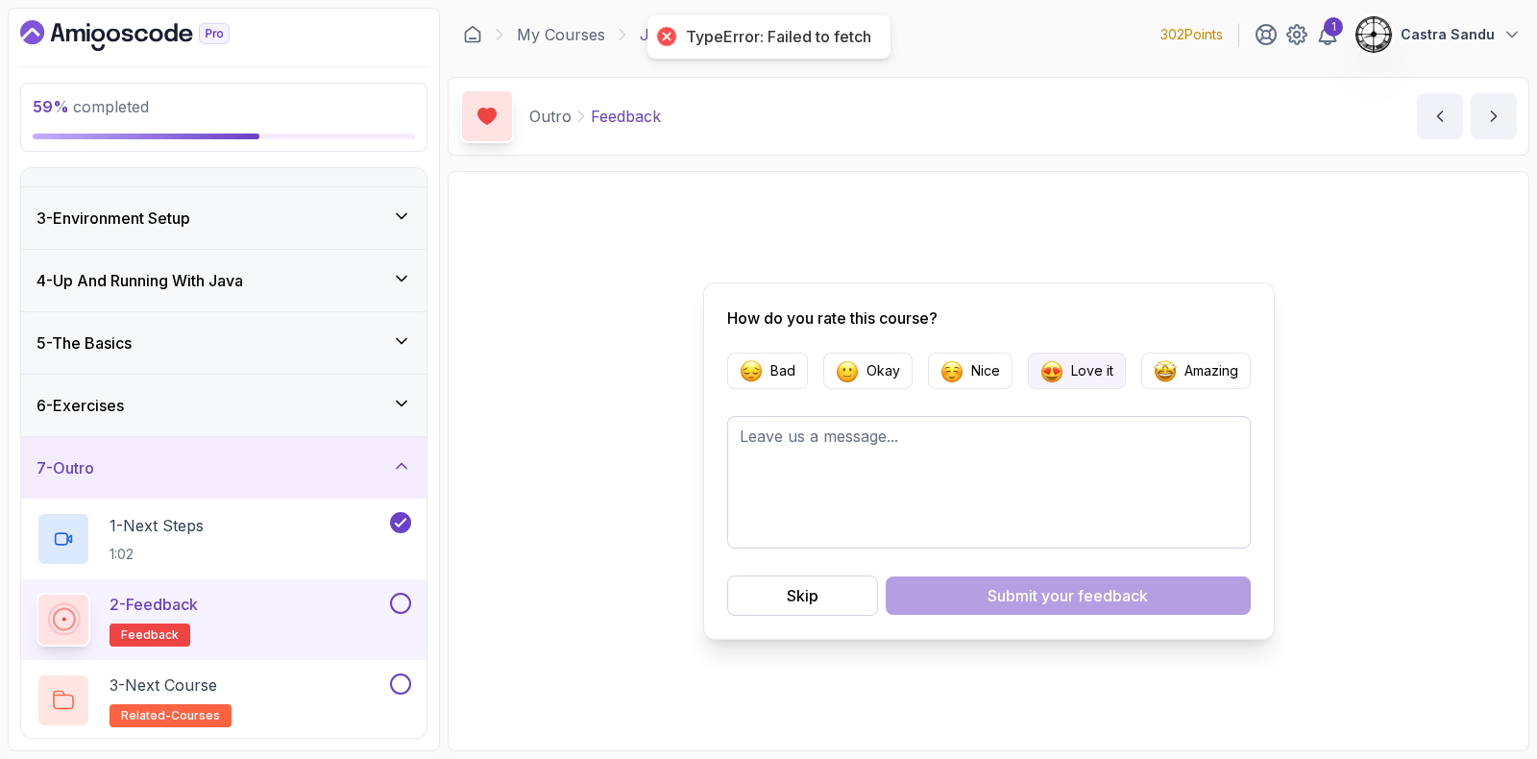
drag, startPoint x: 1064, startPoint y: 358, endPoint x: 1022, endPoint y: 413, distance: 68.6
click at [1064, 357] on button "Love it" at bounding box center [1077, 371] width 98 height 37
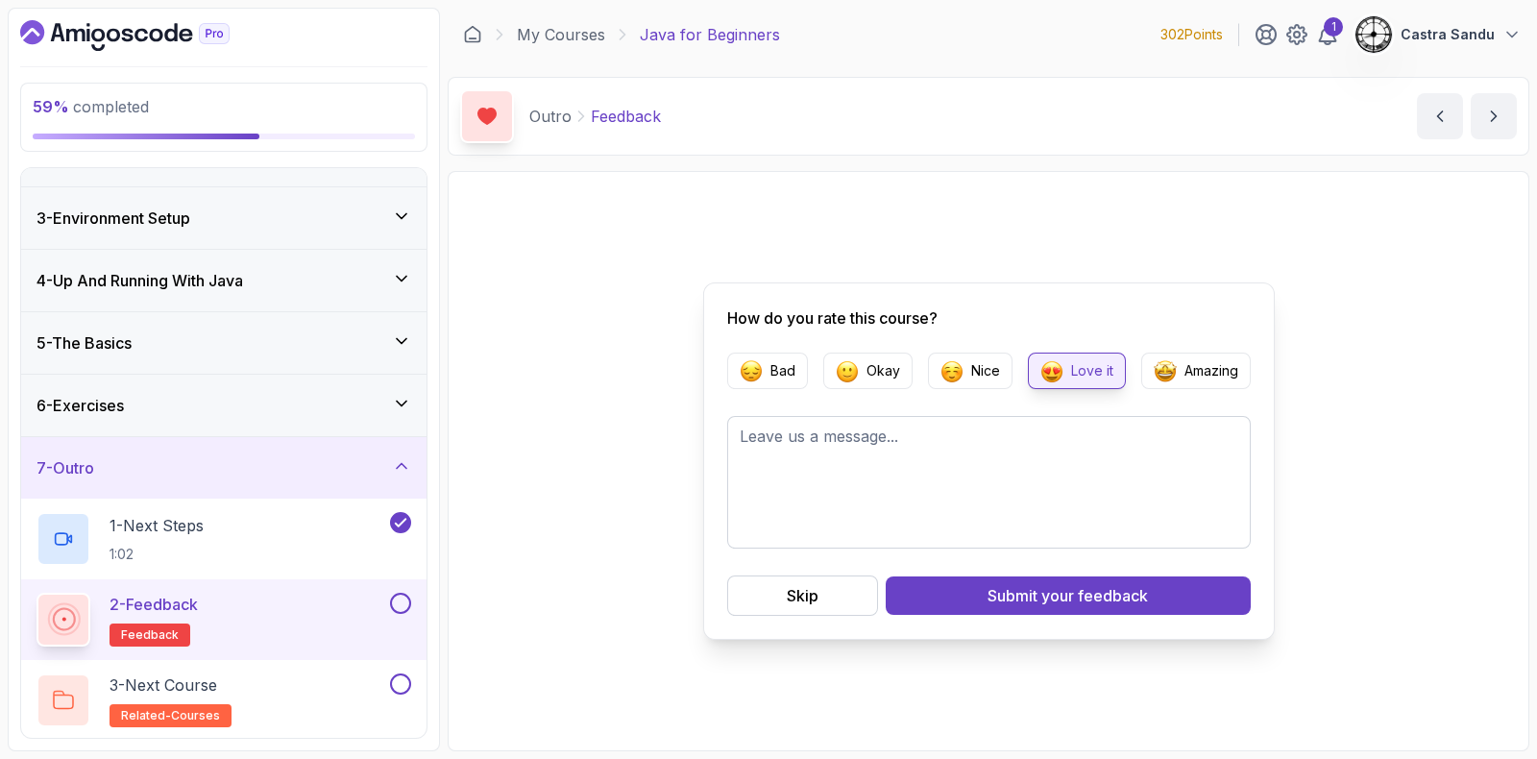
click at [961, 600] on button "Submit your feedback" at bounding box center [1068, 596] width 365 height 38
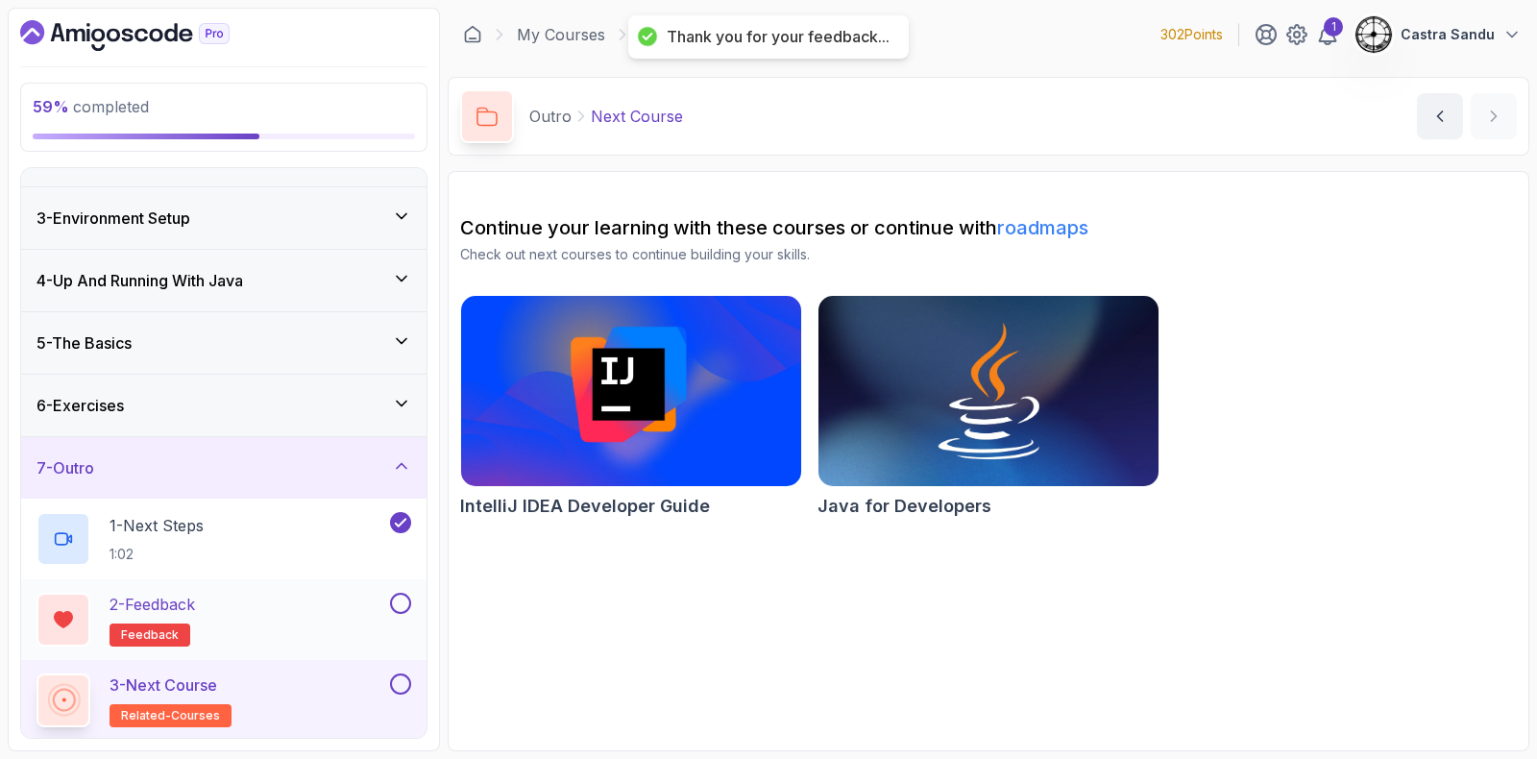
click at [399, 601] on button at bounding box center [400, 603] width 21 height 21
click at [411, 677] on div at bounding box center [398, 684] width 25 height 21
click at [405, 678] on button at bounding box center [400, 684] width 21 height 21
click at [70, 30] on icon "Dashboard" at bounding box center [75, 35] width 19 height 12
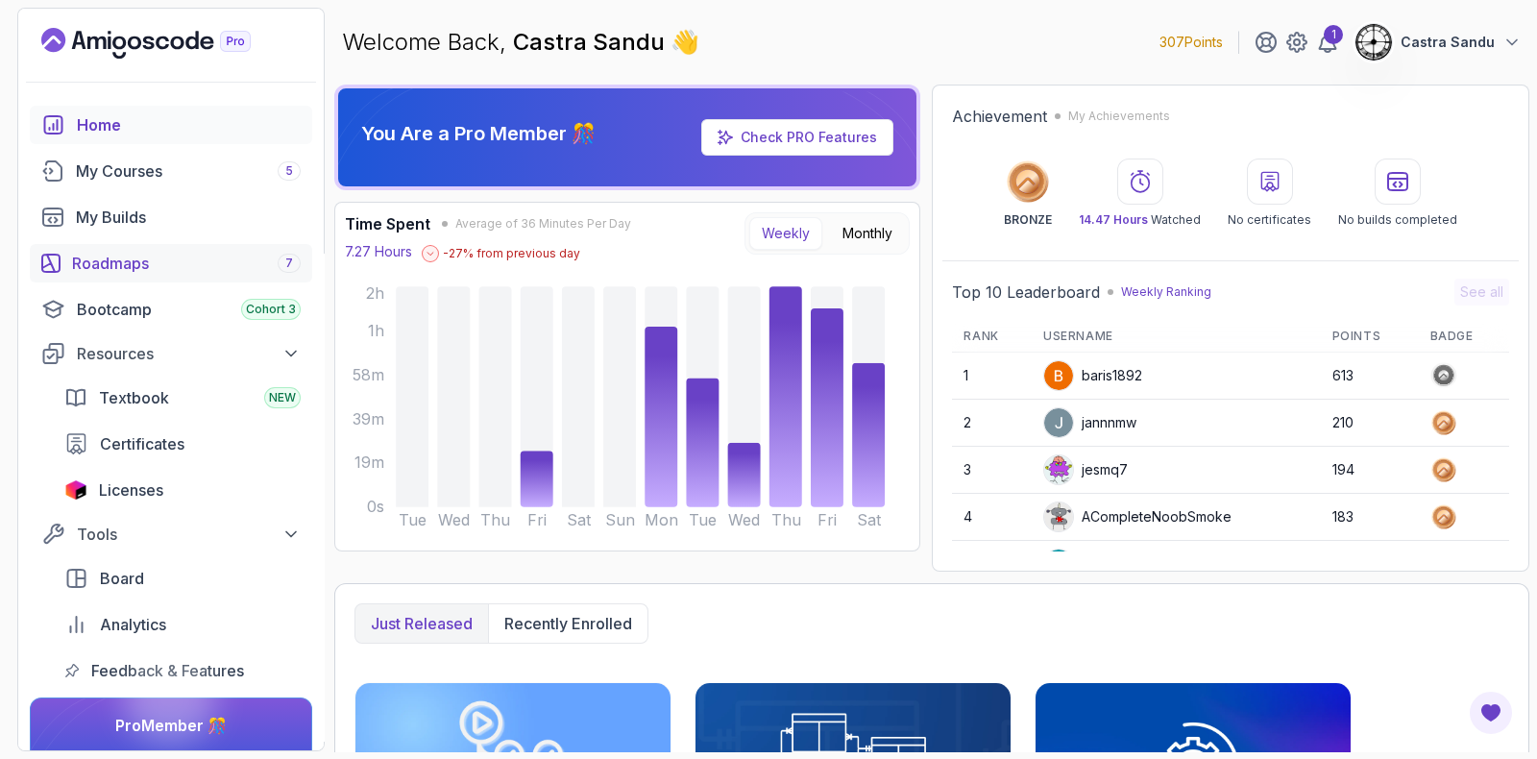
click at [110, 257] on div "Roadmaps 7" at bounding box center [186, 263] width 229 height 23
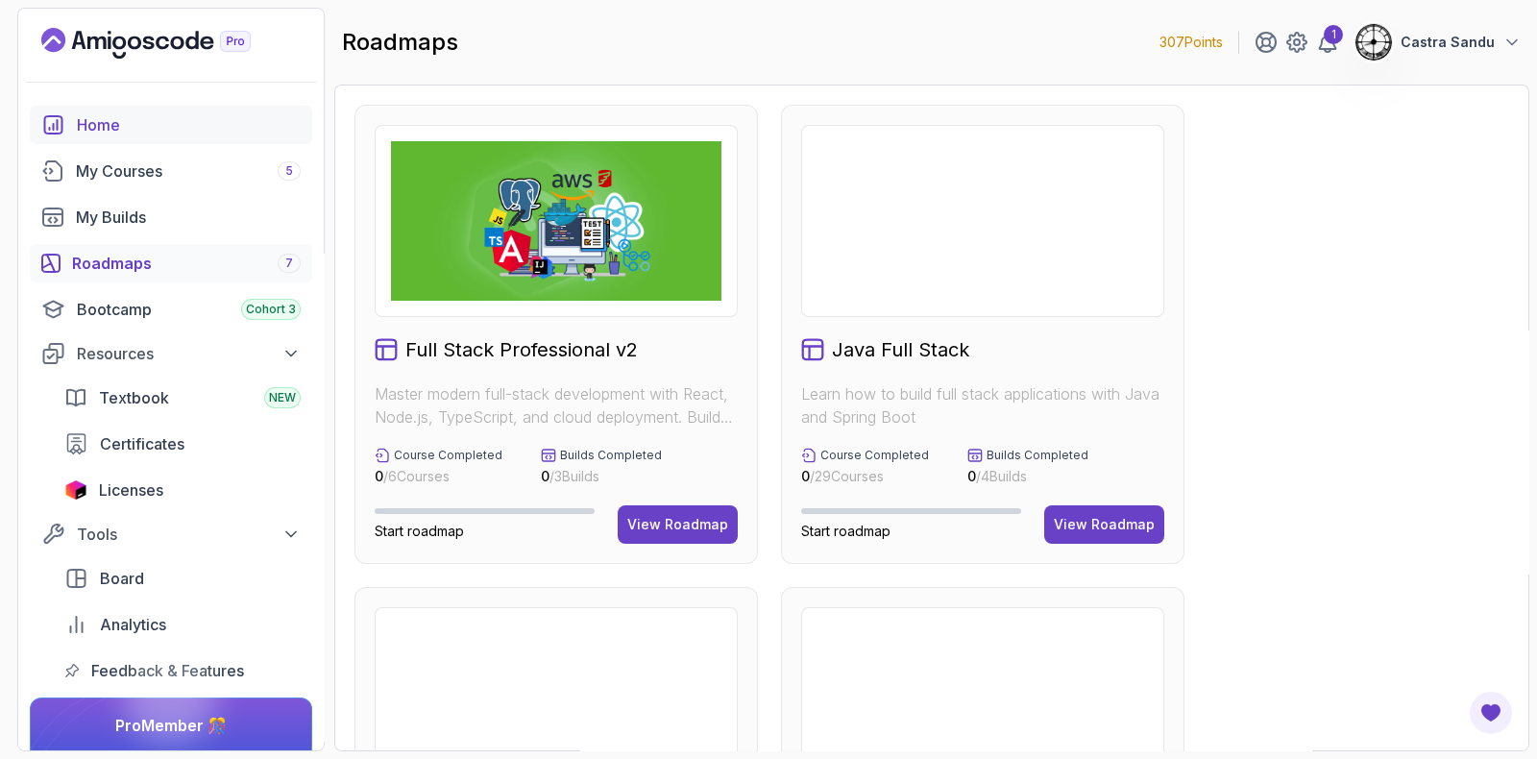
click at [117, 119] on div "Home" at bounding box center [189, 124] width 224 height 23
click at [67, 107] on link "Home" at bounding box center [171, 125] width 282 height 38
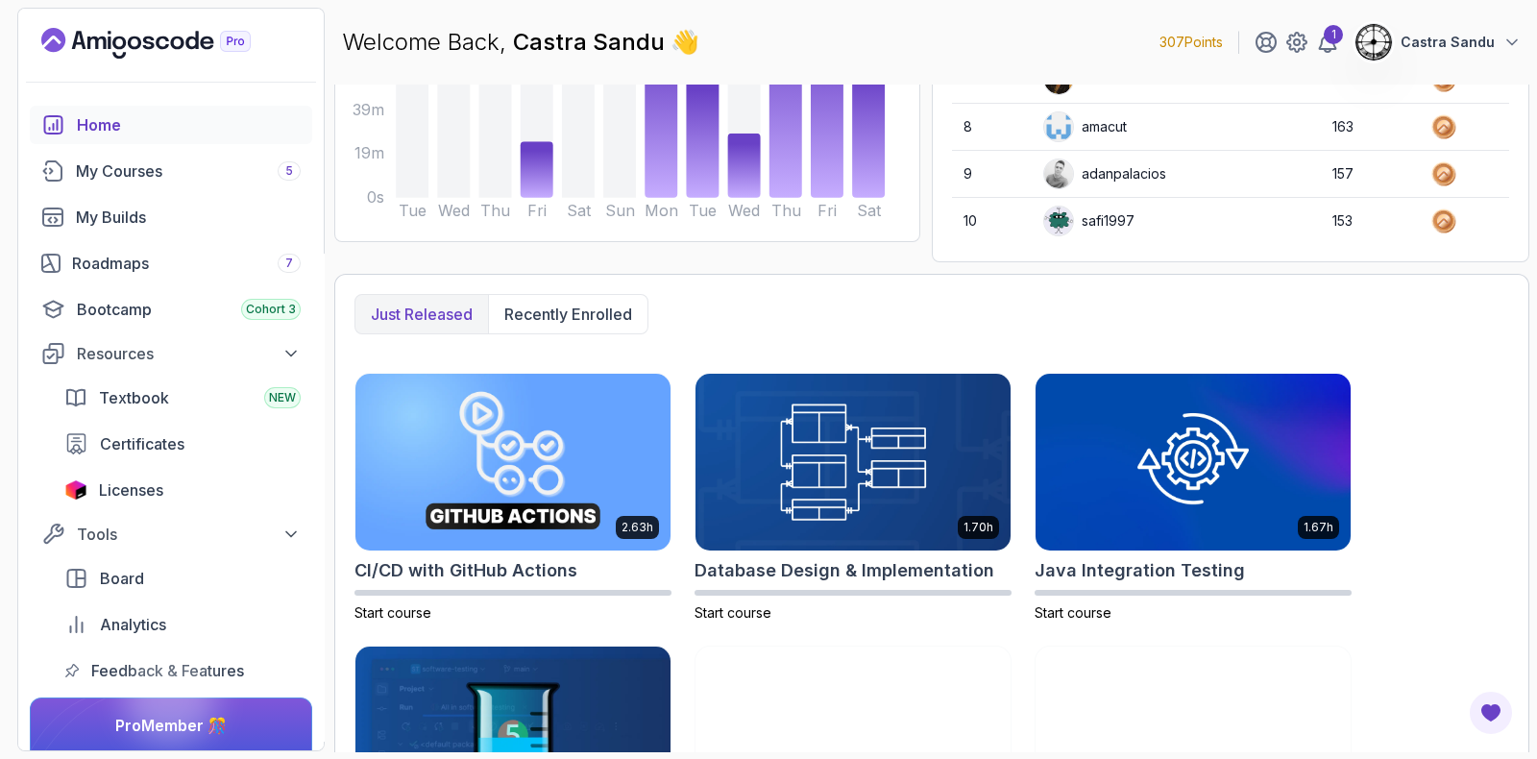
scroll to position [479, 0]
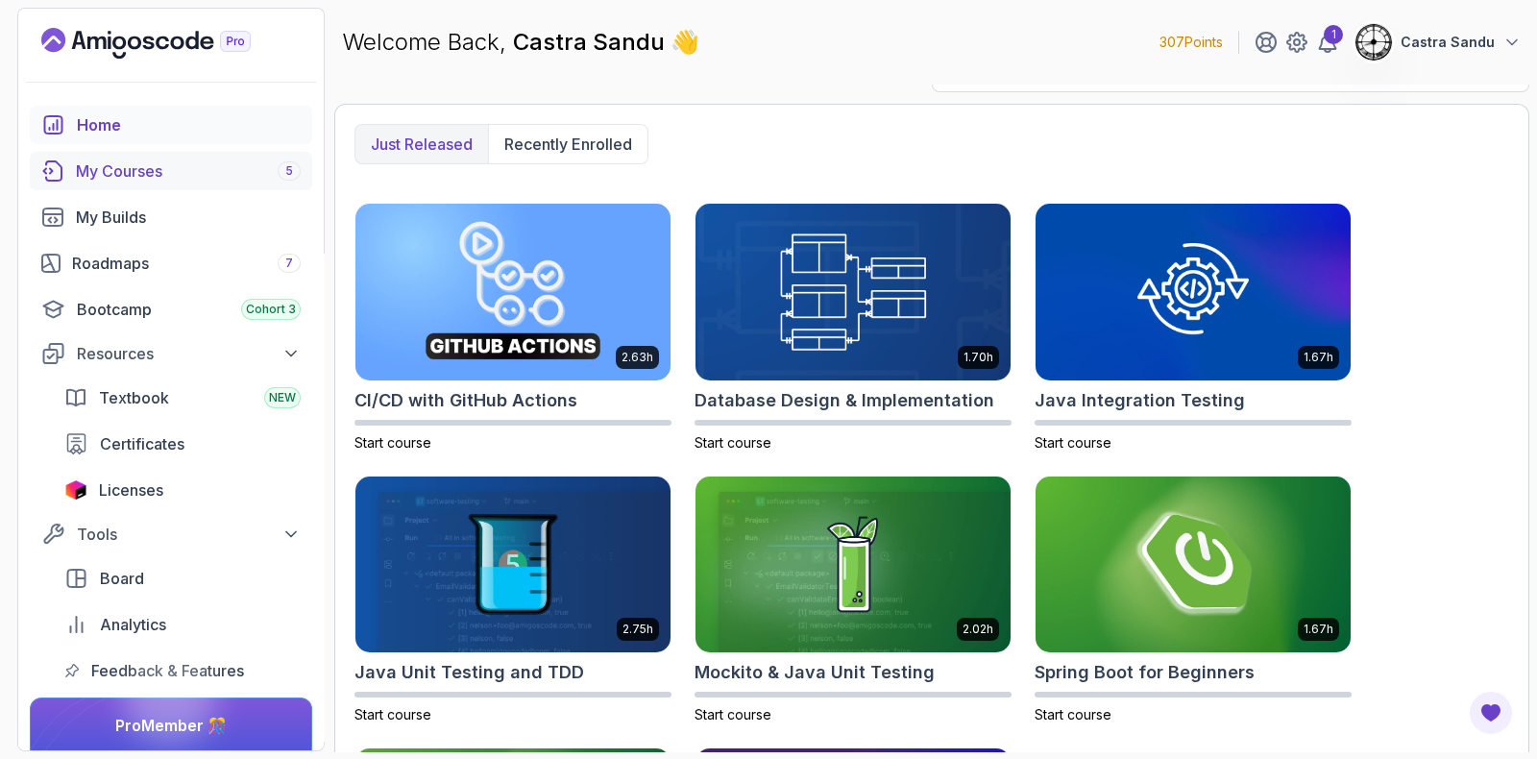
click at [135, 170] on div "My Courses 5" at bounding box center [188, 171] width 225 height 23
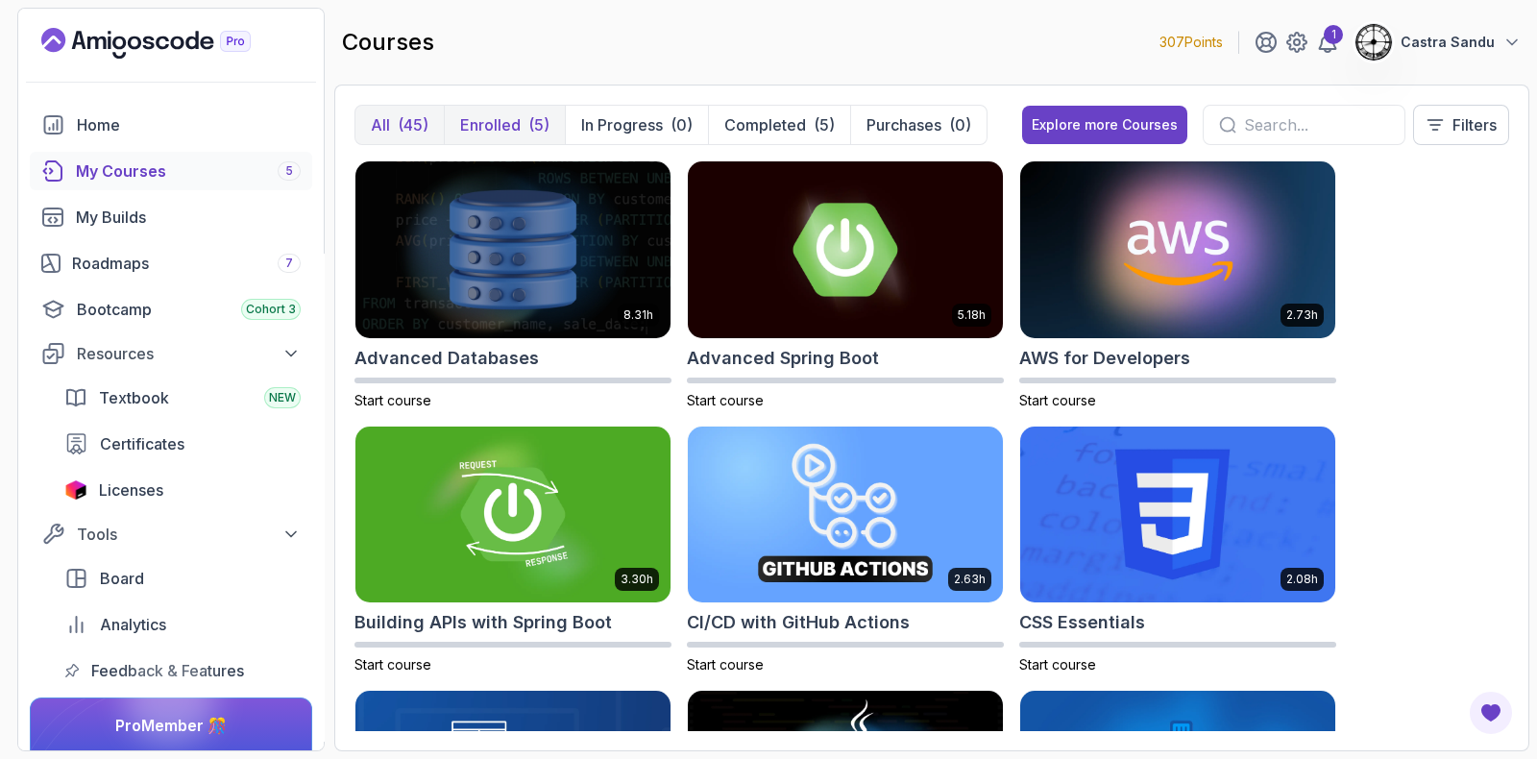
click at [498, 124] on p "Enrolled" at bounding box center [490, 124] width 61 height 23
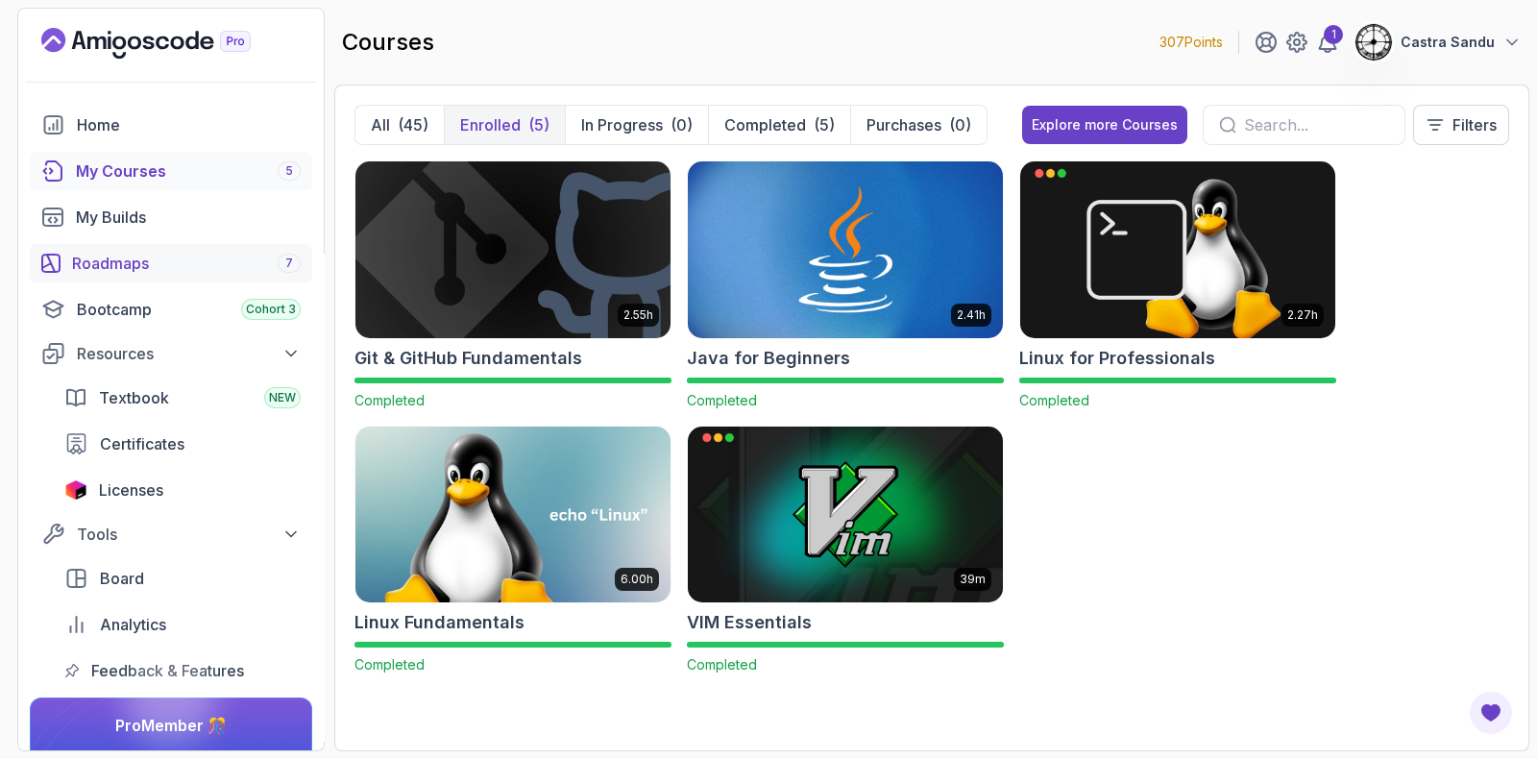
click at [109, 254] on div "Roadmaps 7" at bounding box center [186, 263] width 229 height 23
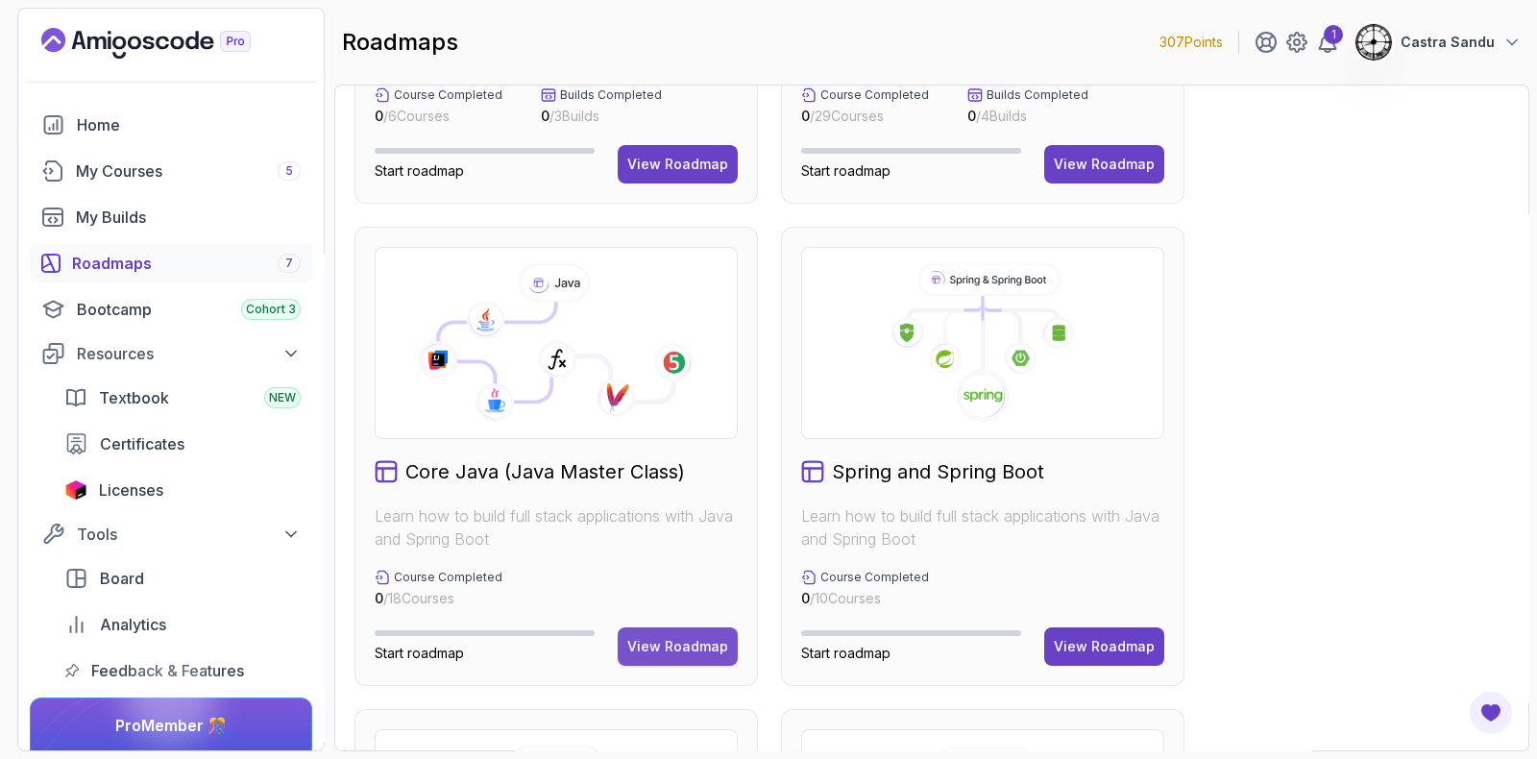
click at [693, 647] on div "View Roadmap" at bounding box center [677, 646] width 101 height 19
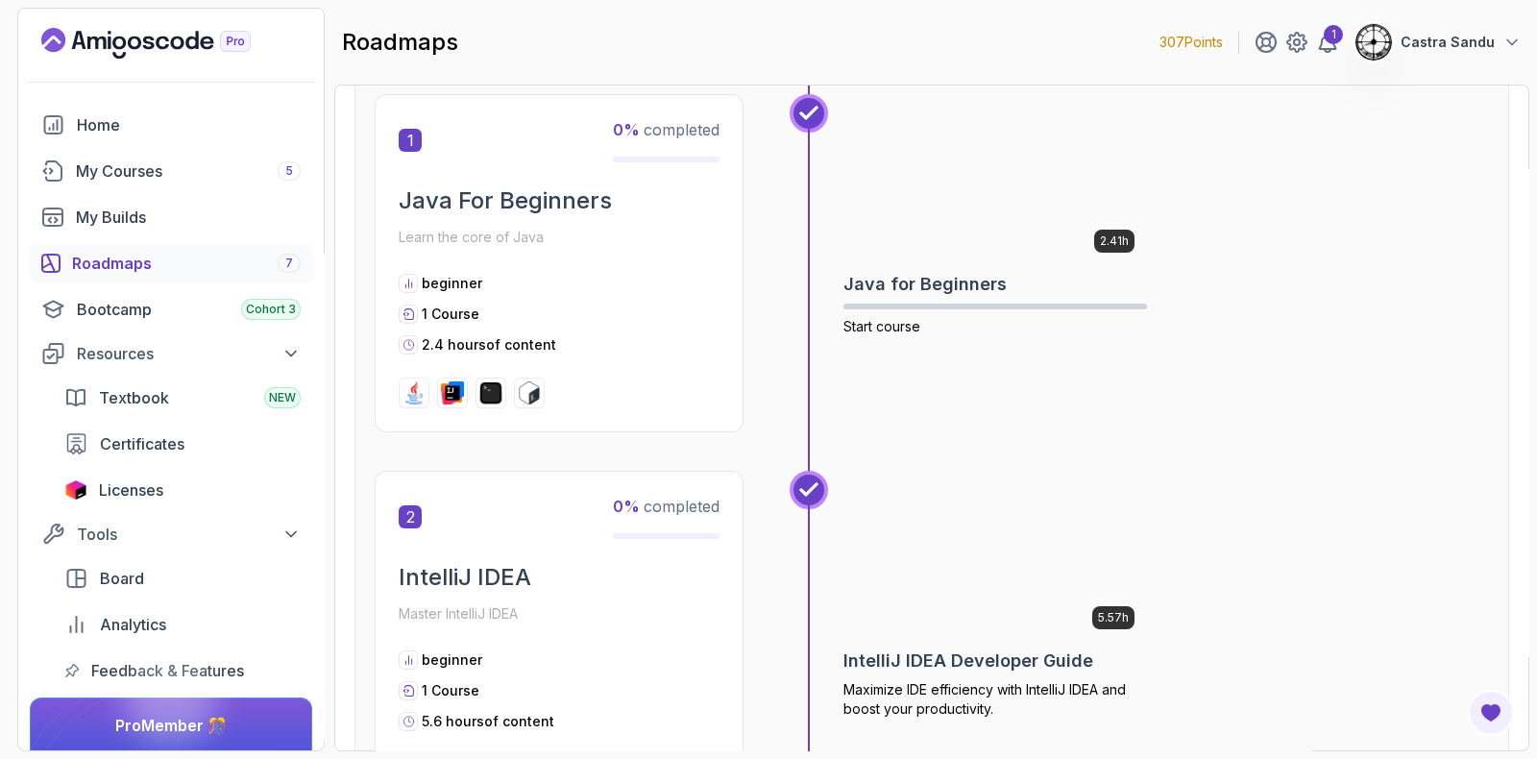
scroll to position [19, 0]
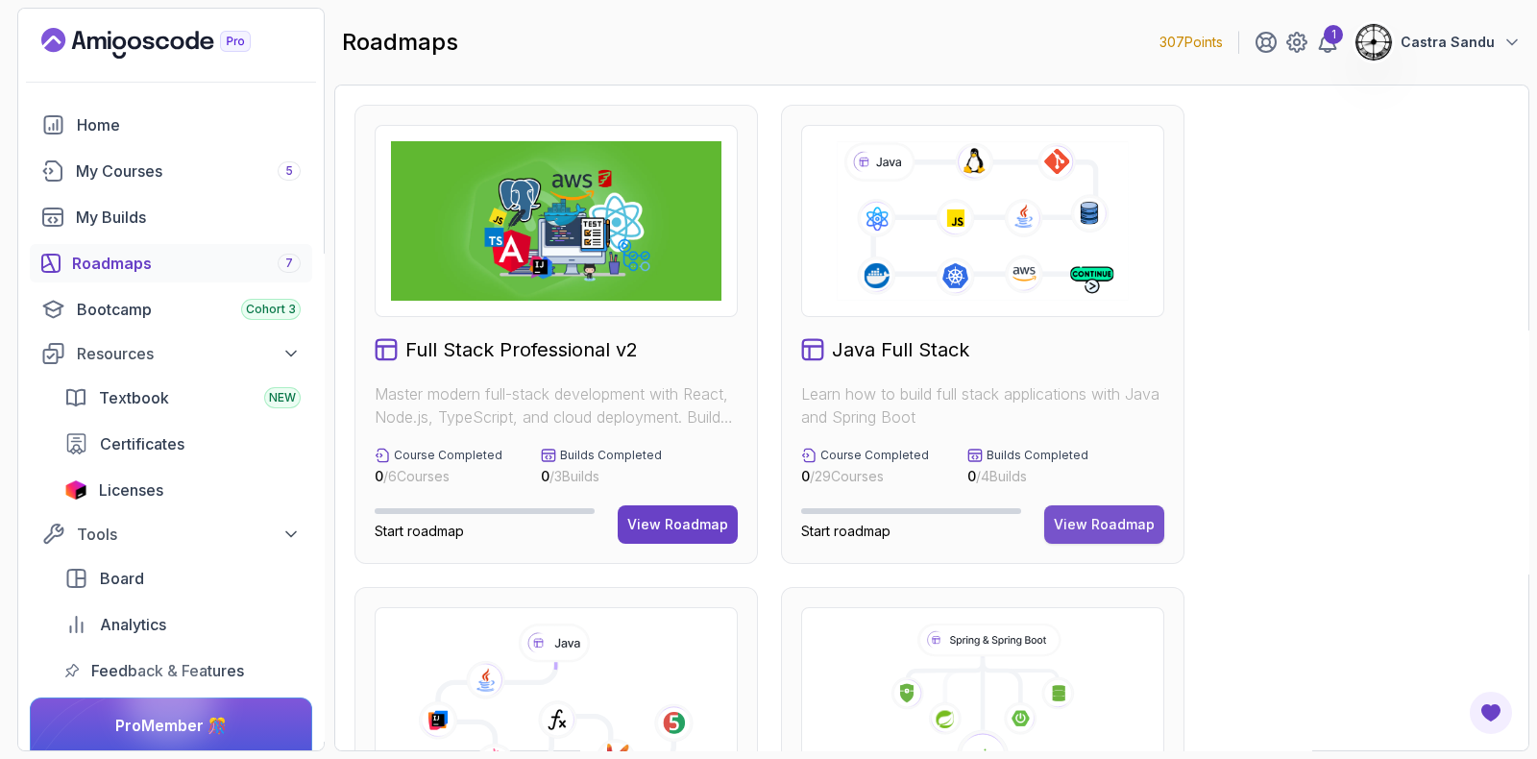
click at [1095, 512] on button "View Roadmap" at bounding box center [1104, 524] width 120 height 38
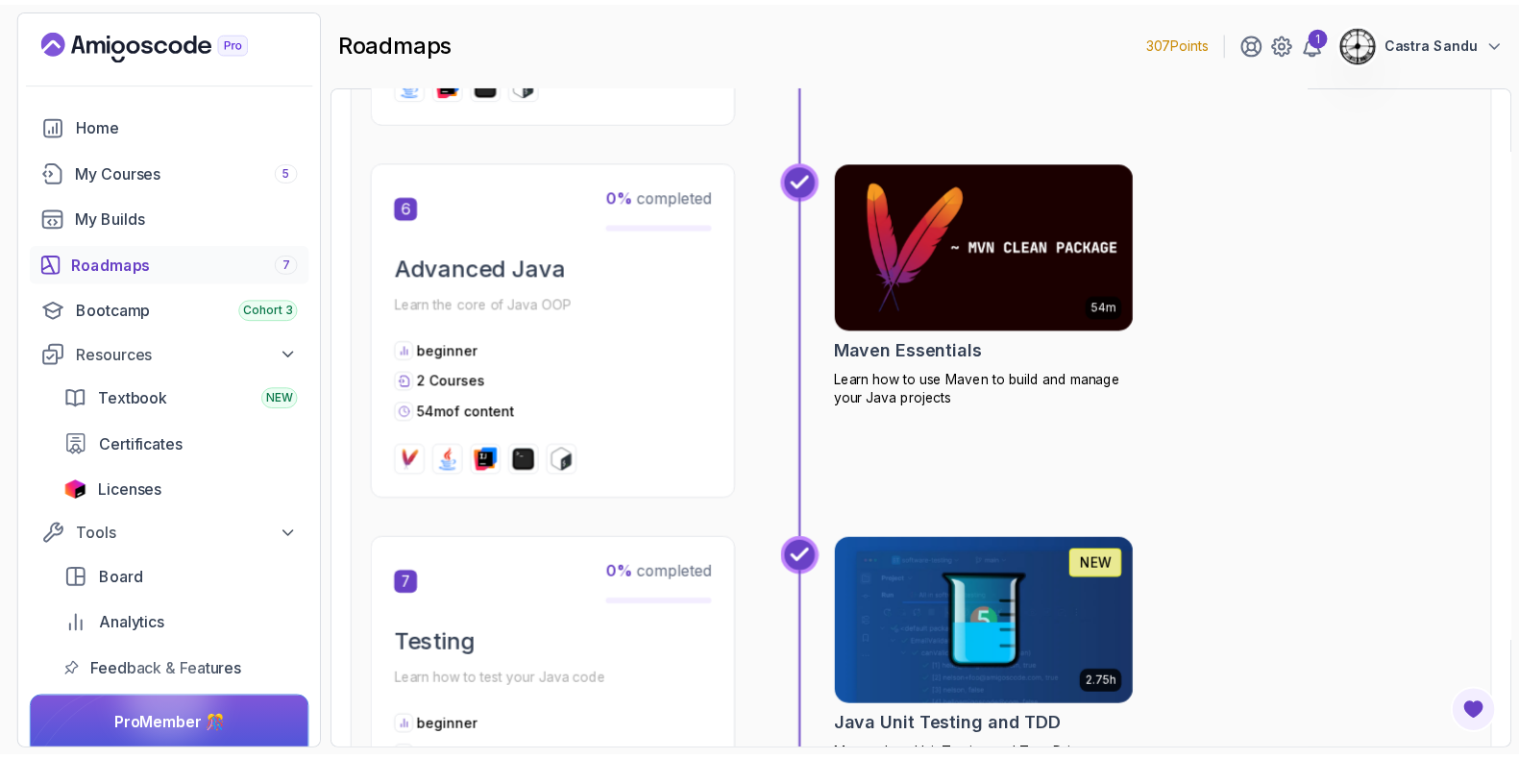
scroll to position [1921, 0]
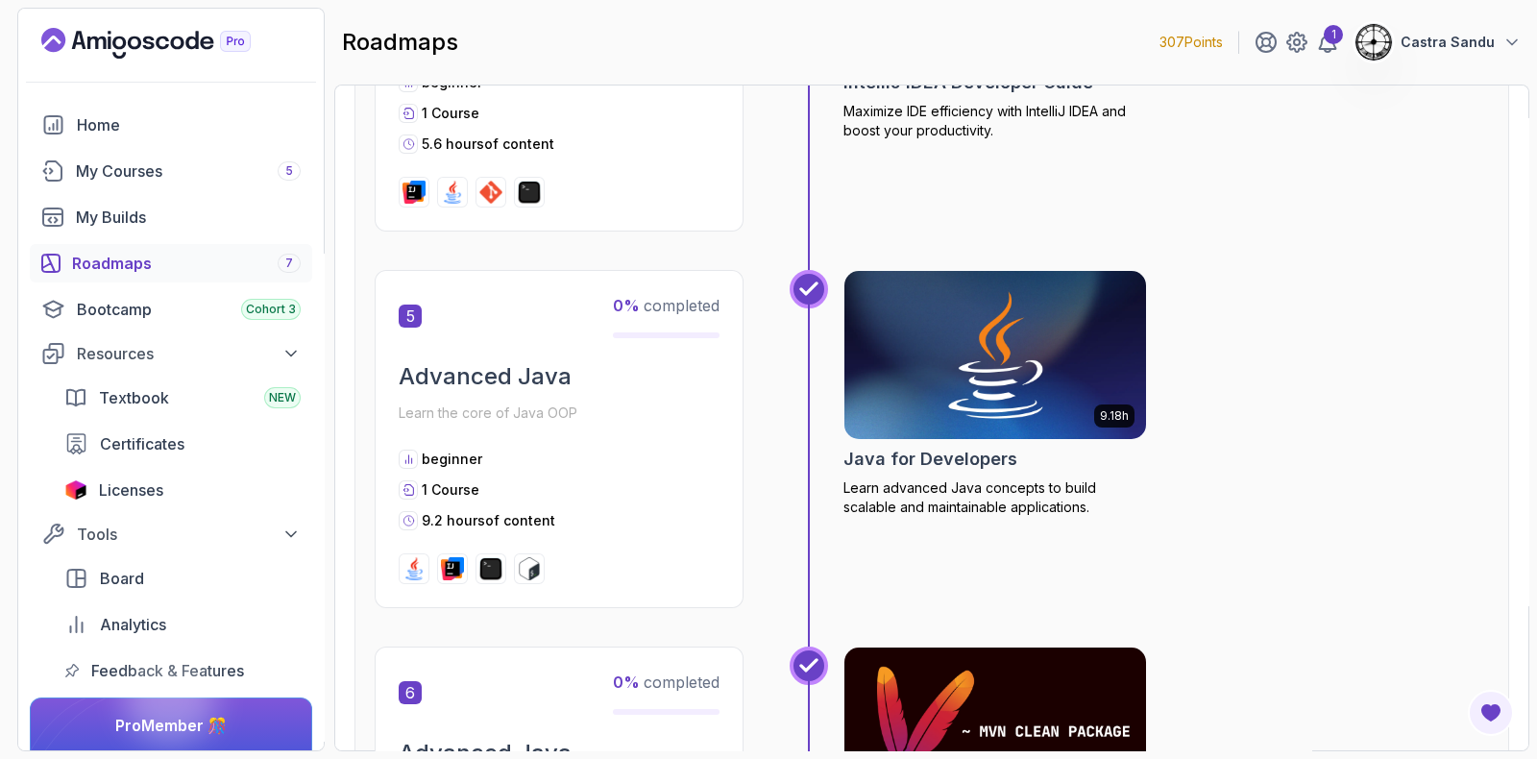
click at [959, 353] on img at bounding box center [995, 355] width 317 height 178
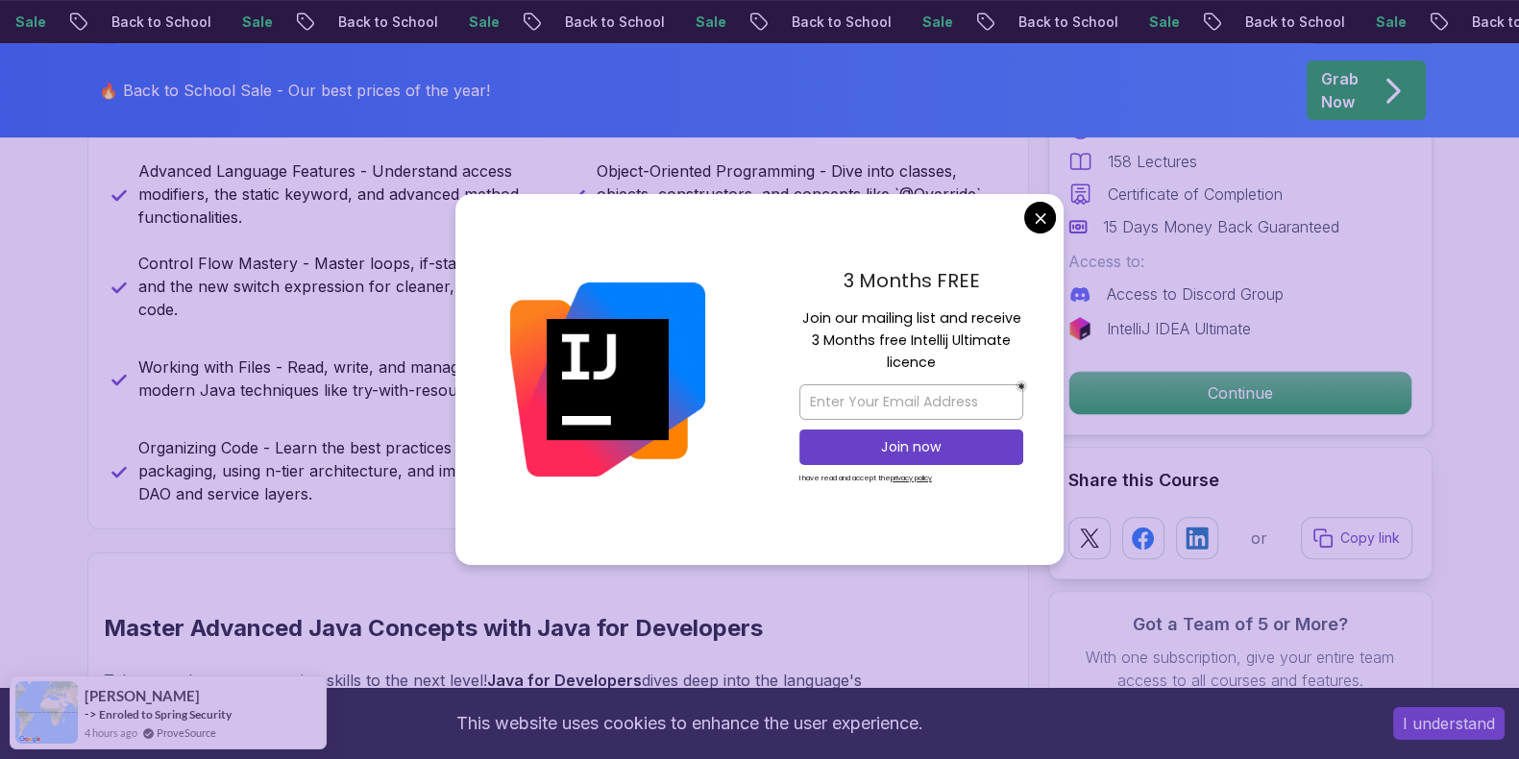
scroll to position [840, 0]
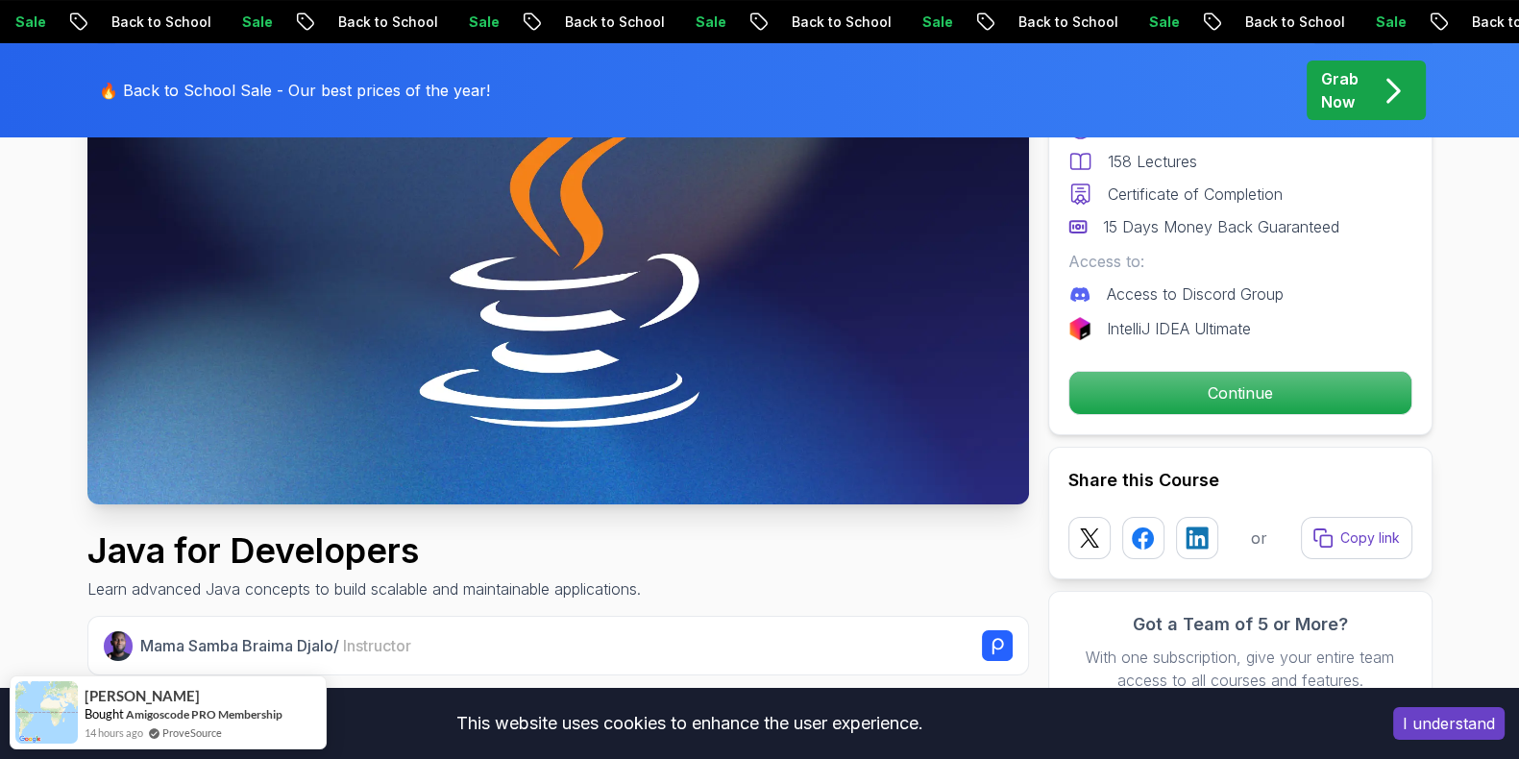
scroll to position [239, 0]
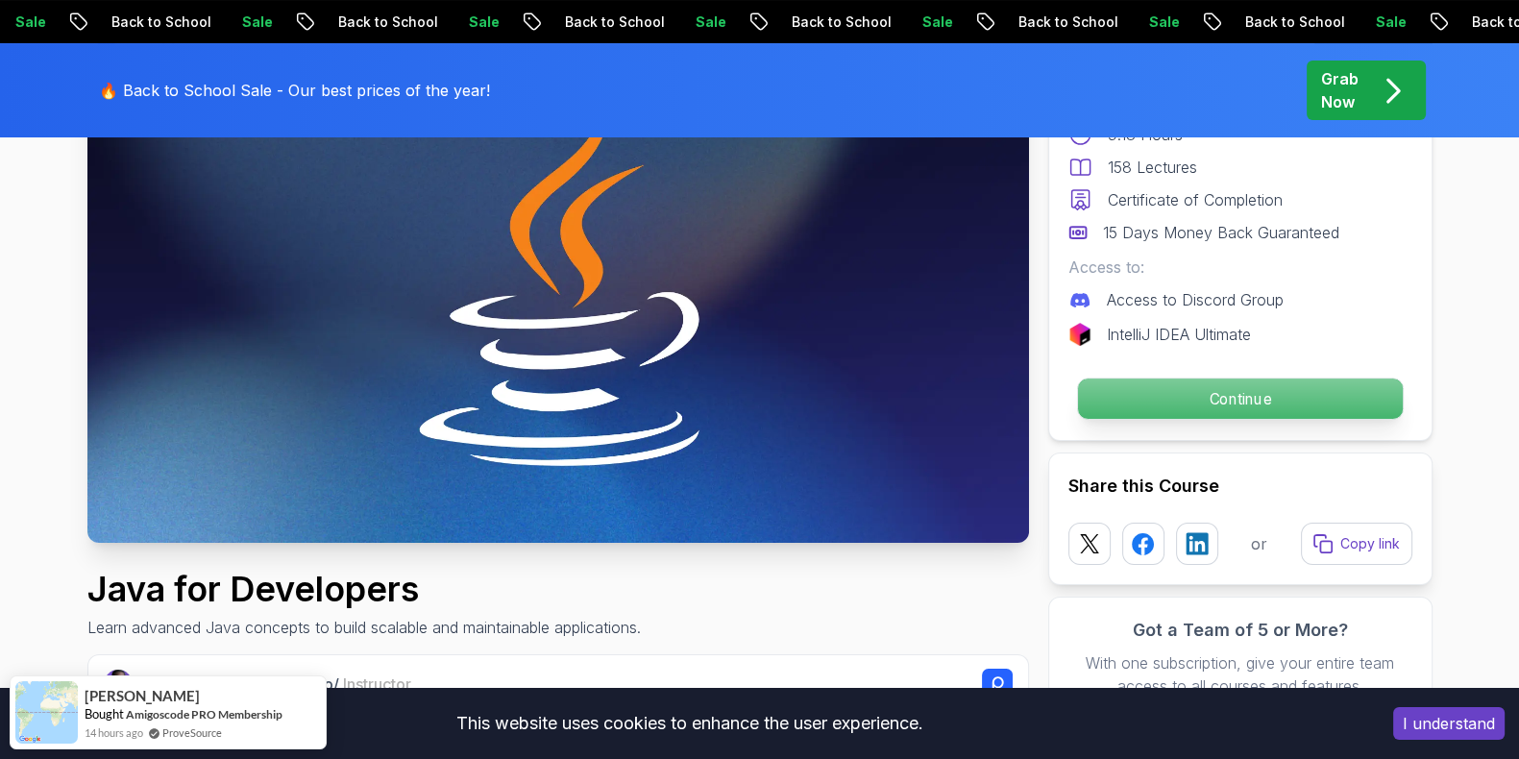
click at [1248, 392] on p "Continue" at bounding box center [1239, 399] width 325 height 40
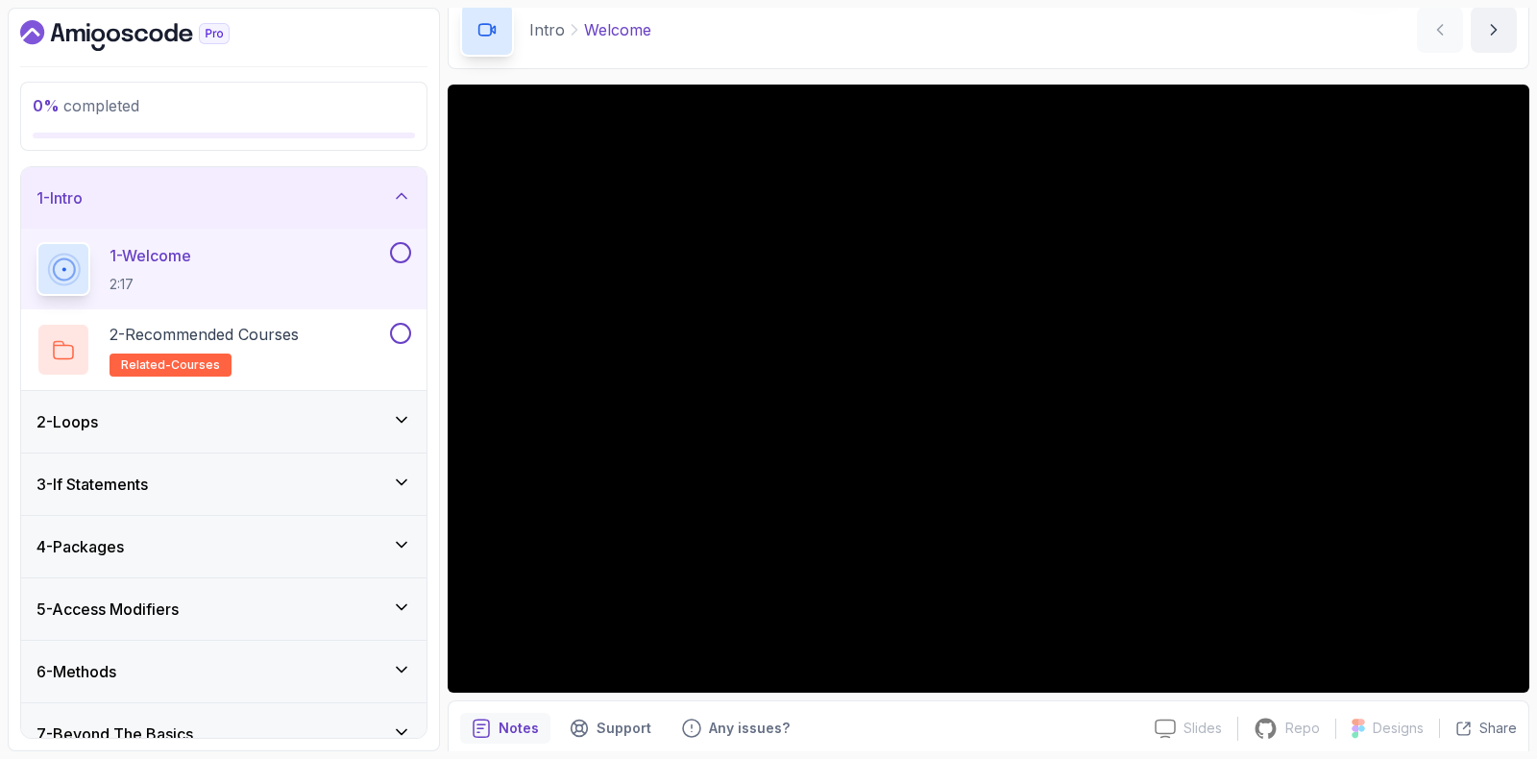
scroll to position [119, 0]
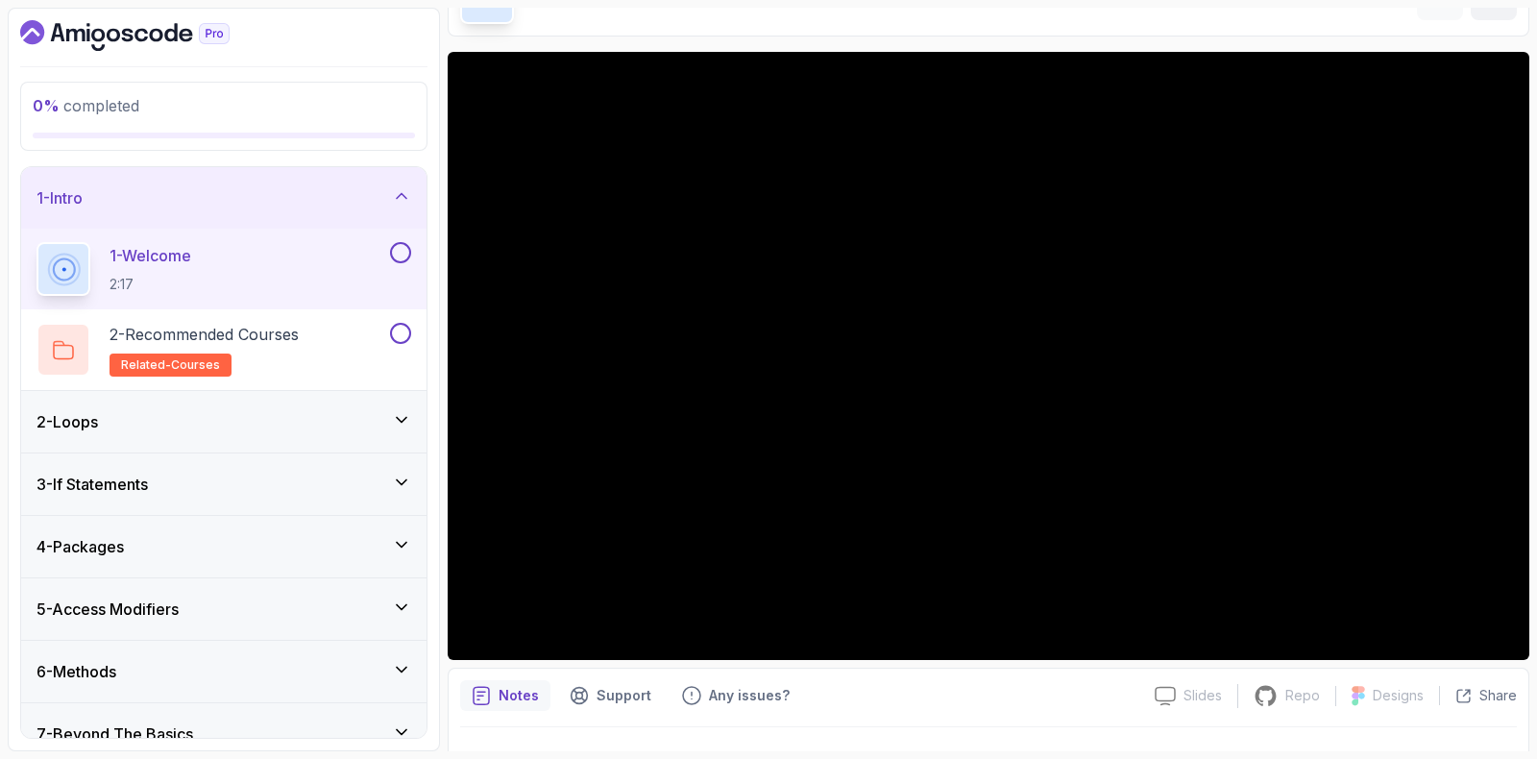
click at [402, 248] on button at bounding box center [400, 252] width 21 height 21
click at [313, 342] on div "2 - Recommended Courses related-courses" at bounding box center [212, 350] width 350 height 54
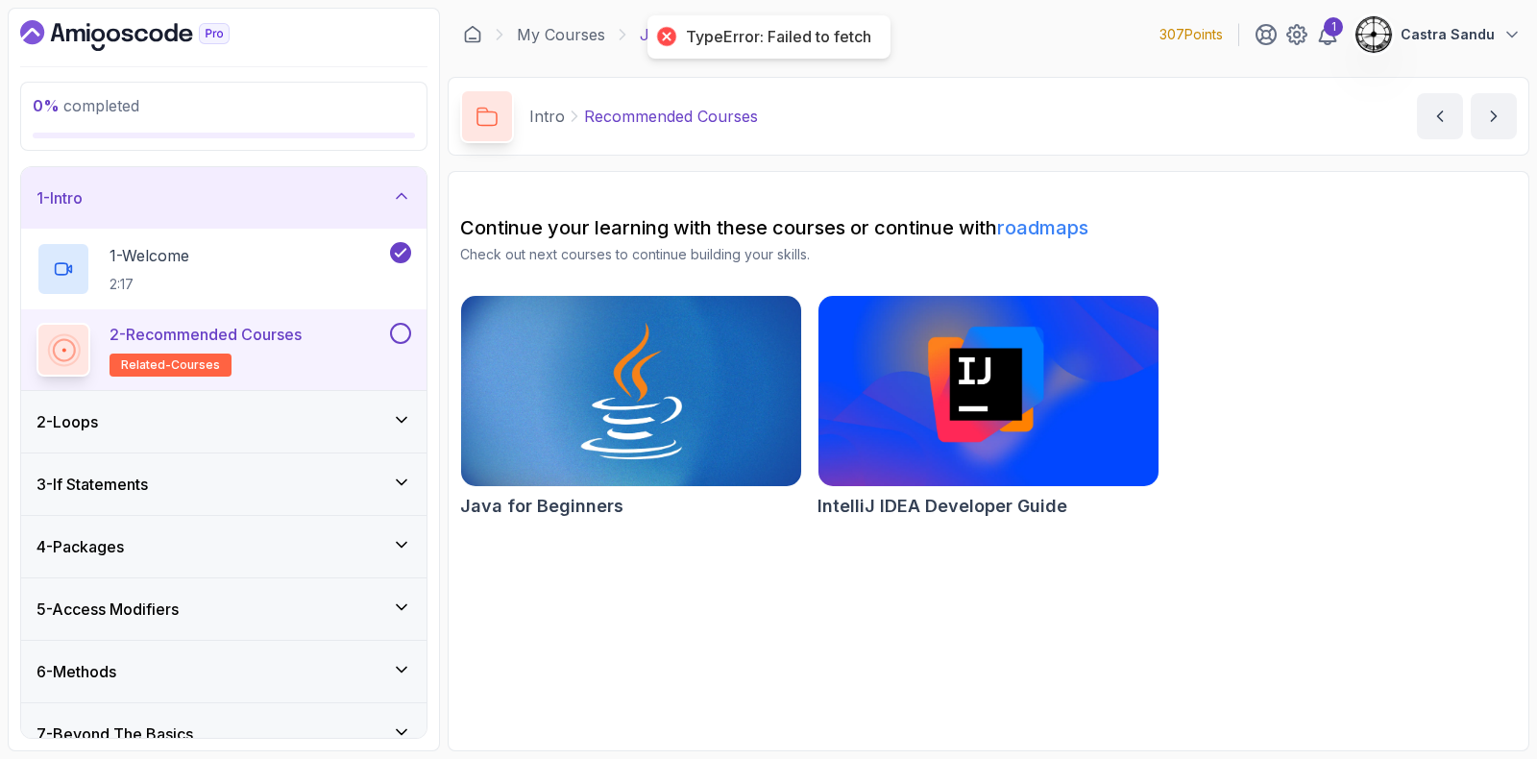
click at [406, 331] on button at bounding box center [400, 333] width 21 height 21
click at [186, 412] on div "2 - Loops" at bounding box center [224, 421] width 375 height 23
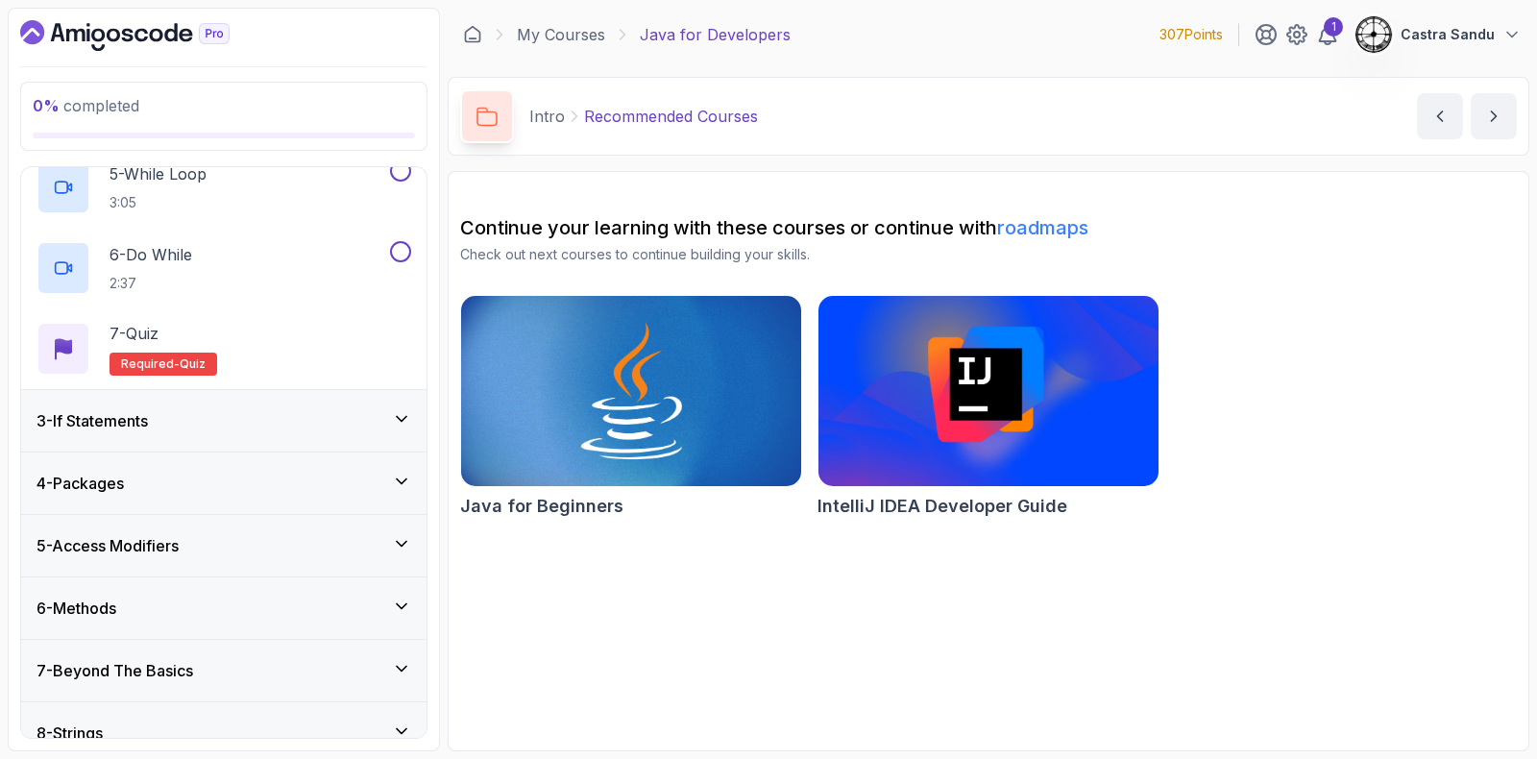
scroll to position [479, 0]
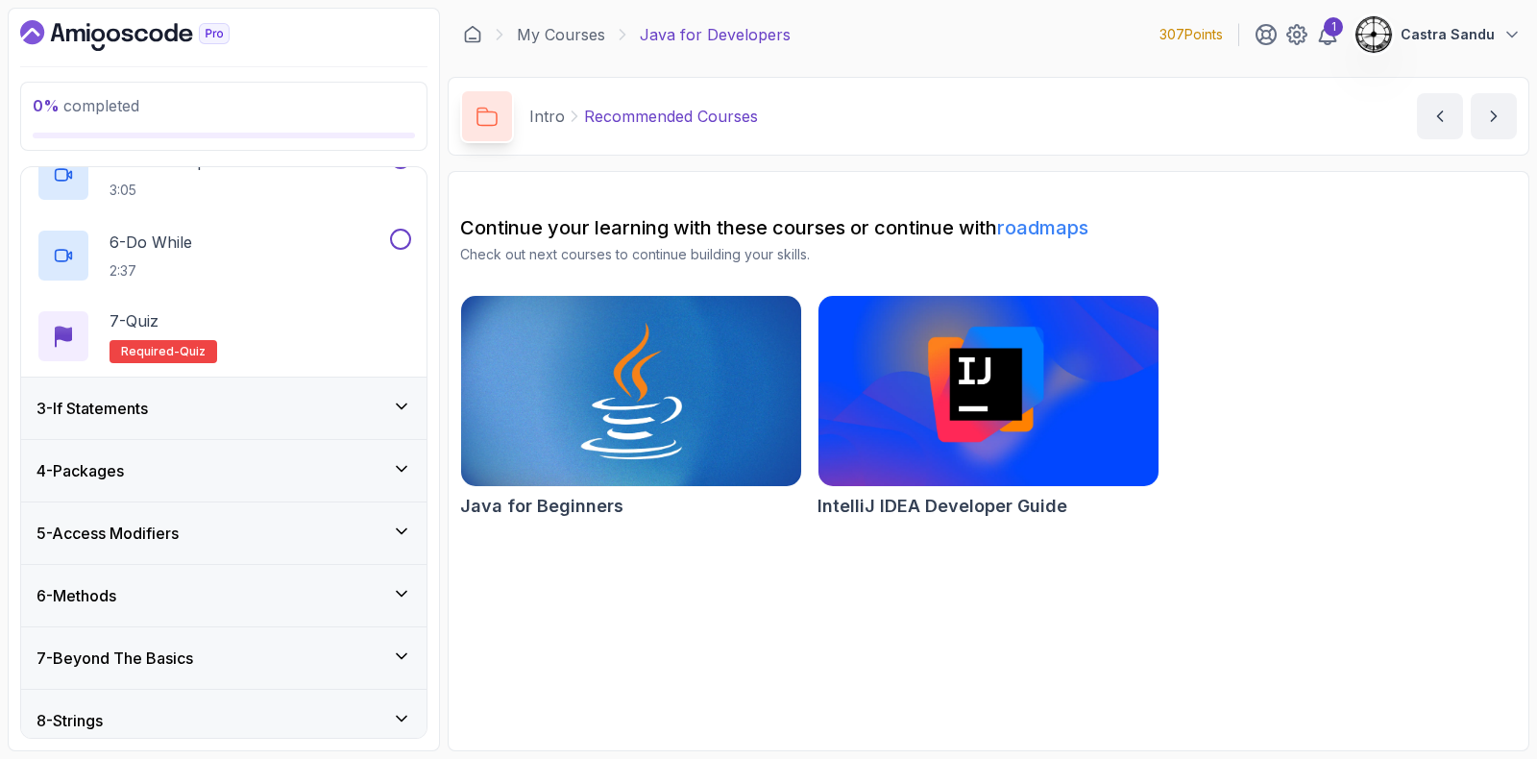
click at [121, 431] on div "3 - If Statements" at bounding box center [223, 408] width 405 height 61
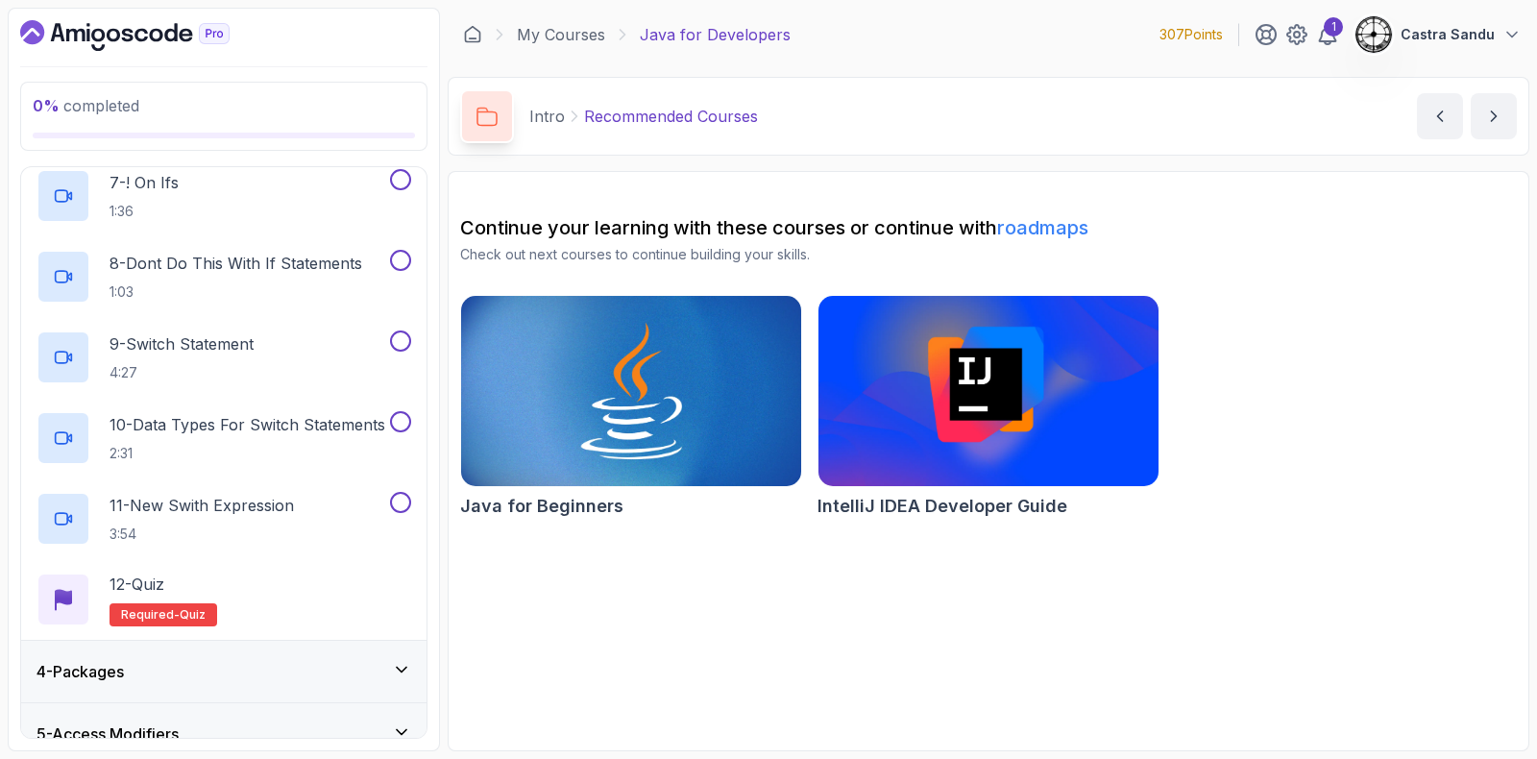
scroll to position [721, 0]
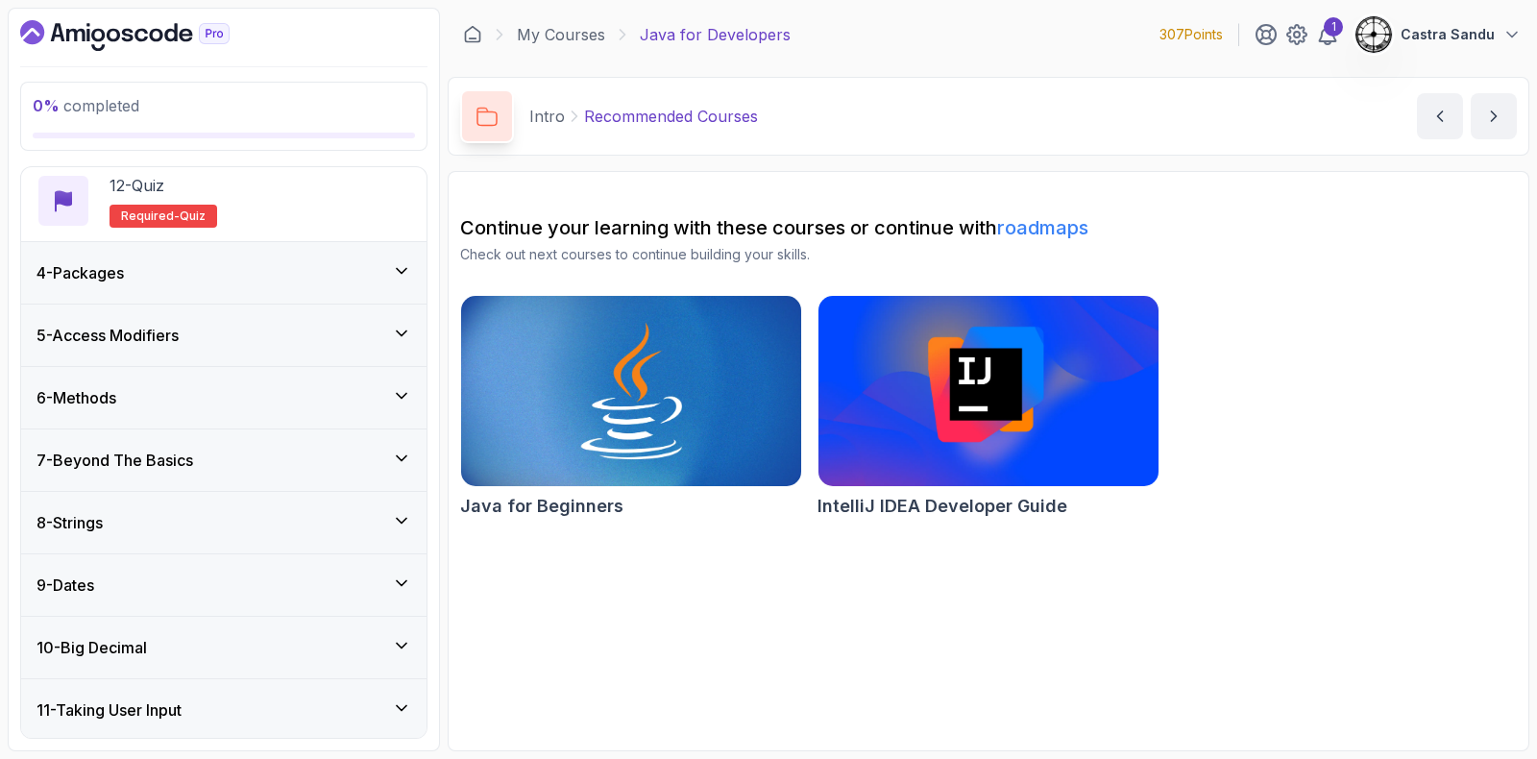
click at [140, 271] on div "4 - Packages" at bounding box center [224, 272] width 375 height 23
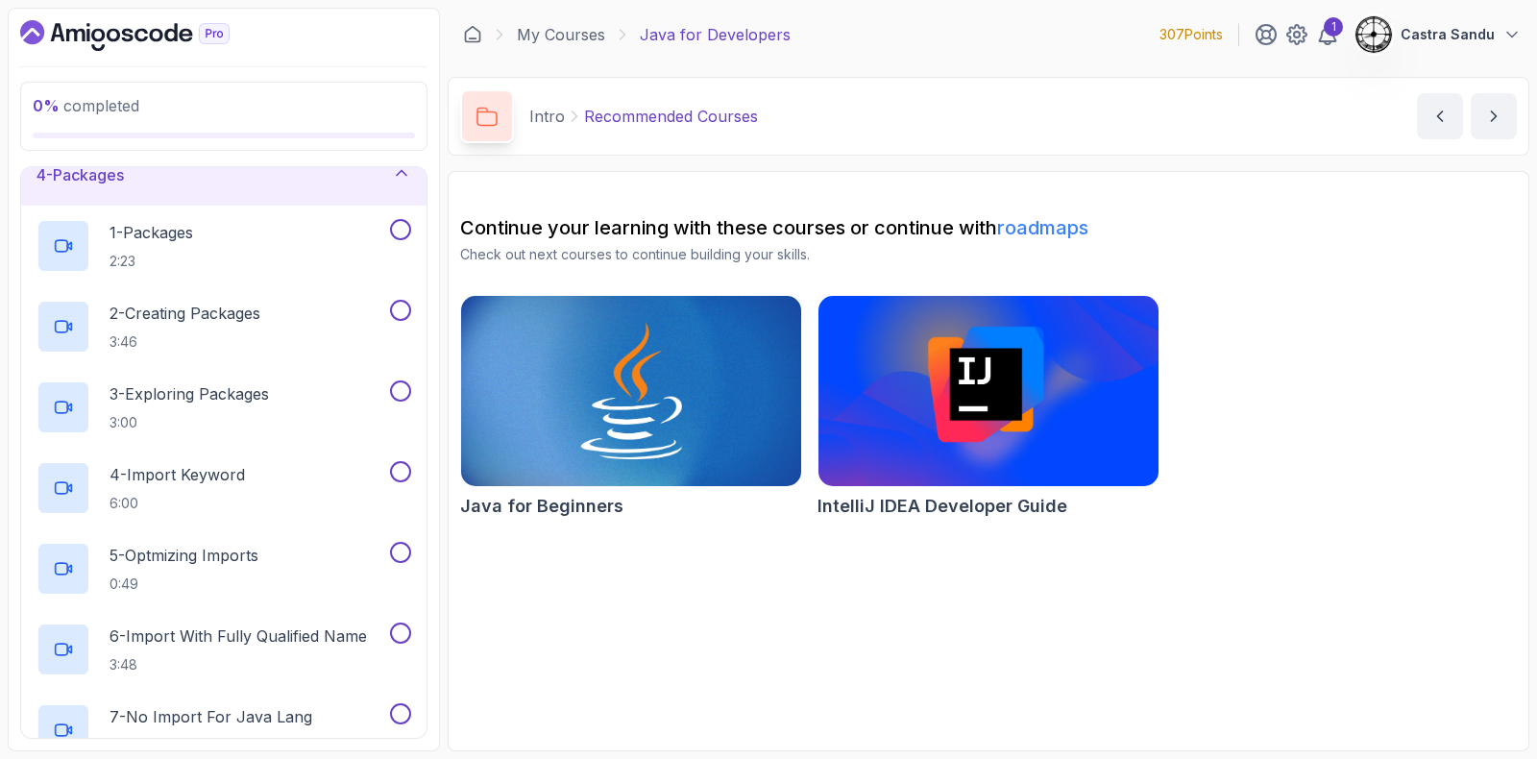
scroll to position [175, 0]
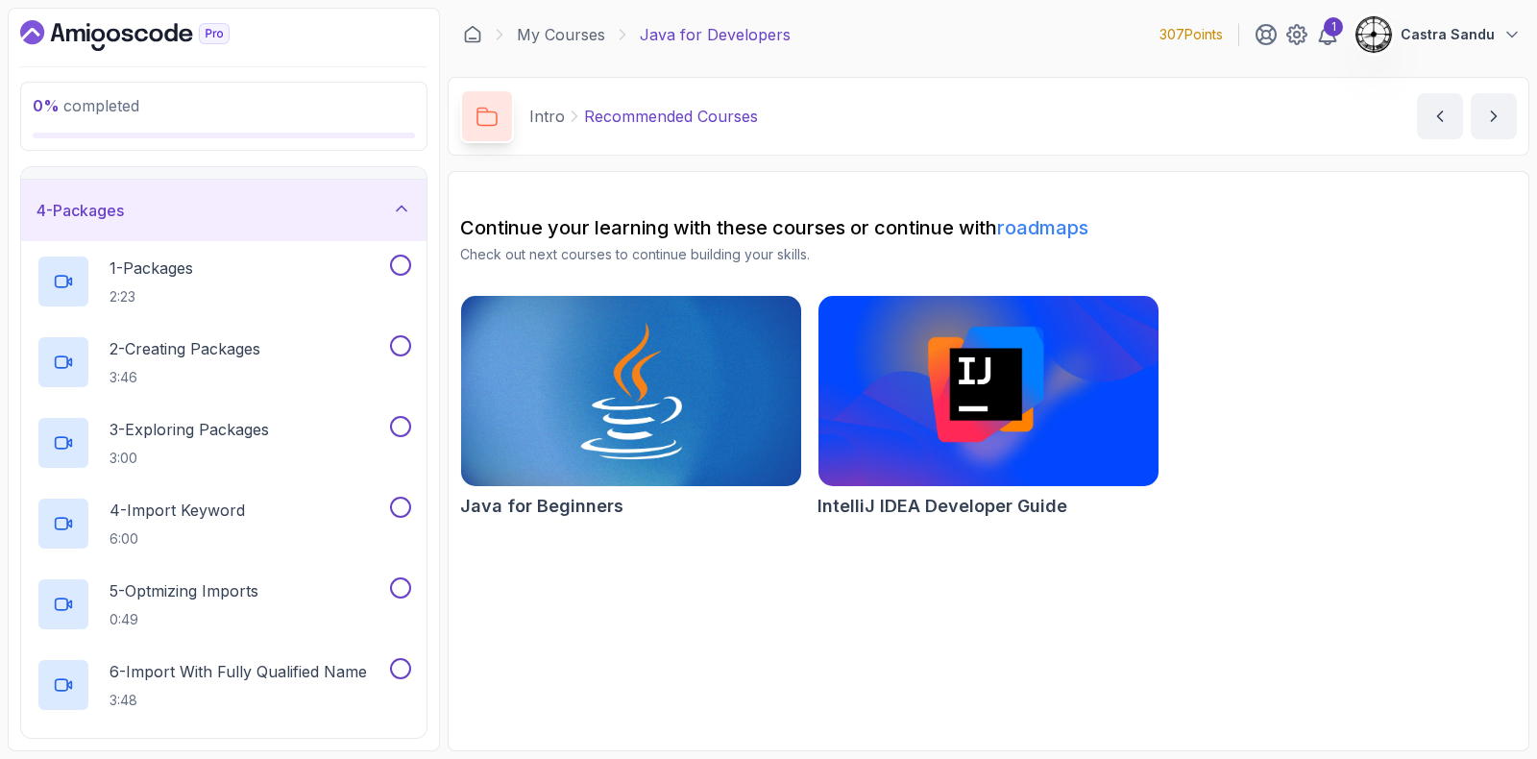
click at [246, 191] on div "4 - Packages" at bounding box center [223, 210] width 405 height 61
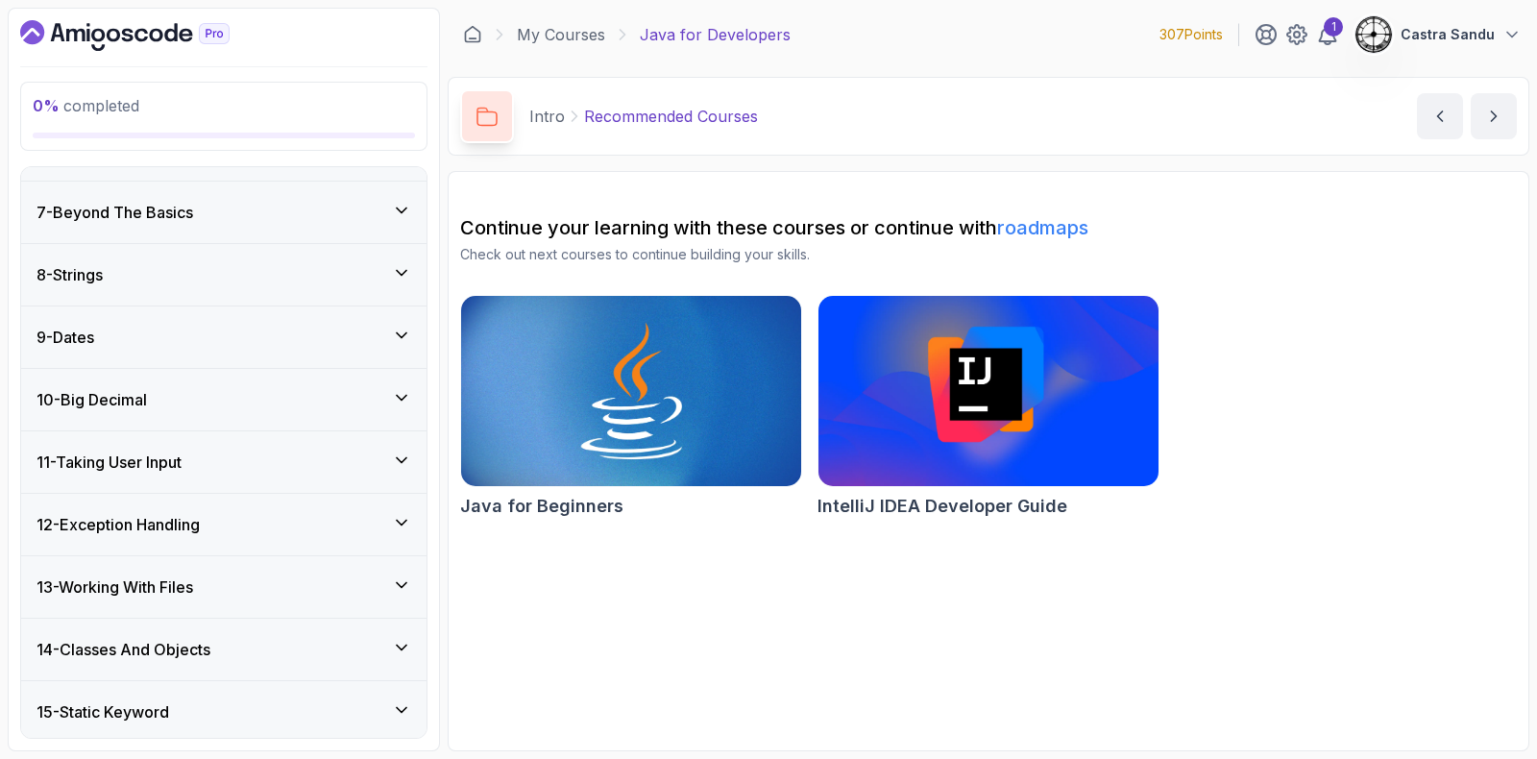
scroll to position [479, 0]
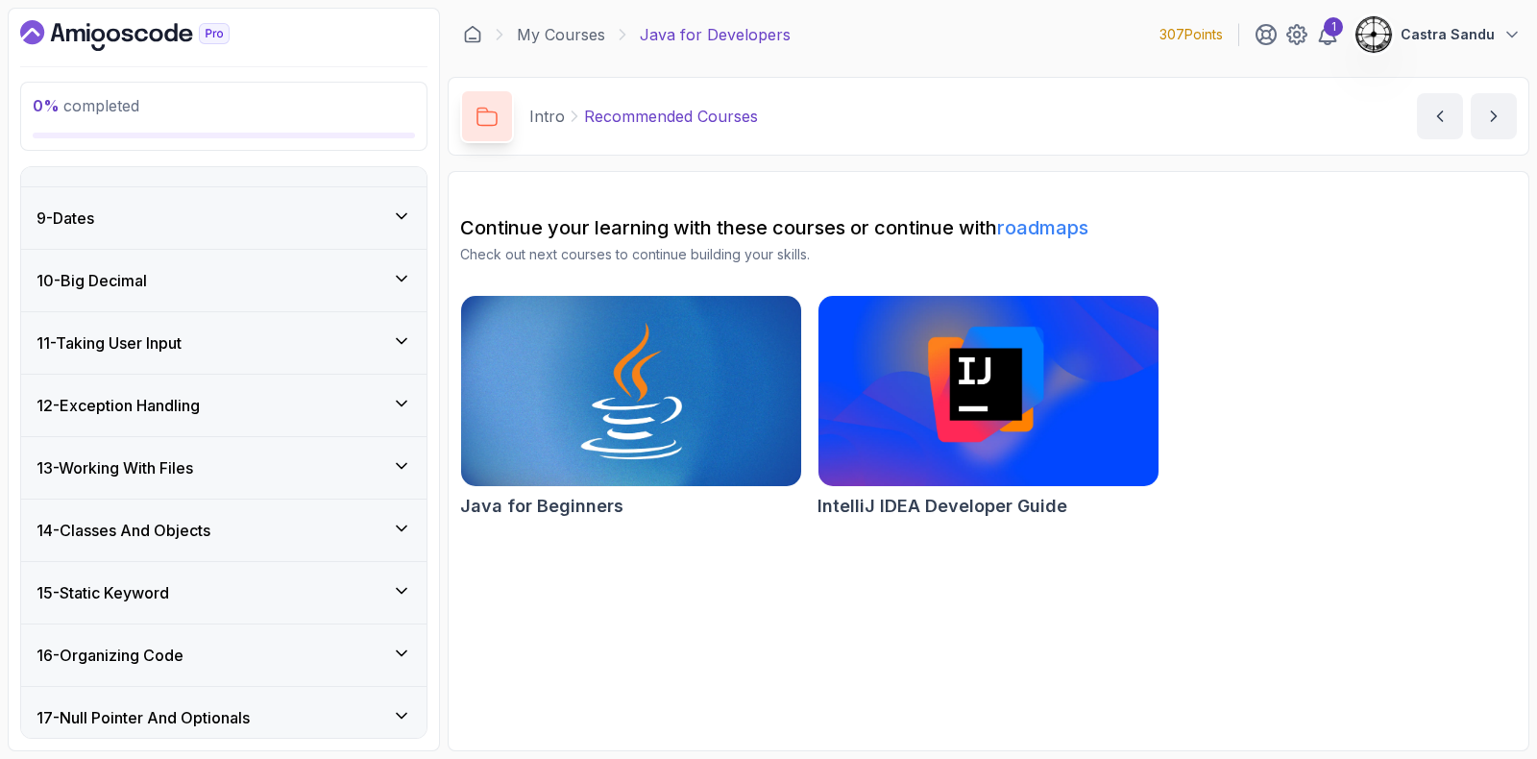
click at [197, 519] on h3 "14 - Classes And Objects" at bounding box center [124, 530] width 174 height 23
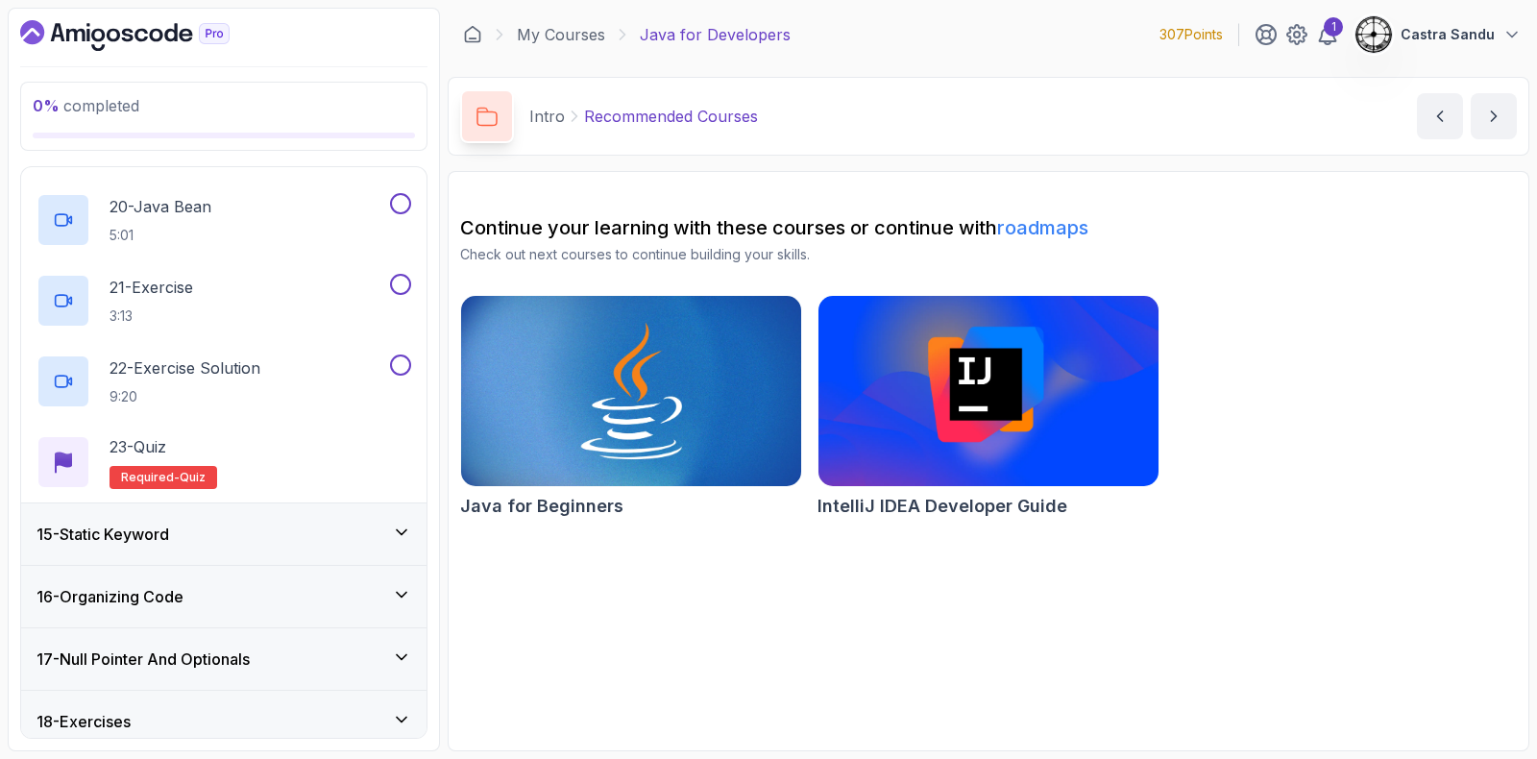
scroll to position [2466, 0]
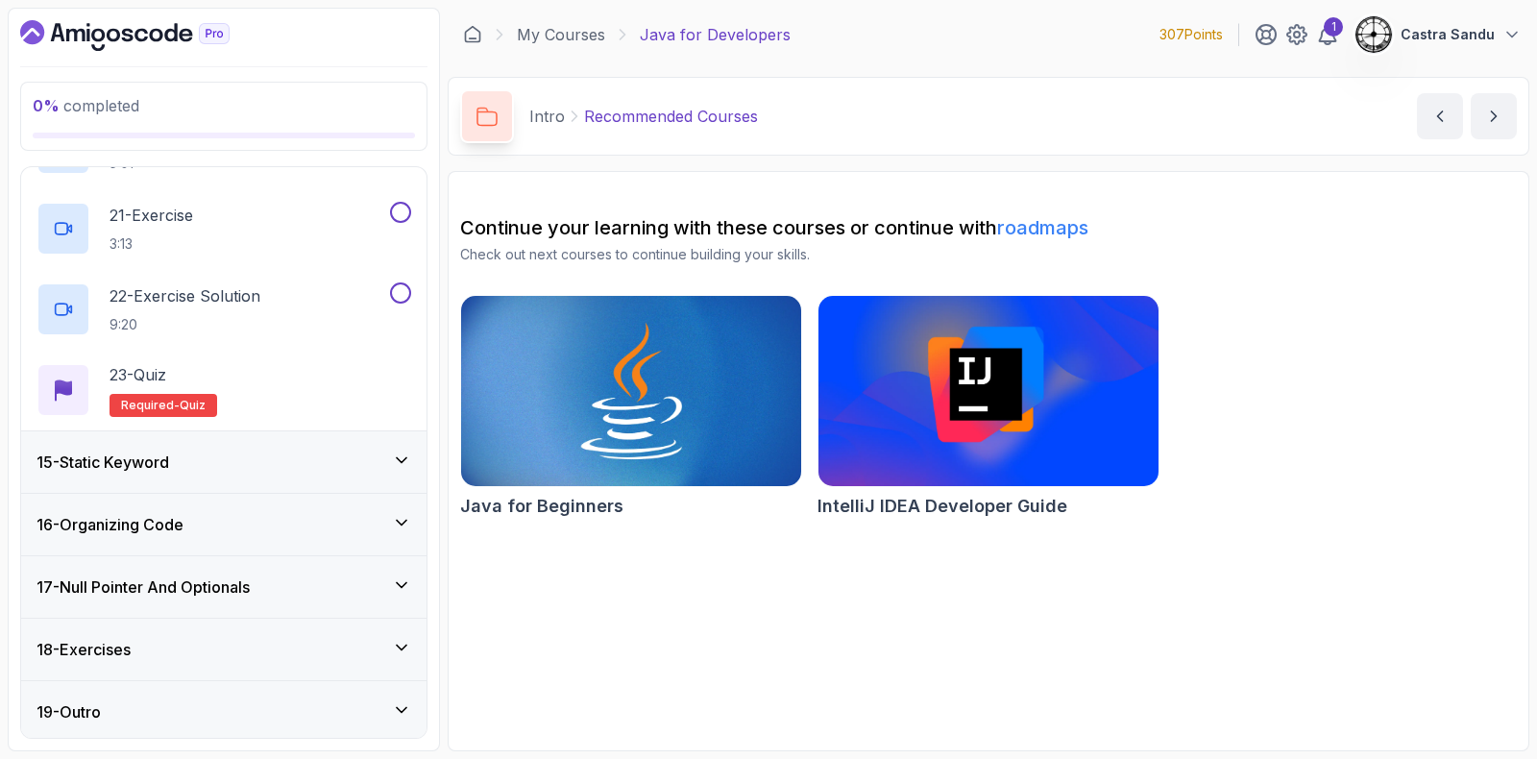
click at [159, 457] on h3 "15 - Static Keyword" at bounding box center [103, 462] width 133 height 23
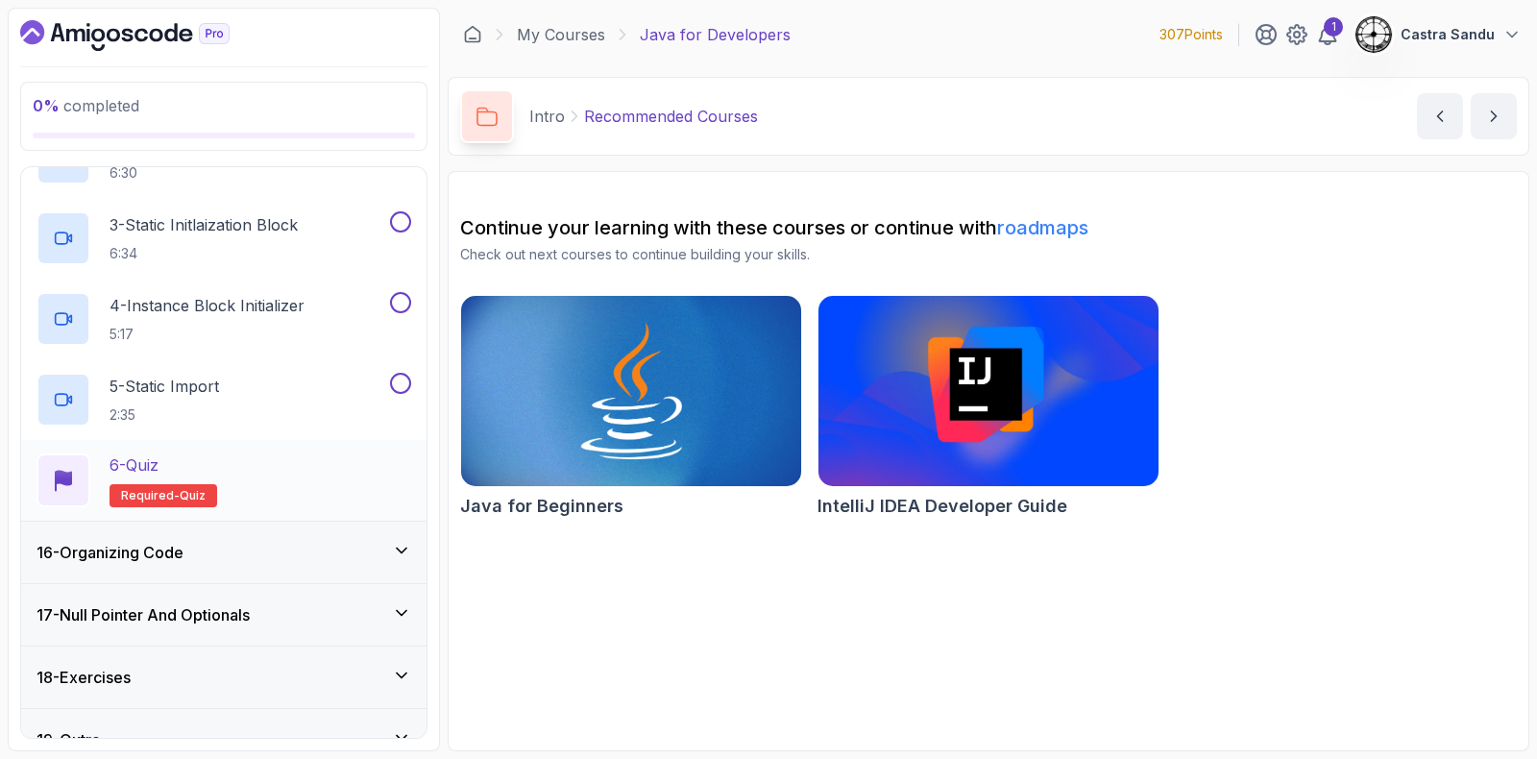
scroll to position [1095, 0]
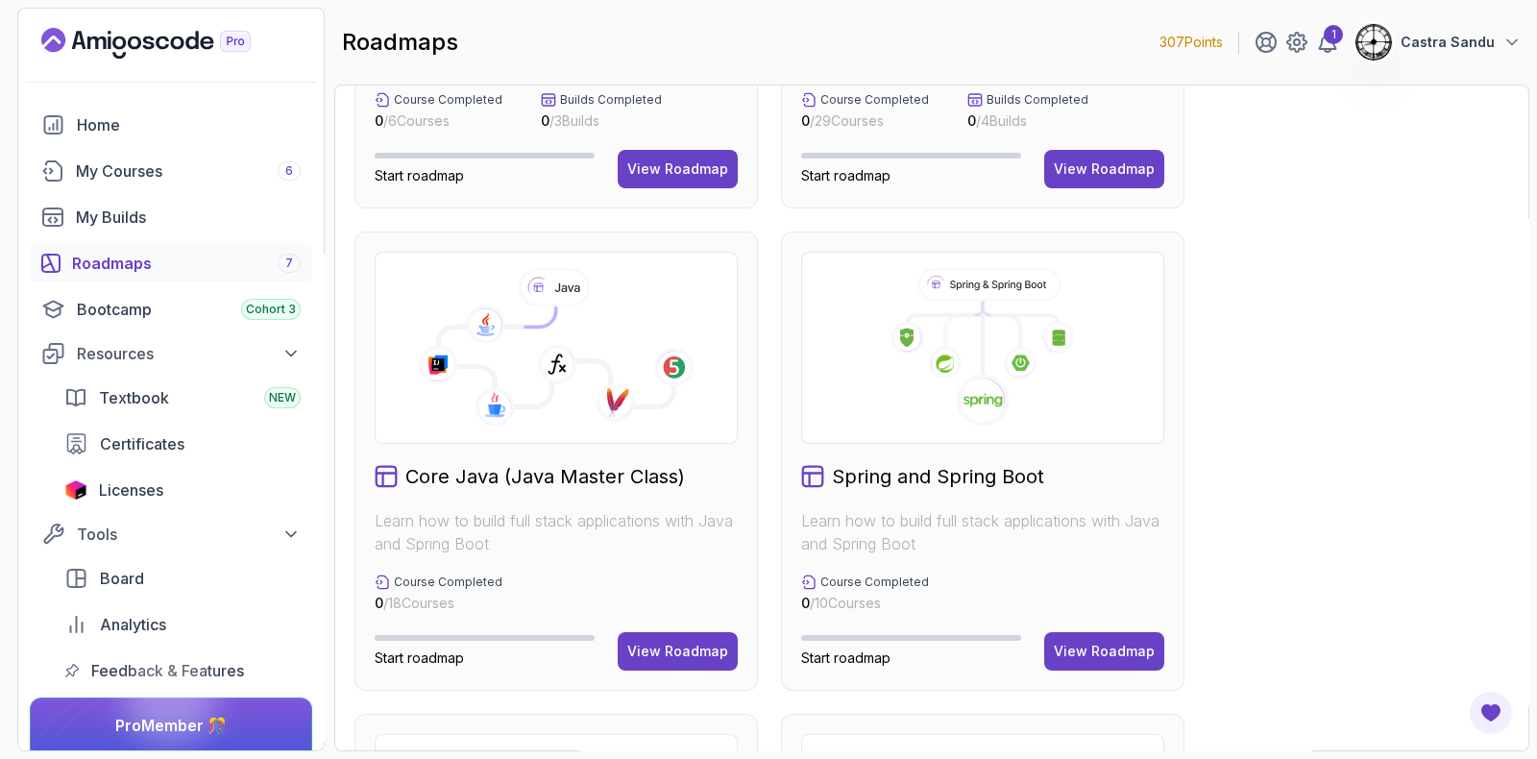
scroll to position [479, 0]
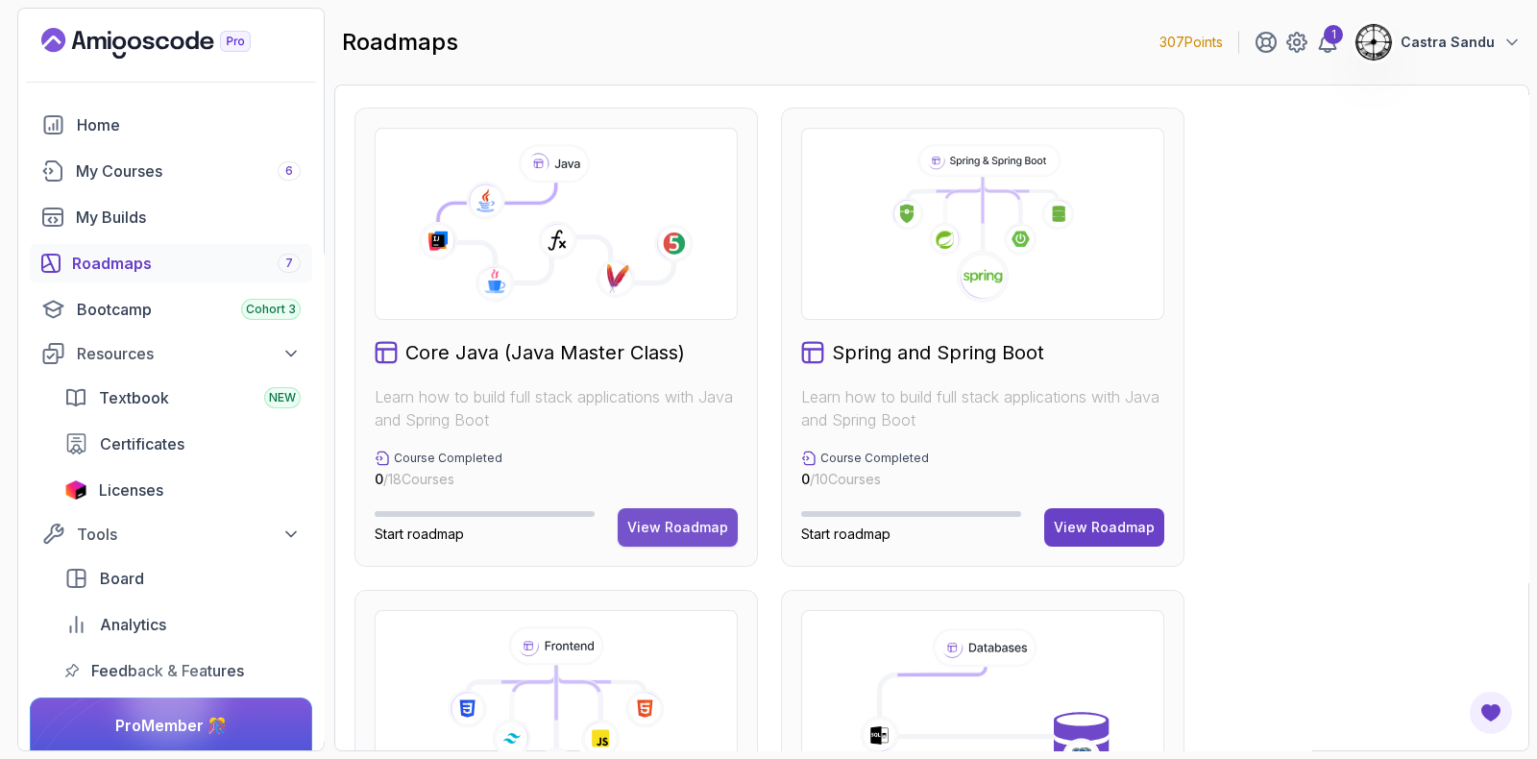
click at [659, 530] on div "View Roadmap" at bounding box center [677, 527] width 101 height 19
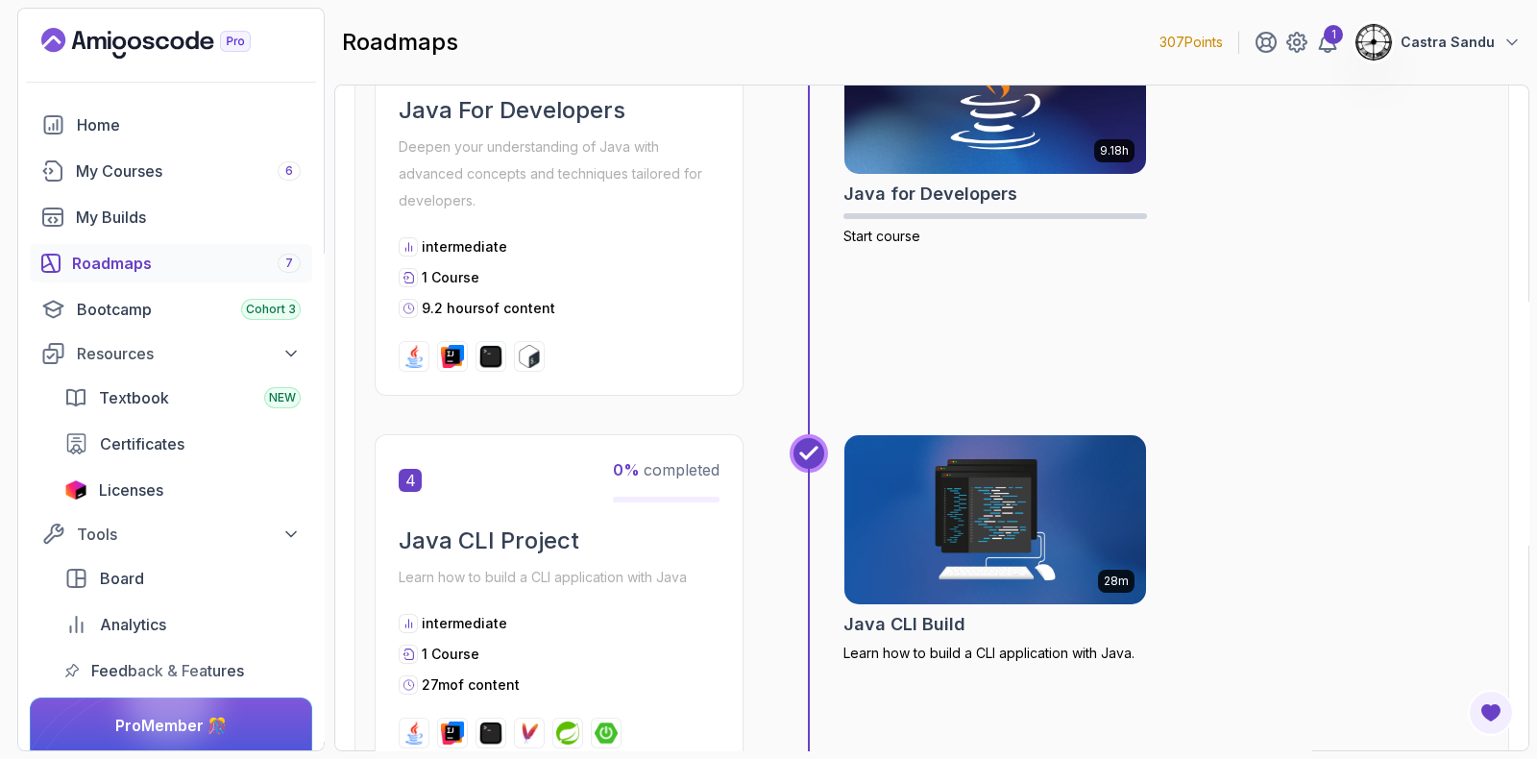
scroll to position [1100, 0]
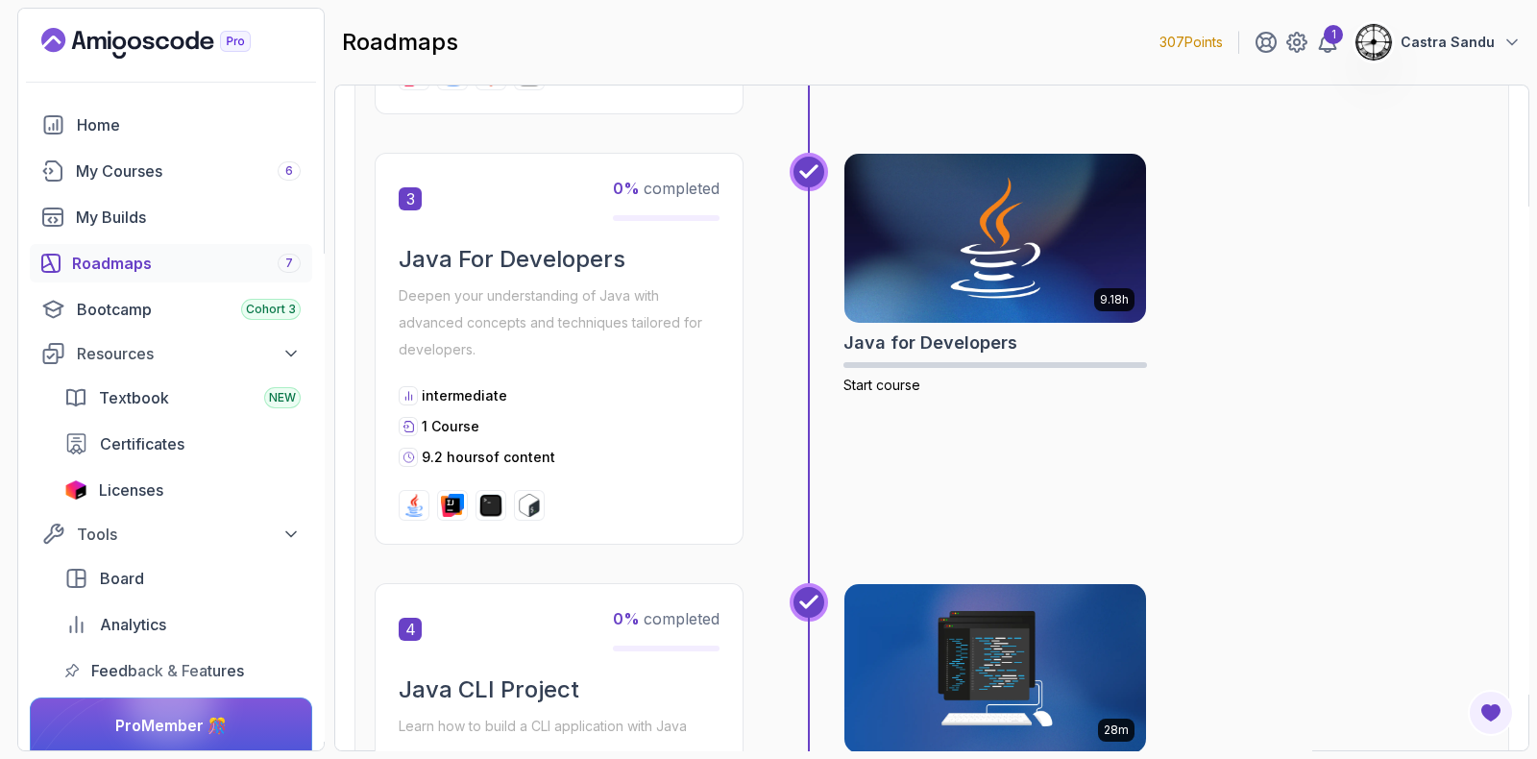
click at [94, 256] on div "Roadmaps 7" at bounding box center [186, 263] width 229 height 23
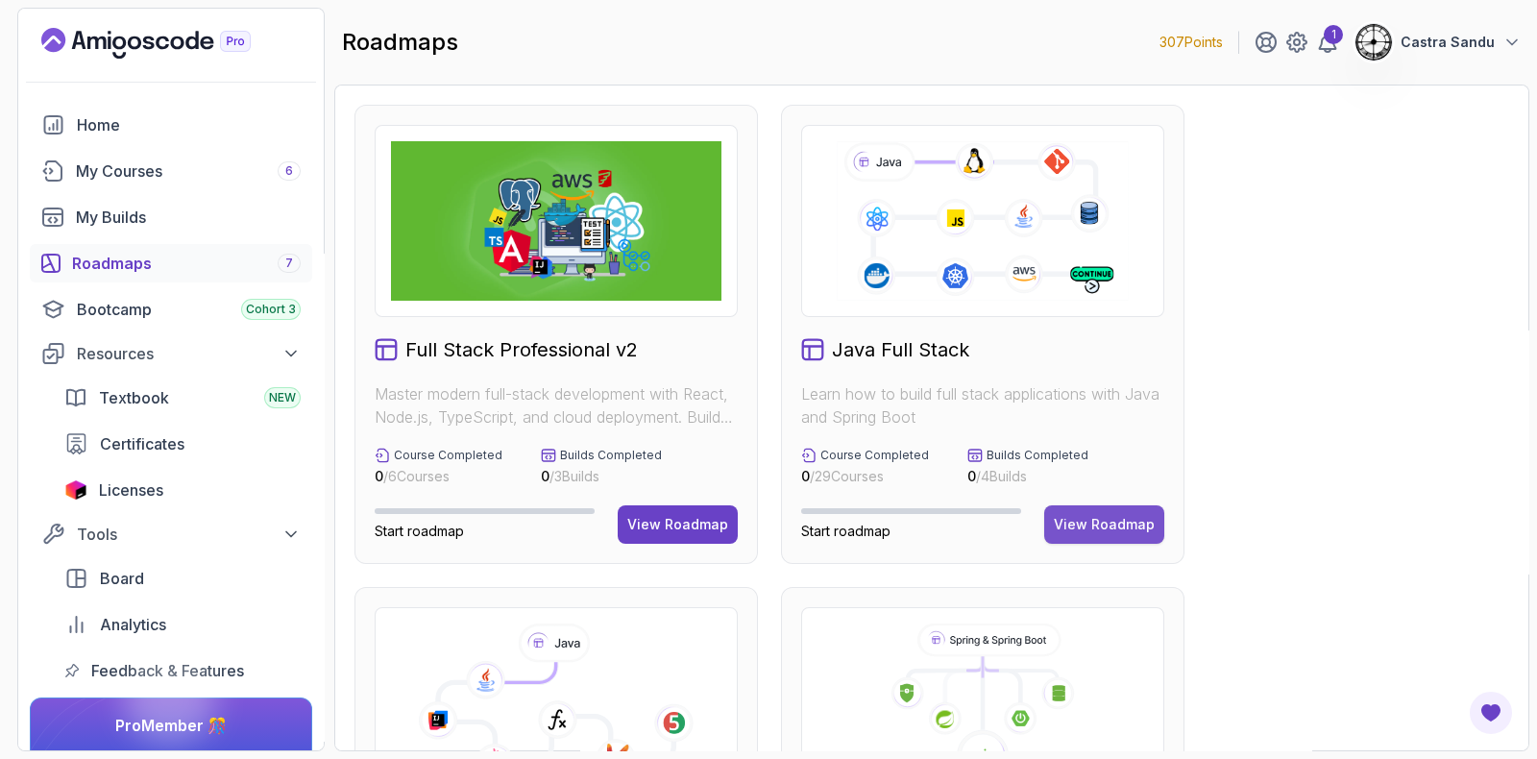
click at [1115, 531] on div "View Roadmap" at bounding box center [1104, 524] width 101 height 19
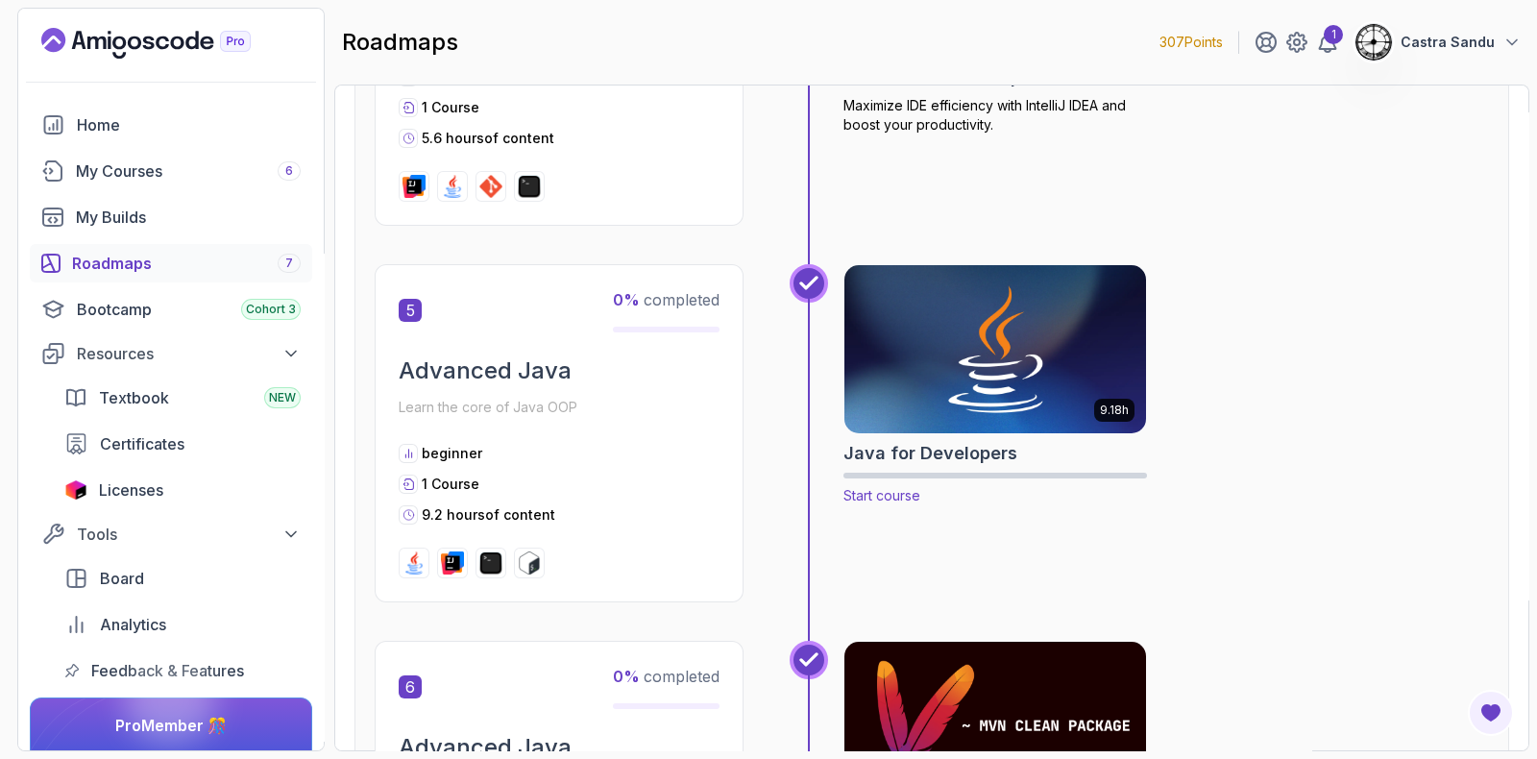
scroll to position [2042, 0]
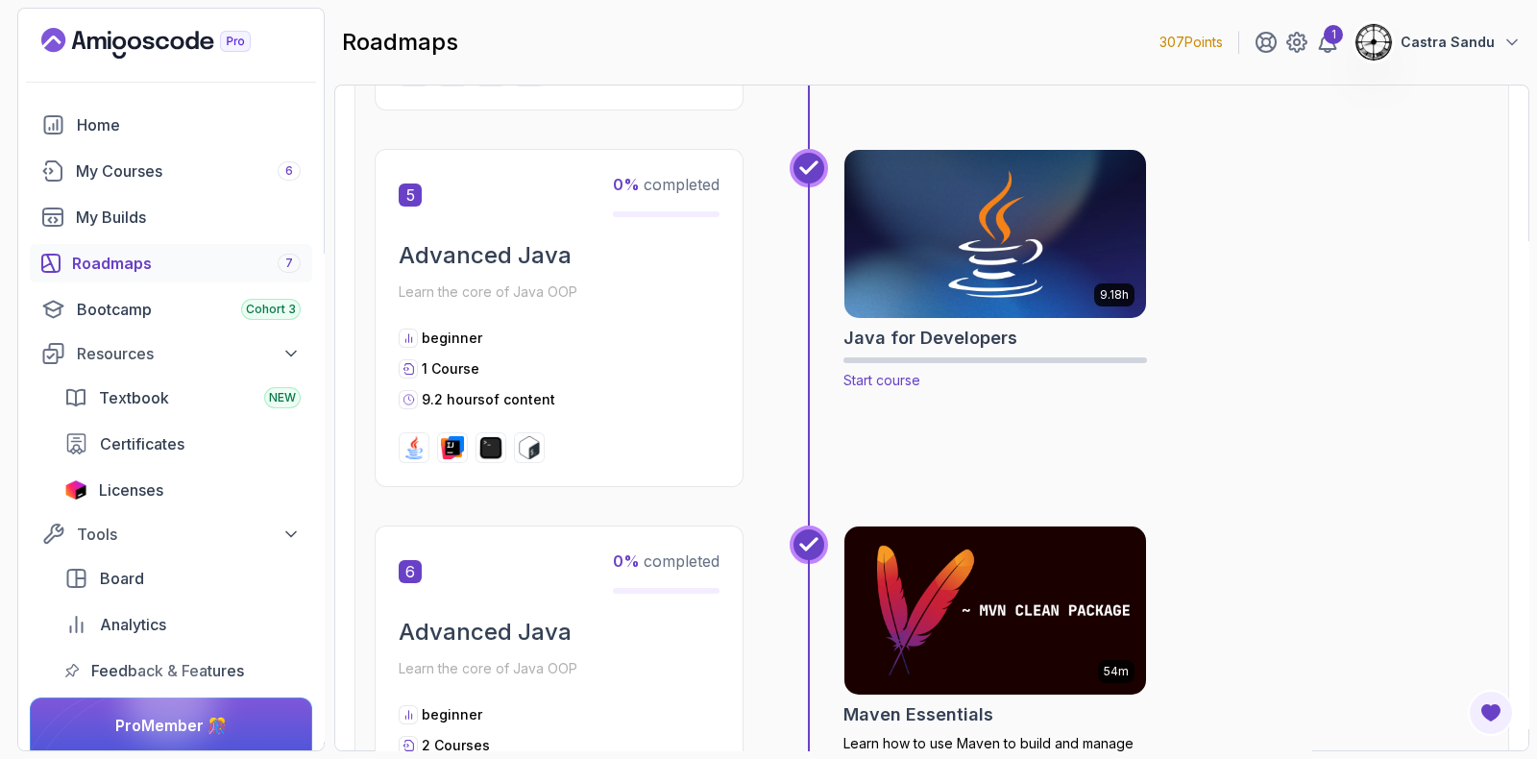
click at [961, 264] on img at bounding box center [995, 234] width 317 height 178
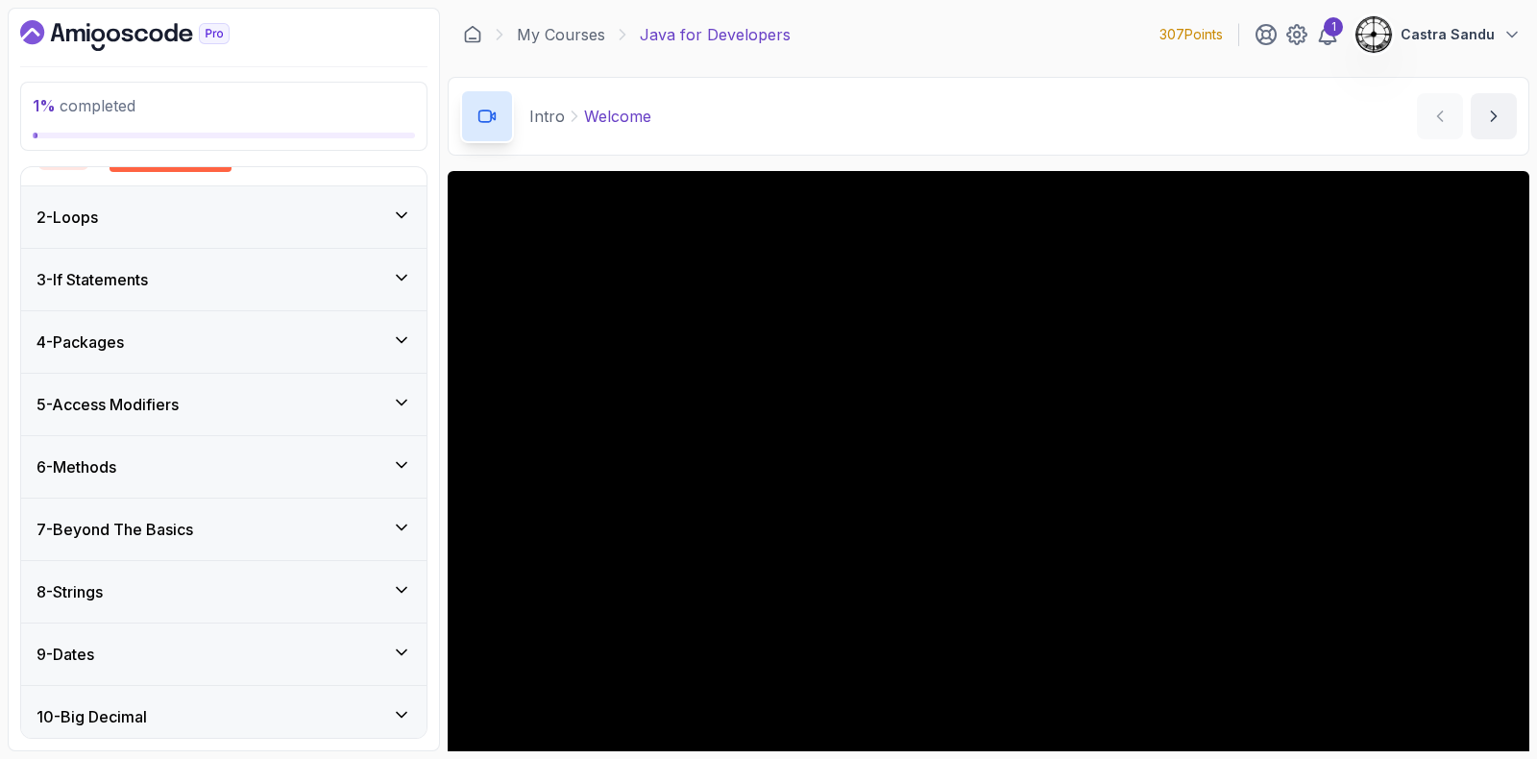
scroll to position [239, 0]
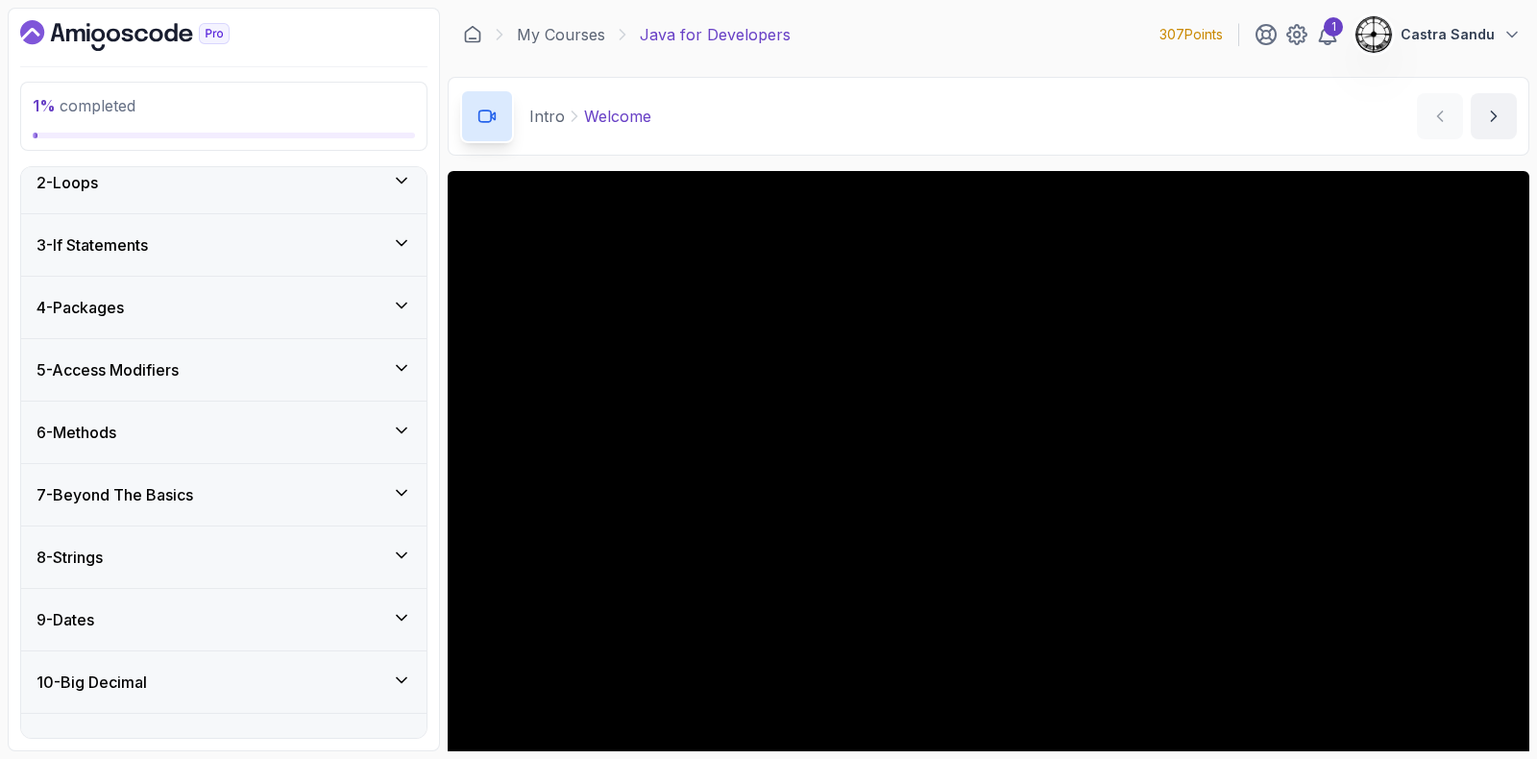
click at [155, 416] on div "6 - Methods" at bounding box center [223, 432] width 405 height 61
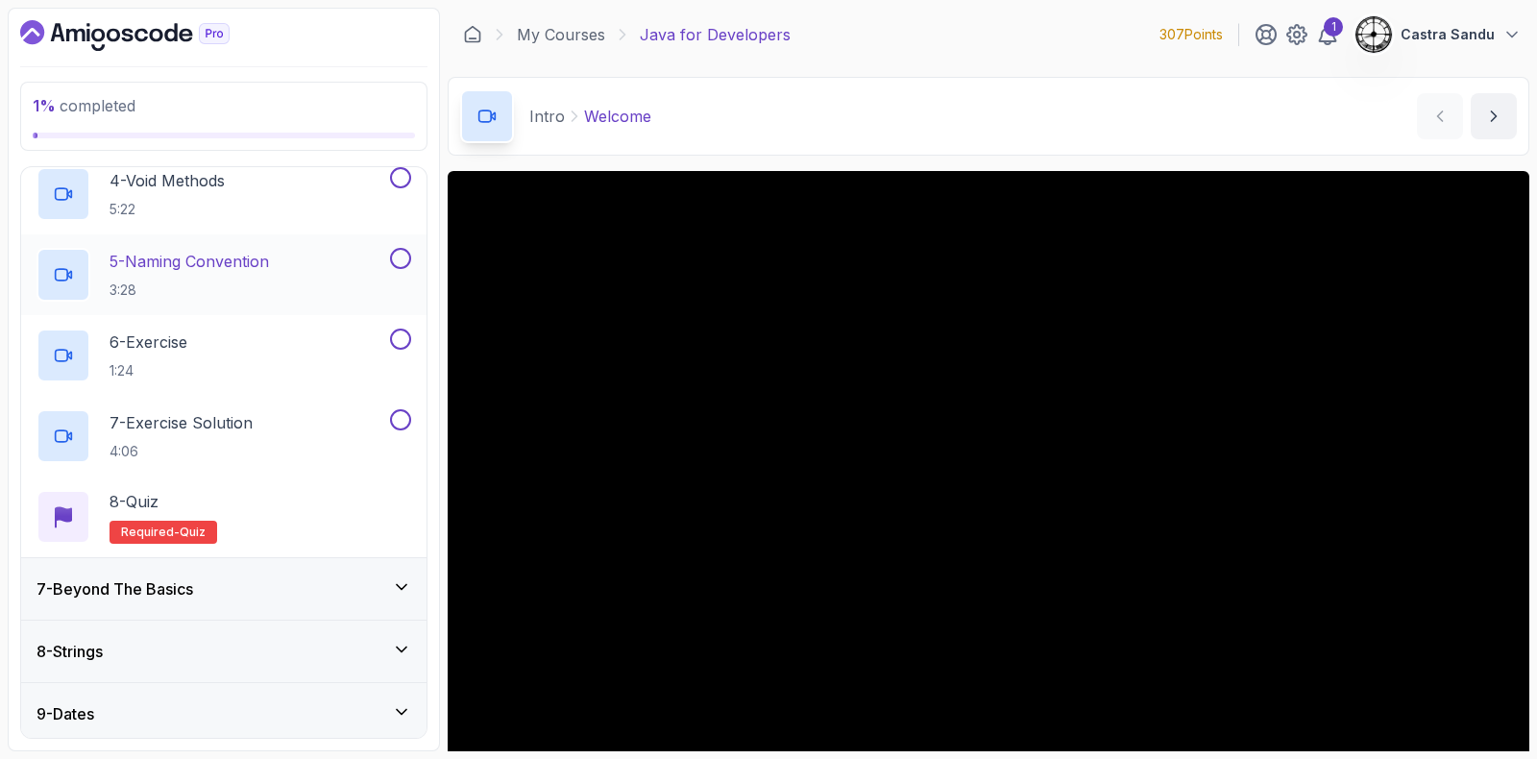
scroll to position [679, 0]
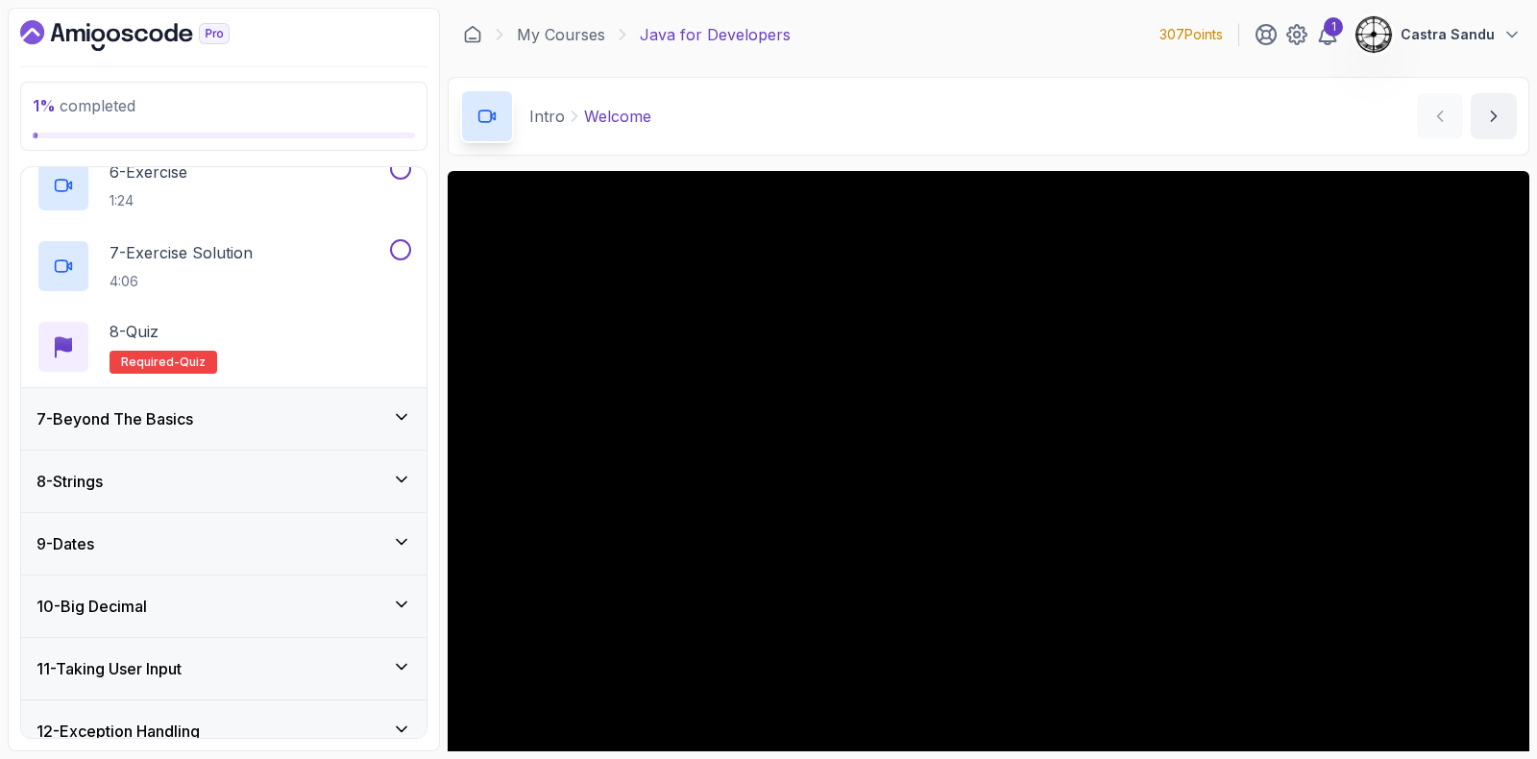
click at [185, 430] on div "7 - Beyond The Basics" at bounding box center [223, 418] width 405 height 61
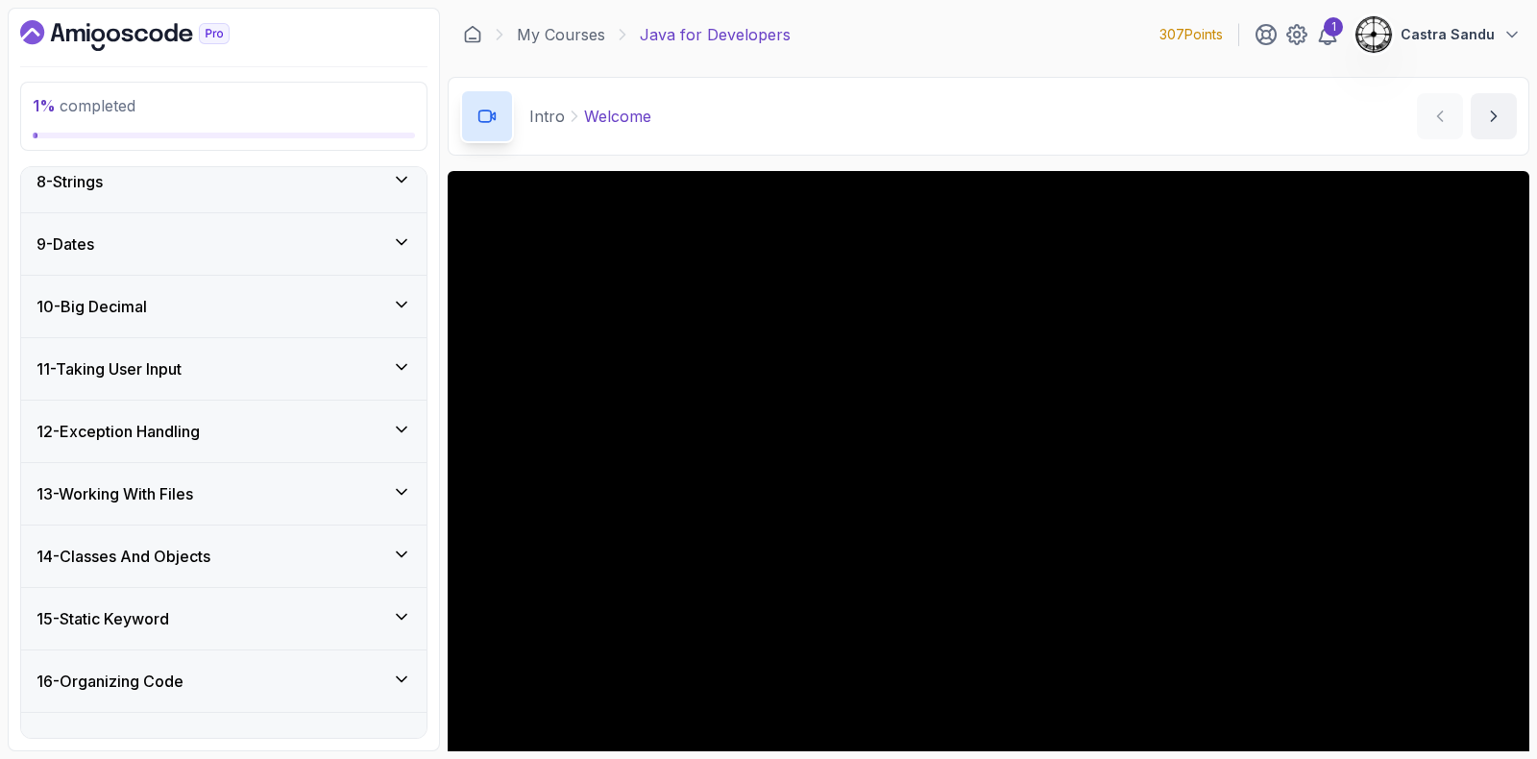
scroll to position [1539, 0]
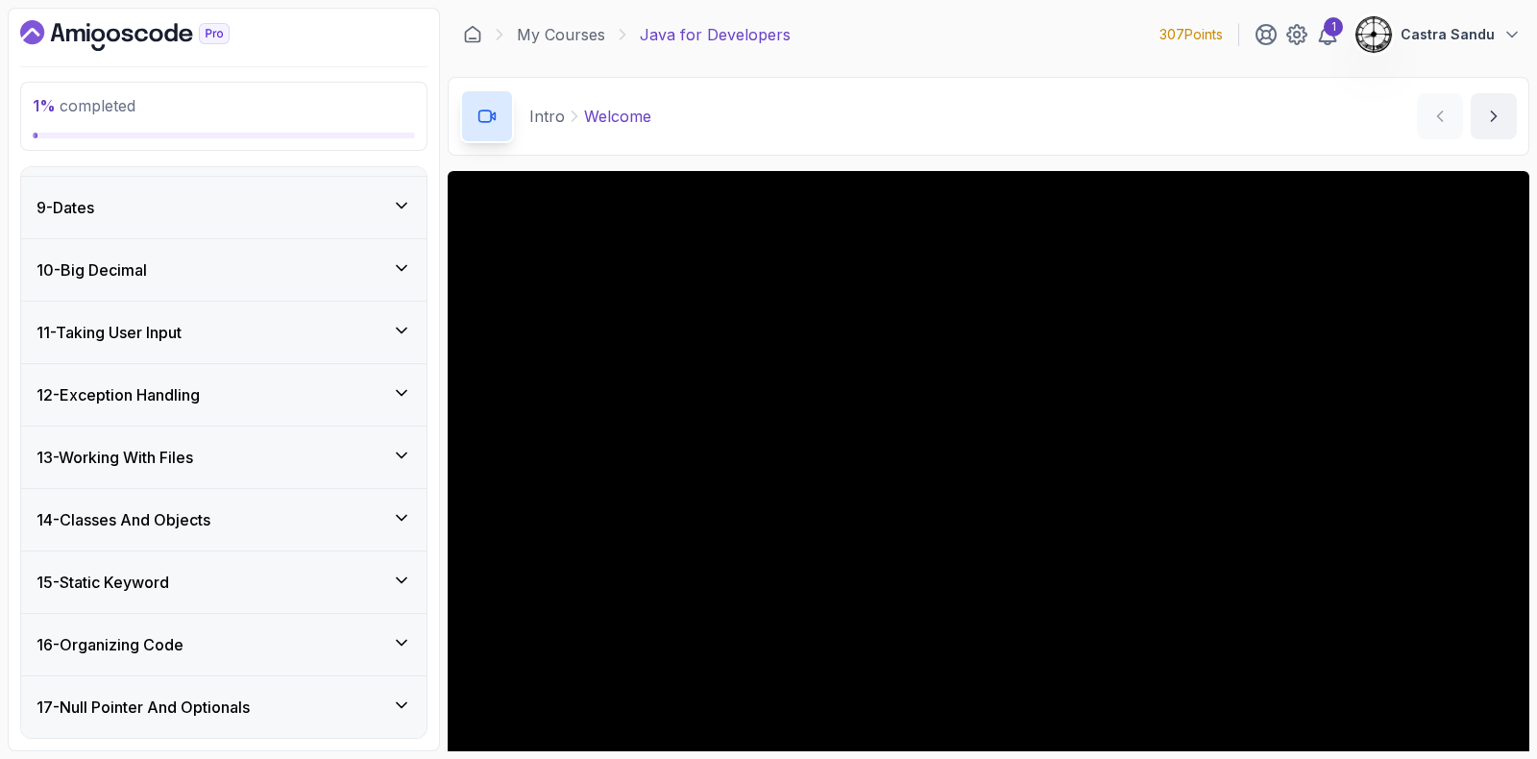
click at [118, 393] on h3 "12 - Exception Handling" at bounding box center [118, 394] width 163 height 23
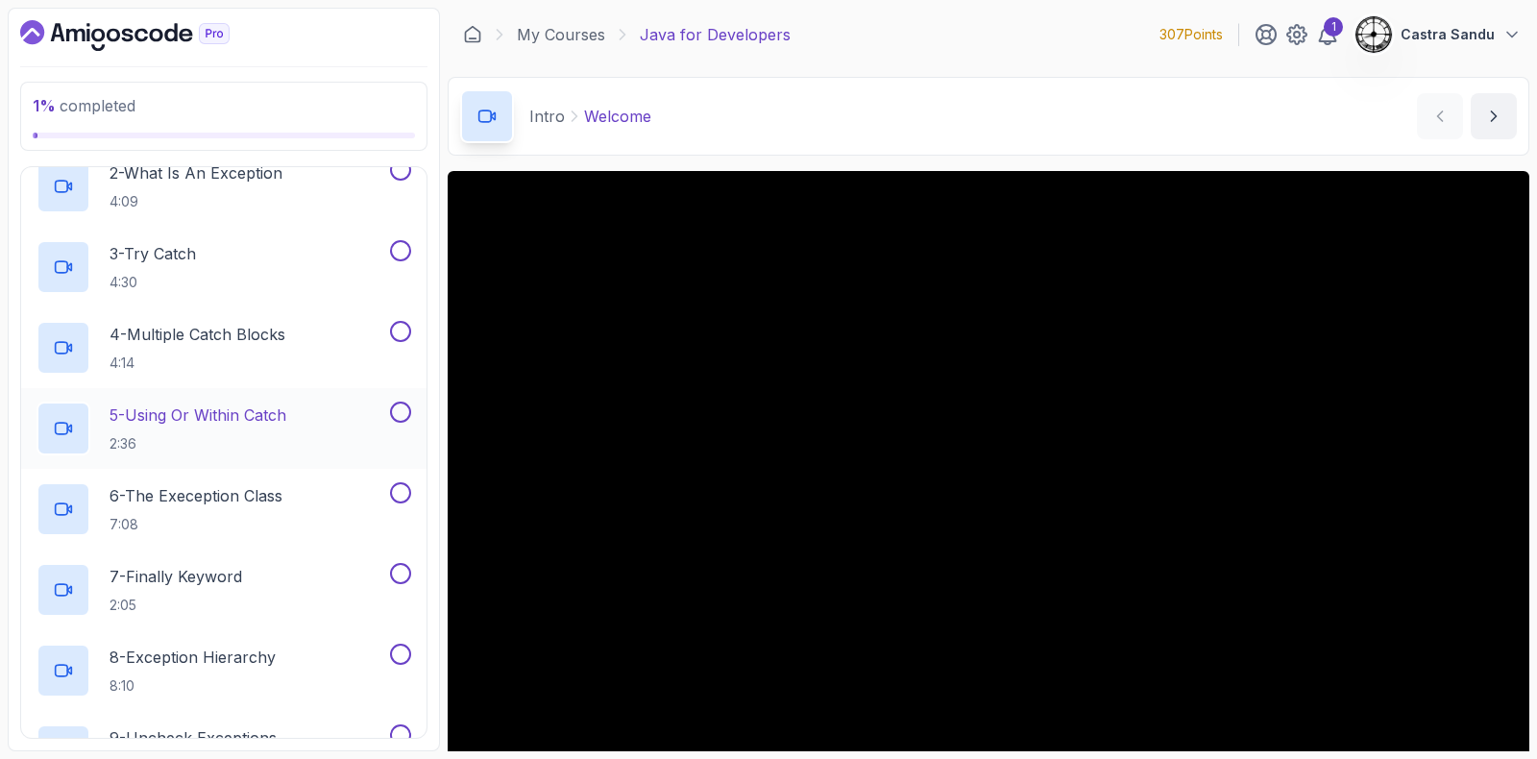
scroll to position [1091, 0]
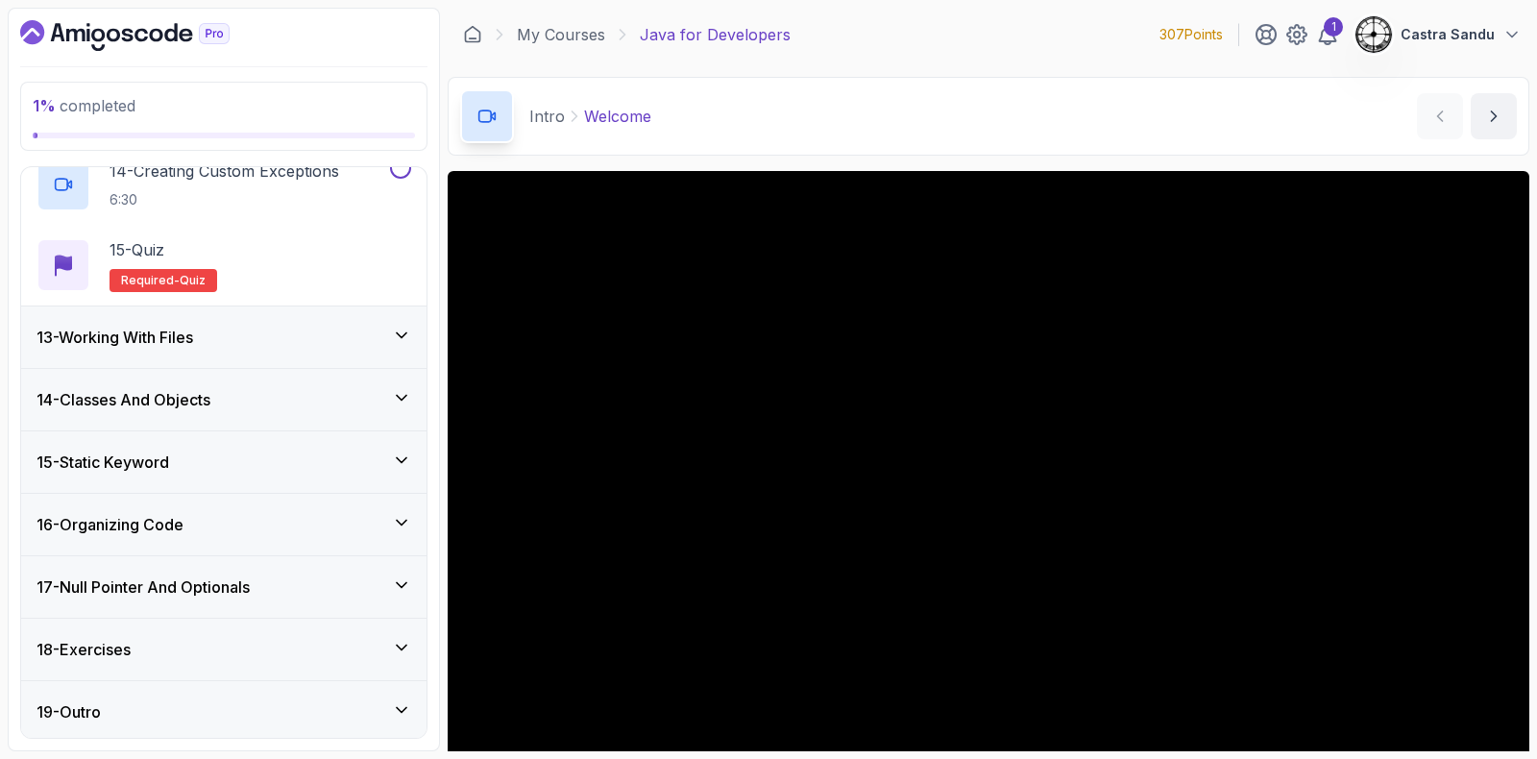
click at [172, 341] on h3 "13 - Working With Files" at bounding box center [115, 337] width 157 height 23
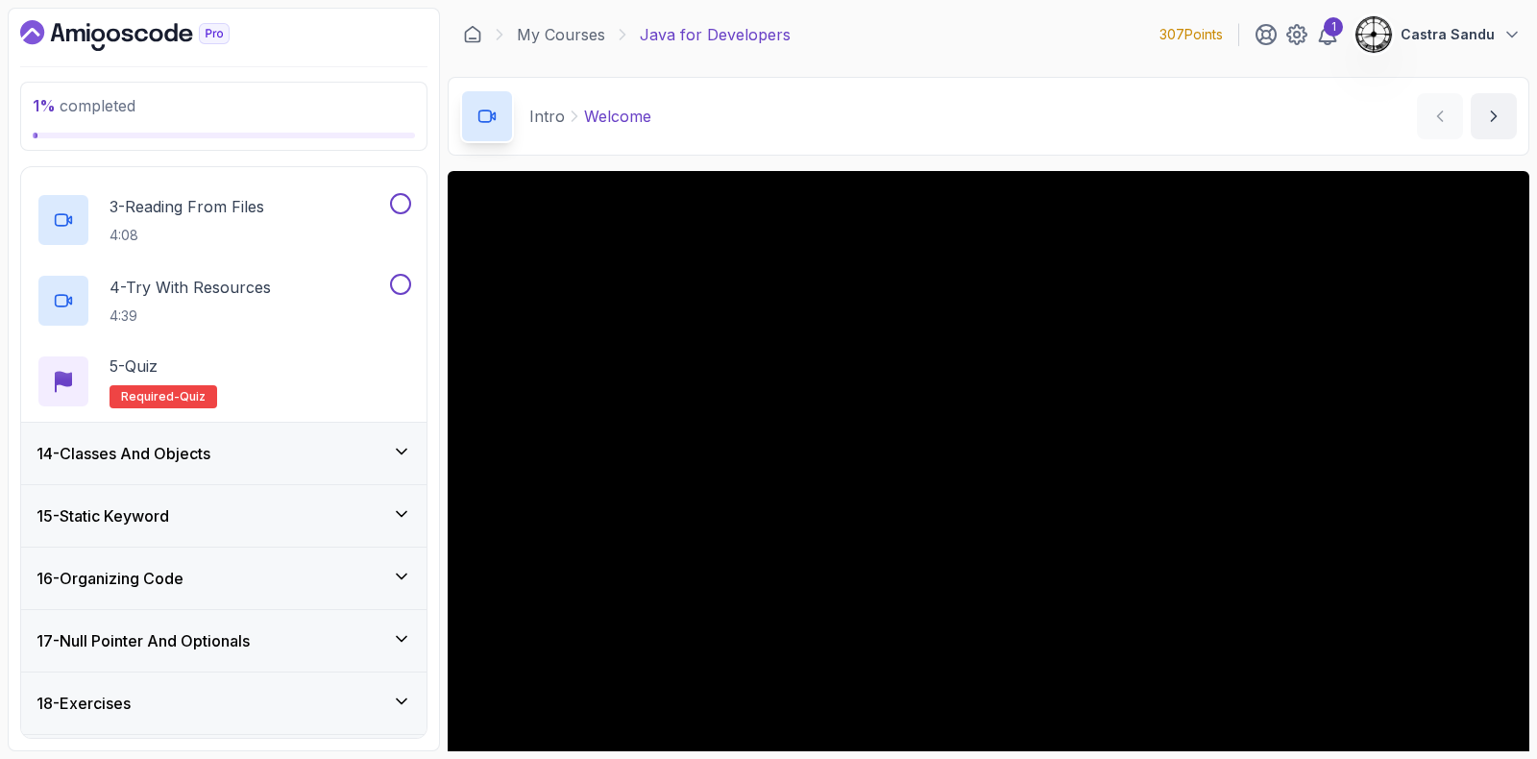
scroll to position [970, 0]
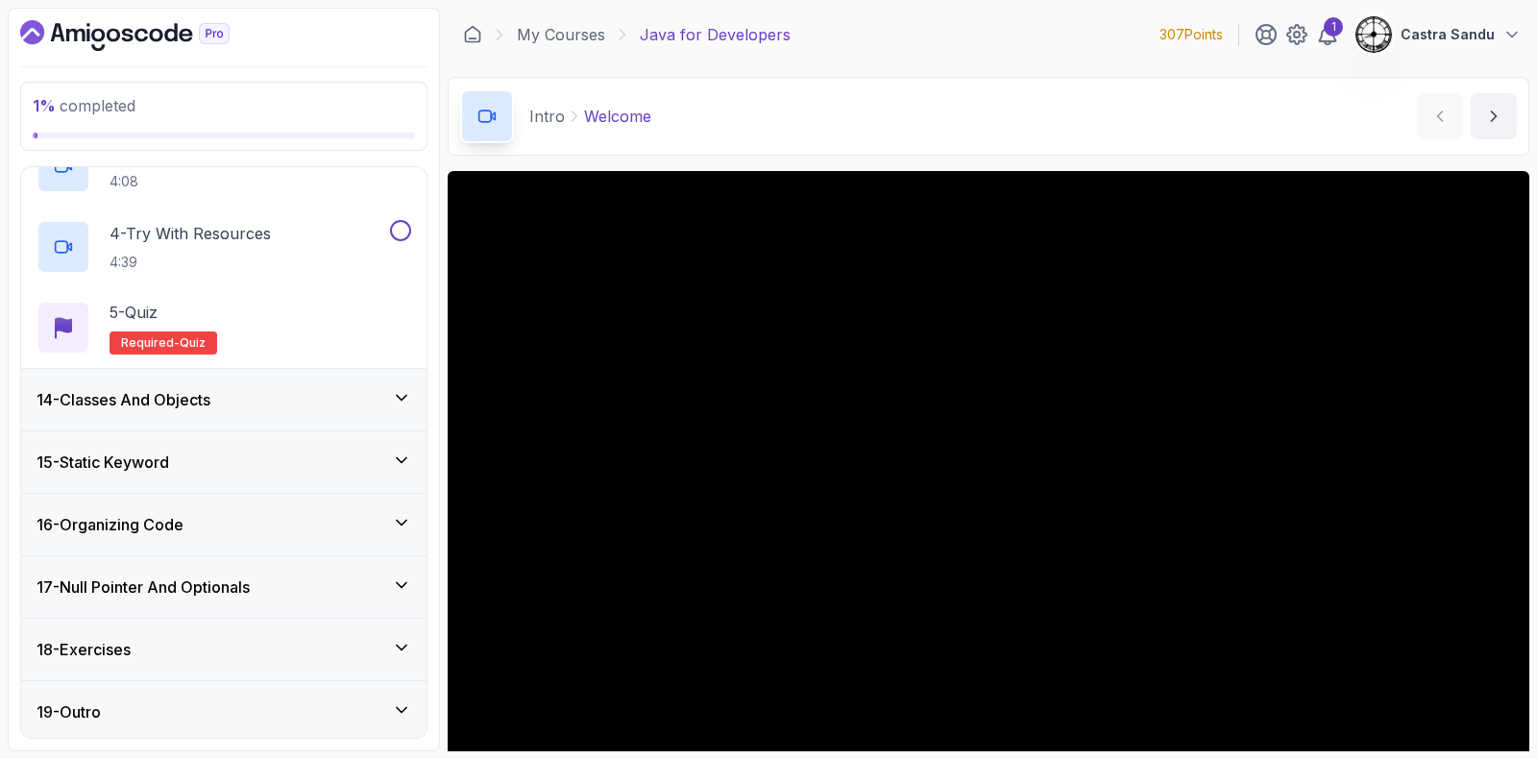
click at [167, 406] on div "14 - Classes And Objects" at bounding box center [223, 399] width 405 height 61
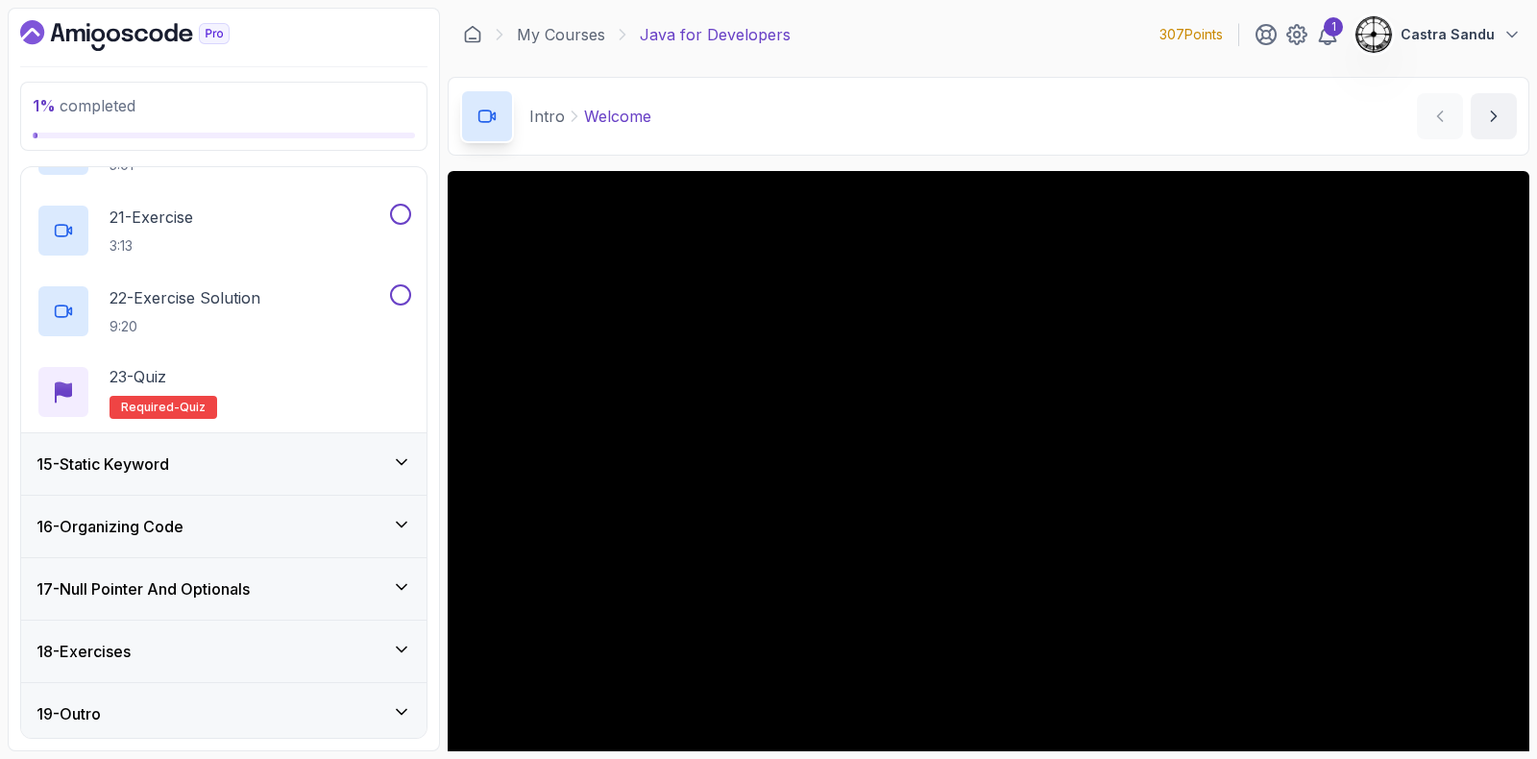
scroll to position [2466, 0]
click at [116, 451] on h3 "15 - Static Keyword" at bounding box center [103, 462] width 133 height 23
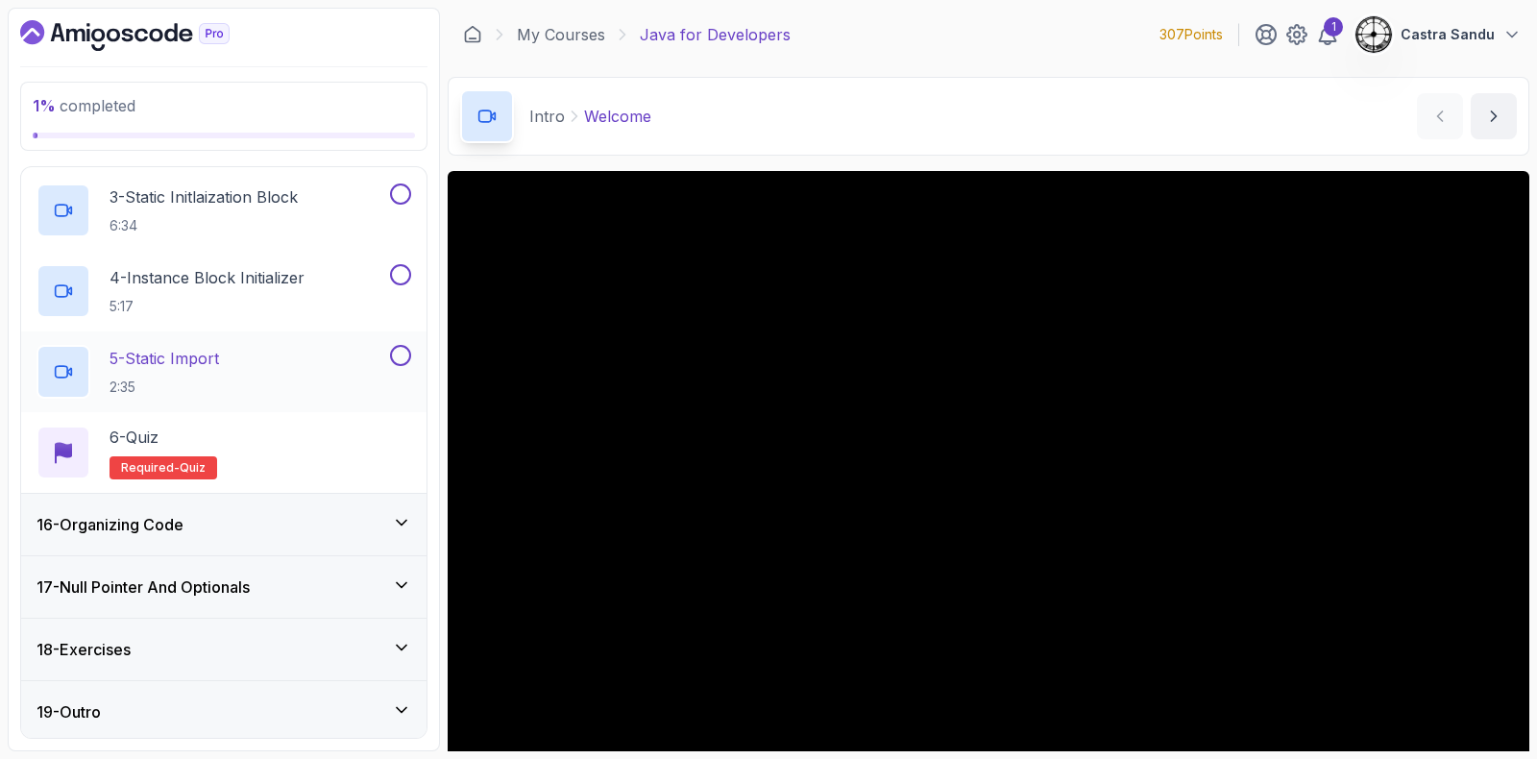
scroll to position [1095, 0]
click at [107, 579] on h3 "17 - Null Pointer And Optionals" at bounding box center [143, 586] width 213 height 23
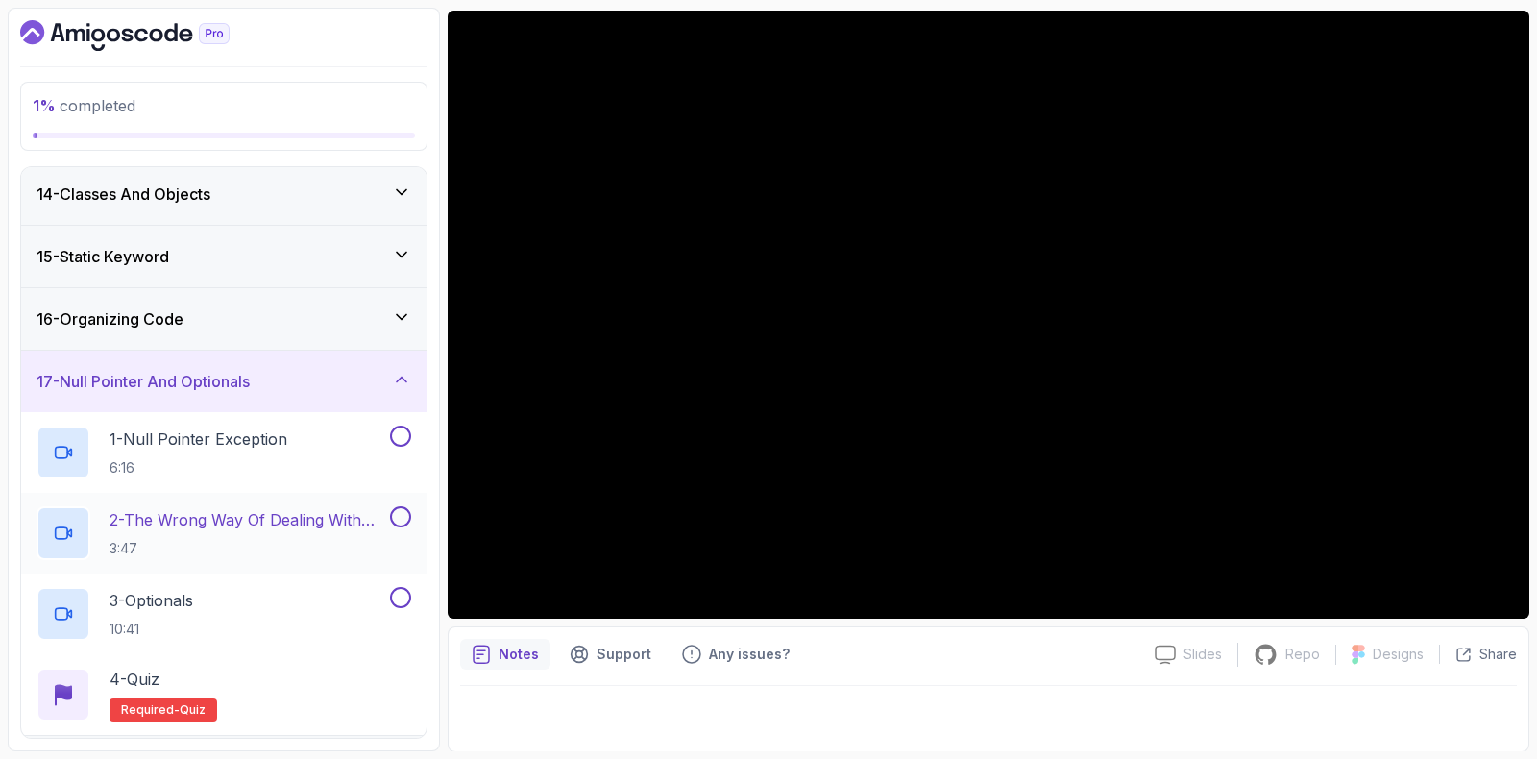
scroll to position [933, 0]
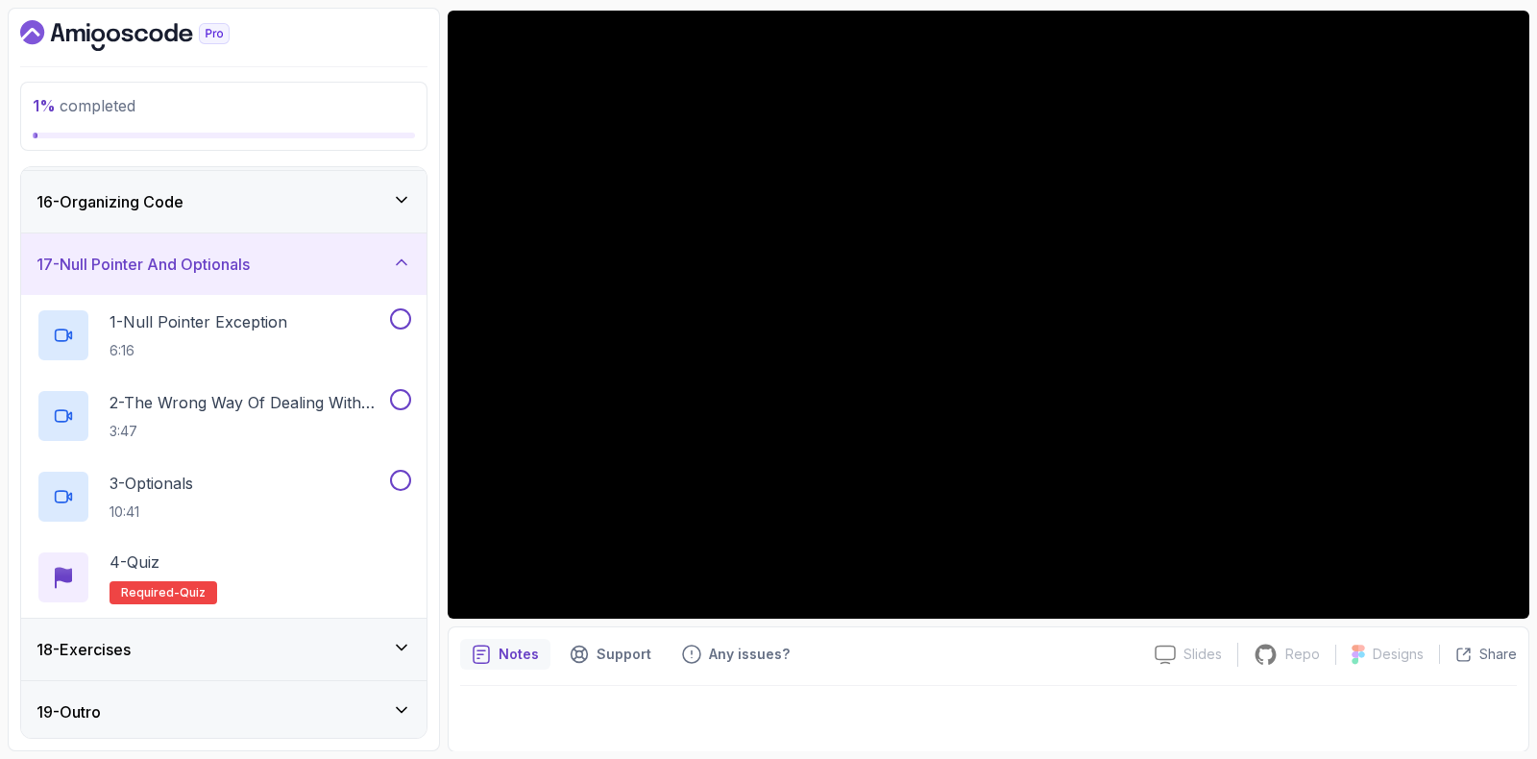
click at [185, 640] on div "18 - Exercises" at bounding box center [224, 649] width 375 height 23
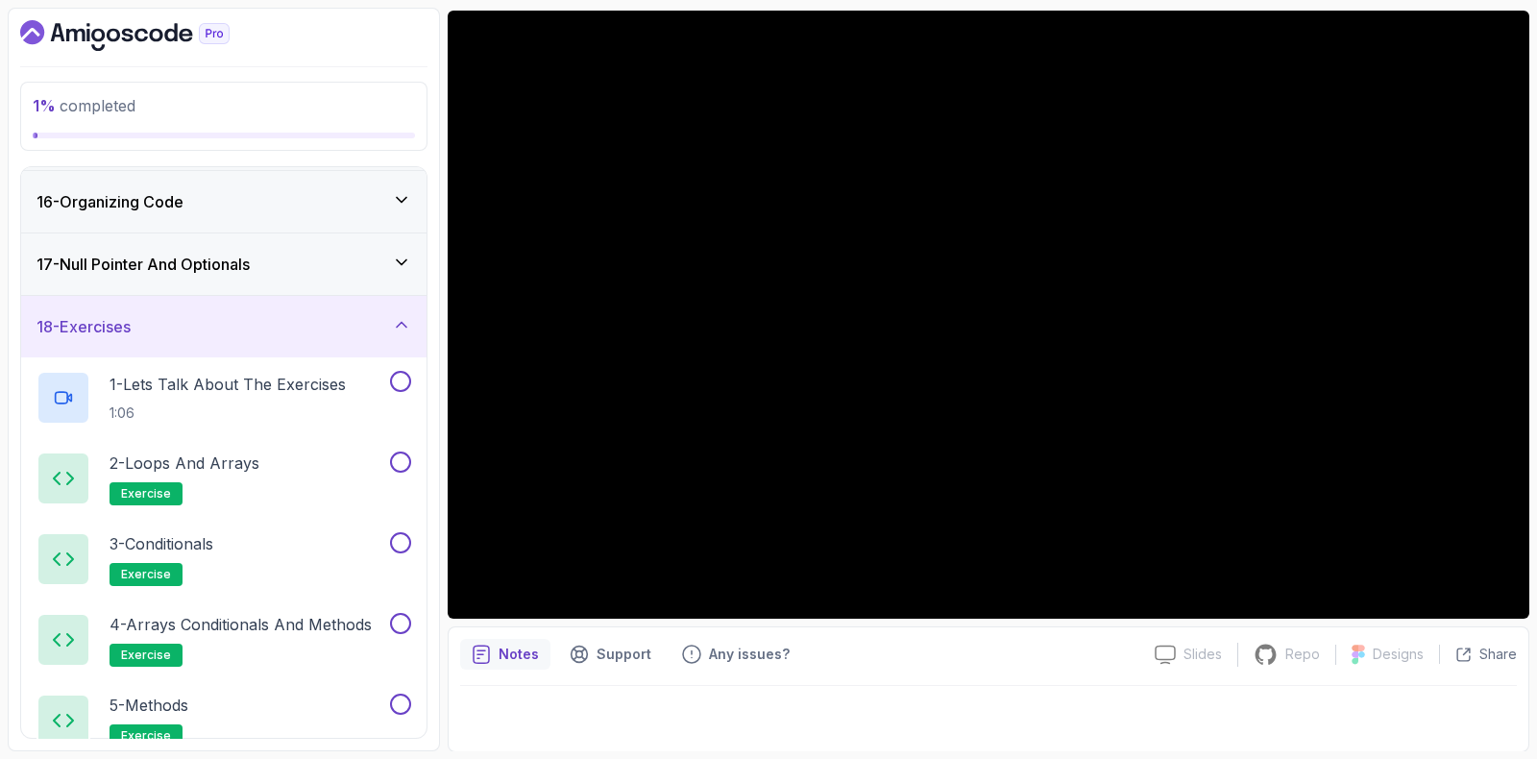
click at [233, 330] on div "18 - Exercises" at bounding box center [224, 326] width 375 height 23
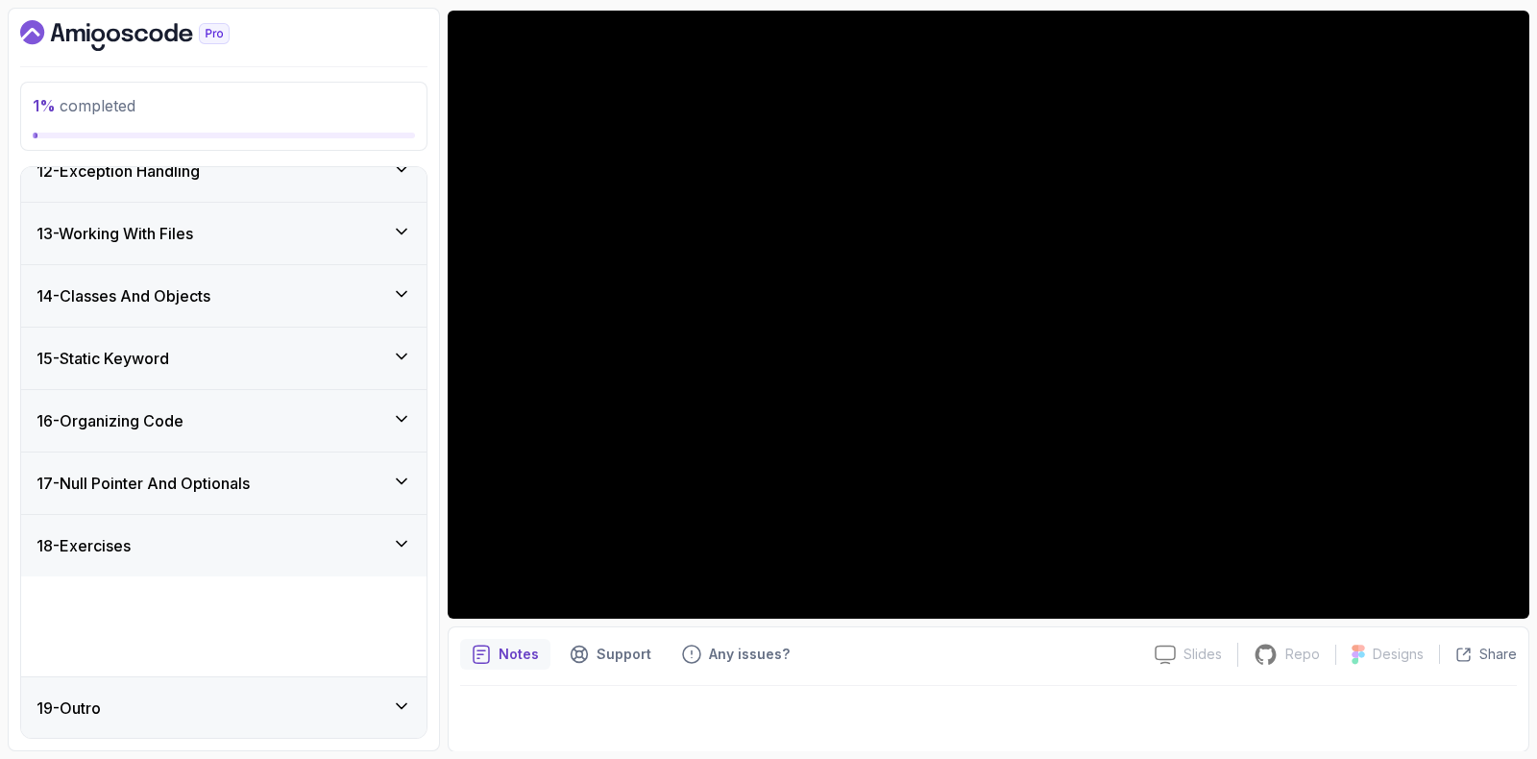
scroll to position [610, 0]
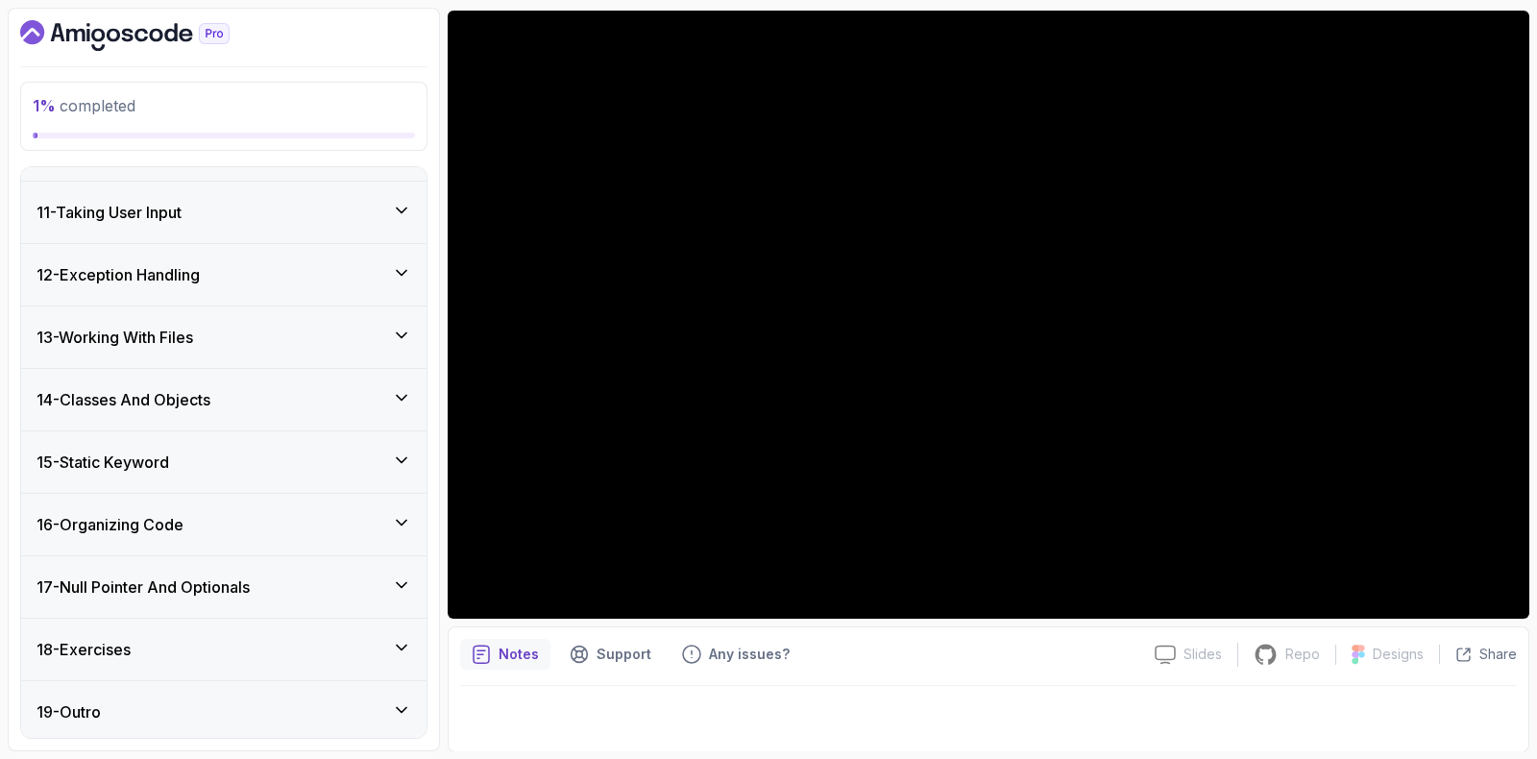
click at [164, 585] on h3 "17 - Null Pointer And Optionals" at bounding box center [143, 587] width 213 height 23
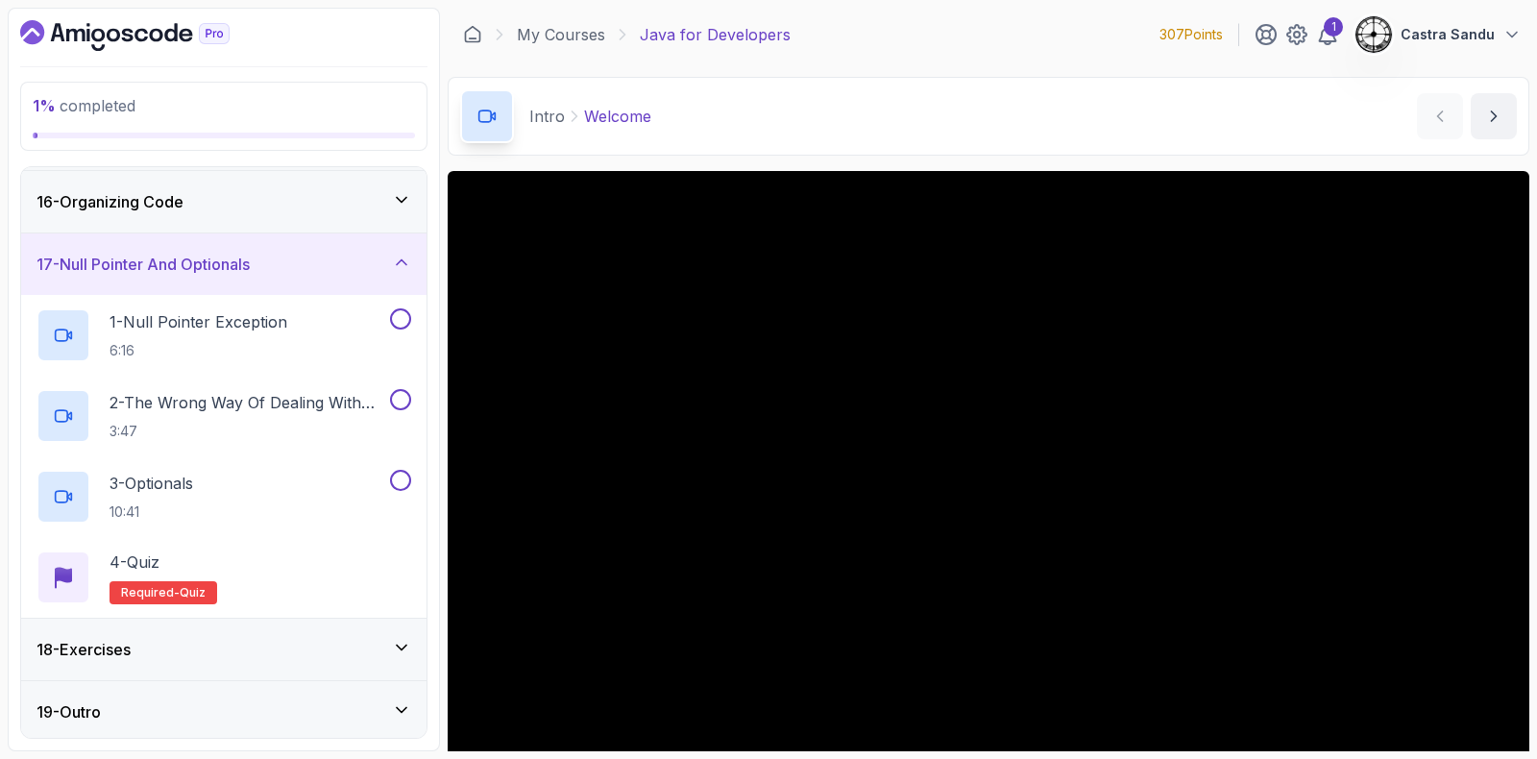
scroll to position [119, 0]
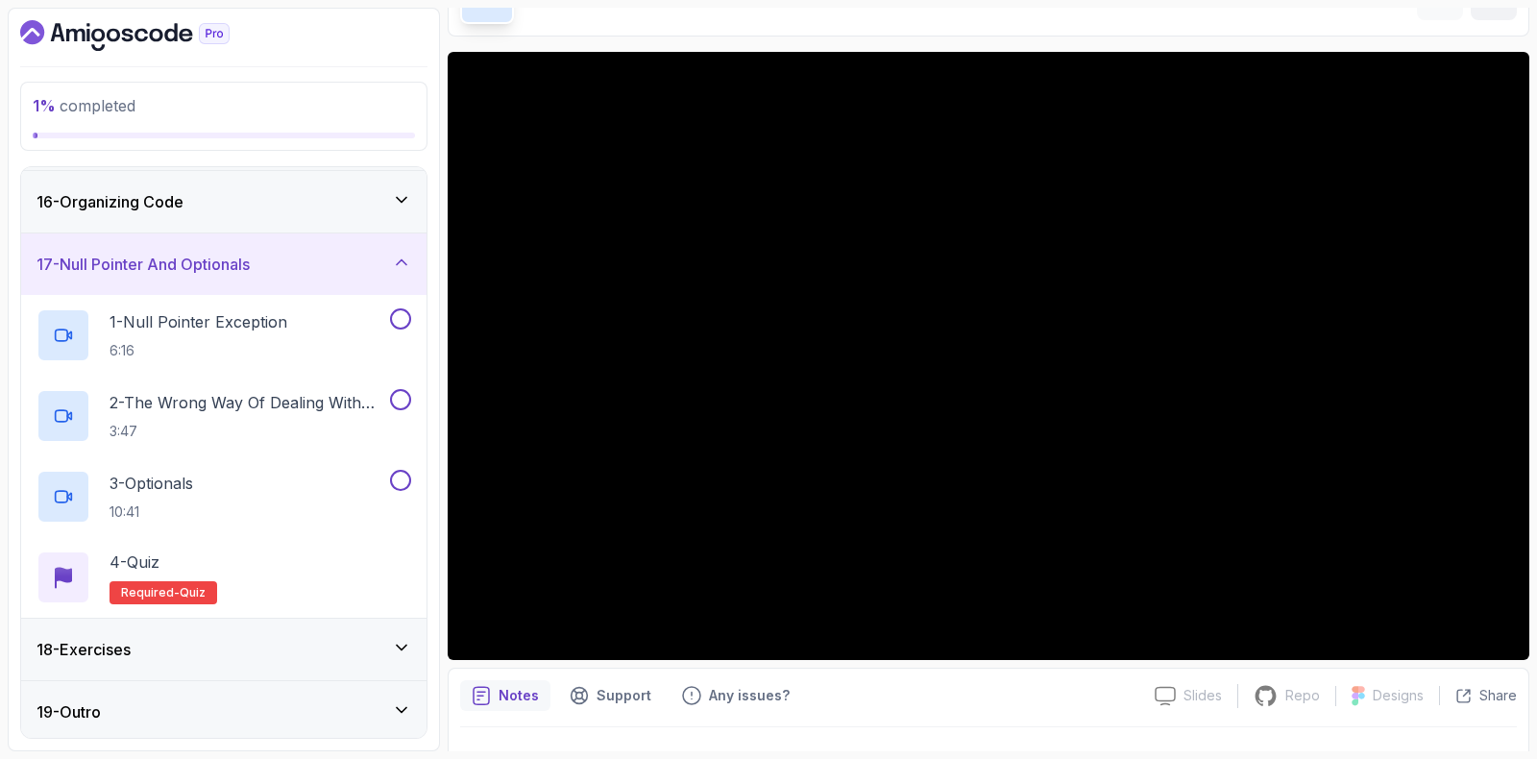
drag, startPoint x: 1536, startPoint y: 35, endPoint x: 1528, endPoint y: 69, distance: 35.7
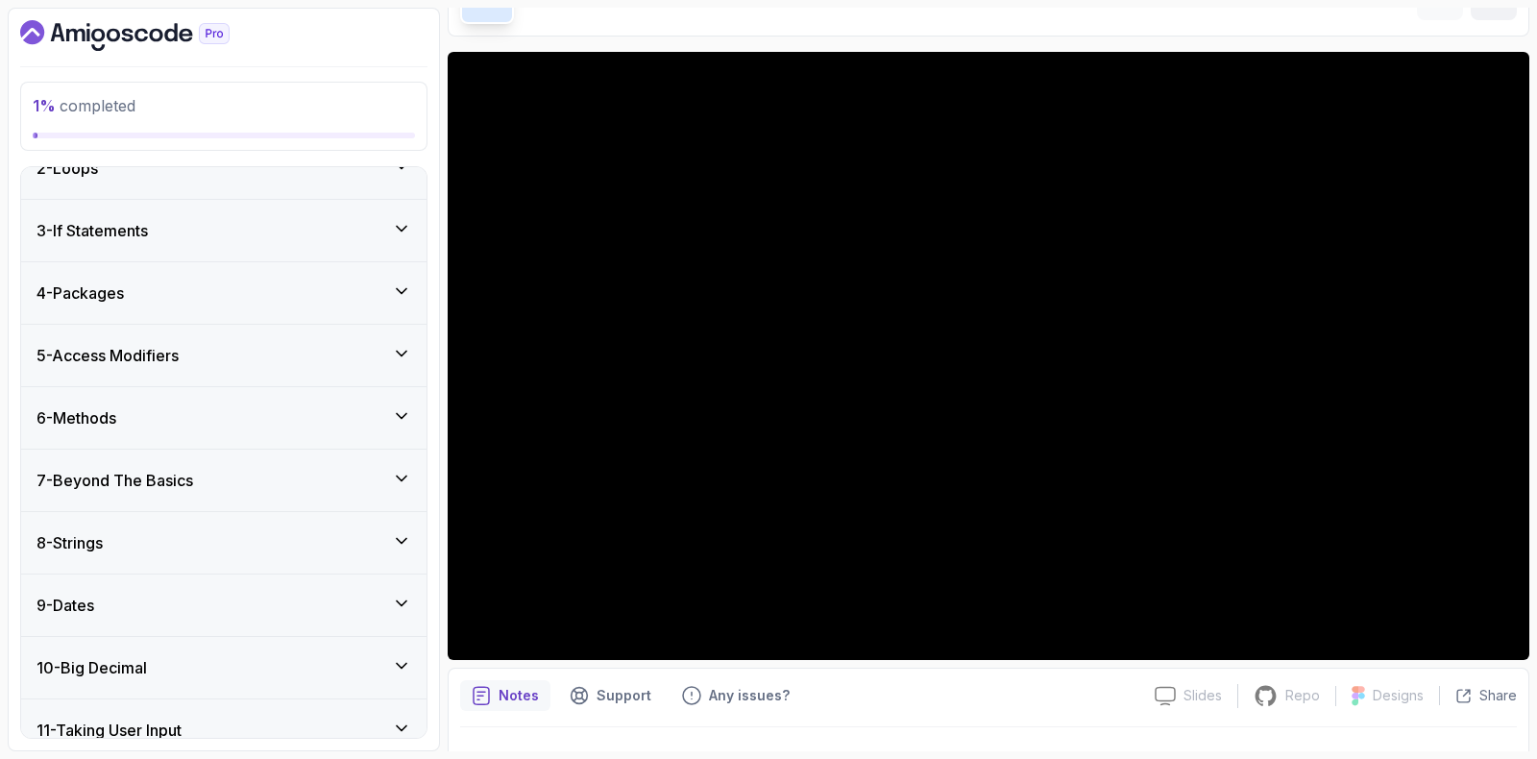
scroll to position [0, 0]
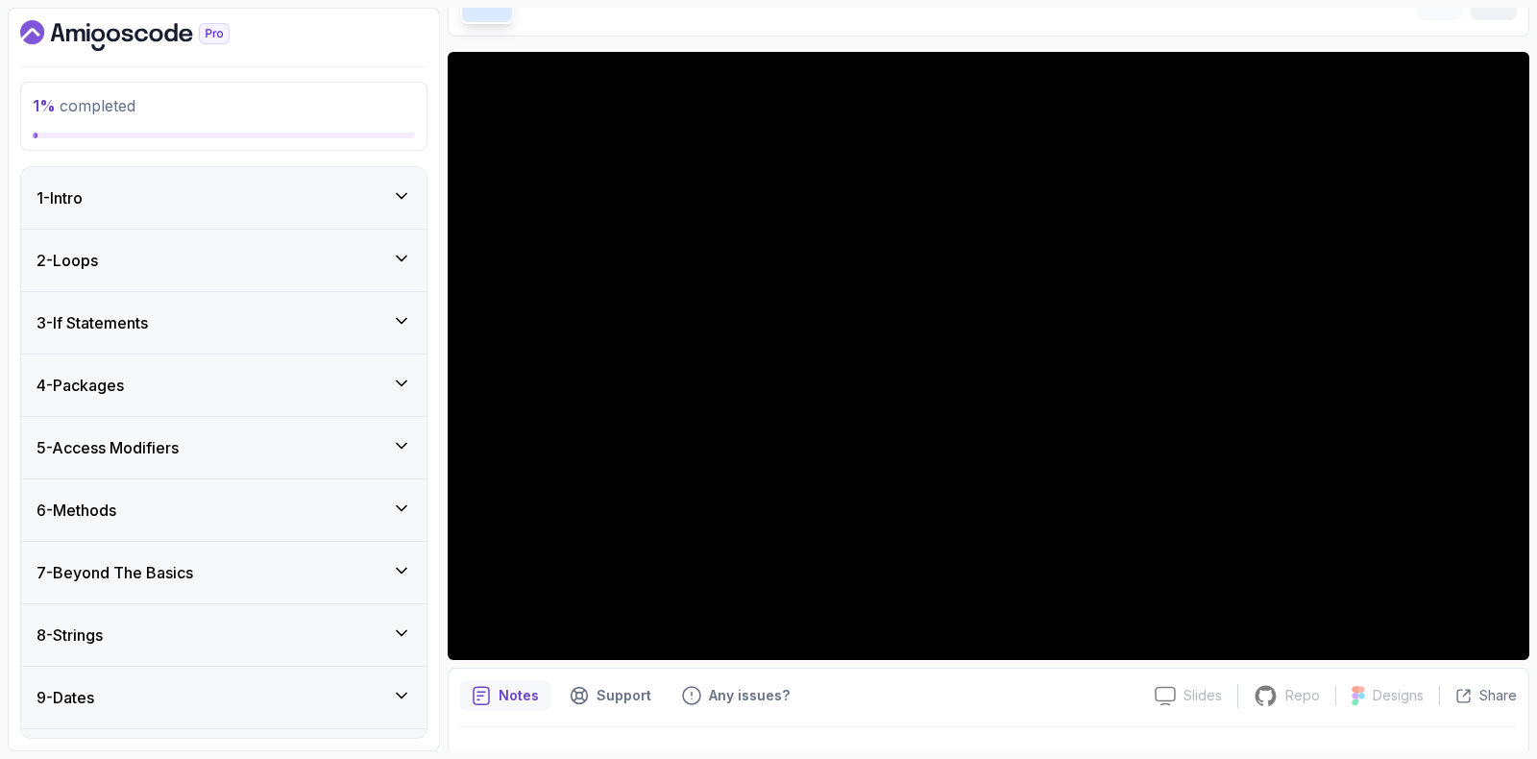
click at [169, 458] on div "5 - Access Modifiers" at bounding box center [223, 447] width 405 height 61
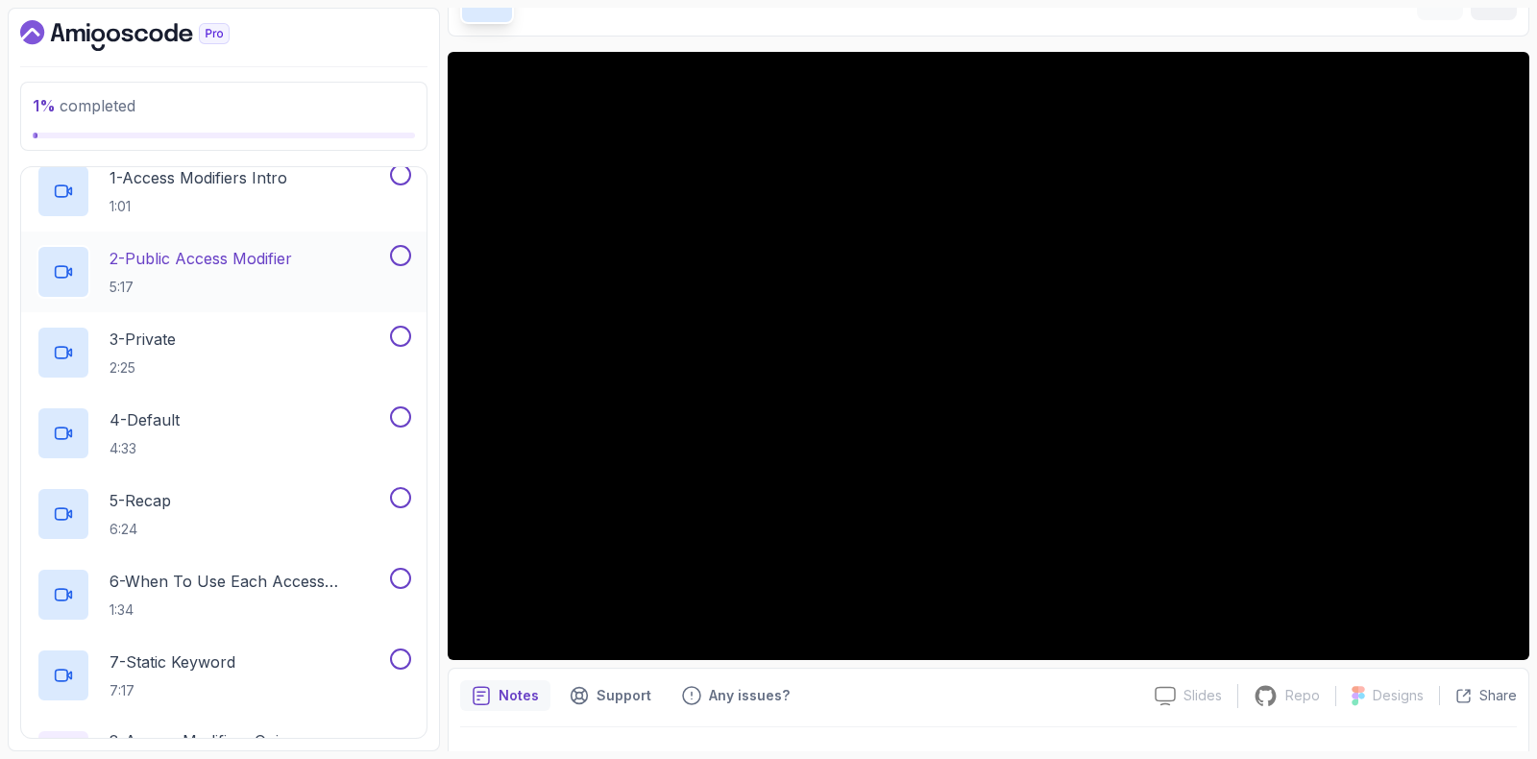
scroll to position [360, 0]
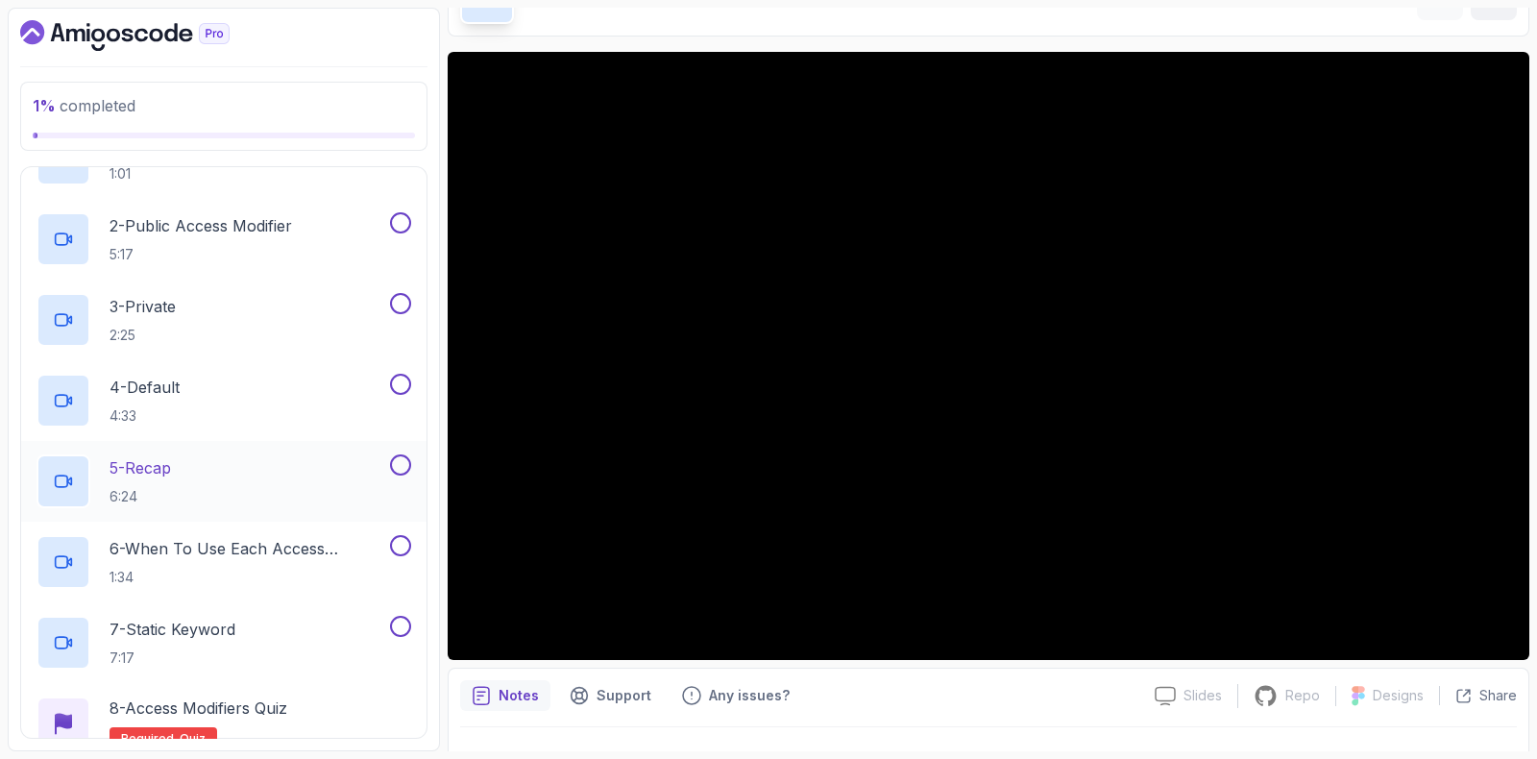
click at [188, 468] on div "5 - Recap 6:24" at bounding box center [212, 481] width 350 height 54
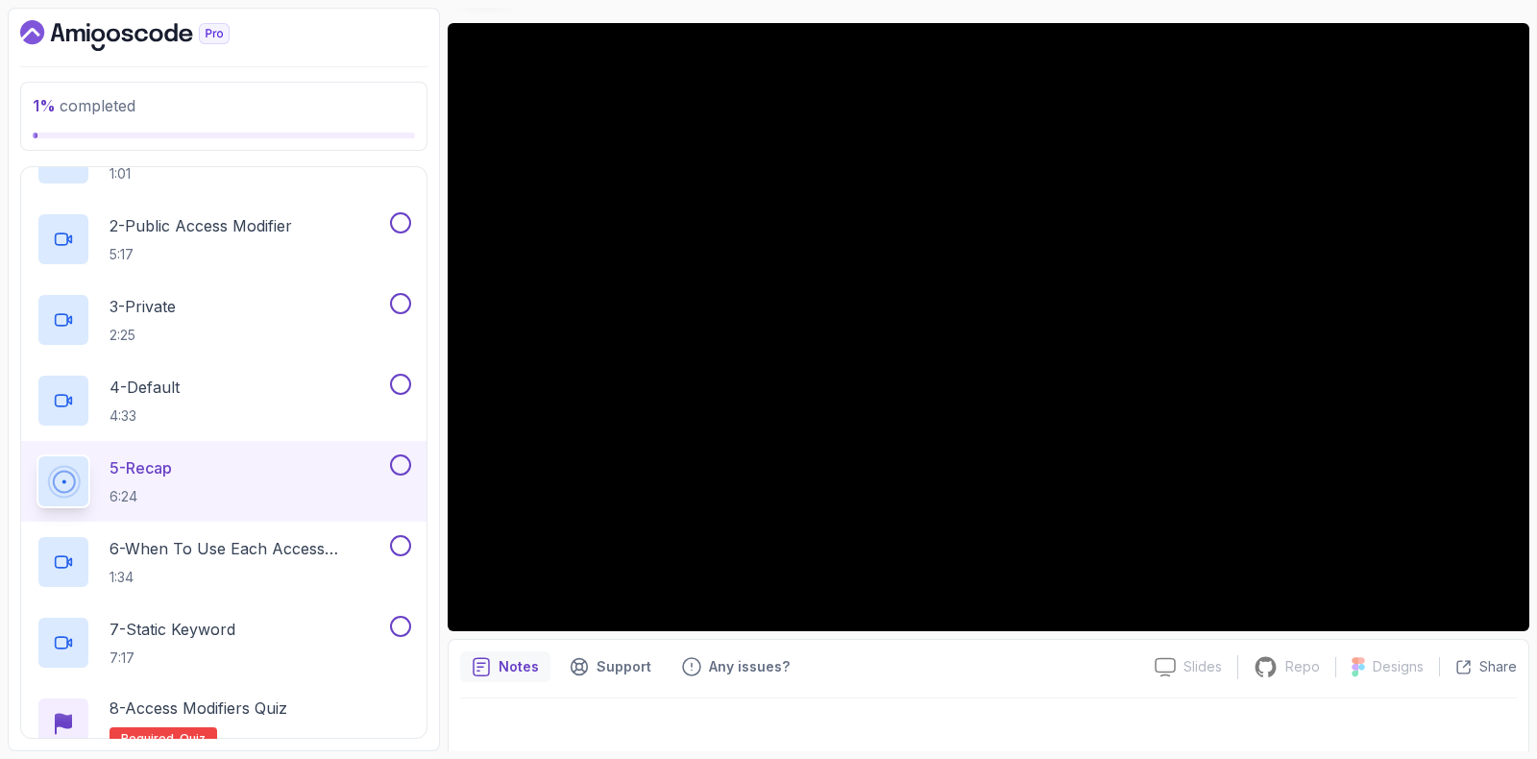
scroll to position [160, 0]
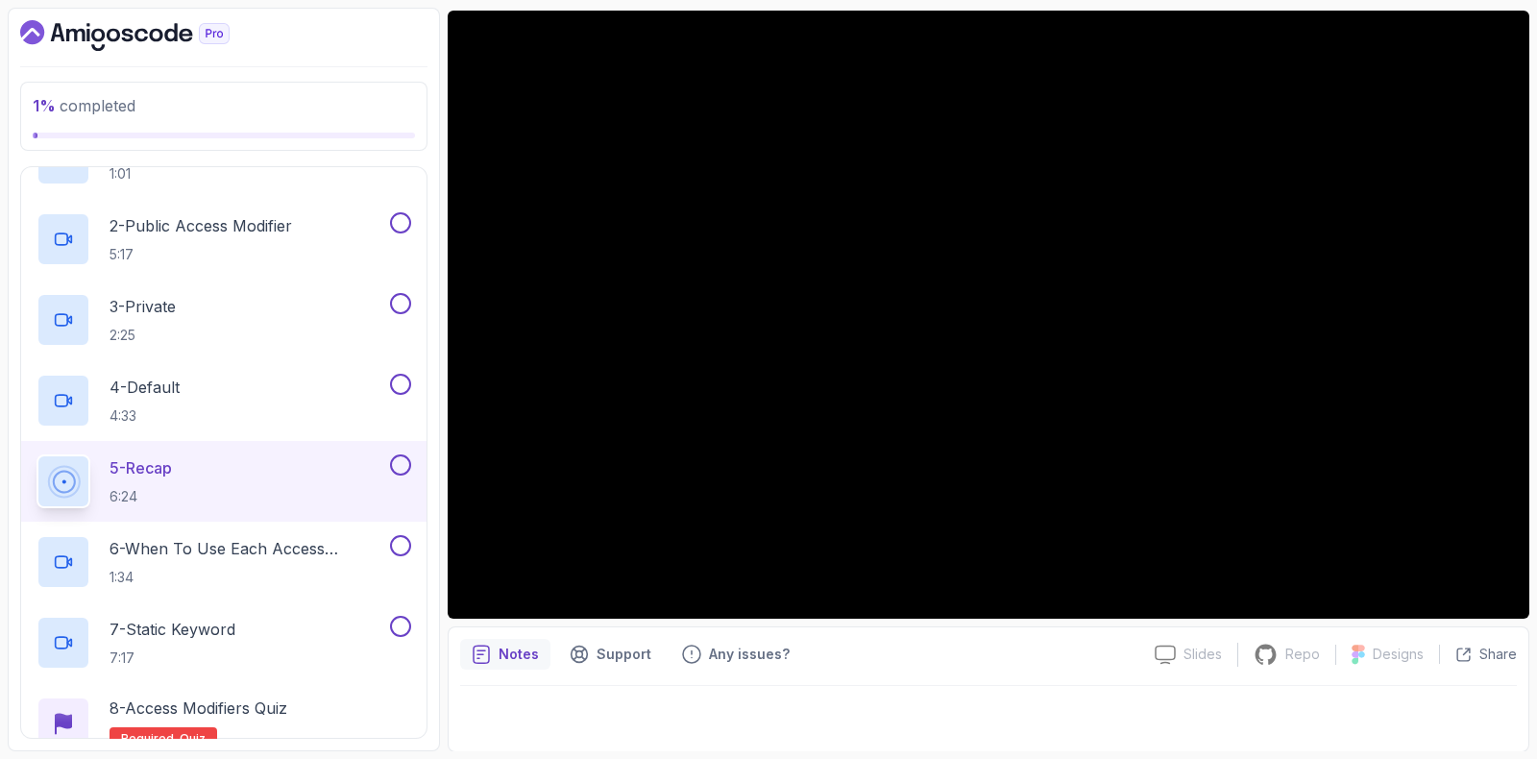
click at [393, 457] on button at bounding box center [400, 464] width 21 height 21
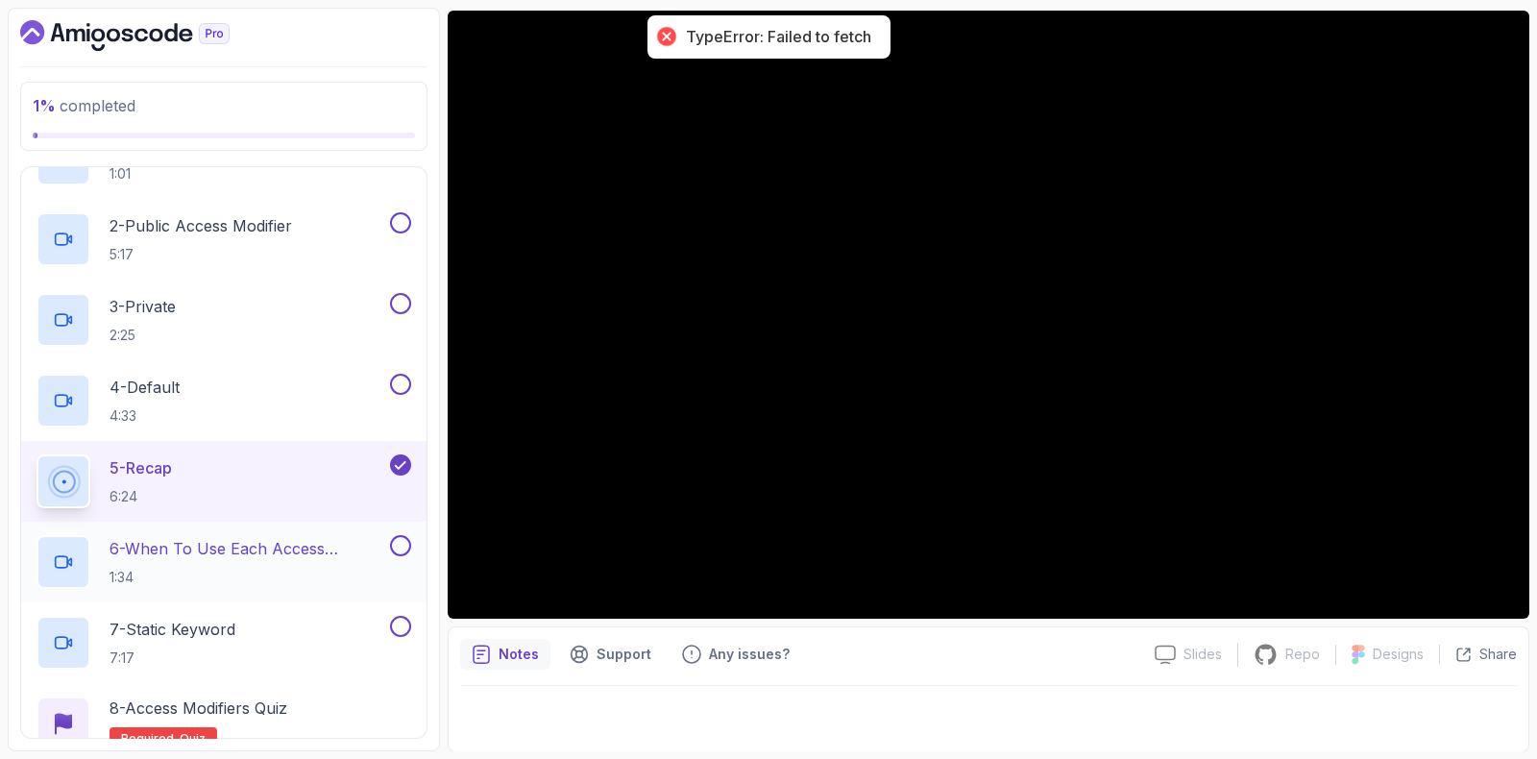
click at [299, 559] on h2 "6 - When To Use Each Access Modifier 1:34" at bounding box center [248, 562] width 277 height 50
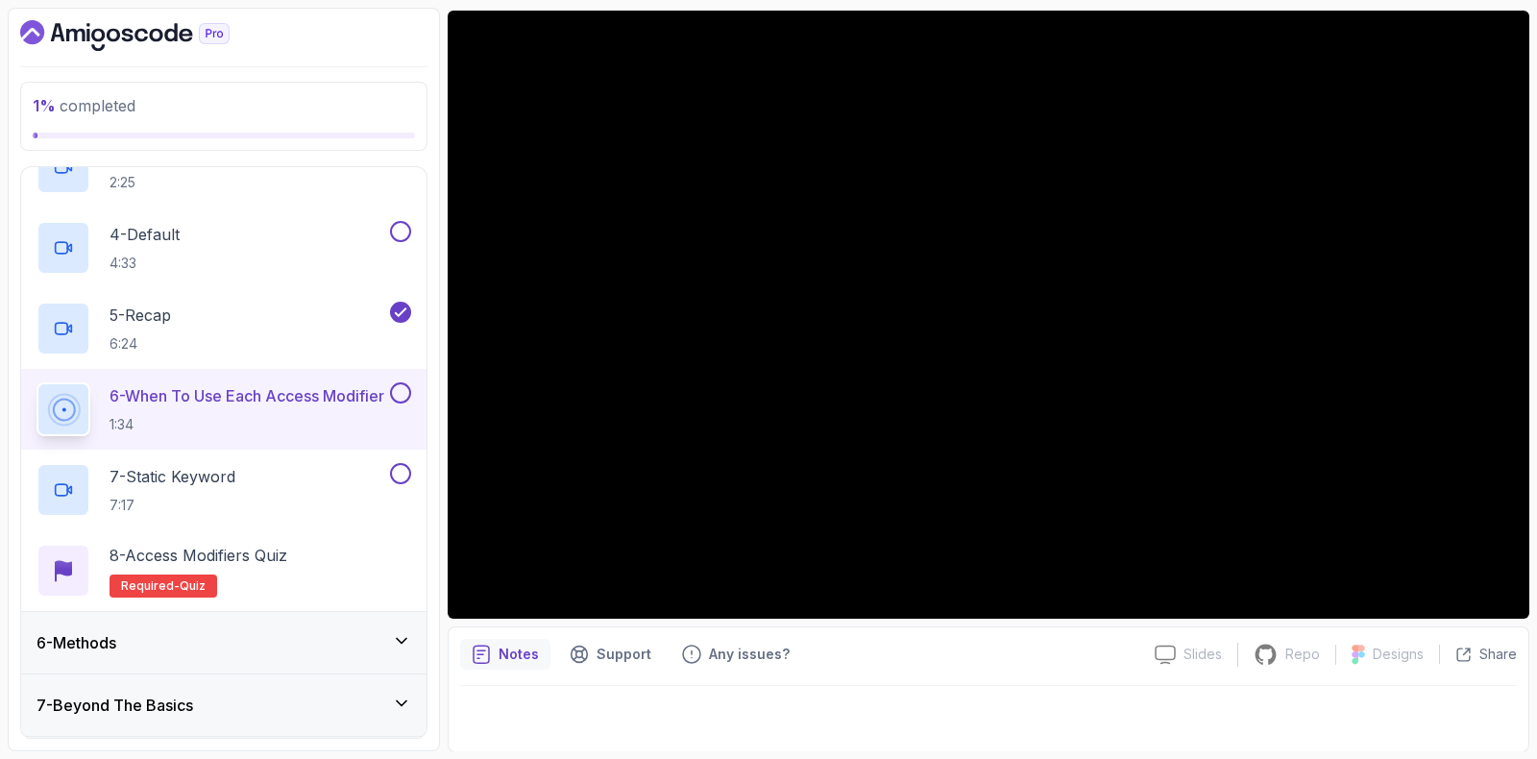
scroll to position [479, 0]
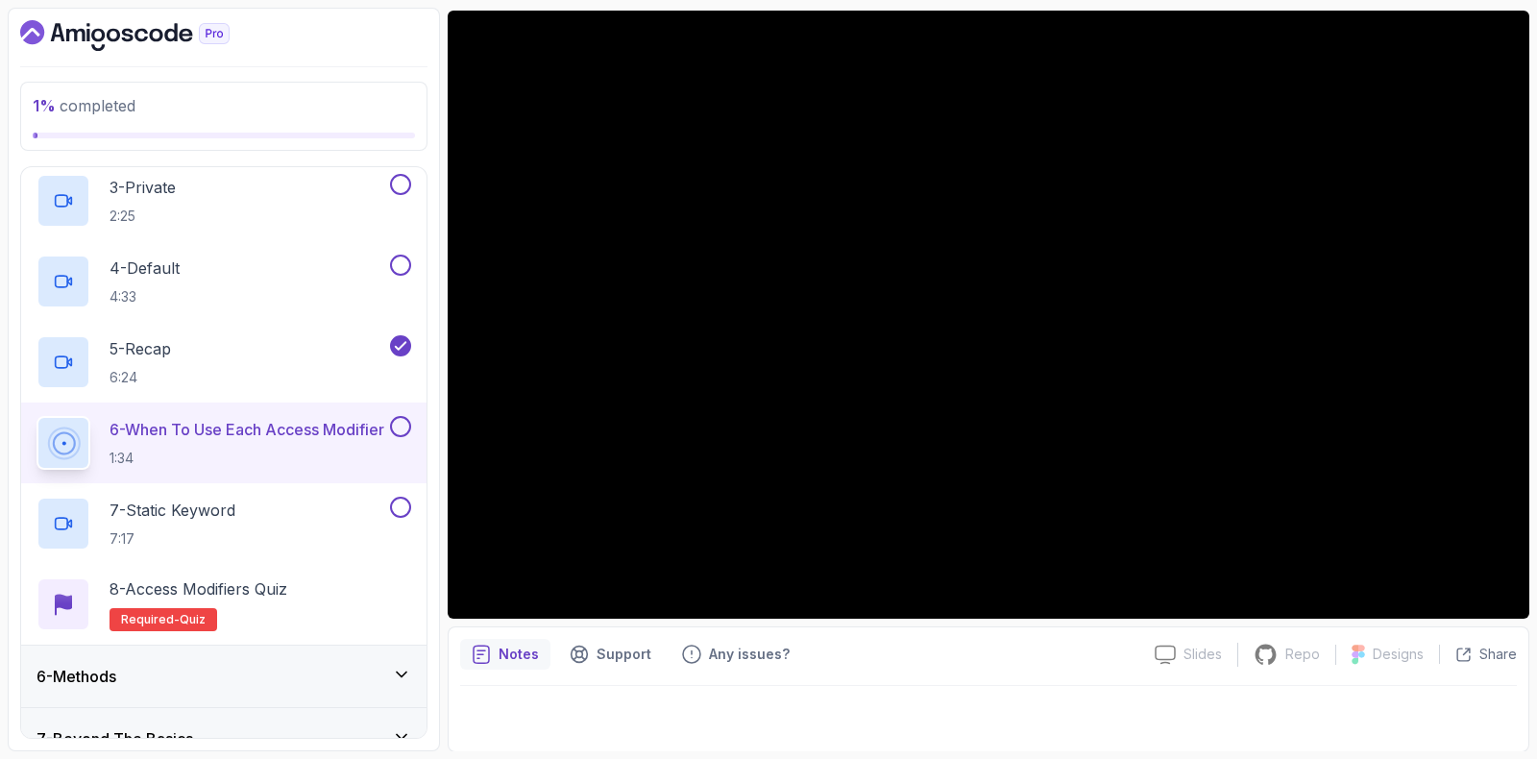
click at [395, 426] on button at bounding box center [400, 426] width 21 height 21
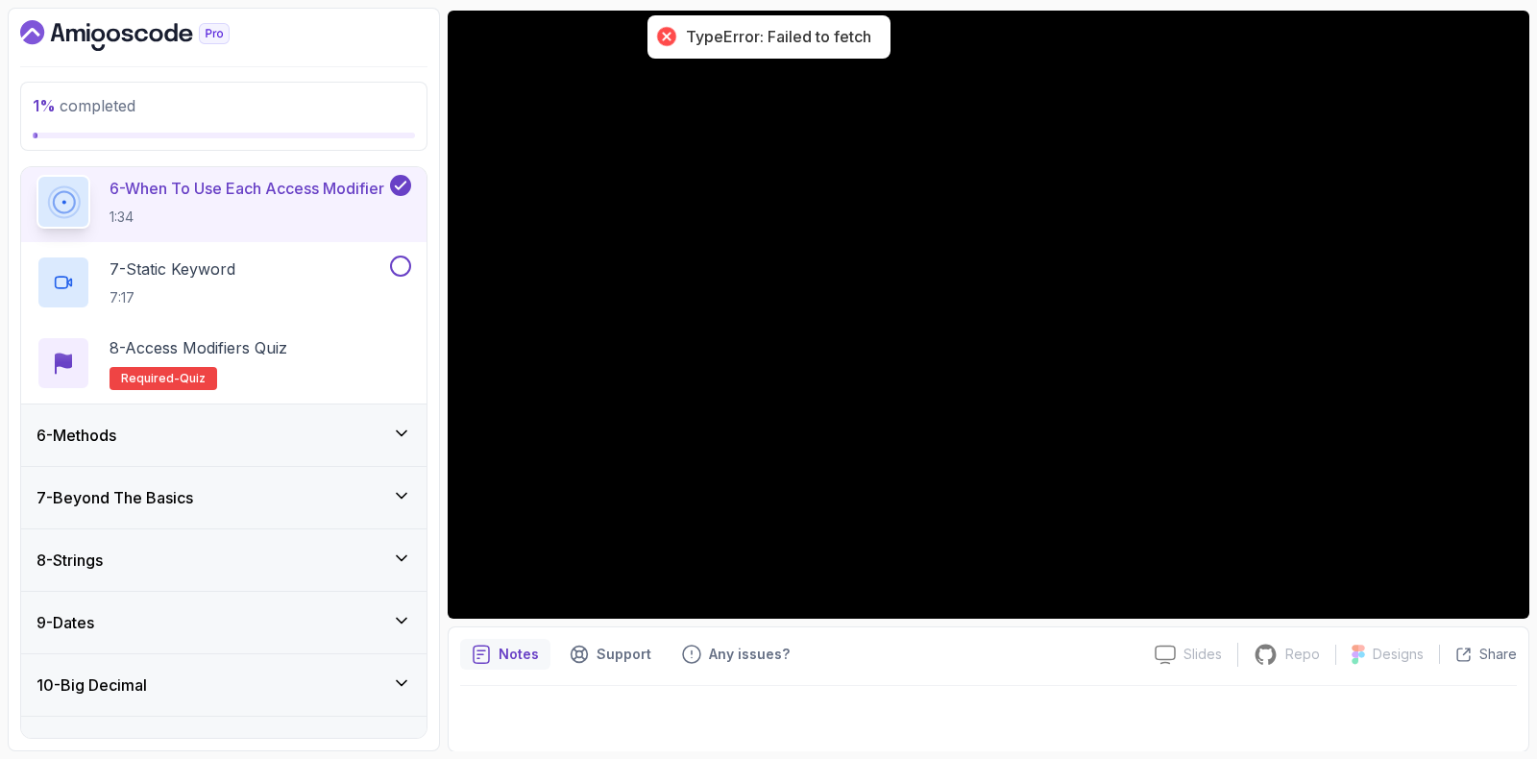
click at [188, 434] on div "6 - Methods" at bounding box center [224, 435] width 375 height 23
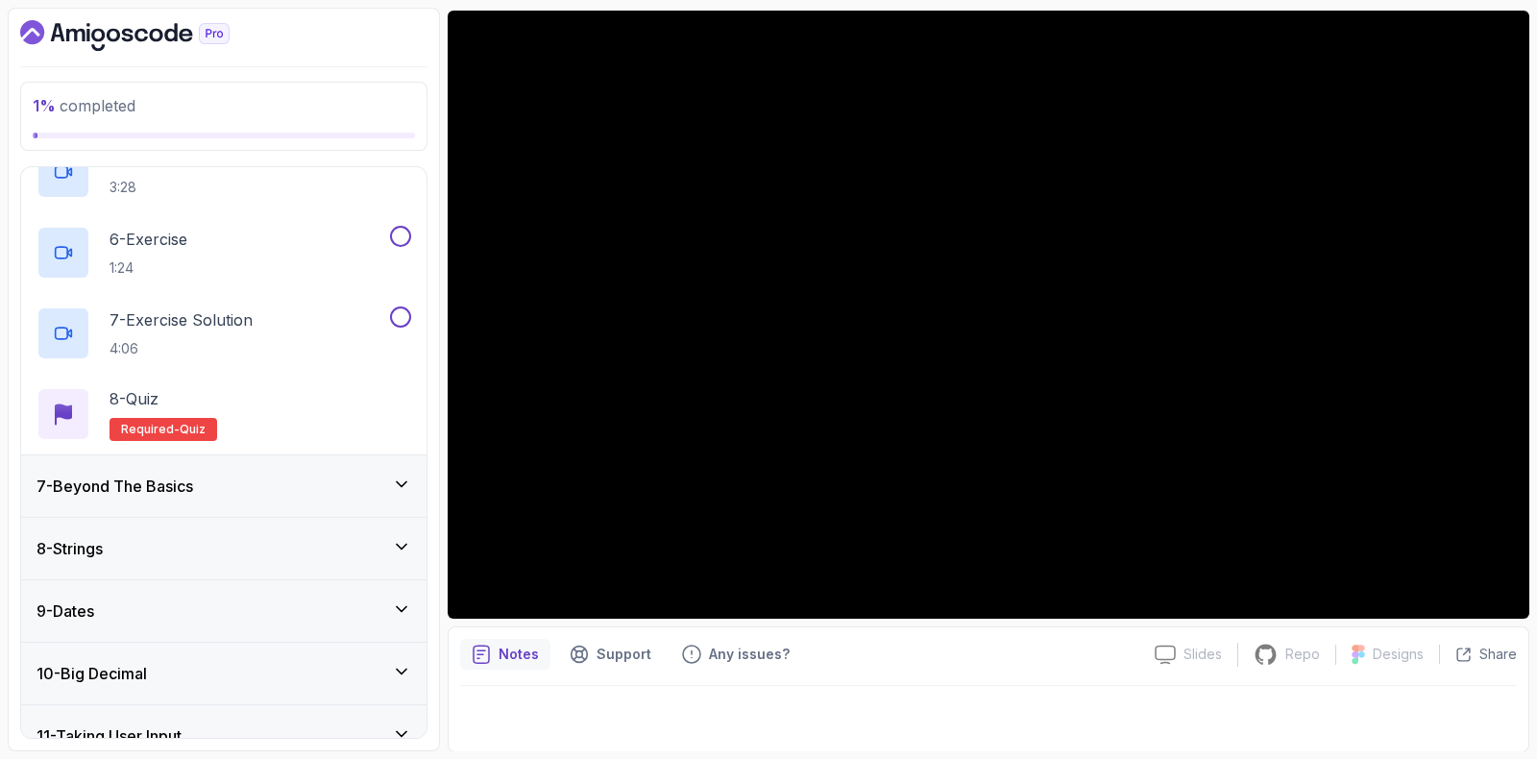
scroll to position [1016, 0]
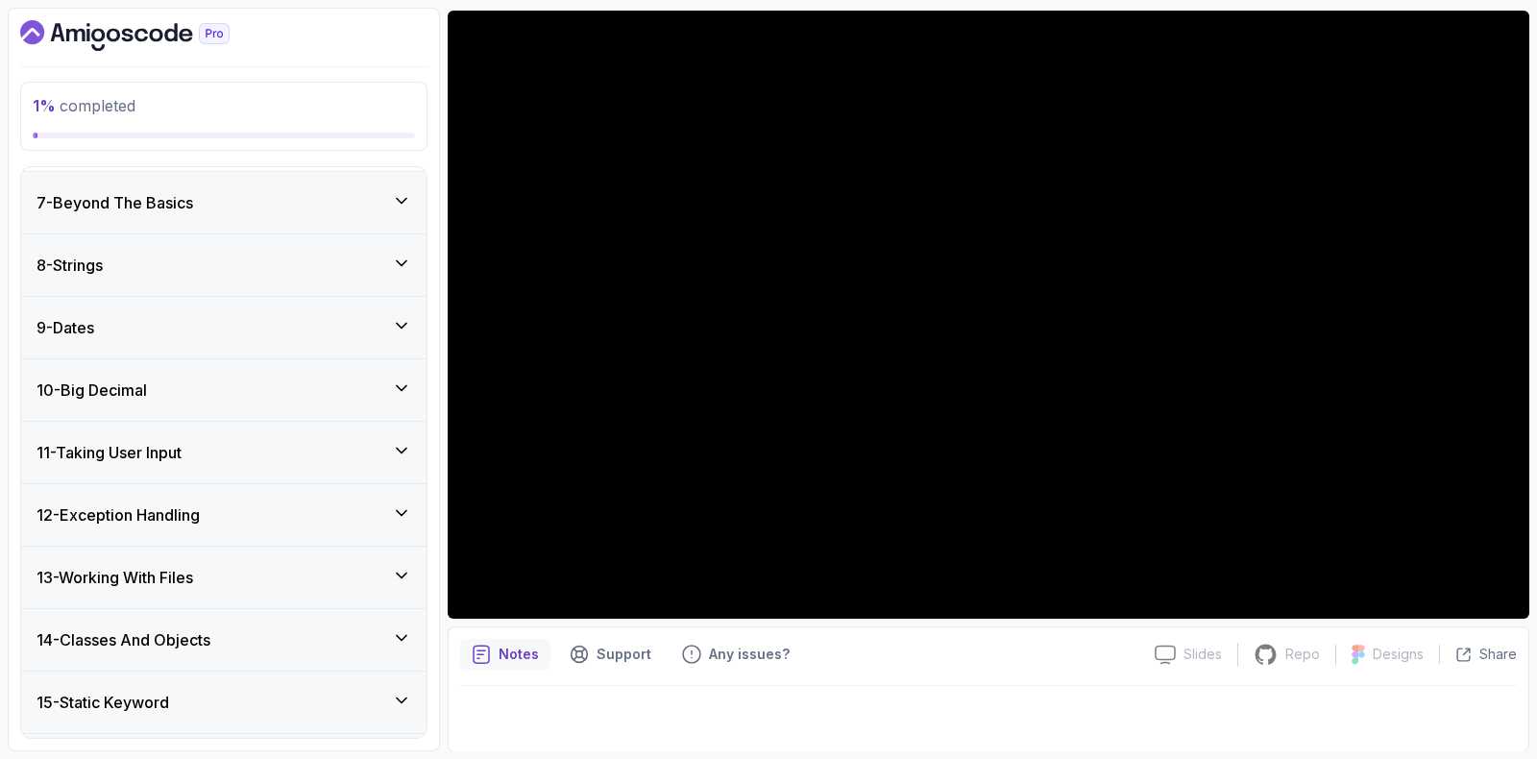
click at [220, 184] on div "7 - Beyond The Basics" at bounding box center [223, 202] width 405 height 61
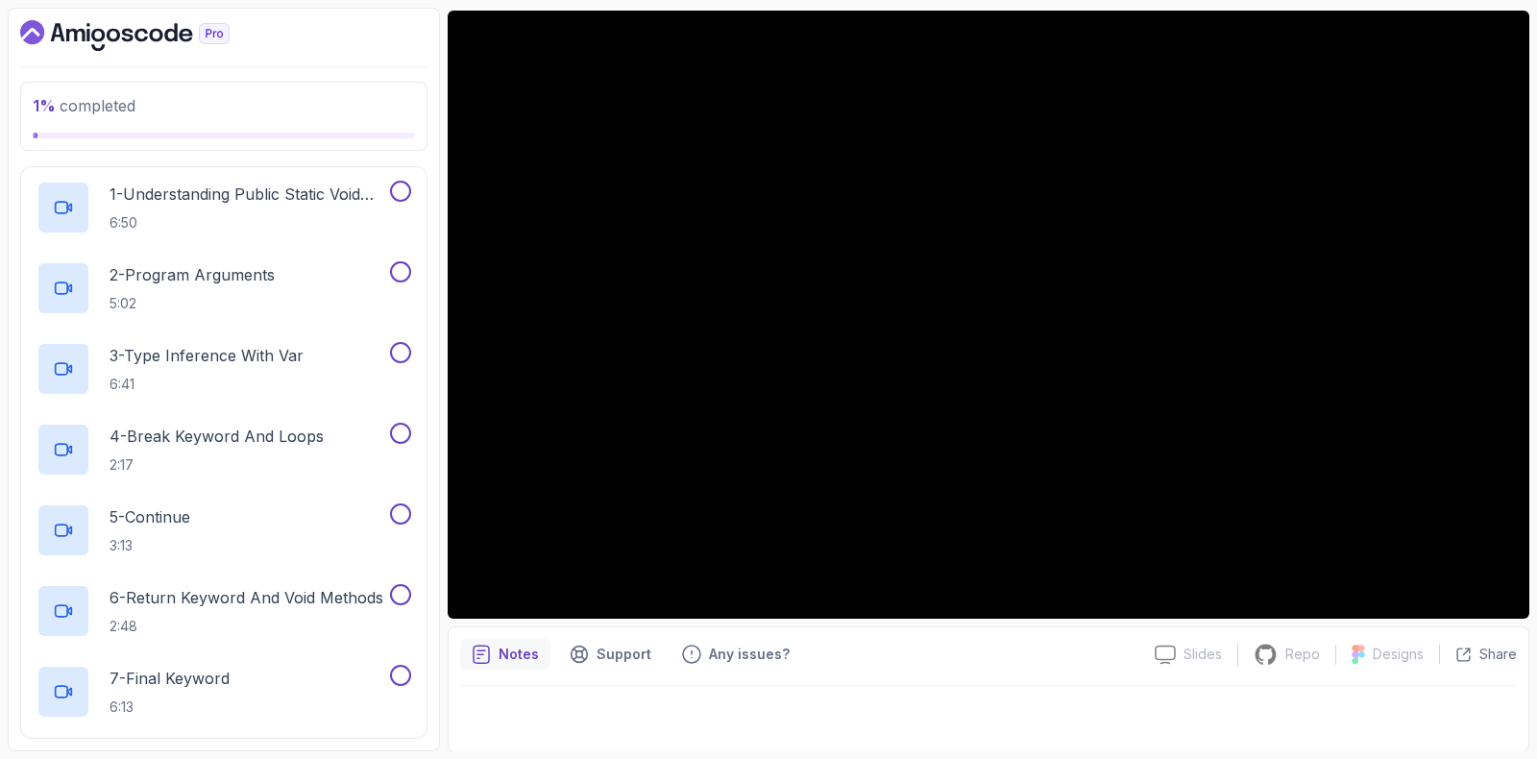
scroll to position [239, 0]
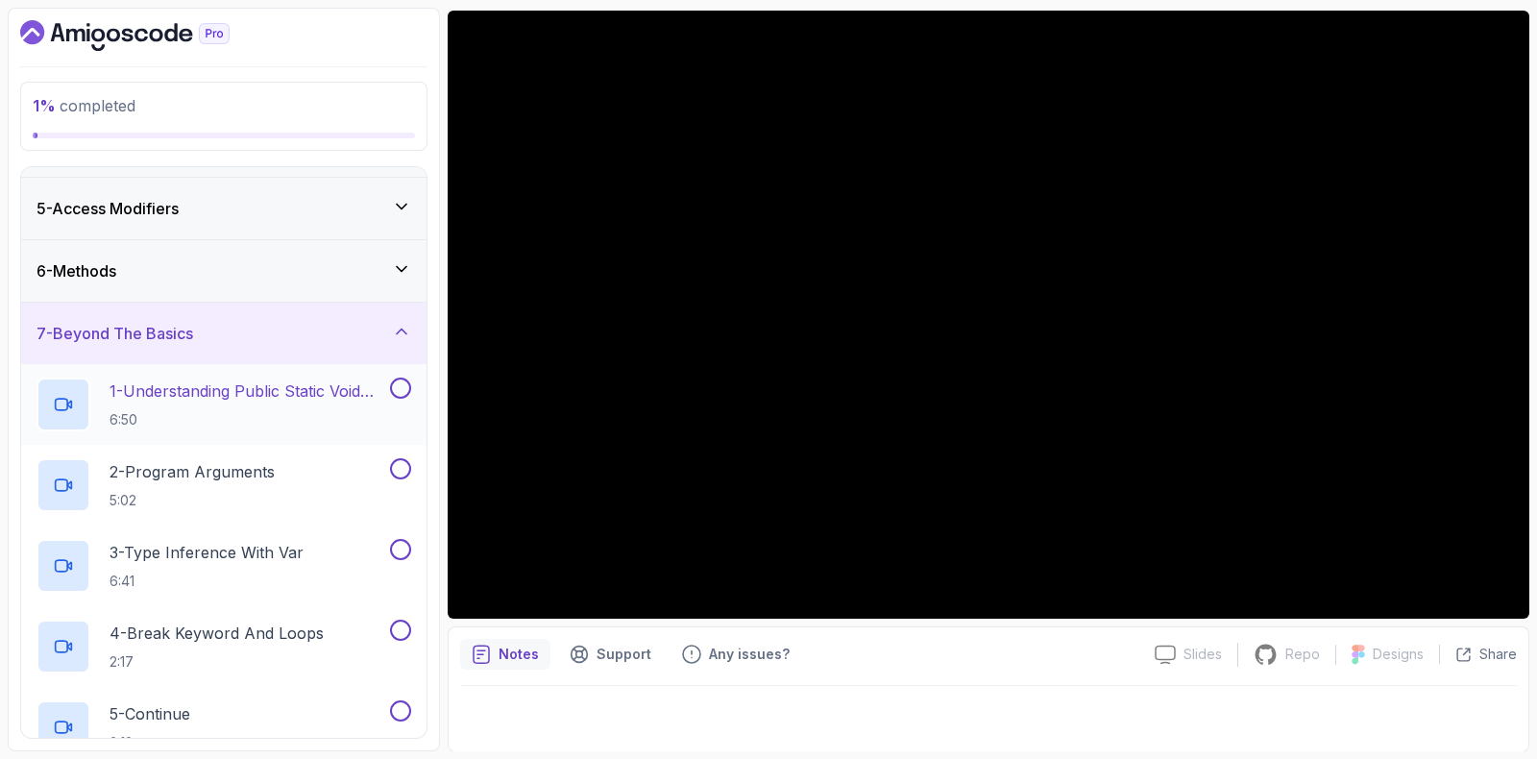
click at [327, 389] on p "1 - Understanding Public Static Void Main" at bounding box center [248, 391] width 277 height 23
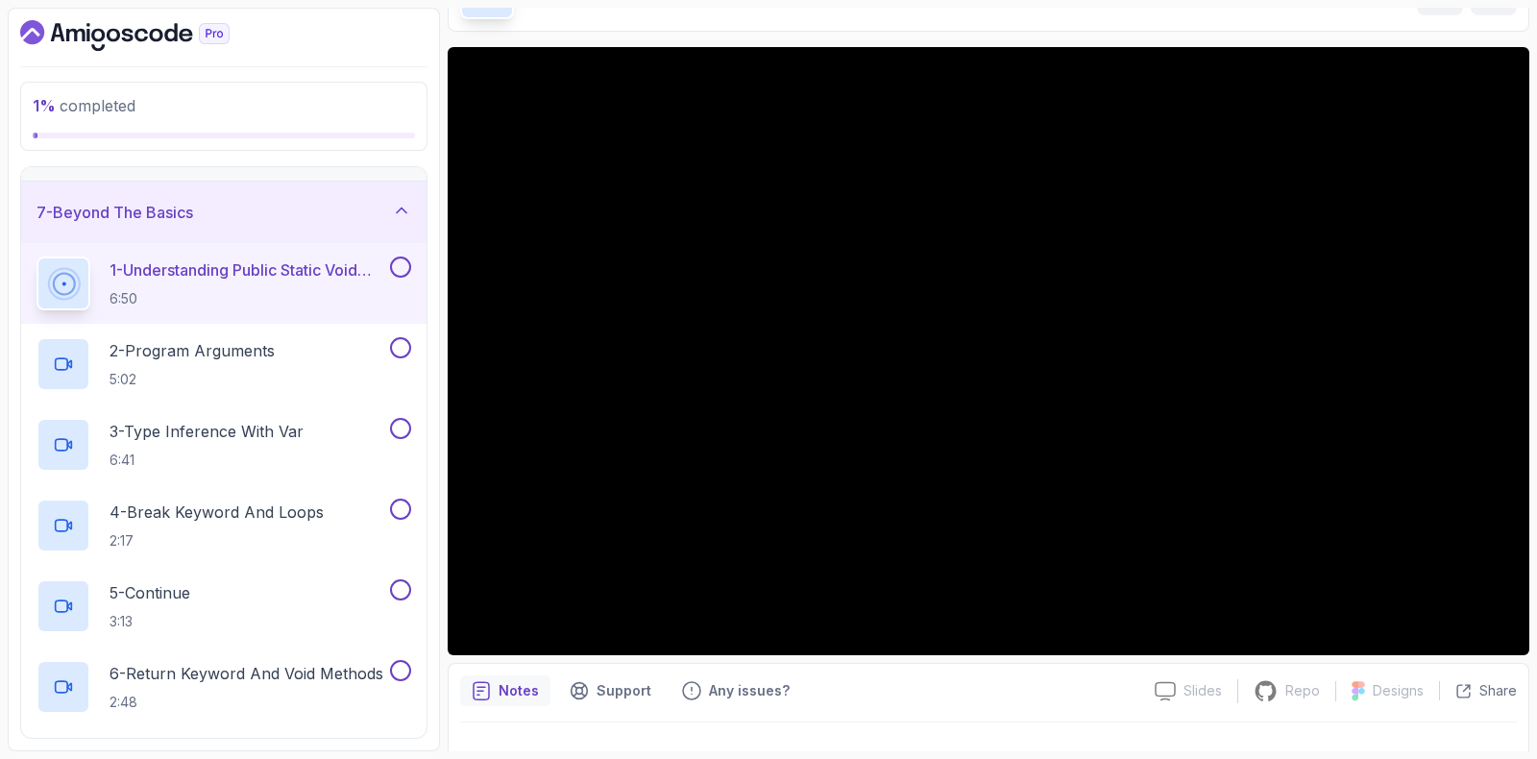
scroll to position [160, 0]
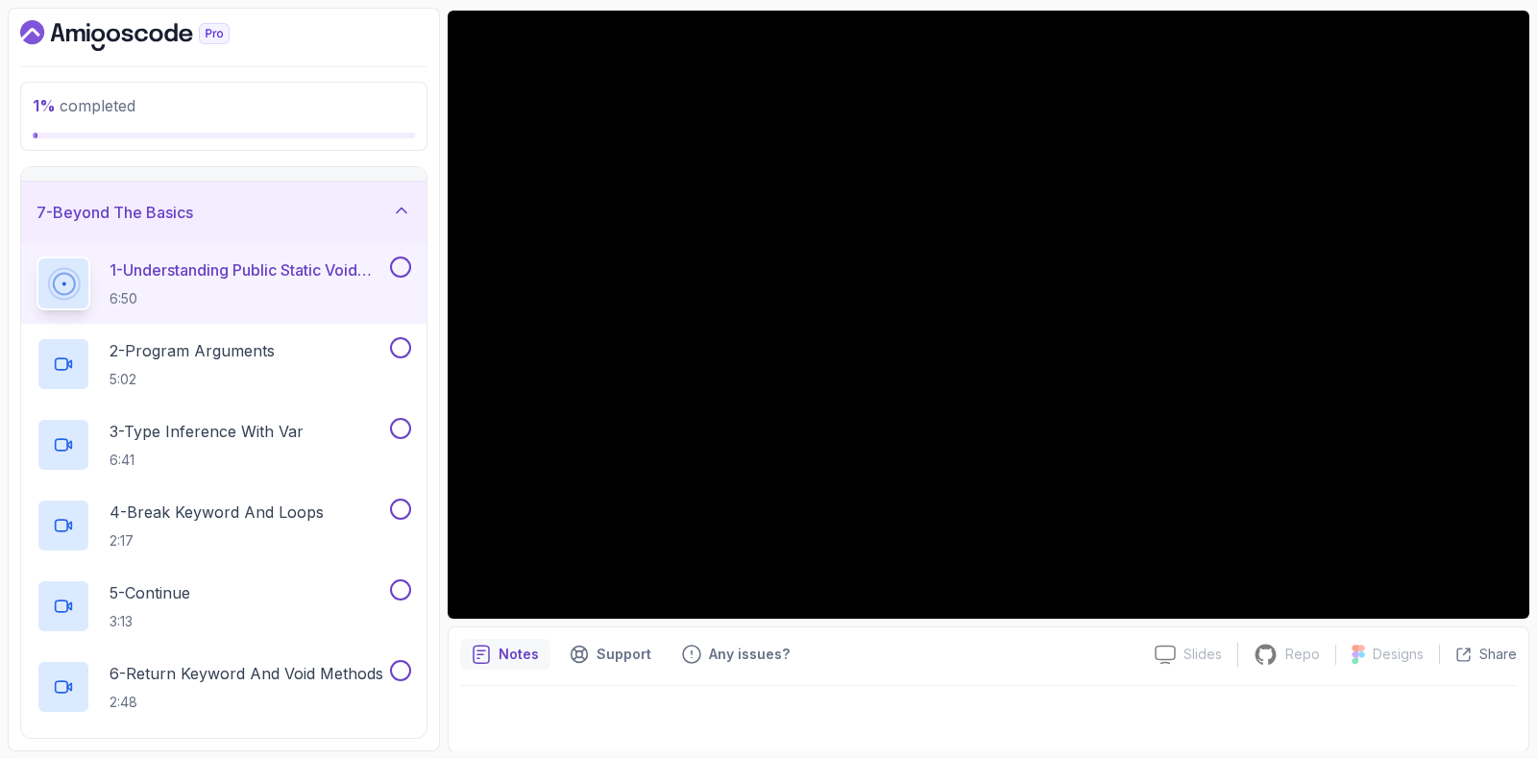
drag, startPoint x: 494, startPoint y: 695, endPoint x: 405, endPoint y: 292, distance: 412.2
drag, startPoint x: 430, startPoint y: 240, endPoint x: 428, endPoint y: 164, distance: 76.0
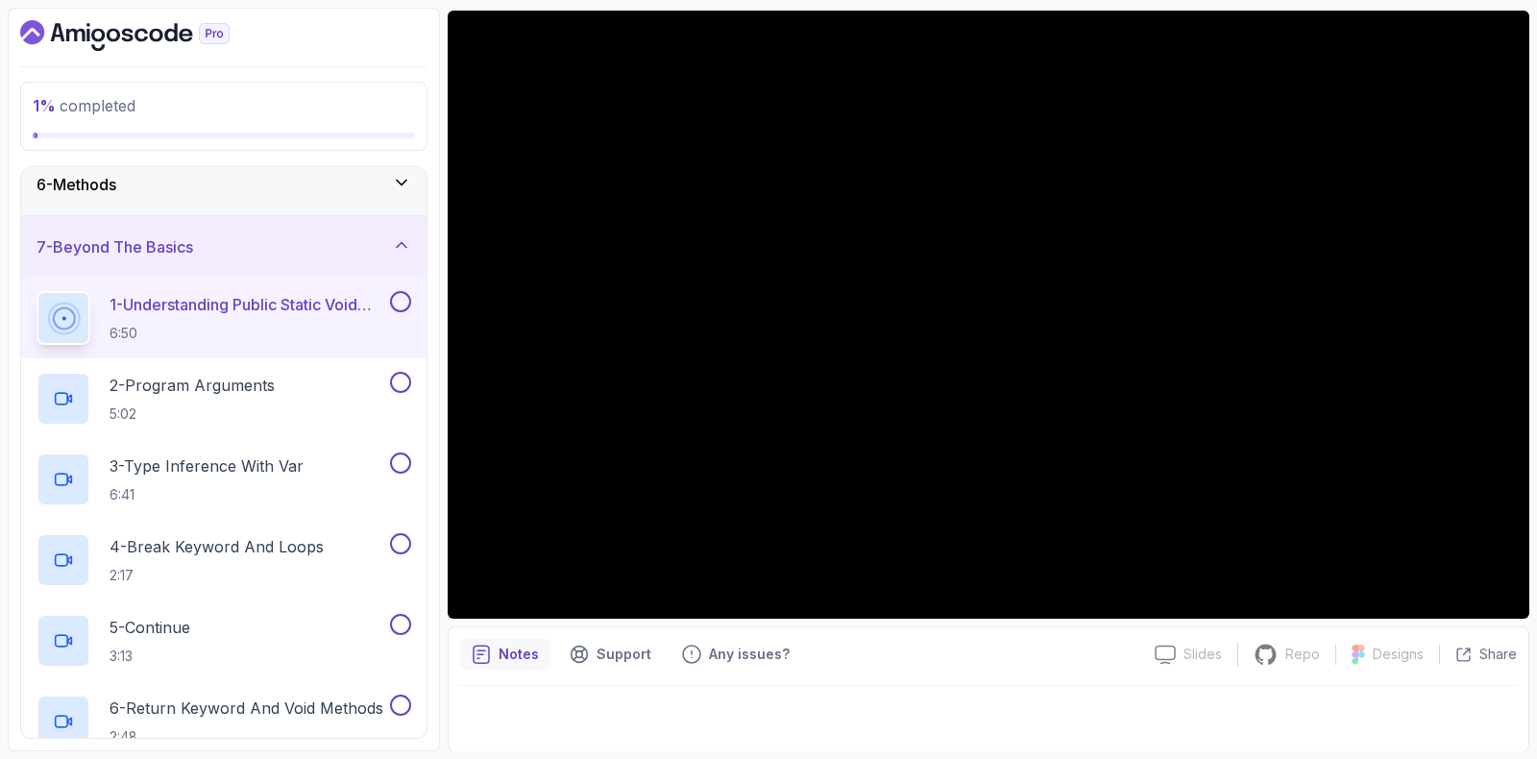
scroll to position [360, 0]
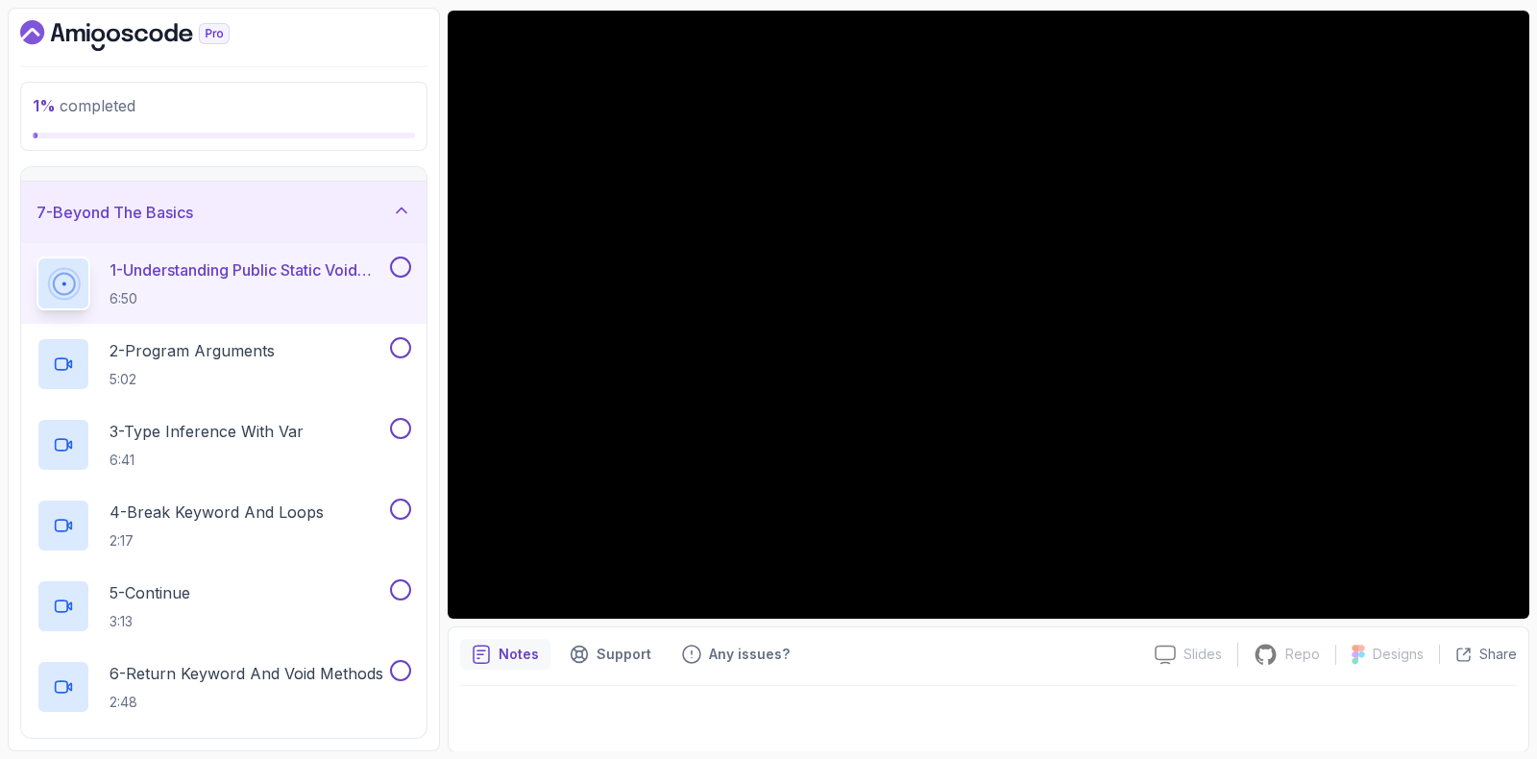
click at [396, 258] on button at bounding box center [400, 267] width 21 height 21
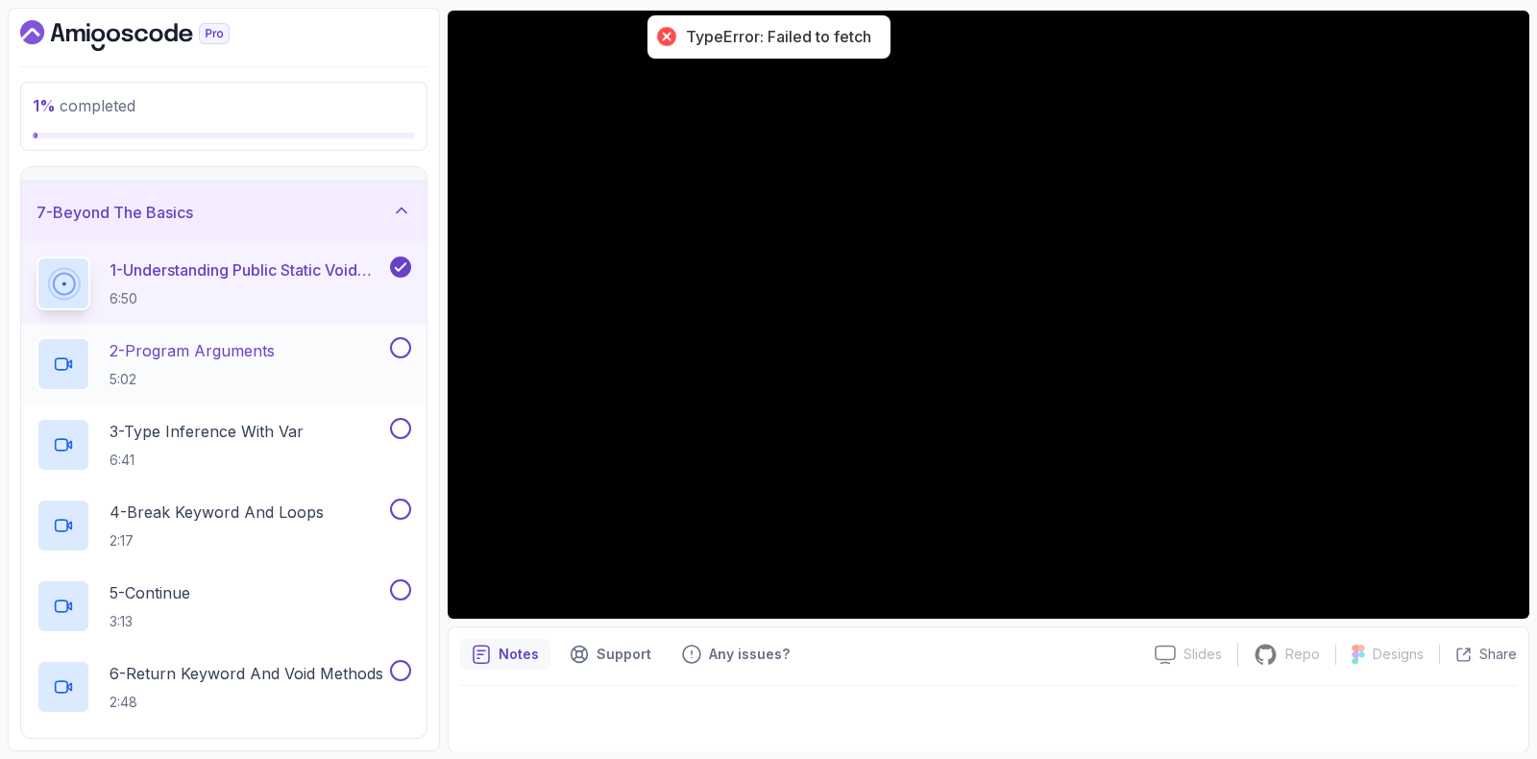
click at [252, 364] on h2 "2 - Program Arguments 5:02" at bounding box center [192, 364] width 165 height 50
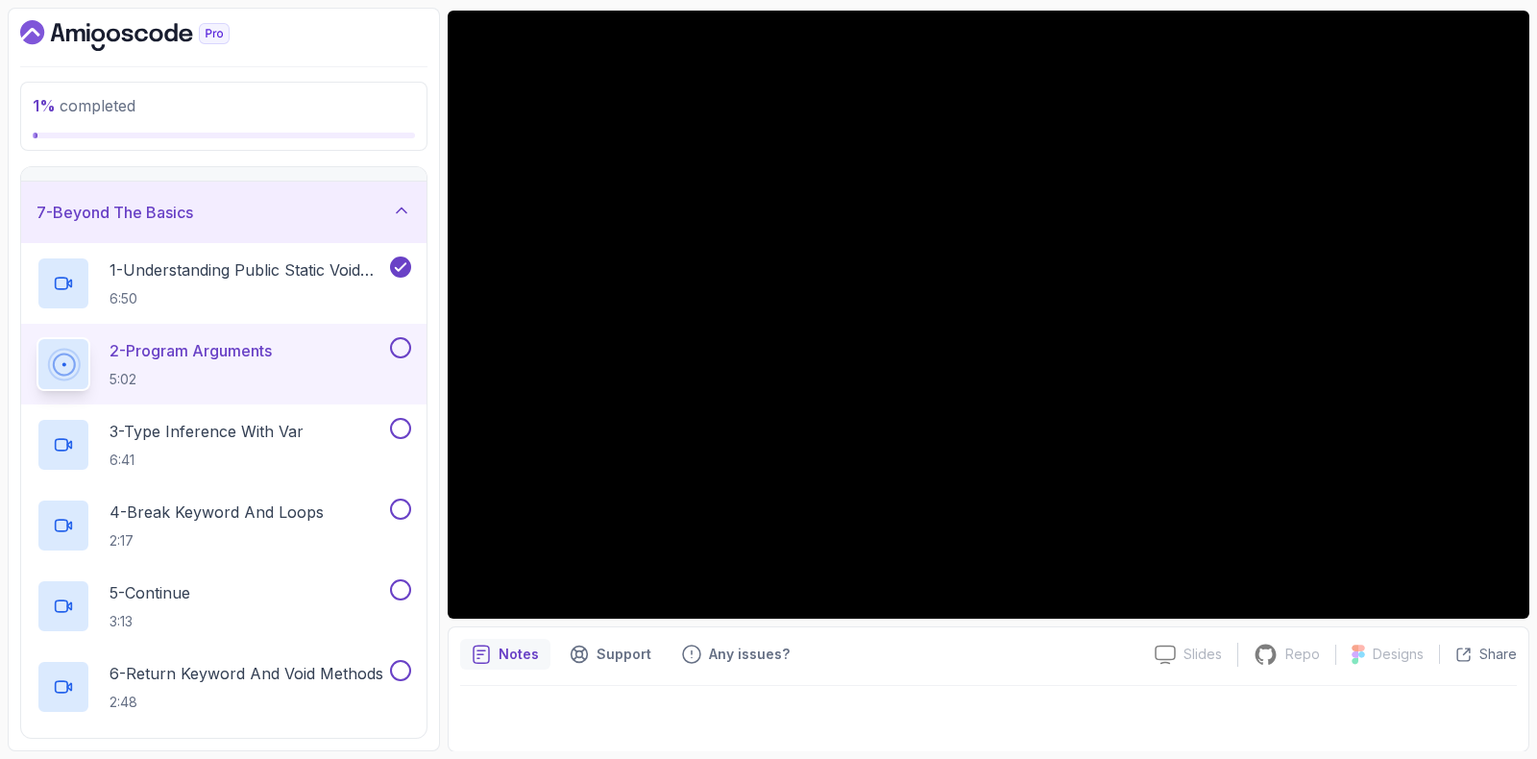
click at [239, 193] on div "7 - Beyond The Basics" at bounding box center [223, 212] width 405 height 61
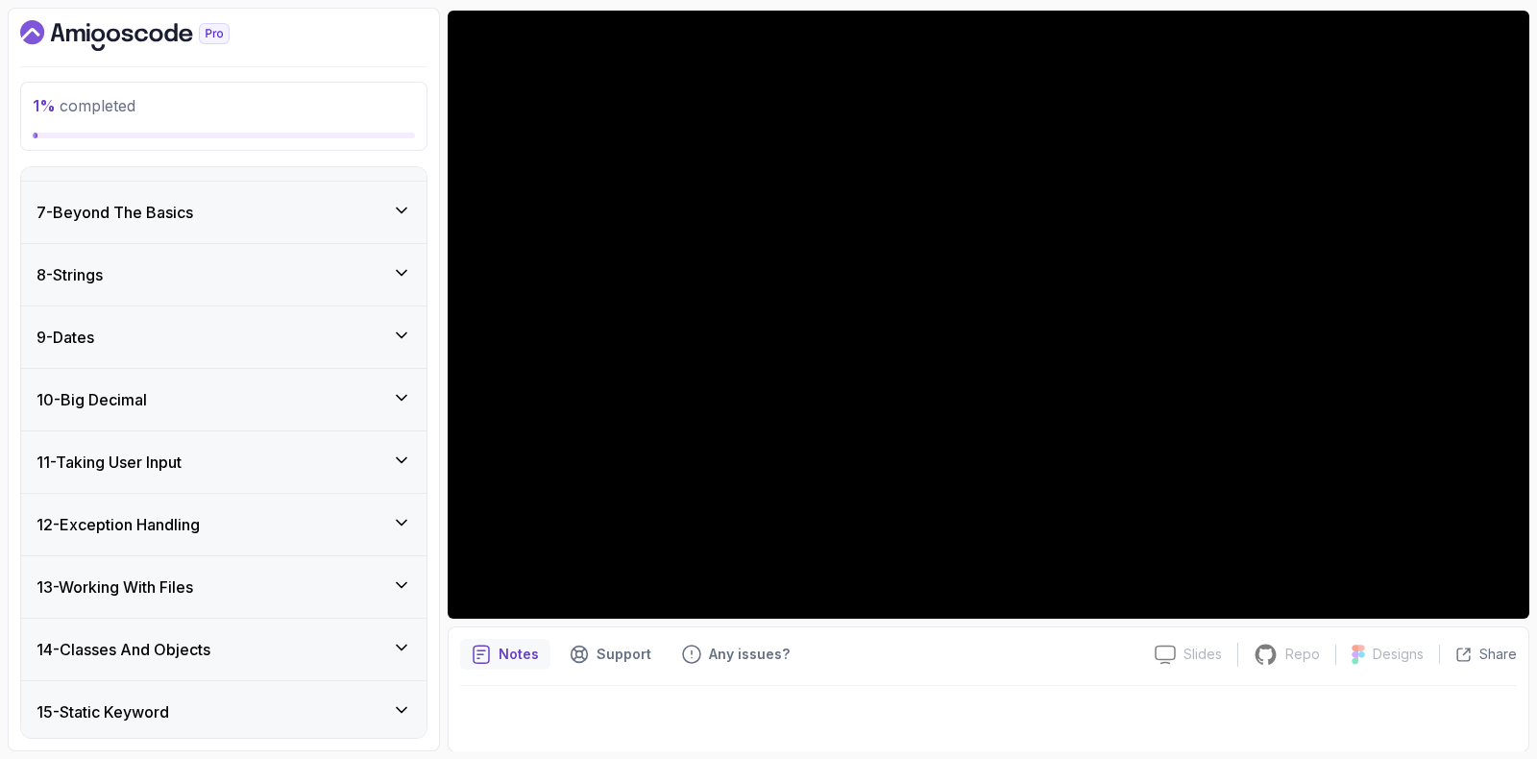
click at [124, 17] on div "1 % completed 1 - Intro 2 - Loops 3 - If Statements 4 - Packages 5 - Access Mod…" at bounding box center [224, 380] width 432 height 744
click at [124, 27] on icon "Dashboard" at bounding box center [124, 35] width 209 height 31
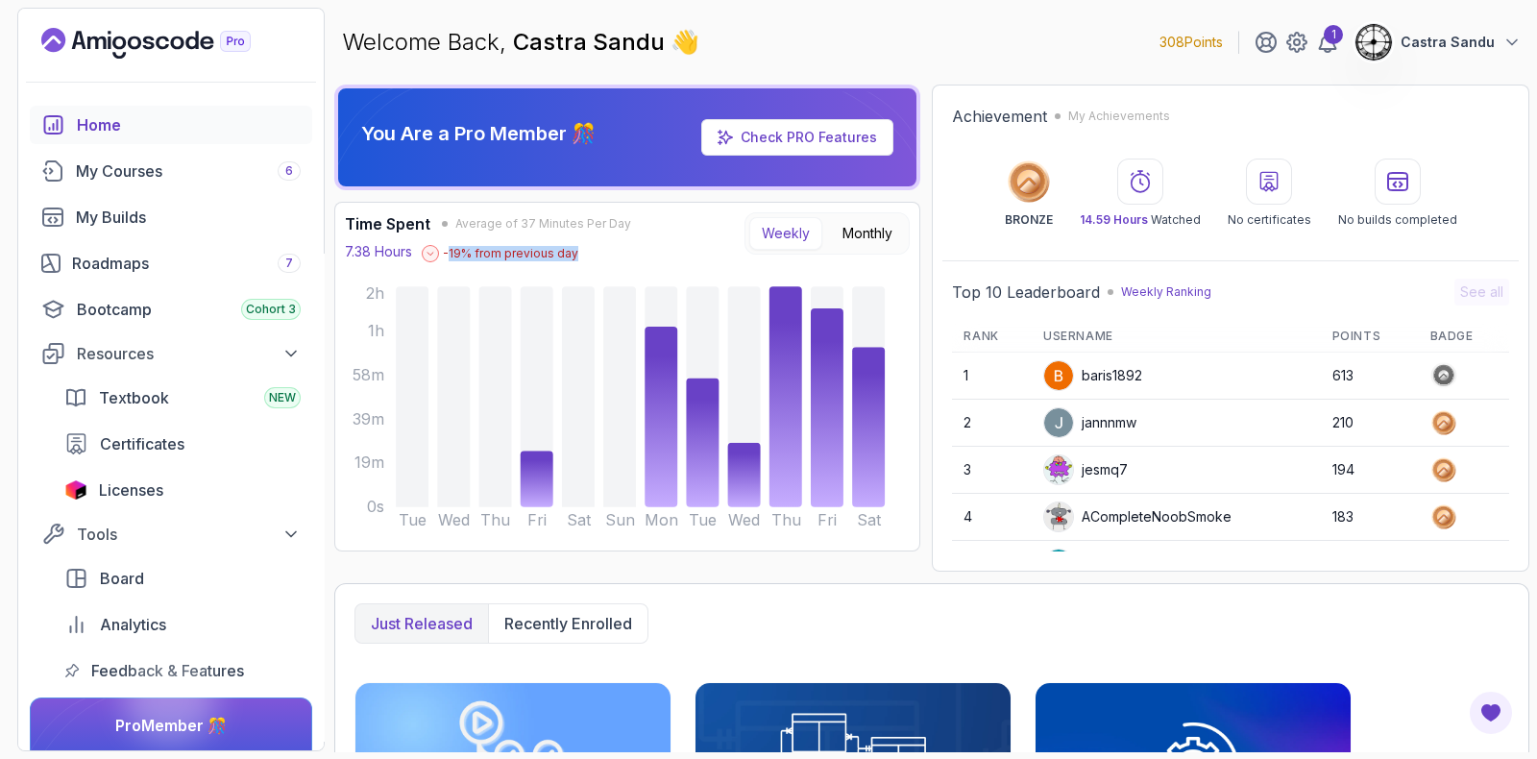
drag, startPoint x: 447, startPoint y: 253, endPoint x: 582, endPoint y: 252, distance: 135.5
click at [577, 258] on div "7.38 Hours -19 % from previous day" at bounding box center [488, 251] width 286 height 21
click at [603, 243] on div "7.38 Hours -19 % from previous day" at bounding box center [488, 251] width 286 height 21
click at [788, 233] on button "Weekly" at bounding box center [785, 233] width 73 height 33
click at [874, 237] on button "Monthly" at bounding box center [867, 233] width 75 height 33
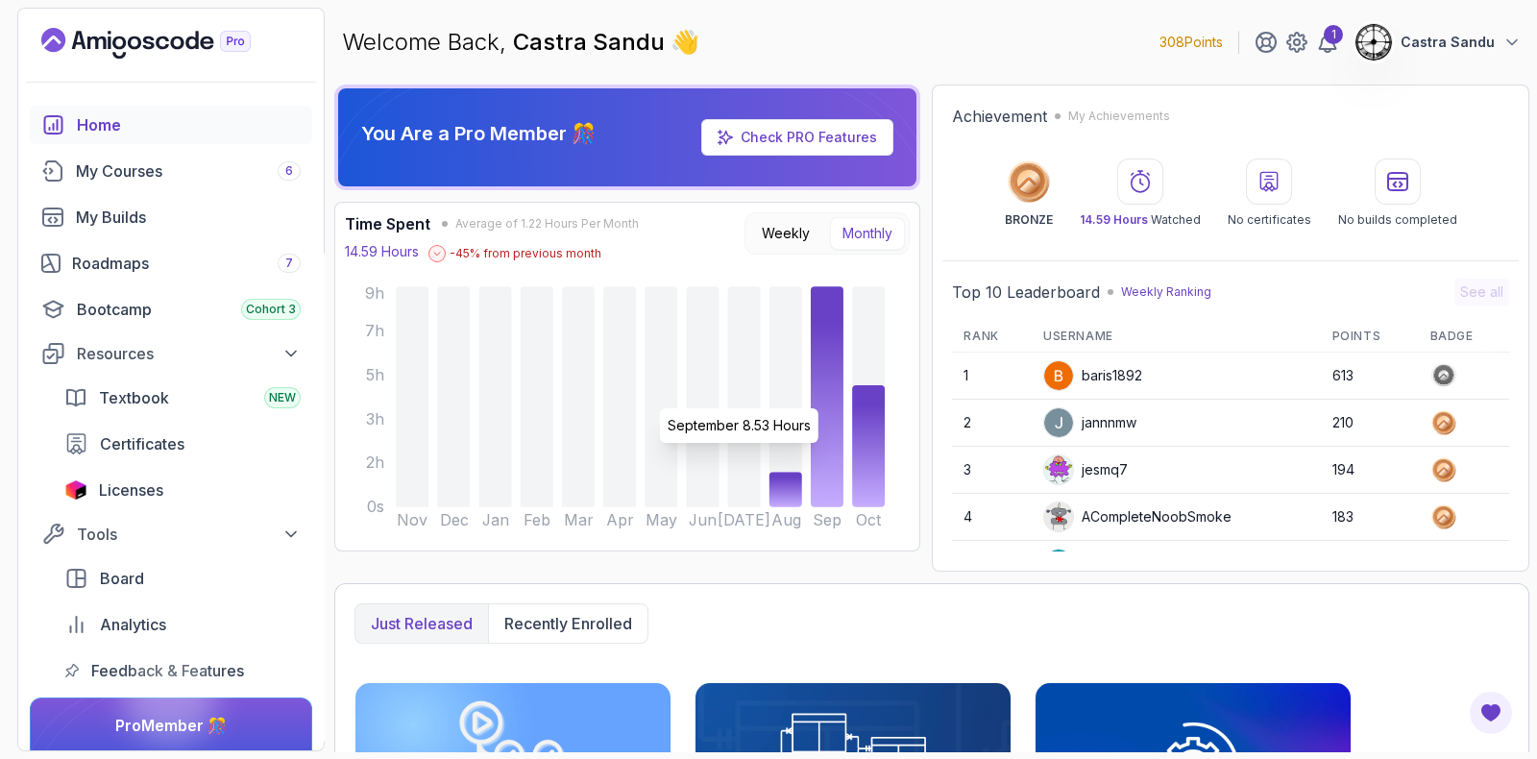
click at [826, 397] on icon at bounding box center [827, 396] width 33 height 221
click at [772, 241] on button "Weekly" at bounding box center [785, 233] width 73 height 33
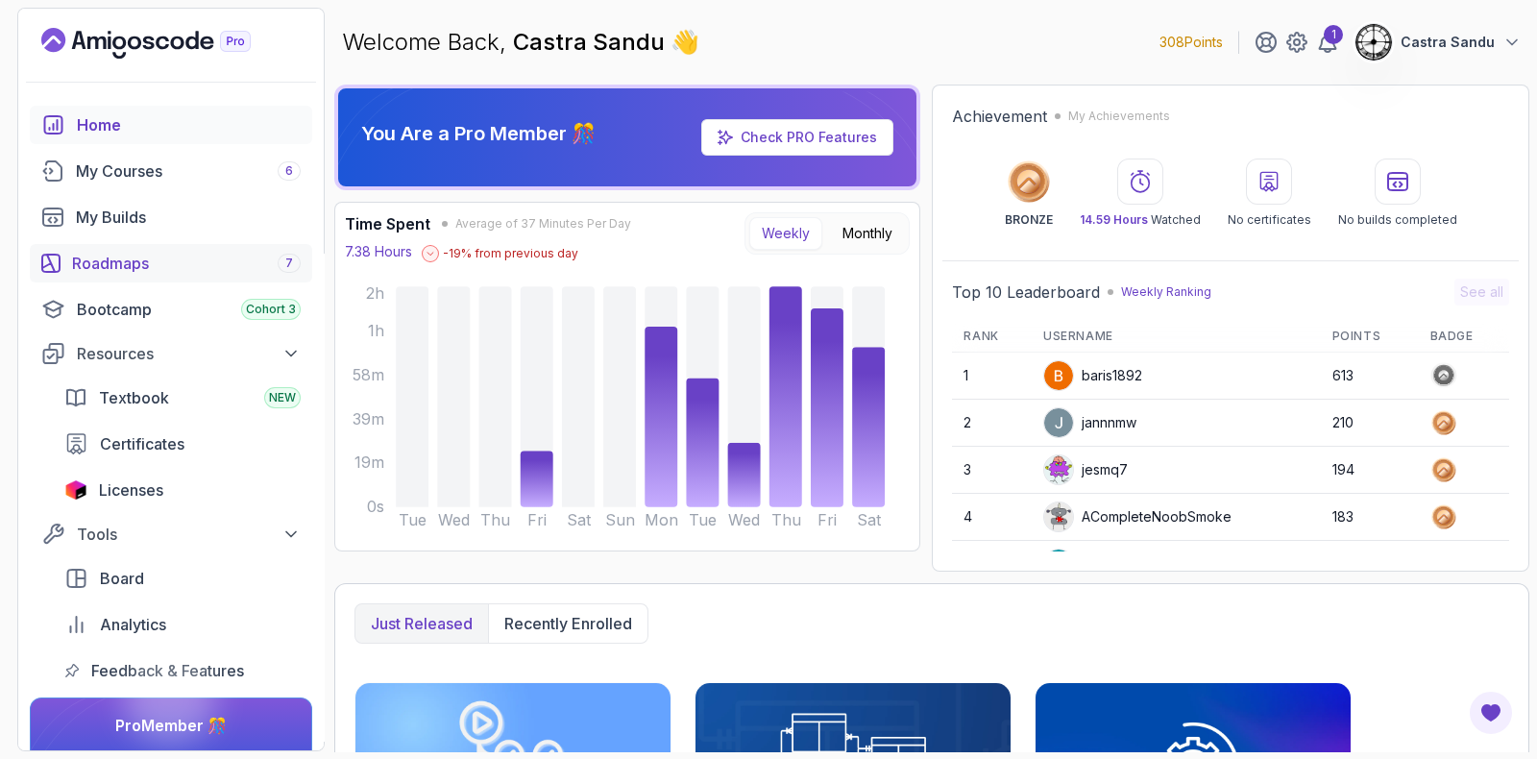
click at [178, 261] on div "Roadmaps 7" at bounding box center [186, 263] width 229 height 23
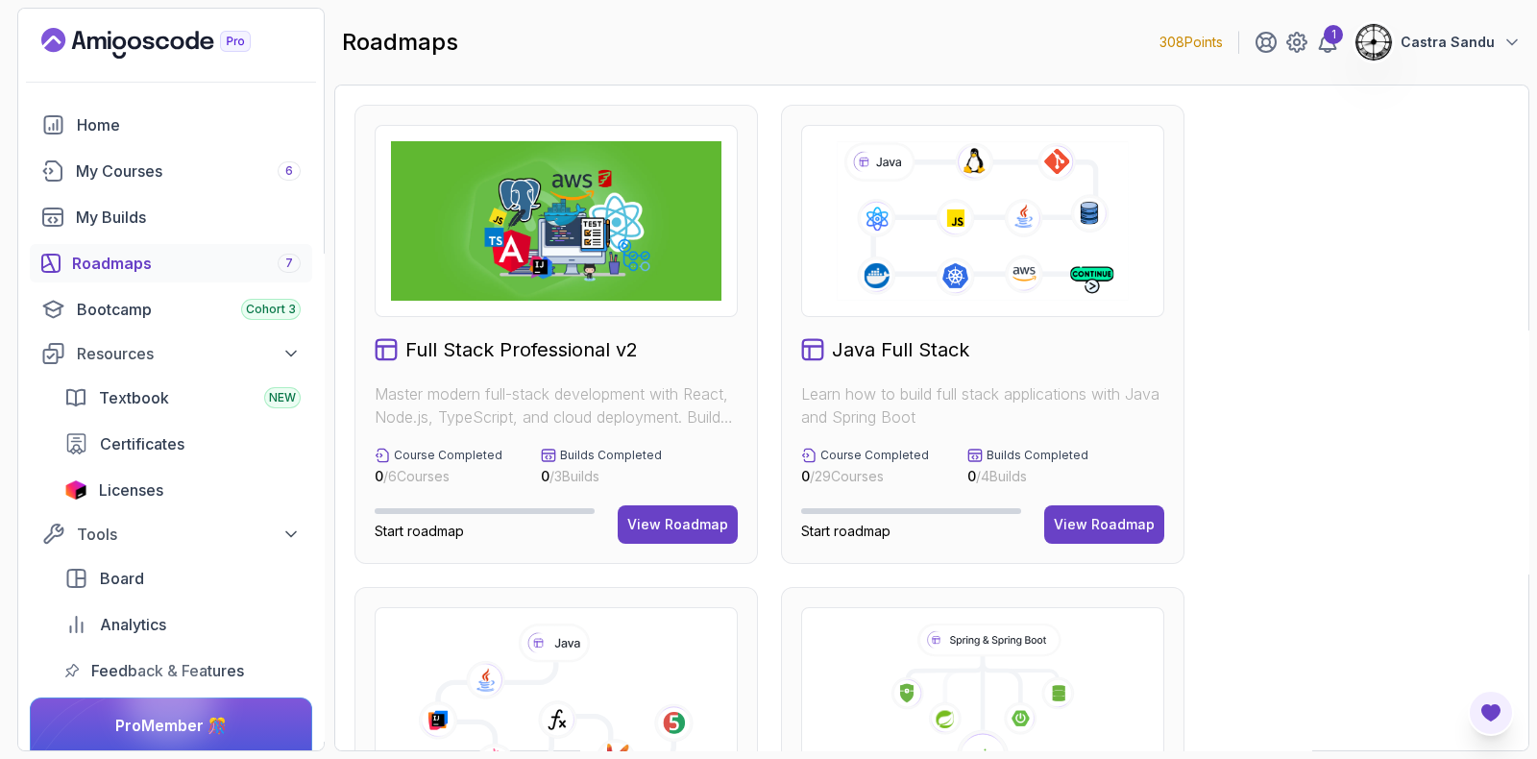
click at [1498, 708] on icon "Open Feedback Button" at bounding box center [1491, 712] width 19 height 17
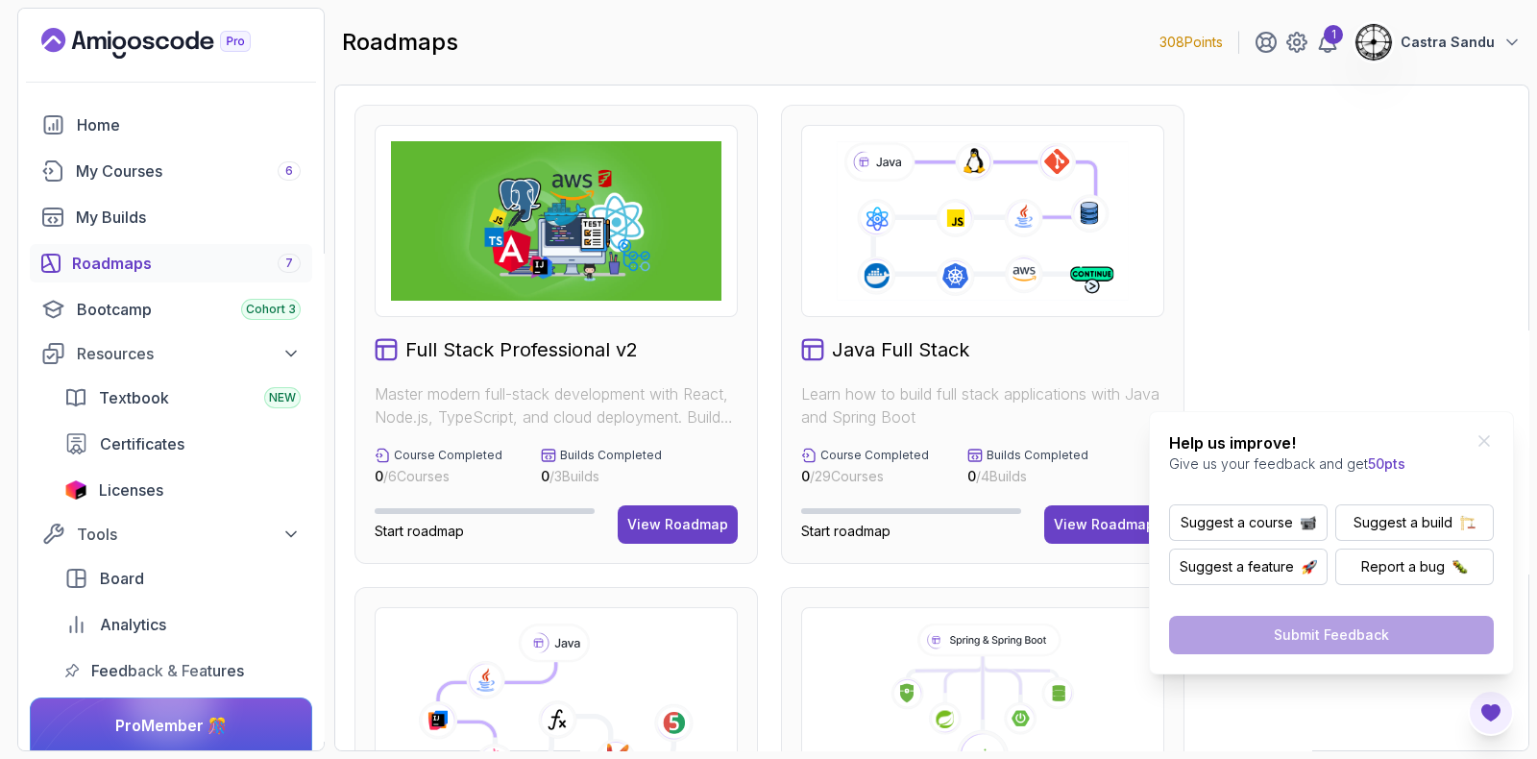
click at [1122, 515] on div "View Roadmap" at bounding box center [1104, 524] width 101 height 19
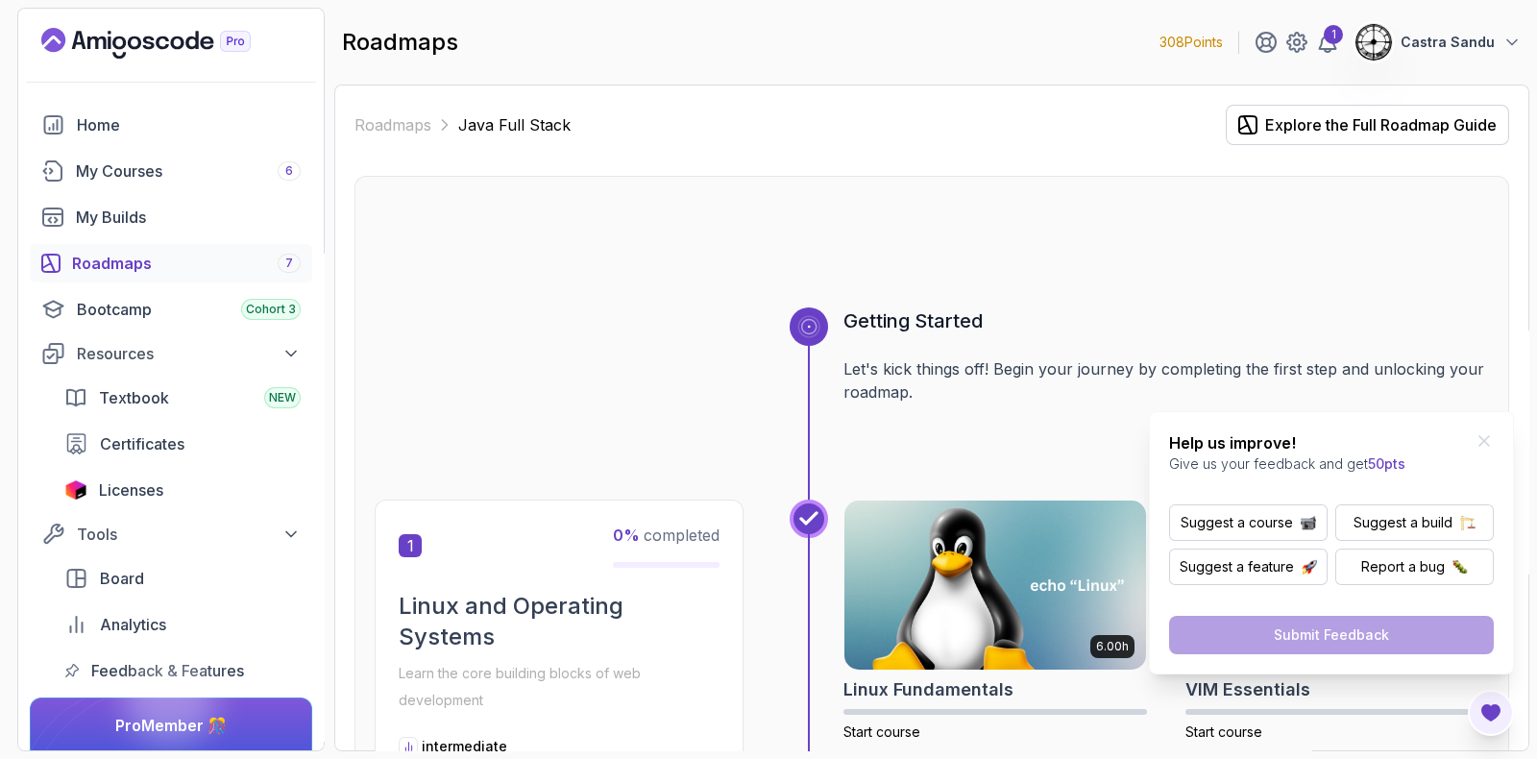
scroll to position [479, 0]
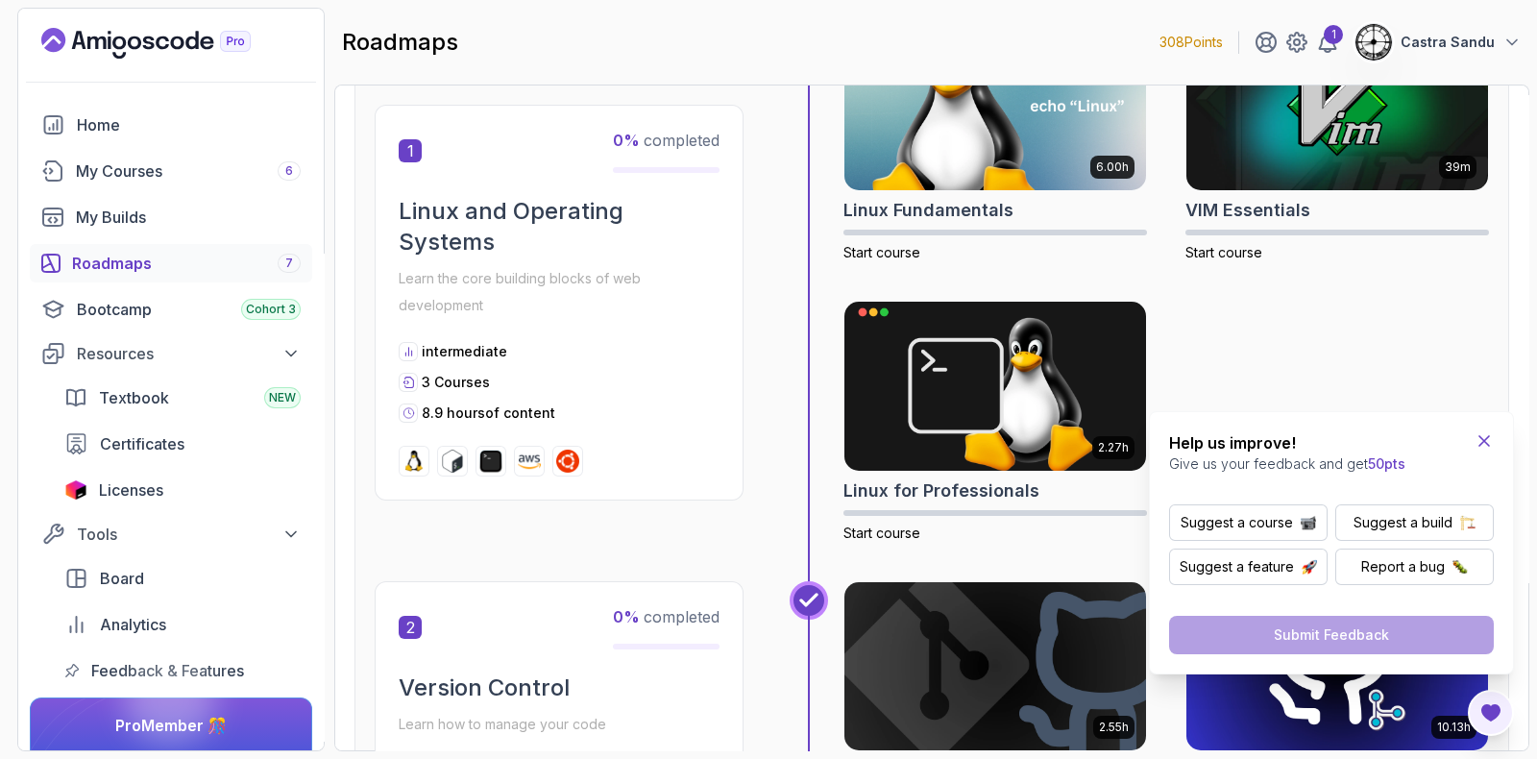
click at [1487, 441] on icon "Close Feedback Widget" at bounding box center [1484, 440] width 19 height 19
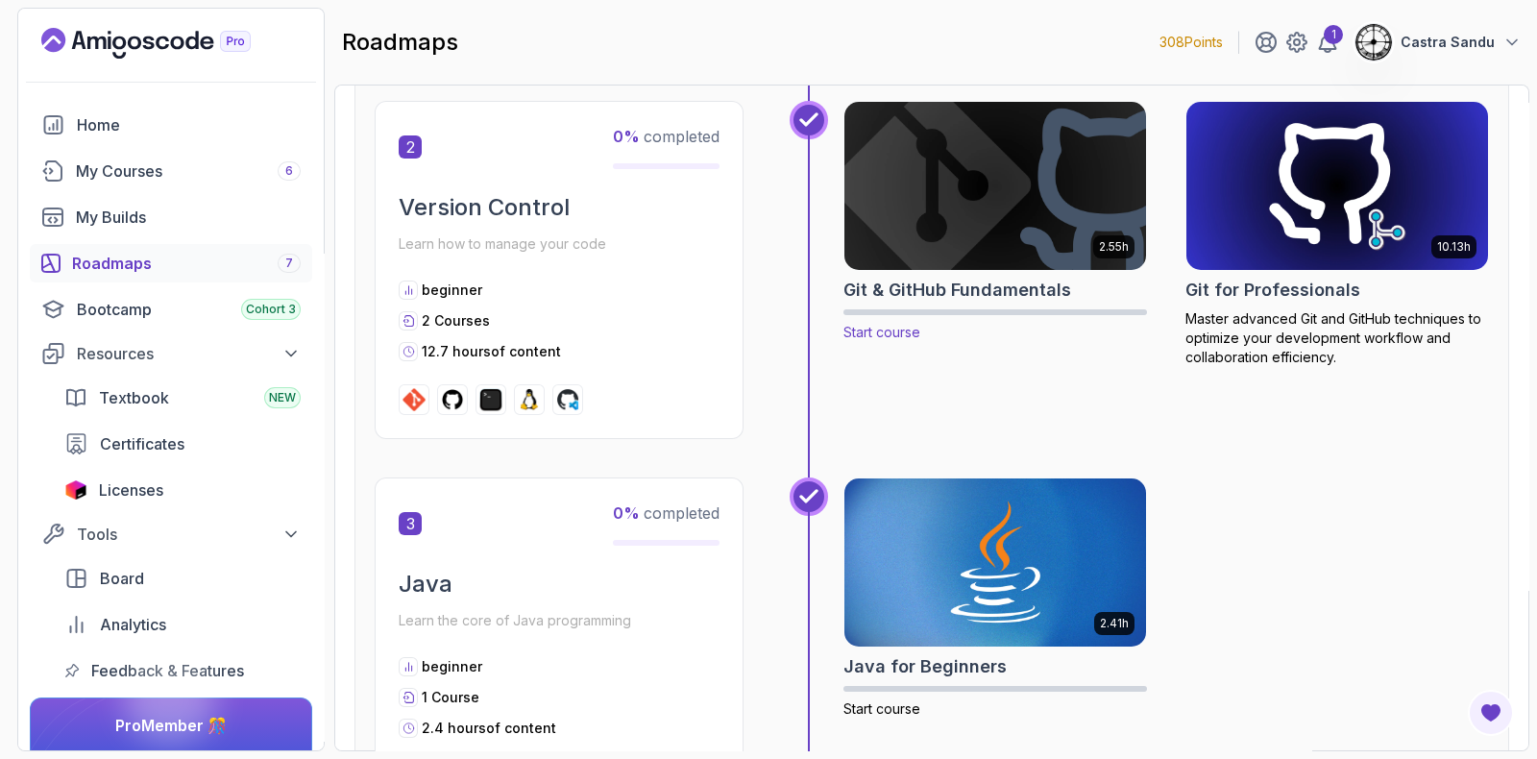
scroll to position [1321, 0]
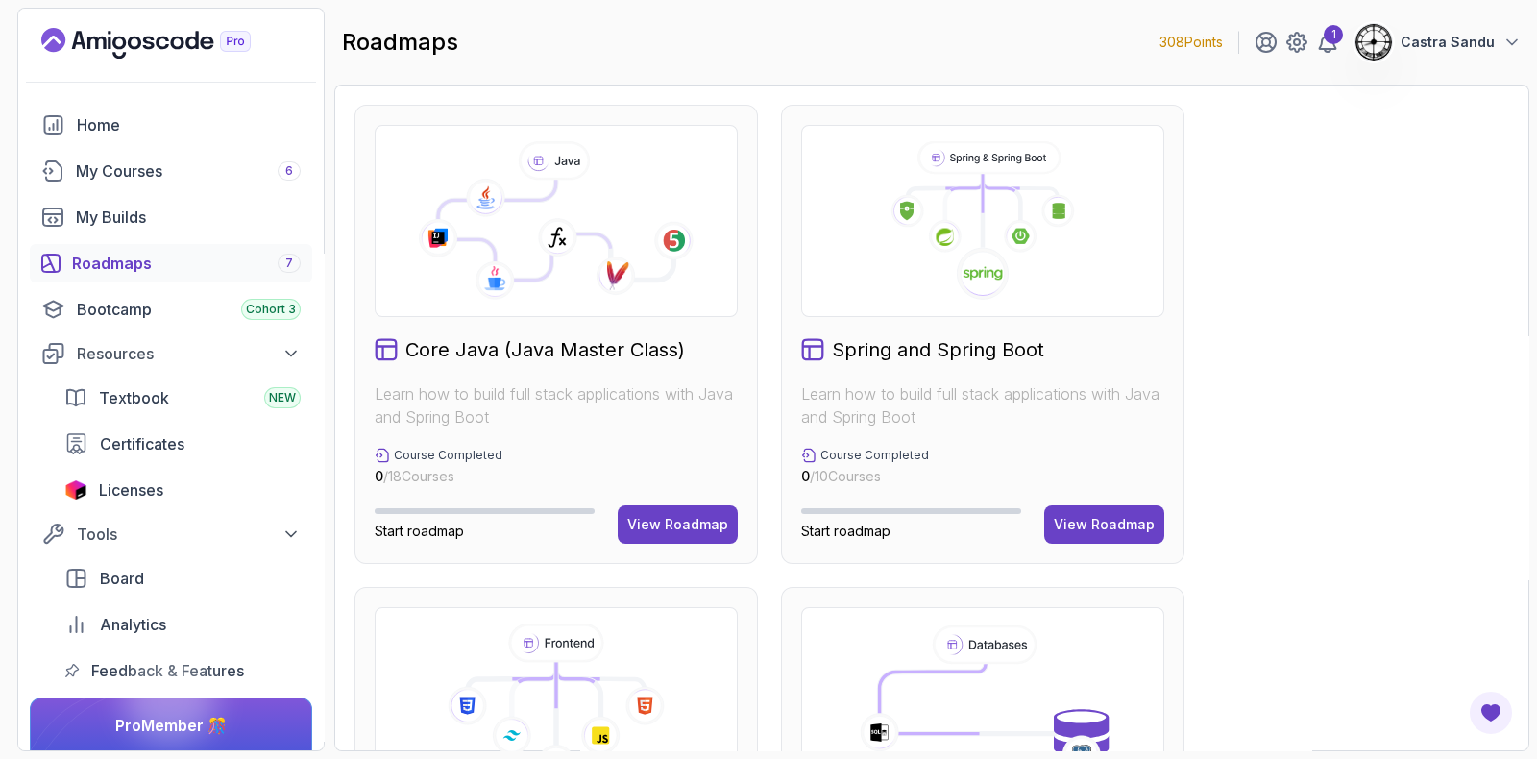
scroll to position [479, 0]
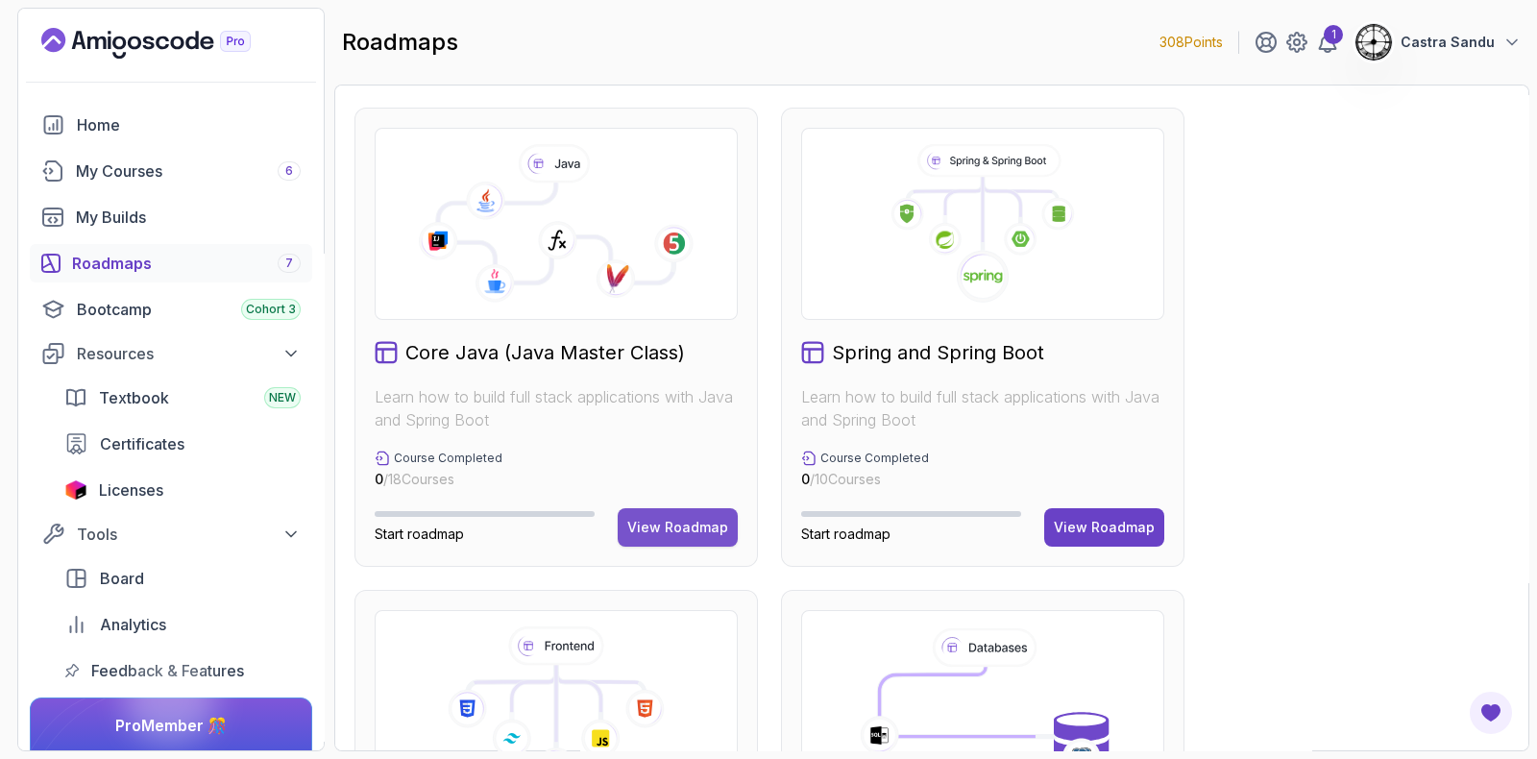
click at [664, 528] on div "View Roadmap" at bounding box center [677, 527] width 101 height 19
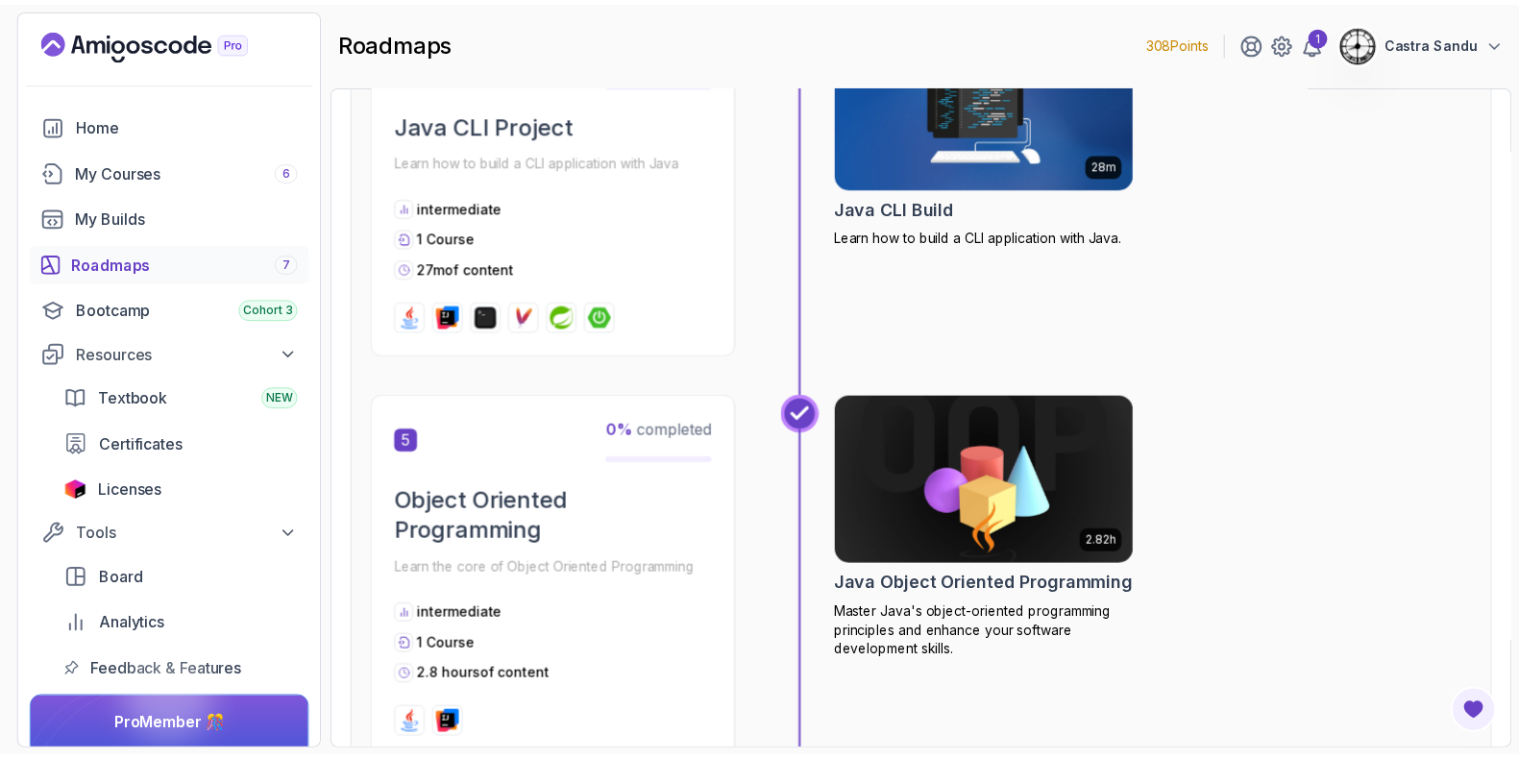
scroll to position [1940, 0]
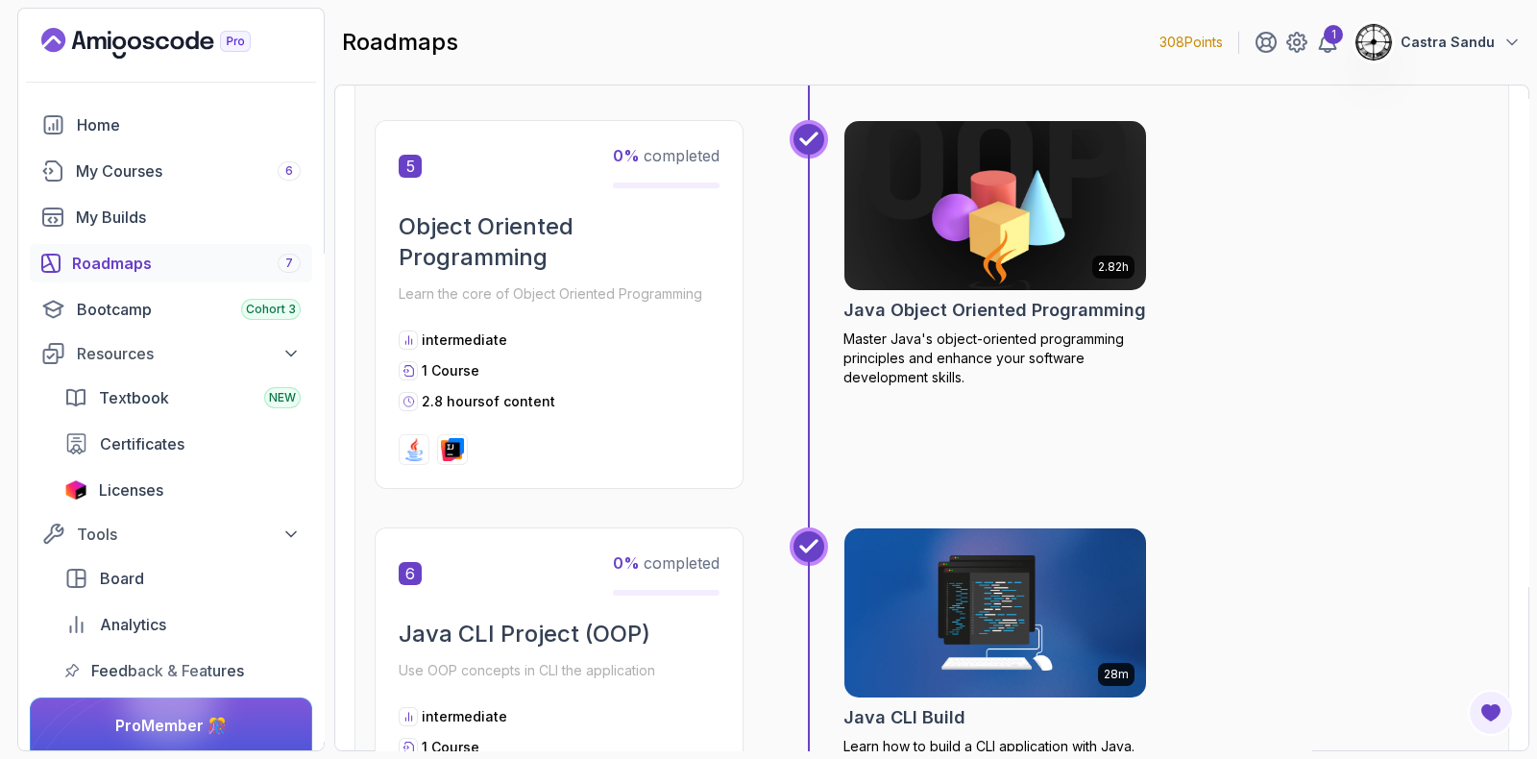
click at [949, 265] on img at bounding box center [995, 206] width 317 height 178
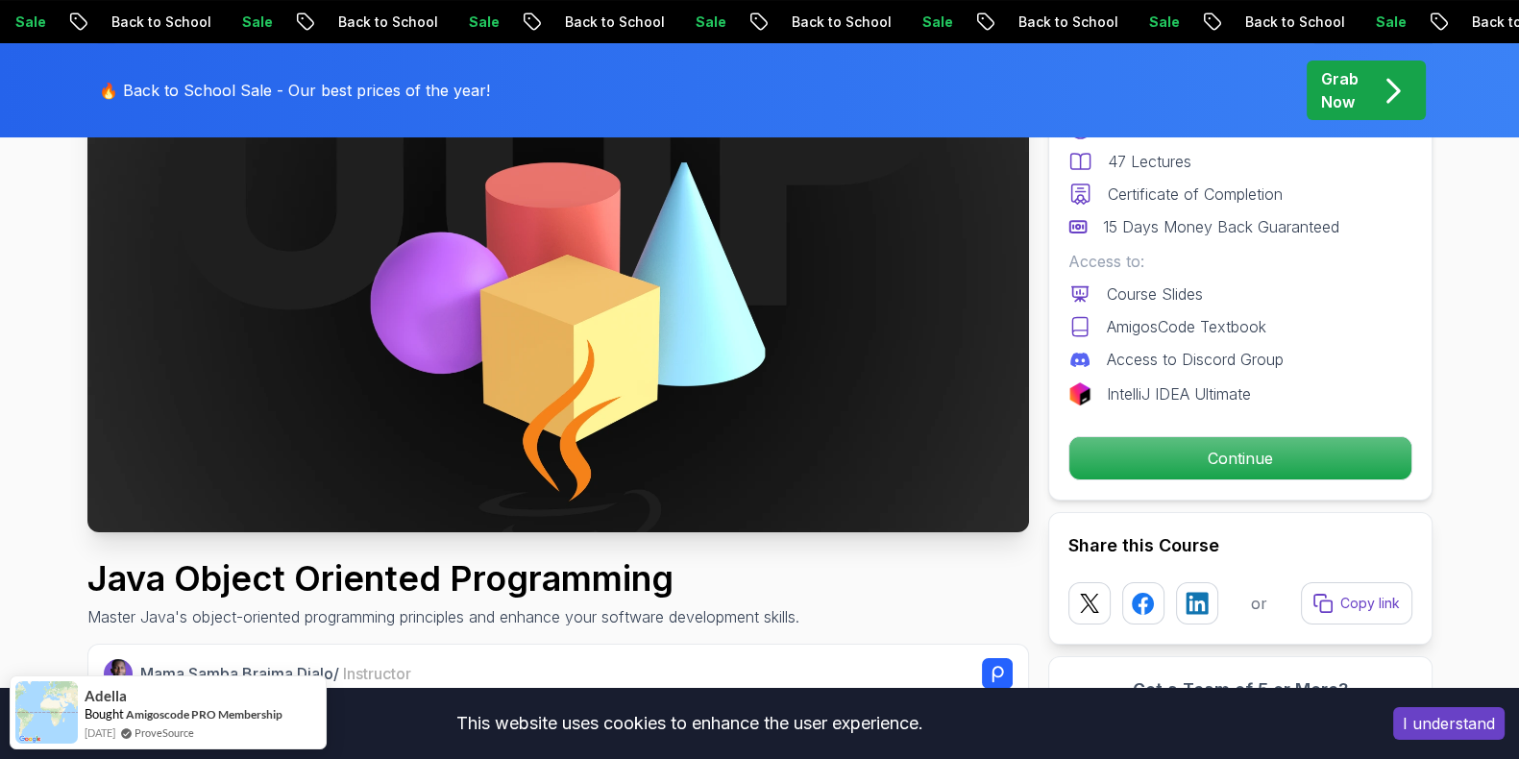
scroll to position [119, 0]
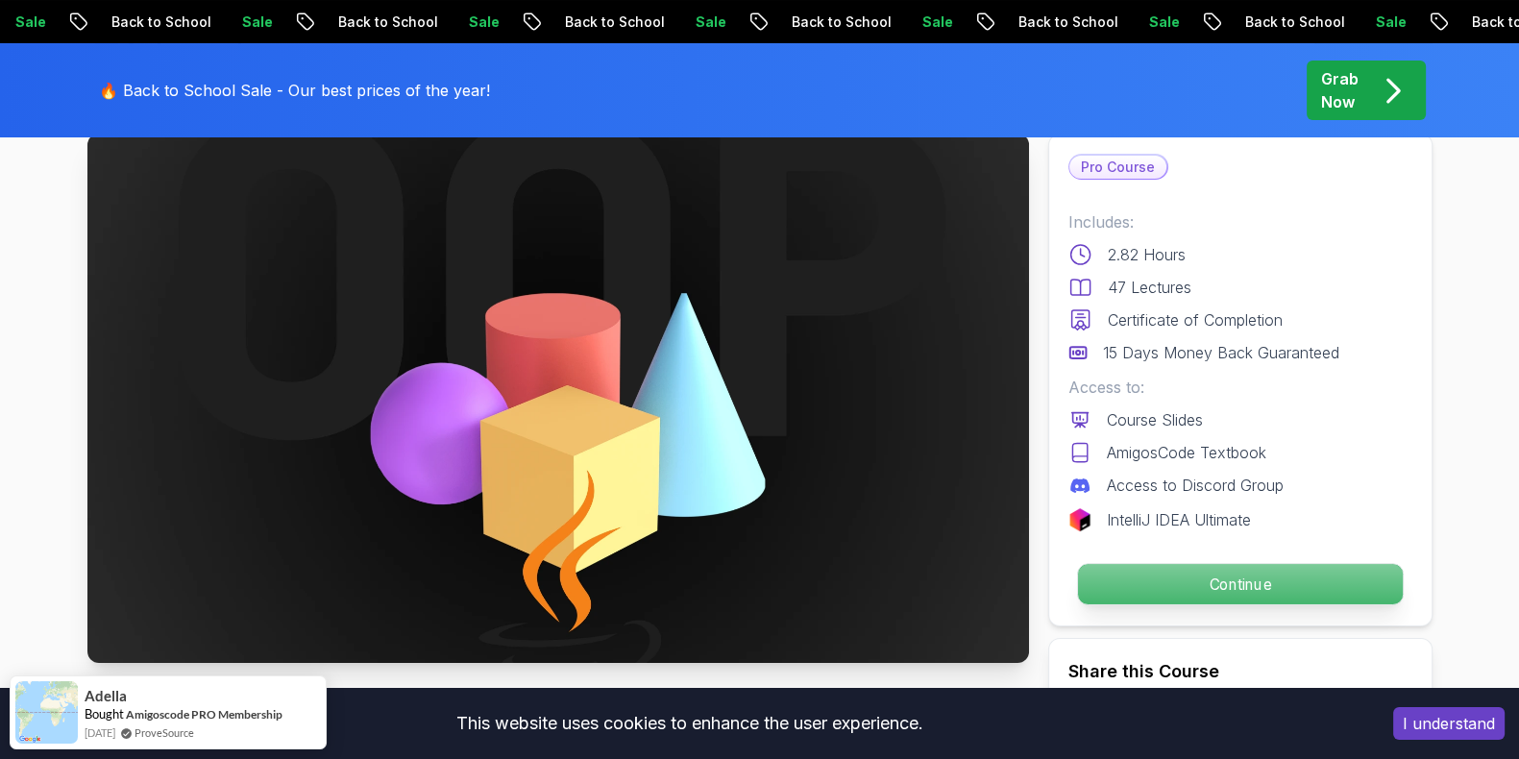
click at [1167, 567] on p "Continue" at bounding box center [1239, 584] width 325 height 40
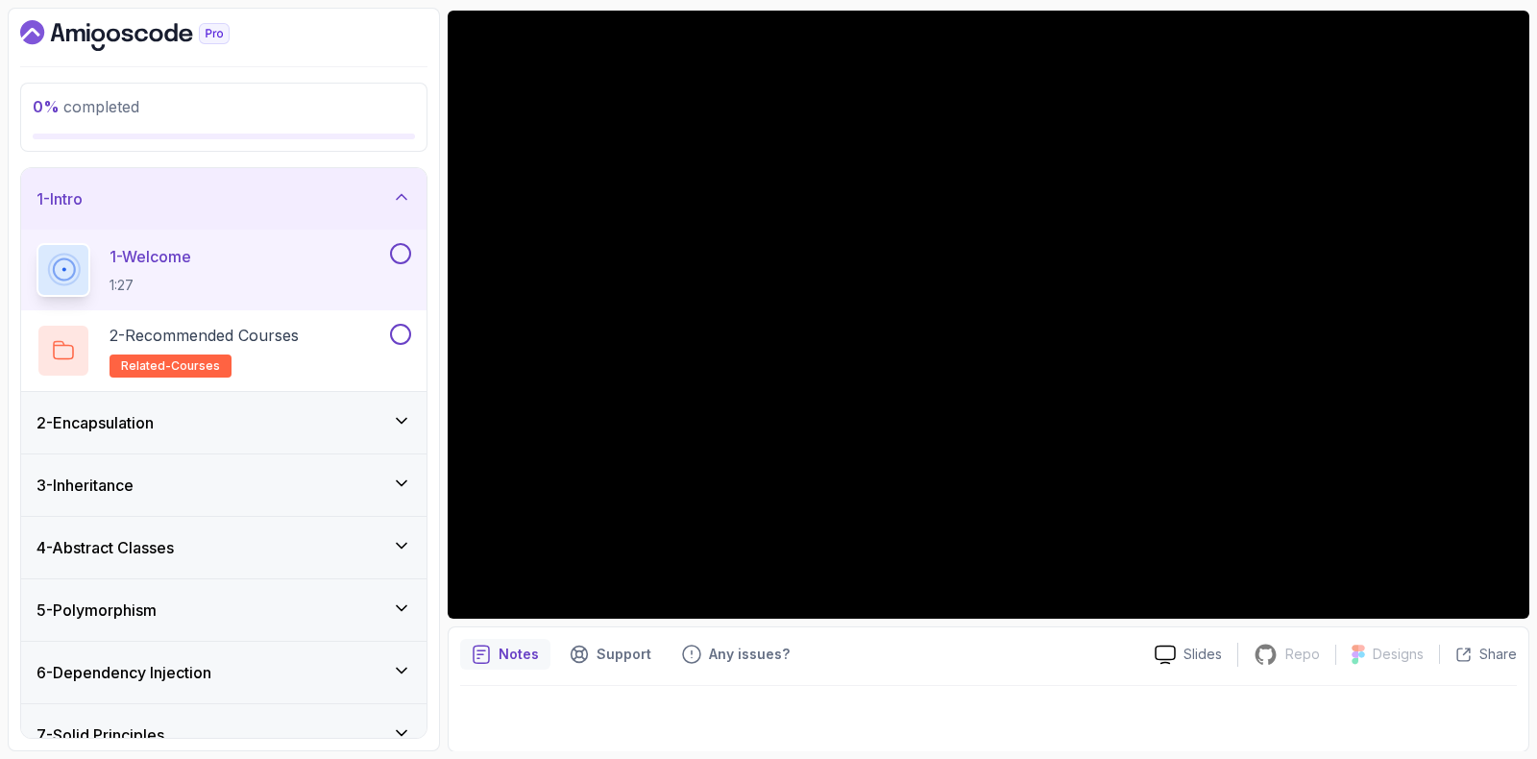
click at [282, 403] on div "2 - Encapsulation" at bounding box center [223, 422] width 405 height 61
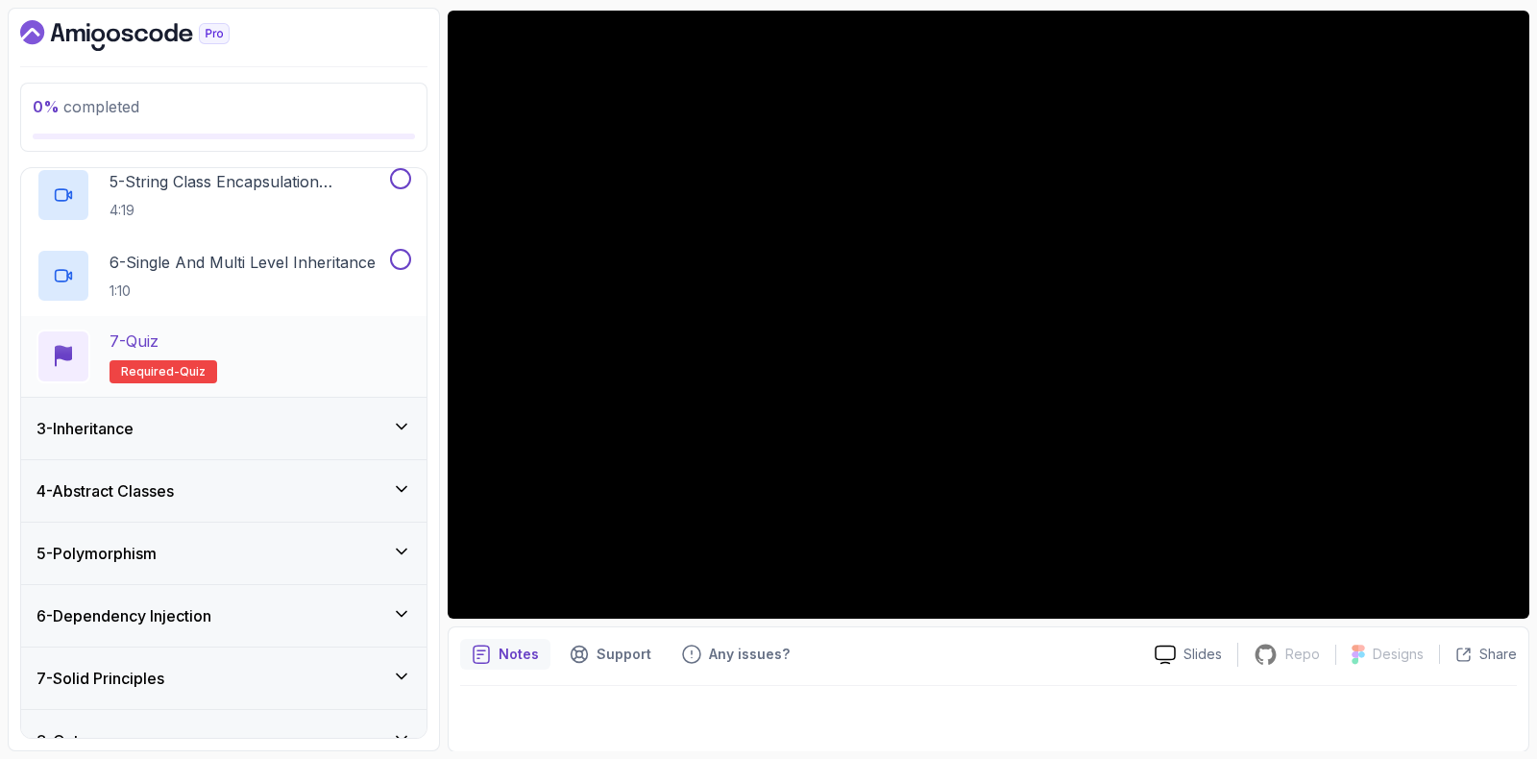
scroll to position [490, 0]
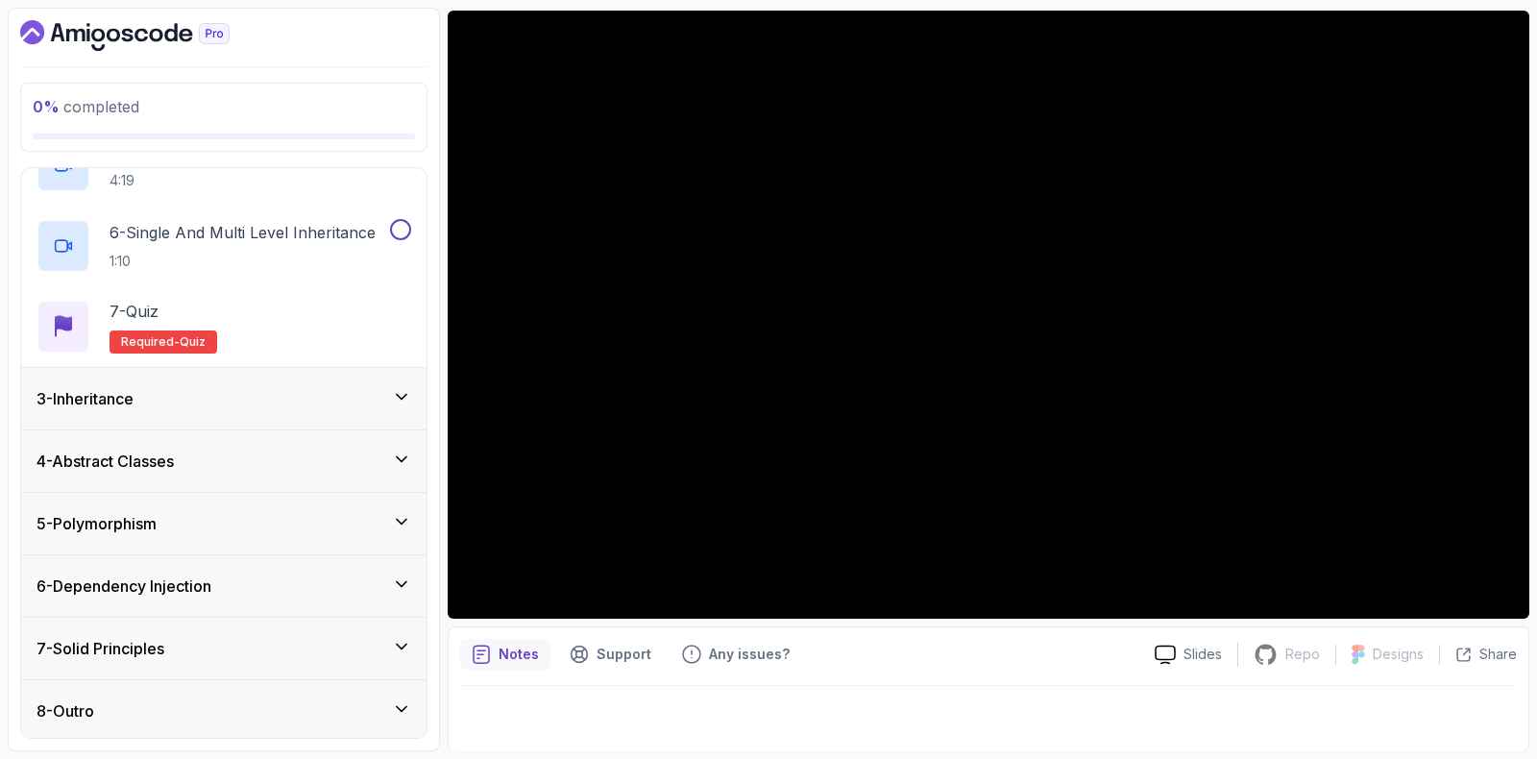
click at [169, 392] on div "3 - Inheritance" at bounding box center [224, 398] width 375 height 23
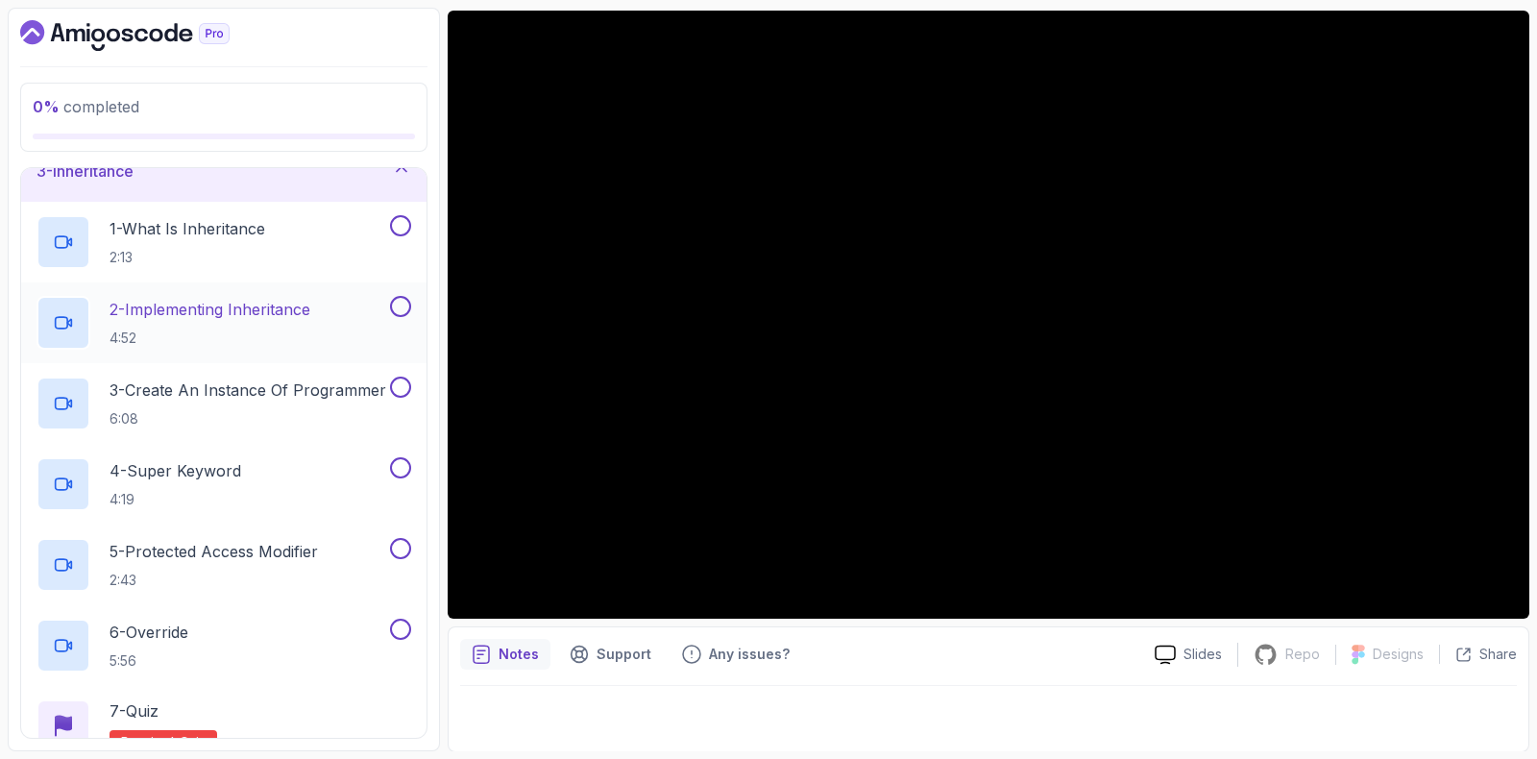
scroll to position [119, 0]
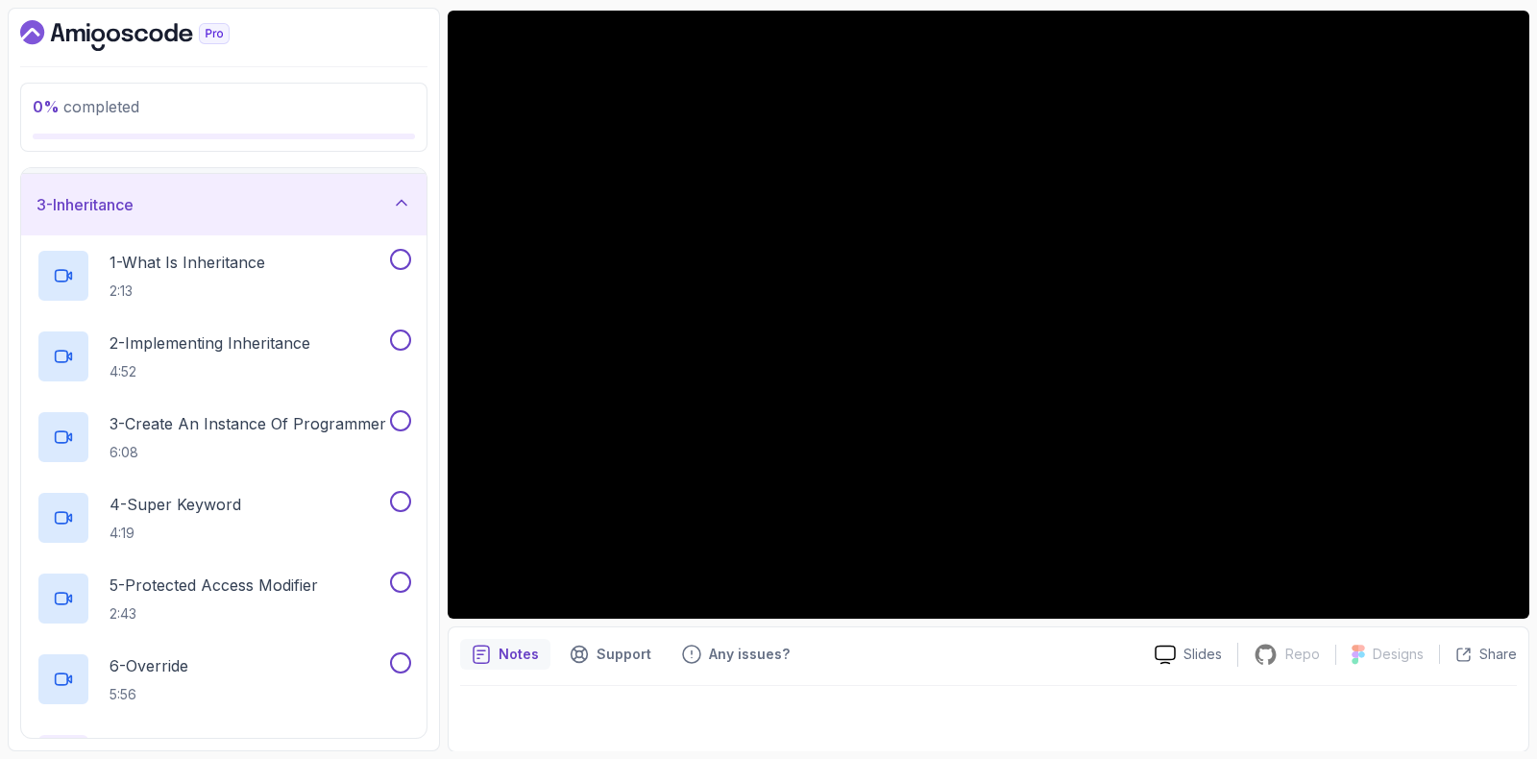
click at [223, 206] on div "3 - Inheritance" at bounding box center [224, 204] width 375 height 23
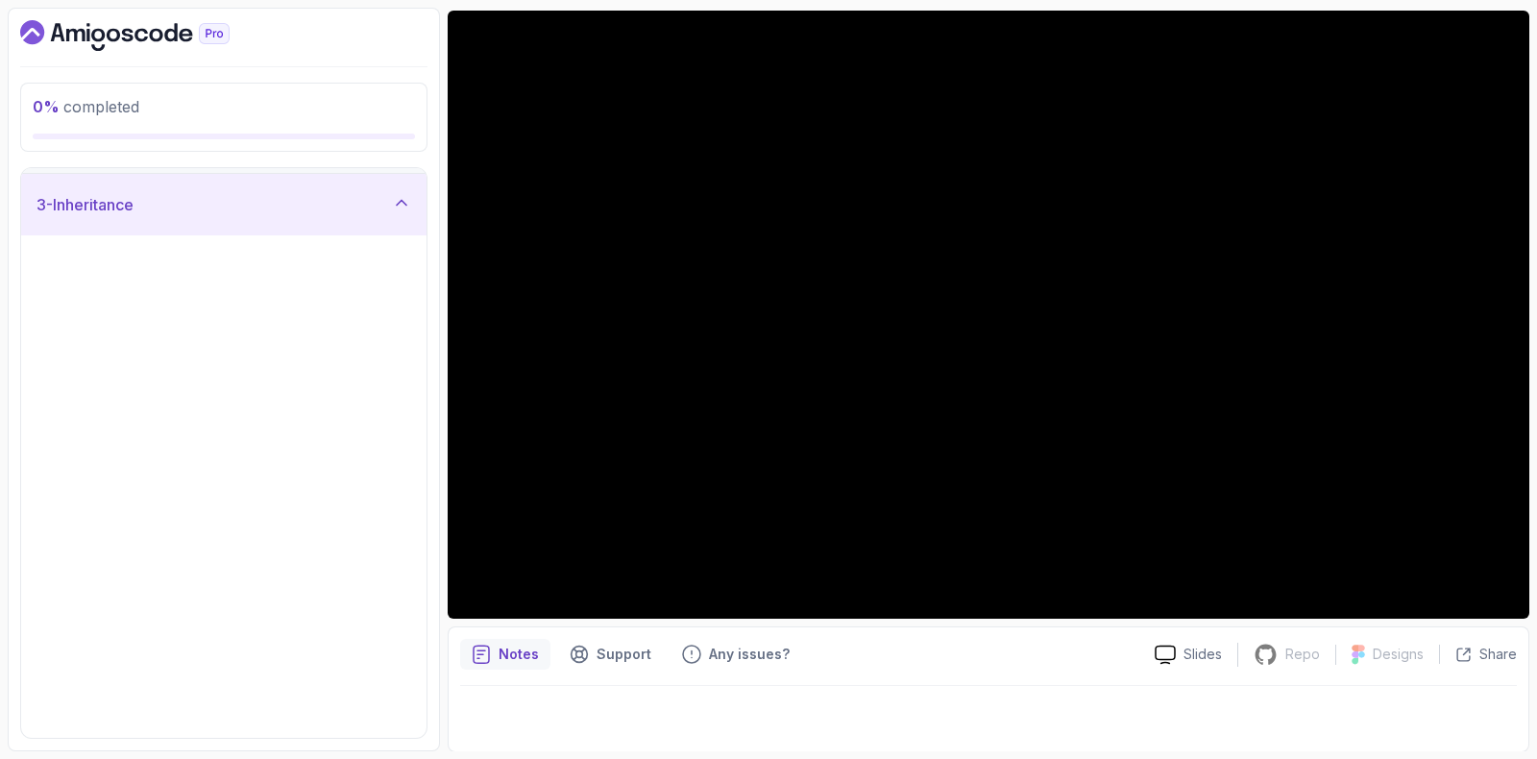
scroll to position [0, 0]
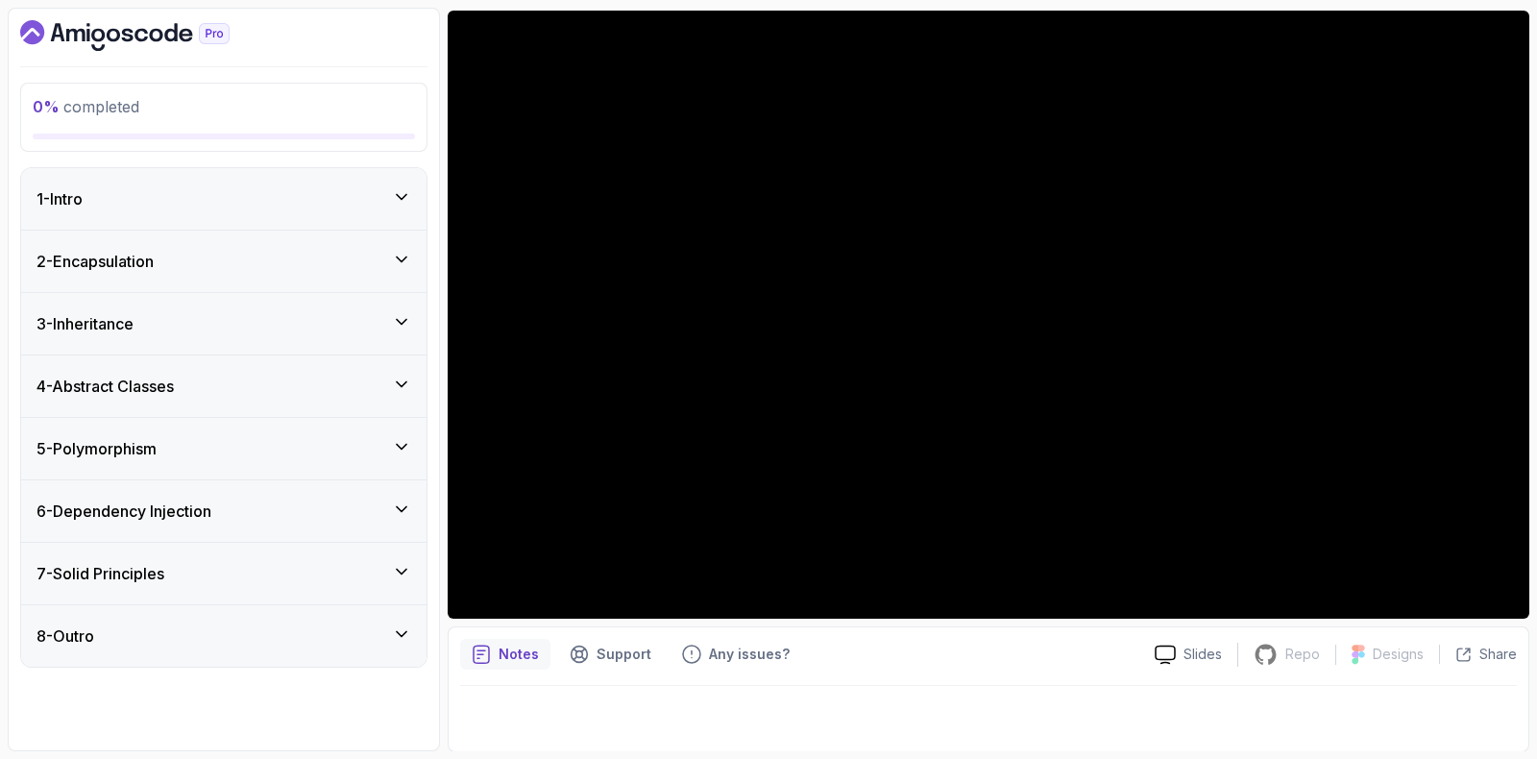
click at [144, 534] on div "6 - Dependency Injection" at bounding box center [223, 510] width 405 height 61
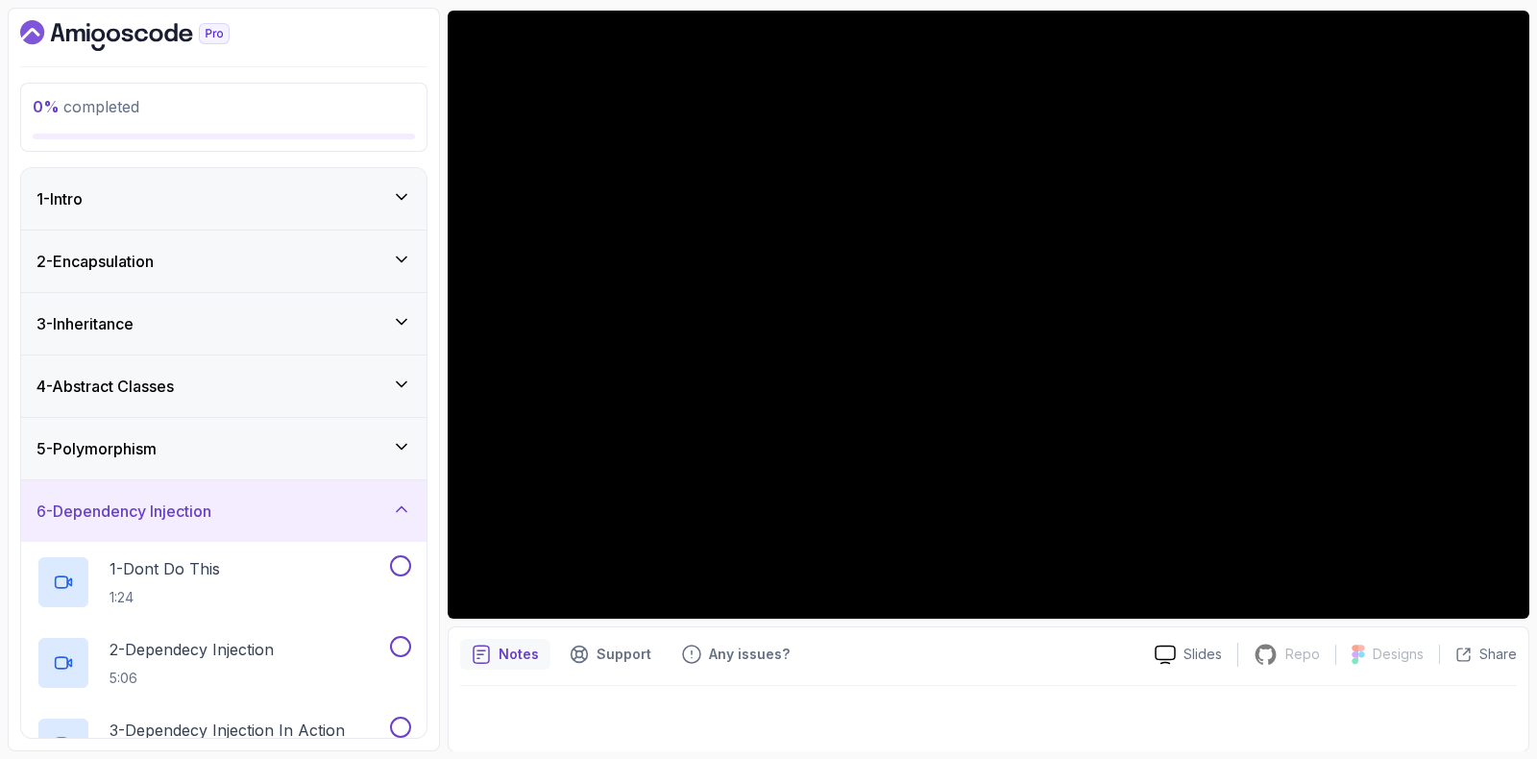
click at [144, 507] on h3 "6 - Dependency Injection" at bounding box center [124, 511] width 175 height 23
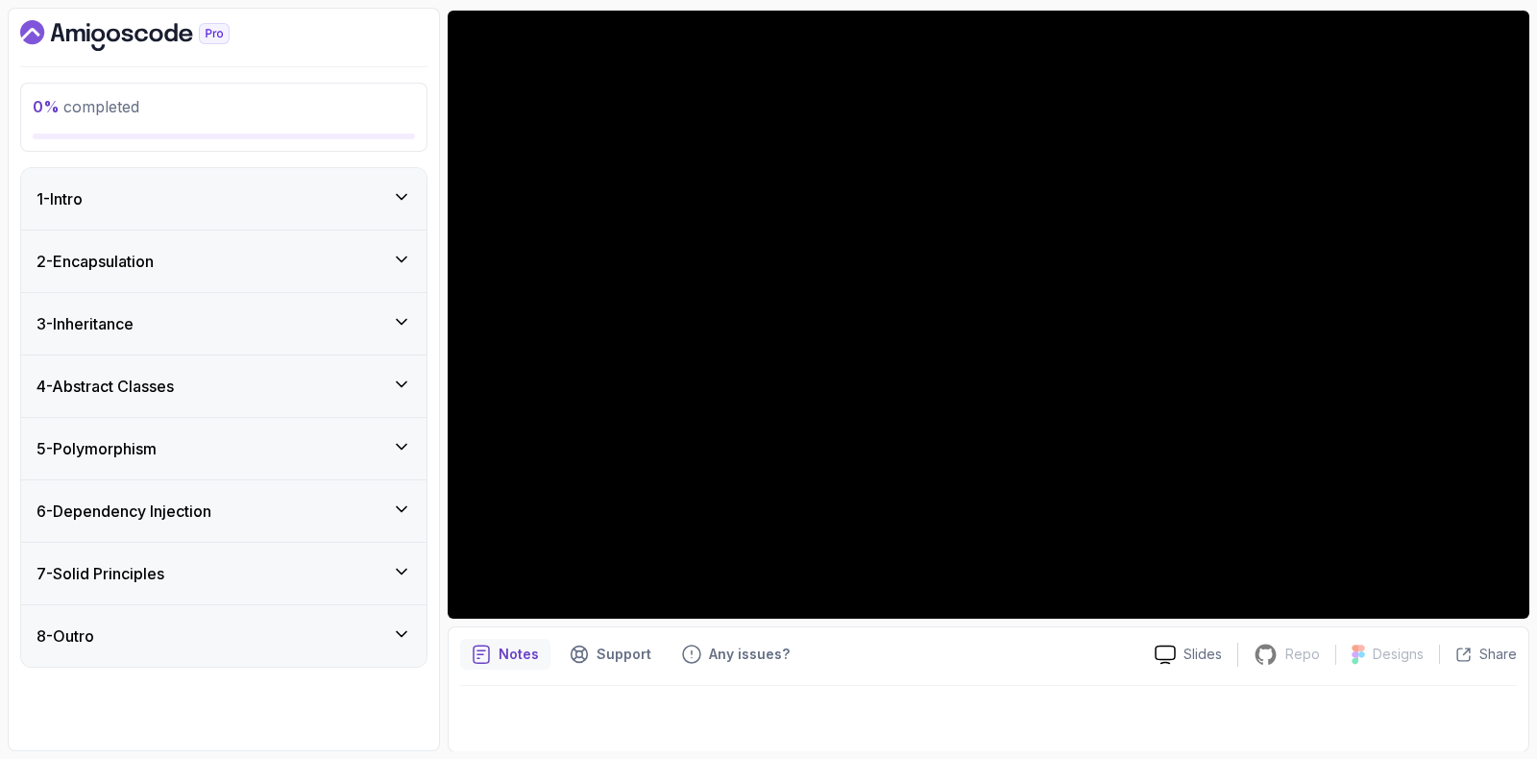
click at [146, 507] on h3 "6 - Dependency Injection" at bounding box center [124, 511] width 175 height 23
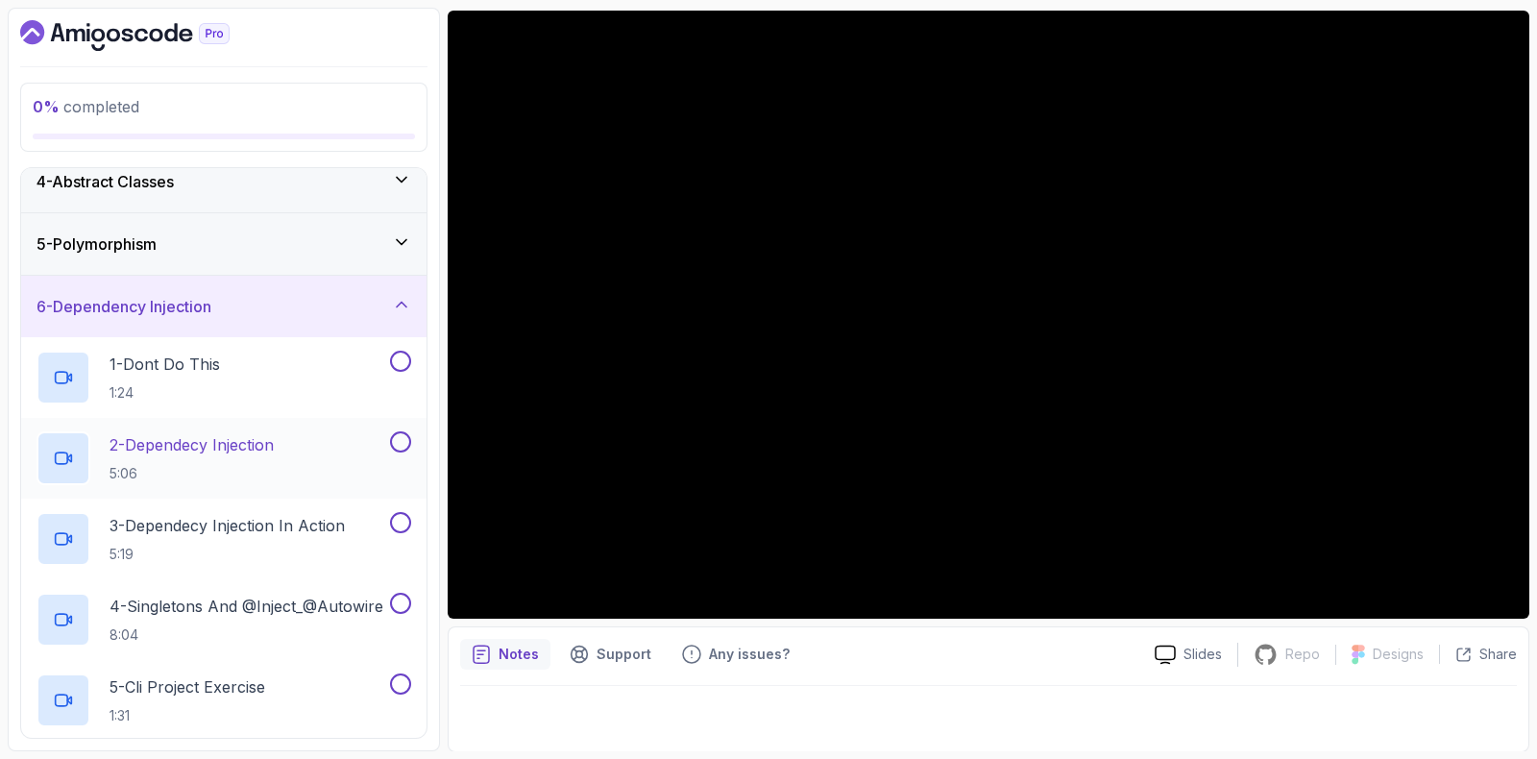
scroll to position [239, 0]
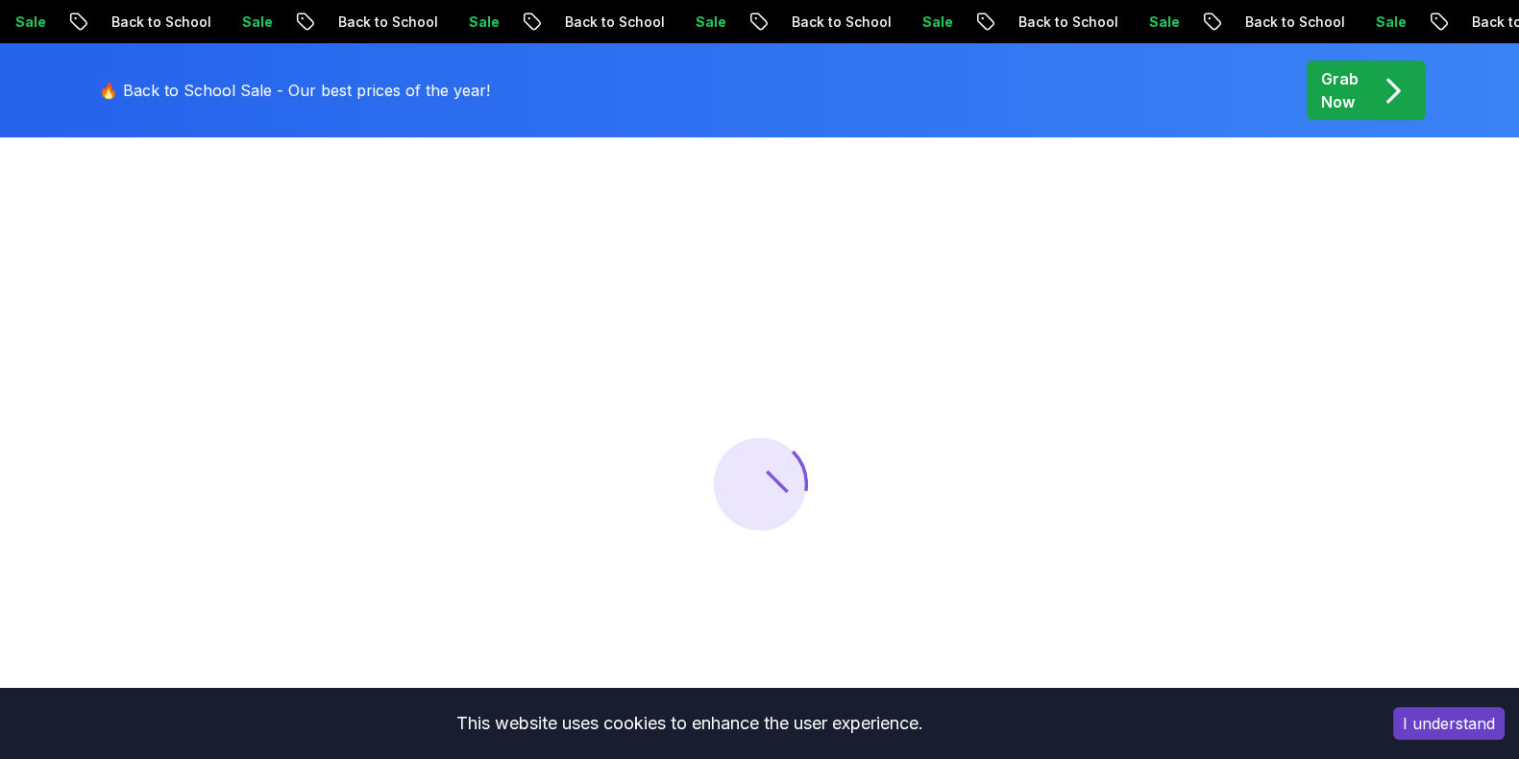
scroll to position [119, 0]
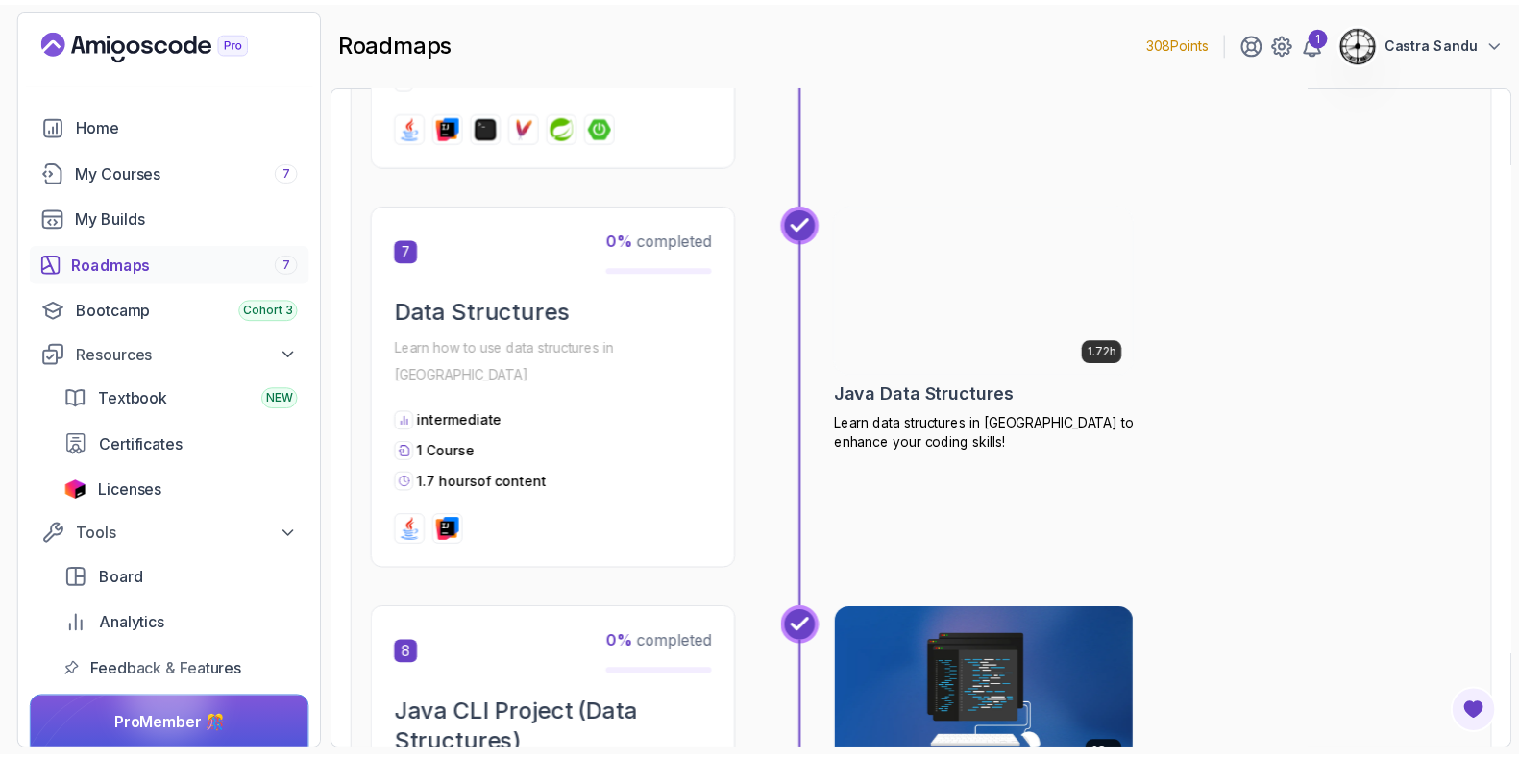
scroll to position [2642, 0]
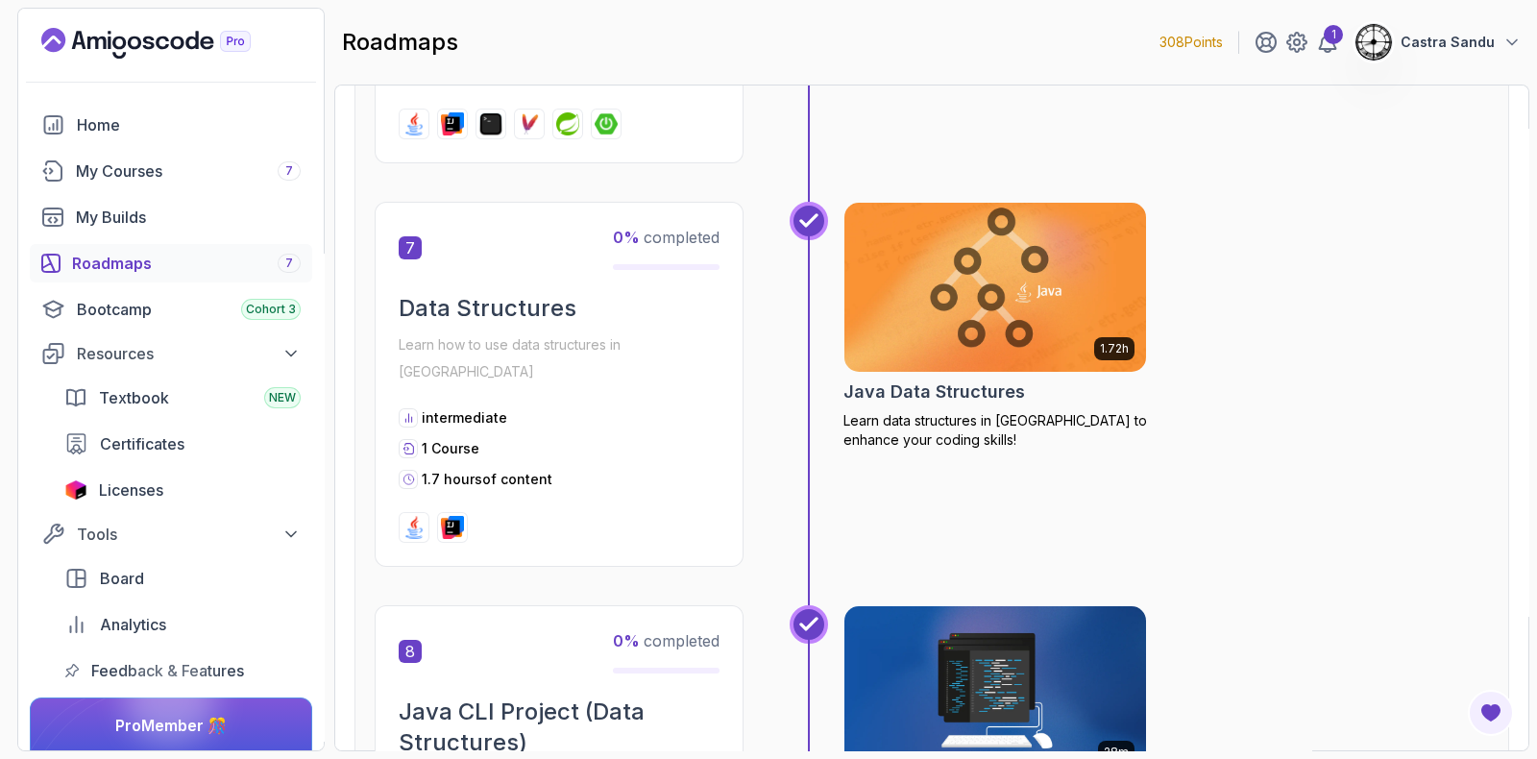
click at [985, 278] on img at bounding box center [995, 288] width 317 height 178
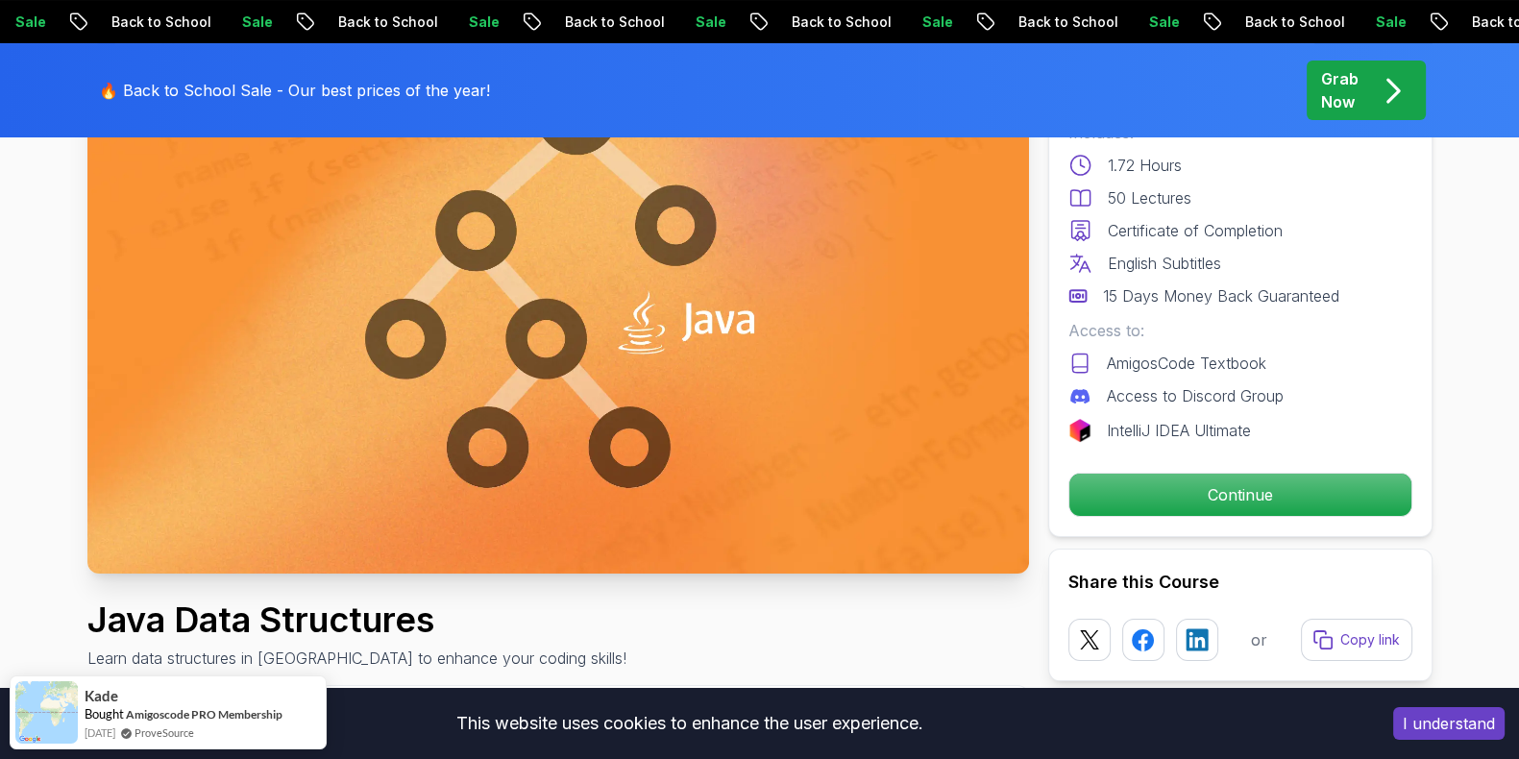
scroll to position [239, 0]
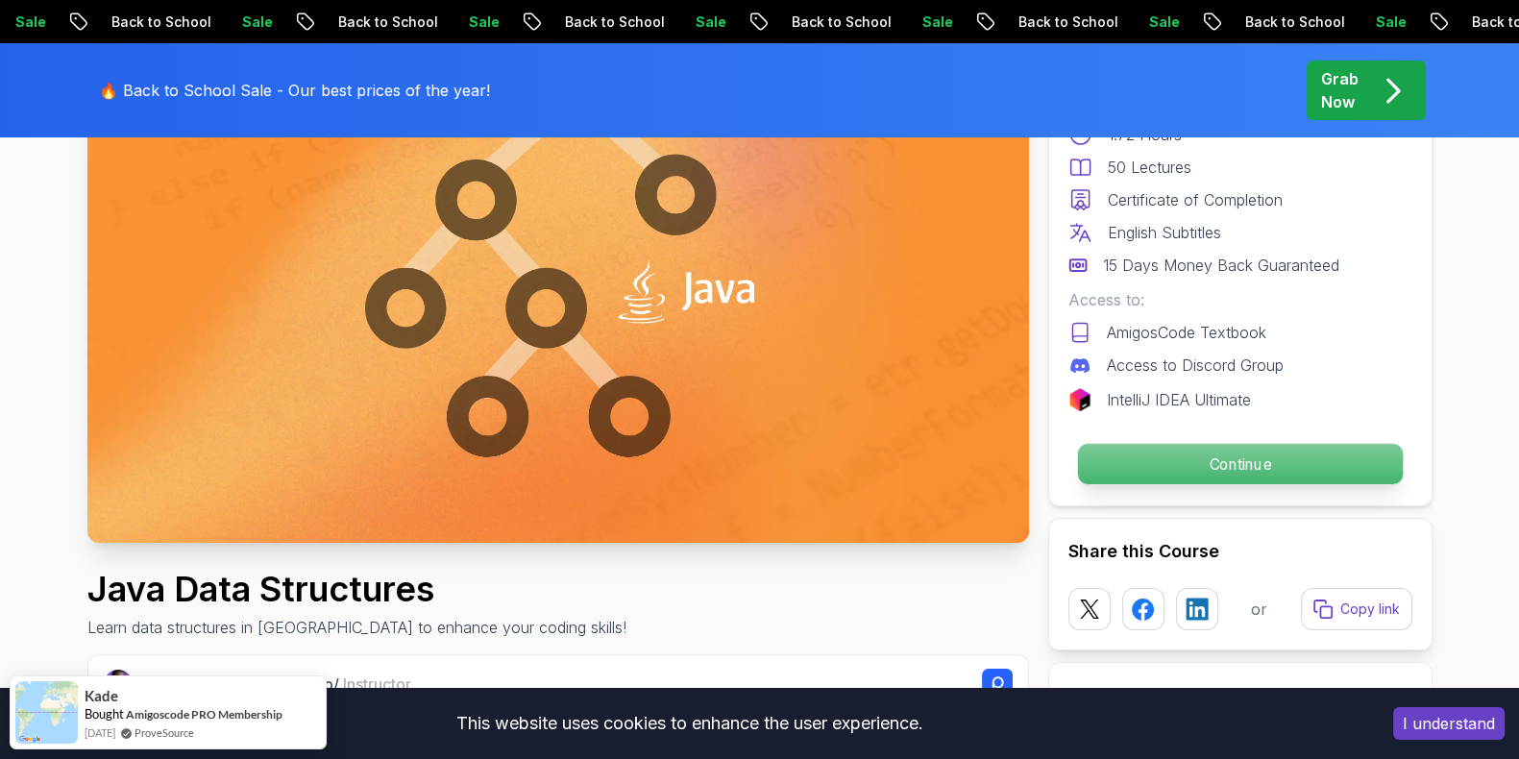
click at [1255, 448] on p "Continue" at bounding box center [1239, 464] width 325 height 40
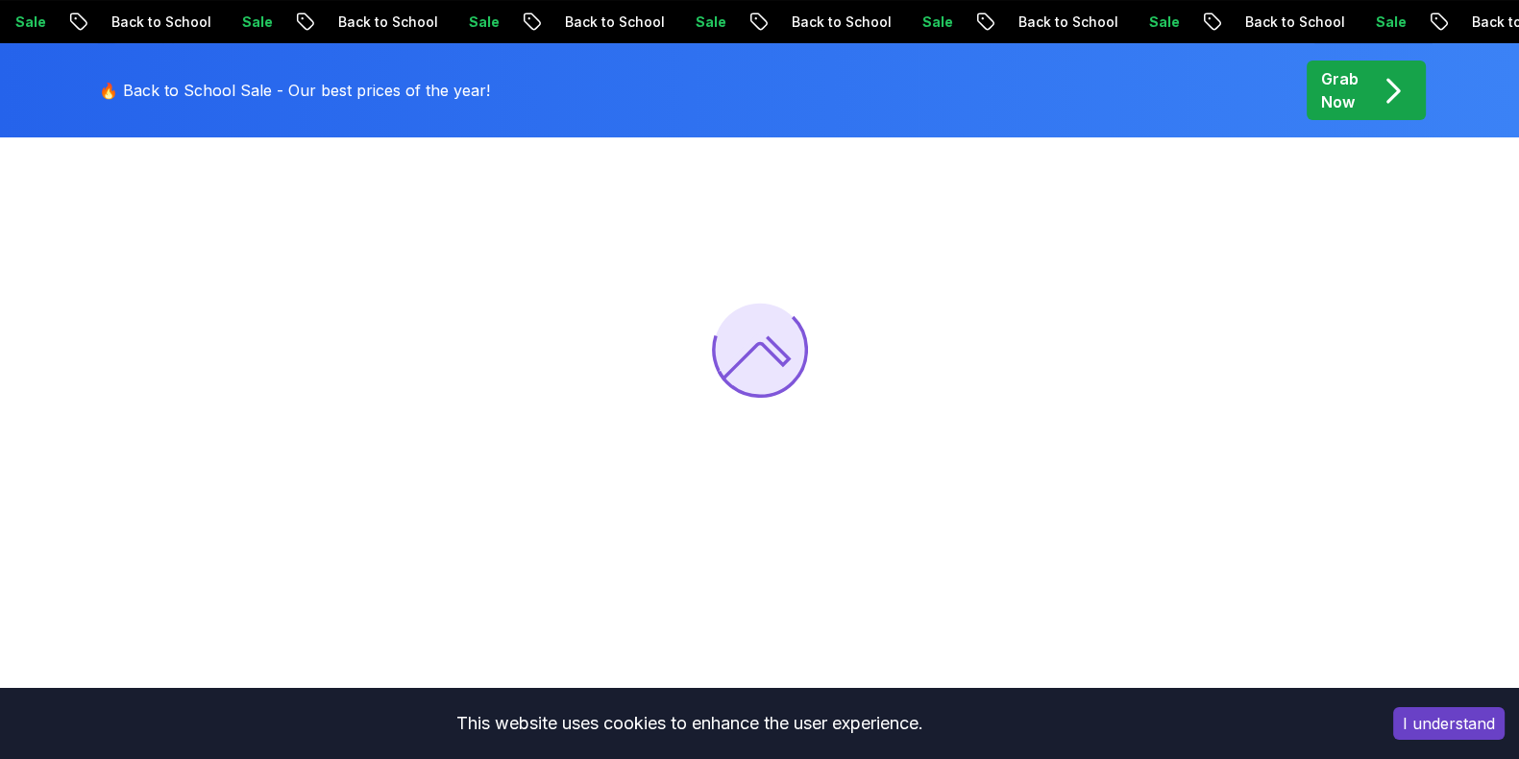
scroll to position [239, 0]
